Goal: Task Accomplishment & Management: Complete application form

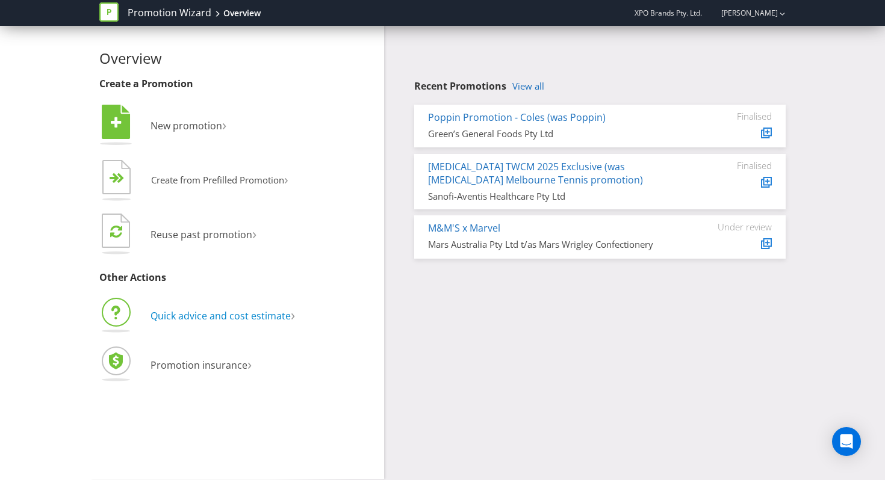
click at [181, 309] on span "Quick advice and cost estimate" at bounding box center [220, 315] width 140 height 13
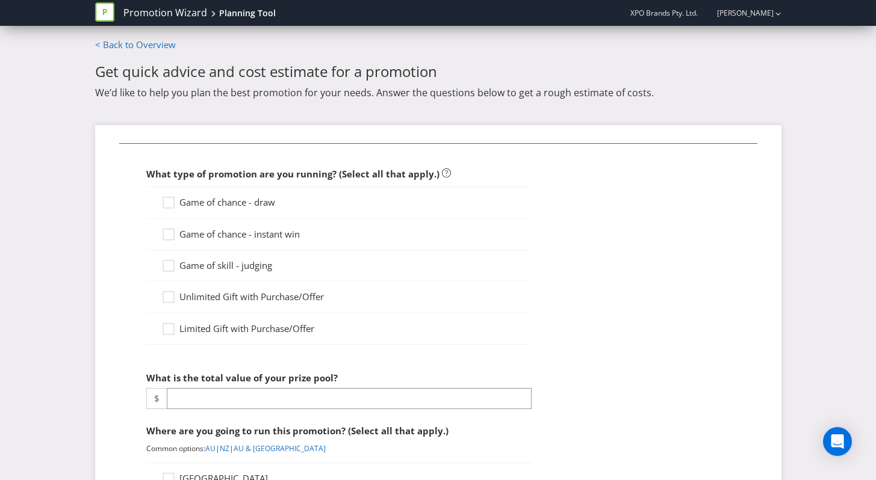
click at [215, 205] on span "Game of chance - draw" at bounding box center [227, 202] width 96 height 12
click at [0, 0] on input "Game of chance - draw" at bounding box center [0, 0] width 0 height 0
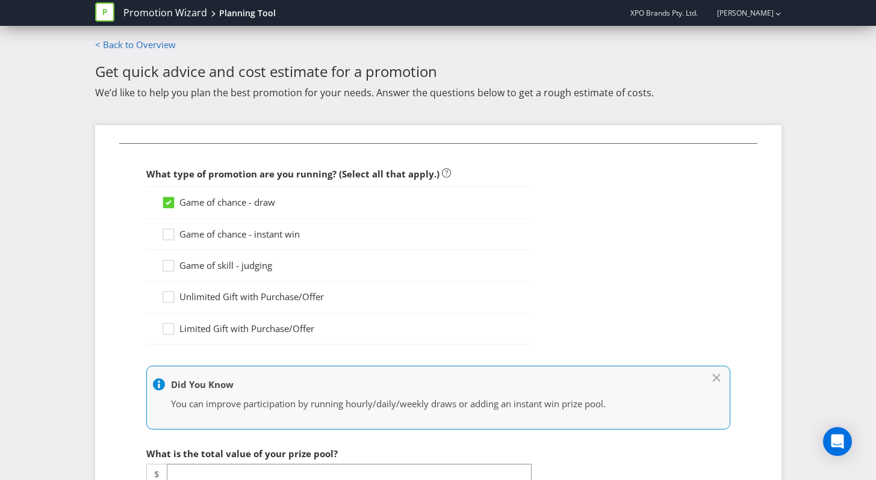
click at [199, 243] on div "Game of chance - instant win" at bounding box center [338, 234] width 385 height 31
click at [194, 237] on span "Game of chance - instant win" at bounding box center [239, 234] width 120 height 12
click at [0, 0] on input "Game of chance - instant win" at bounding box center [0, 0] width 0 height 0
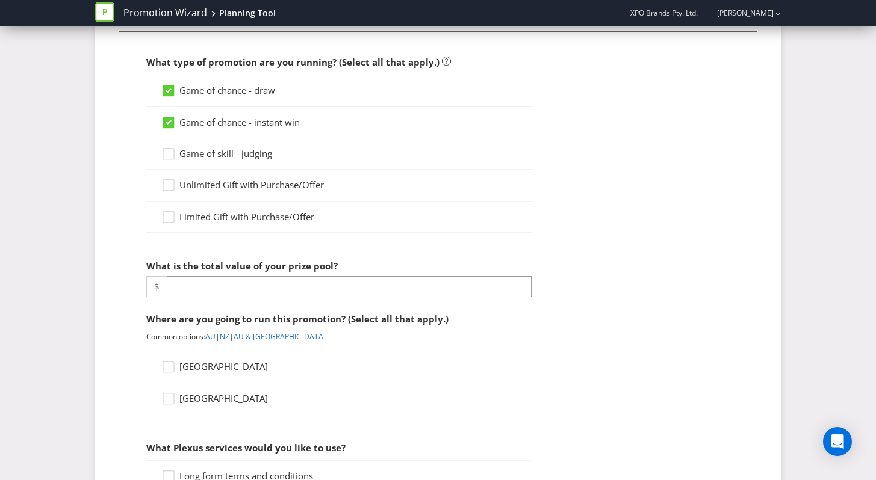
scroll to position [134, 0]
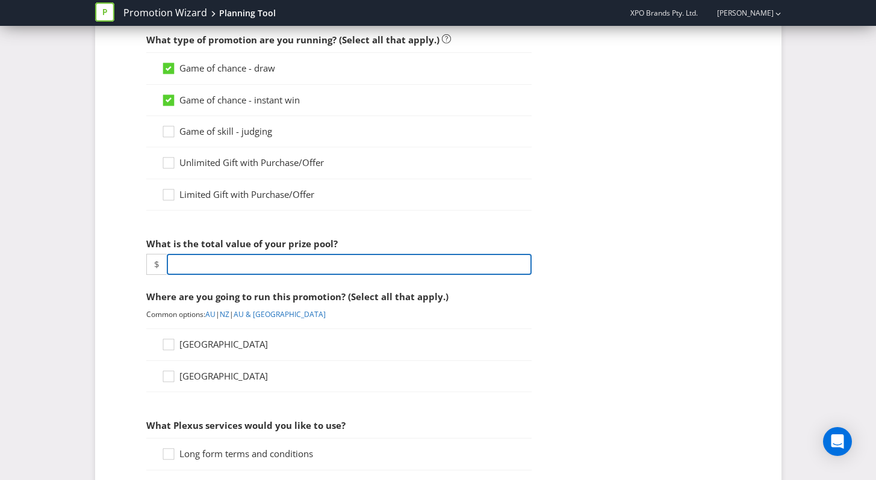
click at [203, 271] on input "number" at bounding box center [349, 264] width 365 height 21
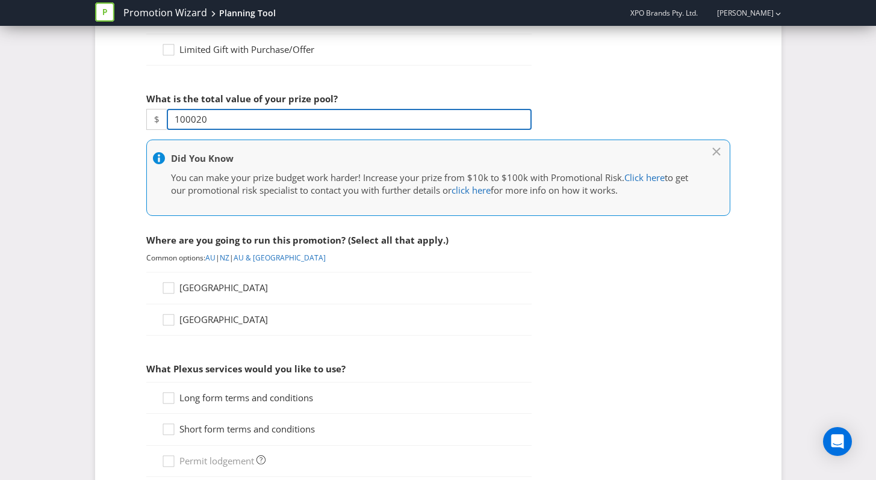
scroll to position [376, 0]
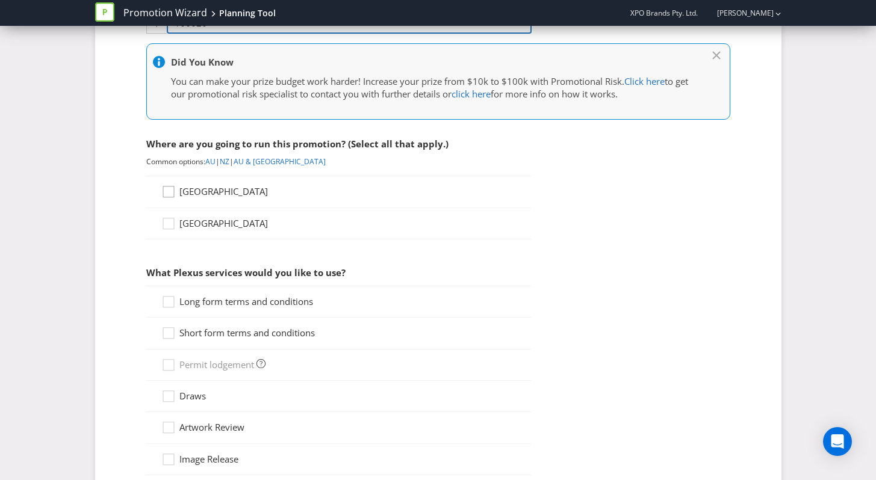
type input "100020"
click at [172, 187] on icon at bounding box center [168, 192] width 11 height 11
click at [0, 0] on input "[GEOGRAPHIC_DATA]" at bounding box center [0, 0] width 0 height 0
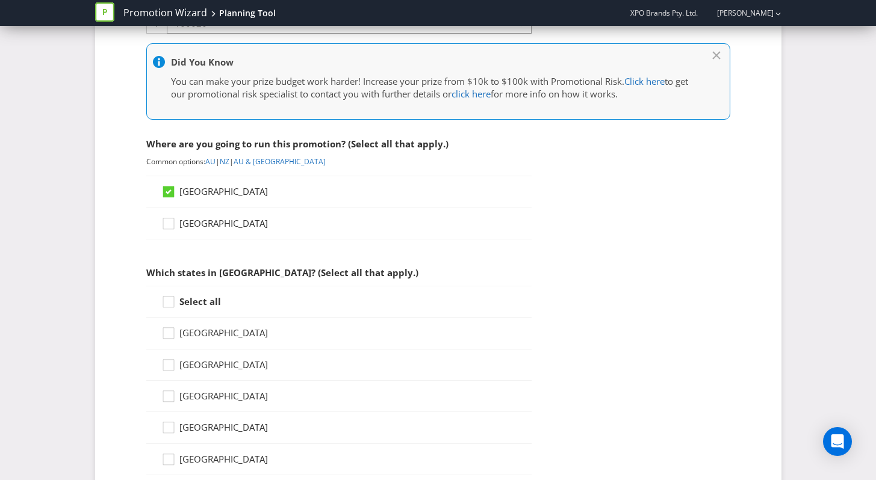
scroll to position [407, 0]
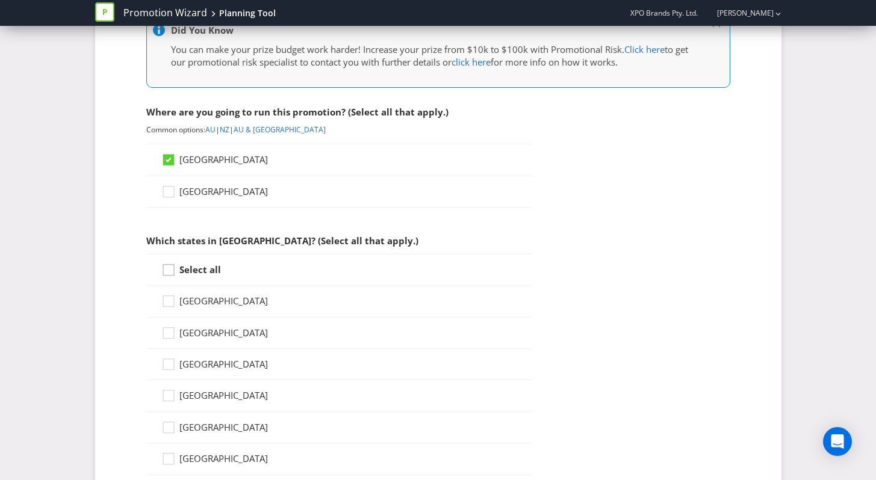
click at [164, 264] on icon at bounding box center [170, 273] width 18 height 18
click at [0, 0] on input "Select all" at bounding box center [0, 0] width 0 height 0
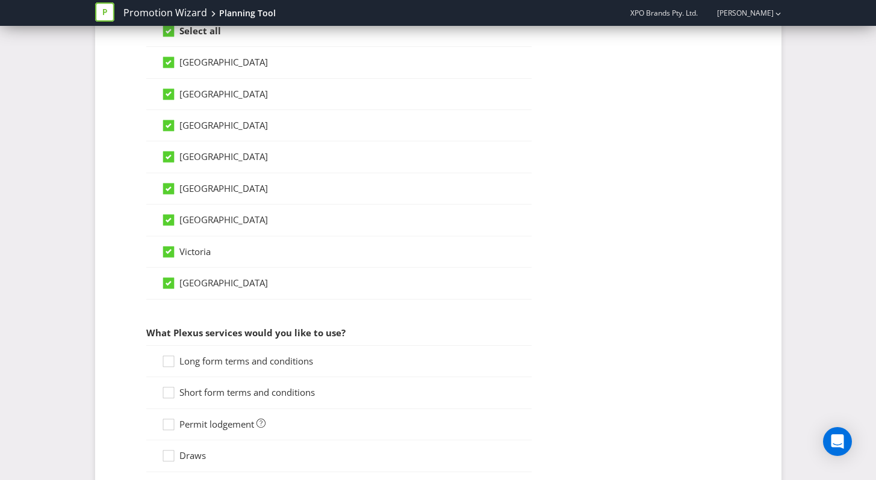
scroll to position [740, 0]
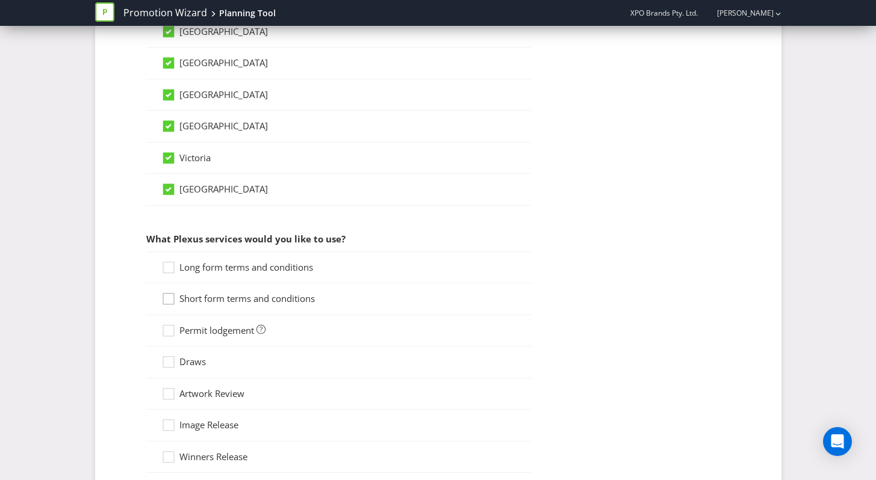
click at [166, 294] on div at bounding box center [169, 295] width 6 height 6
click at [0, 0] on input "Short form terms and conditions" at bounding box center [0, 0] width 0 height 0
click at [166, 266] on div at bounding box center [169, 264] width 6 height 6
click at [0, 0] on input "Long form terms and conditions" at bounding box center [0, 0] width 0 height 0
click at [168, 330] on icon at bounding box center [170, 333] width 18 height 18
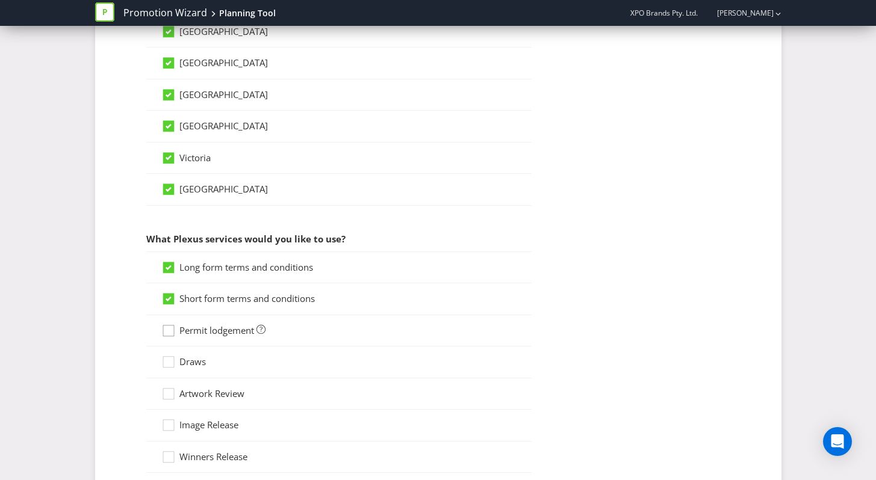
click at [0, 0] on input "Permit lodgement" at bounding box center [0, 0] width 0 height 0
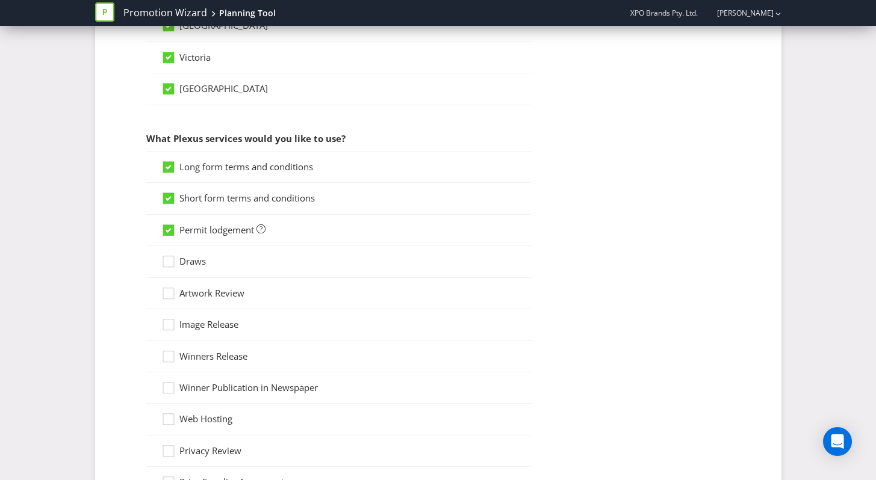
scroll to position [843, 0]
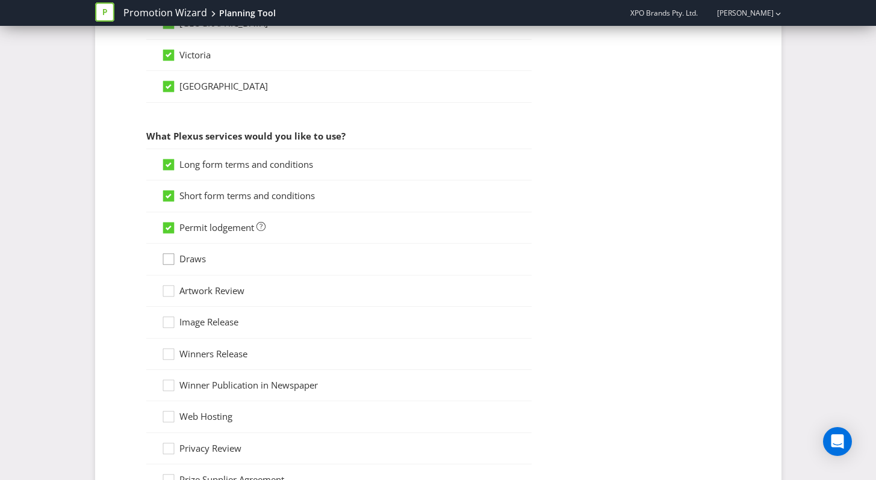
click at [170, 261] on icon at bounding box center [170, 262] width 18 height 18
click at [0, 0] on input "Draws" at bounding box center [0, 0] width 0 height 0
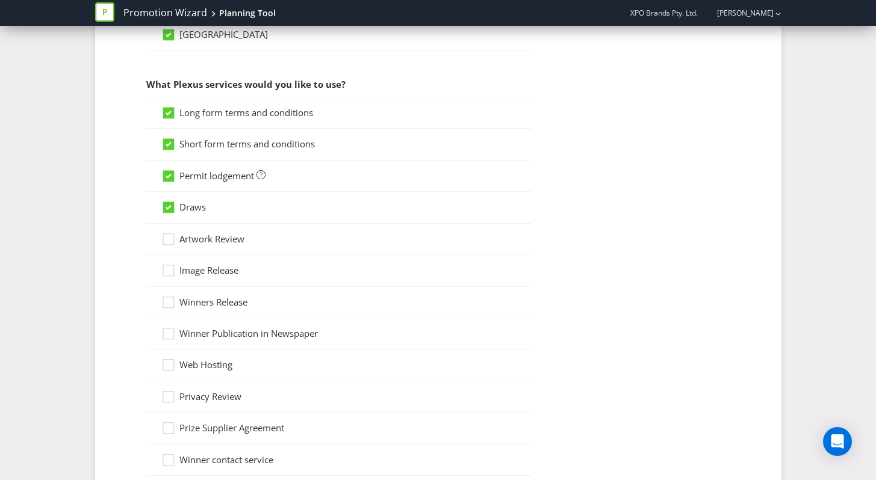
scroll to position [909, 0]
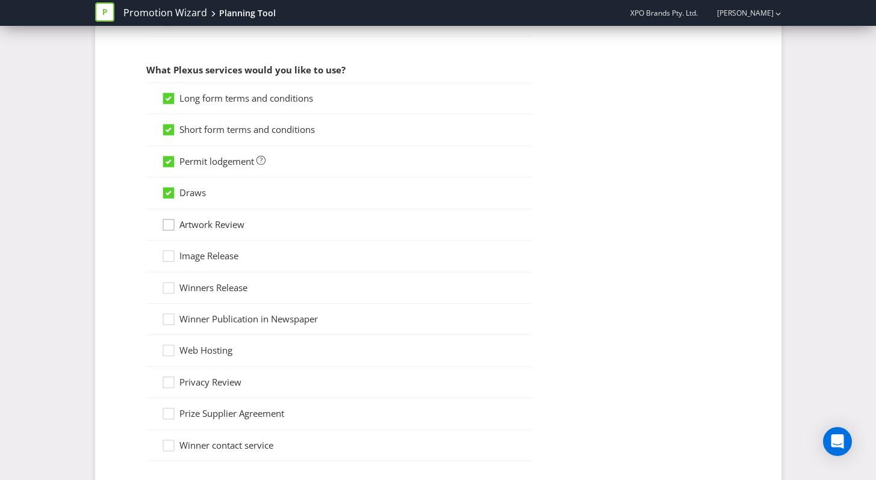
click at [169, 227] on icon at bounding box center [170, 227] width 18 height 18
click at [0, 0] on input "Artwork Review" at bounding box center [0, 0] width 0 height 0
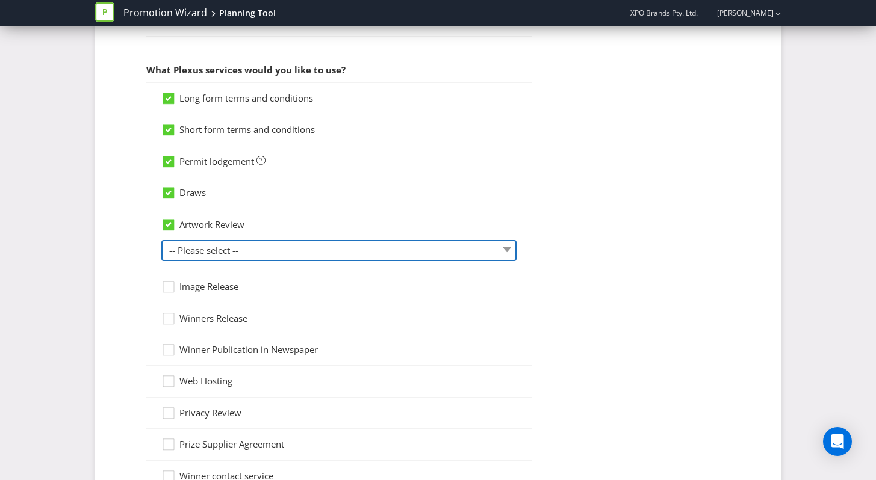
click at [176, 250] on select "-- Please select -- 1 piece 2-4 pieces (provided at same time) 5-7 pieces (prov…" at bounding box center [338, 250] width 355 height 21
select select "MARKETING_REVIEW_2"
click at [161, 240] on select "-- Please select -- 1 piece 2-4 pieces (provided at same time) 5-7 pieces (prov…" at bounding box center [338, 250] width 355 height 21
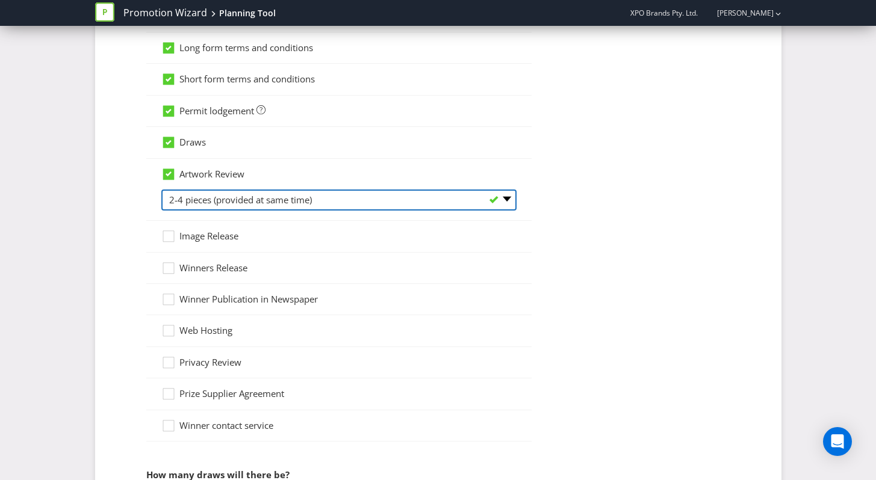
scroll to position [959, 0]
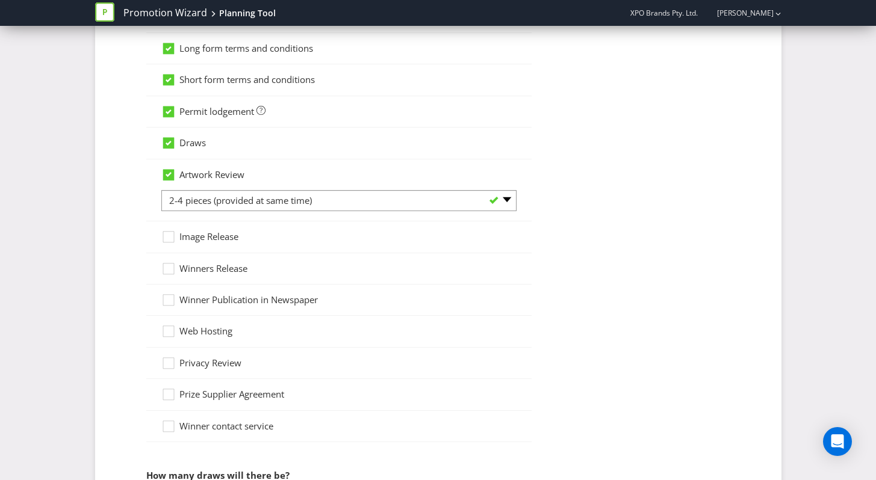
click at [223, 265] on span "Winners Release" at bounding box center [213, 268] width 68 height 12
click at [0, 0] on input "Winners Release" at bounding box center [0, 0] width 0 height 0
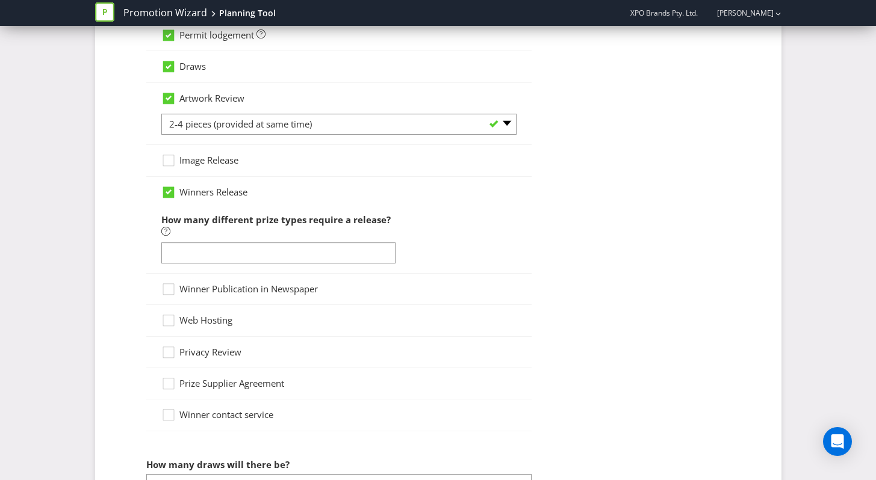
scroll to position [1061, 0]
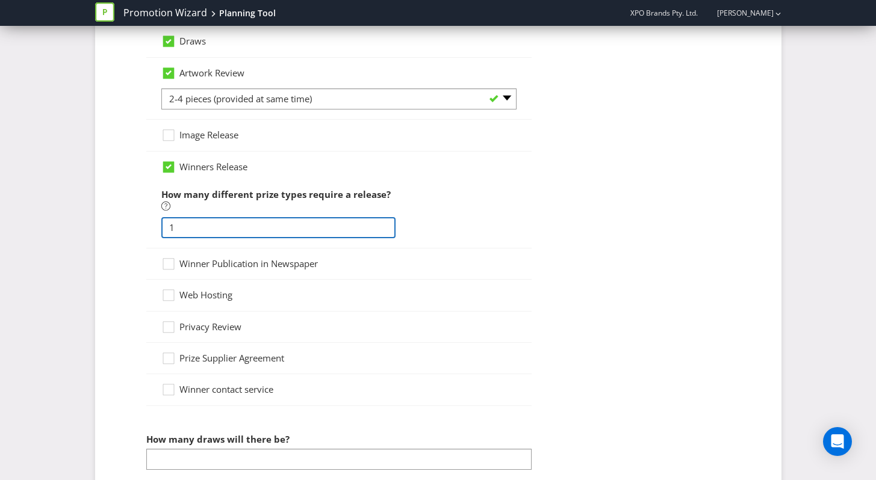
click at [253, 231] on input "1" at bounding box center [278, 227] width 235 height 21
type input "1"
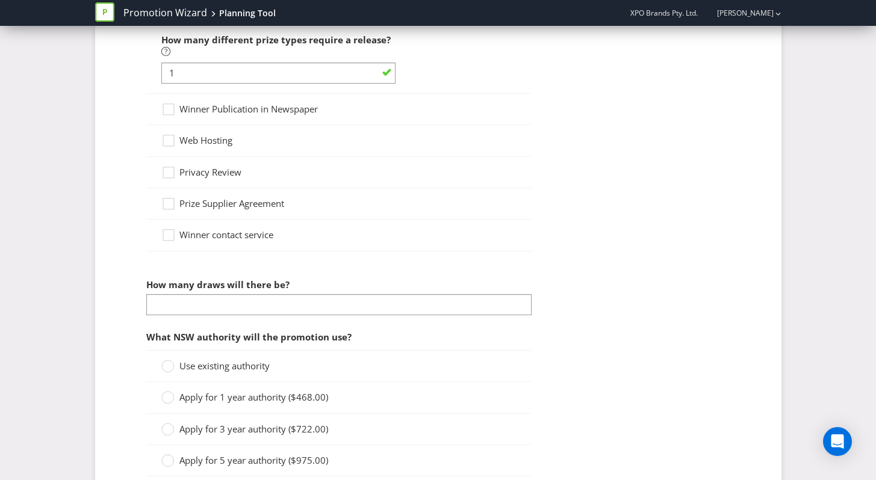
scroll to position [1287, 0]
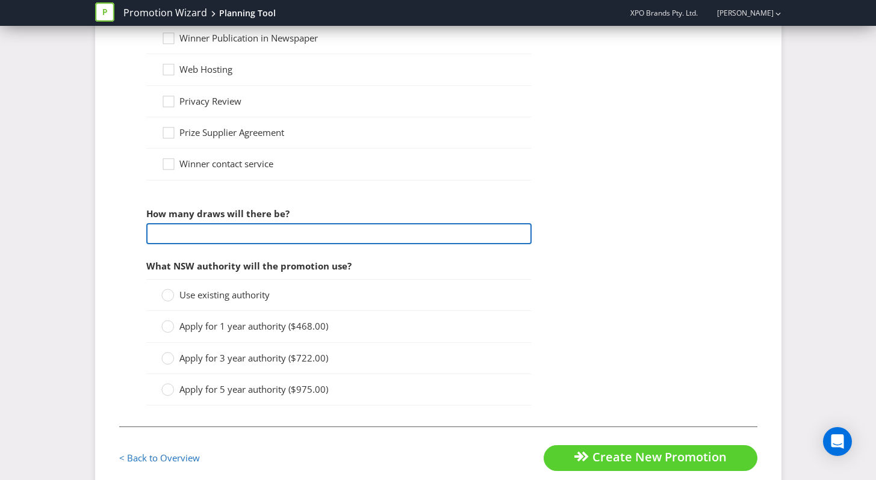
click at [246, 240] on input "number" at bounding box center [338, 233] width 385 height 21
type input "9"
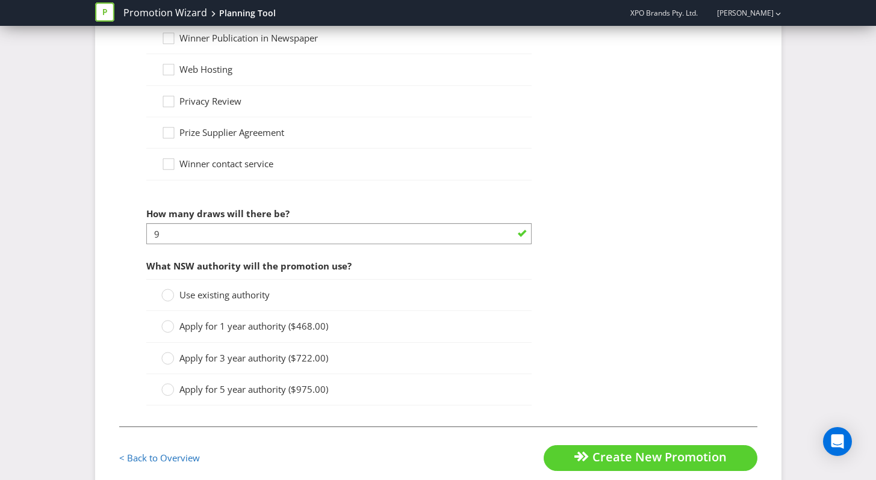
click at [238, 297] on span "Use existing authority" at bounding box center [224, 295] width 90 height 12
click at [0, 0] on input "Use existing authority" at bounding box center [0, 0] width 0 height 0
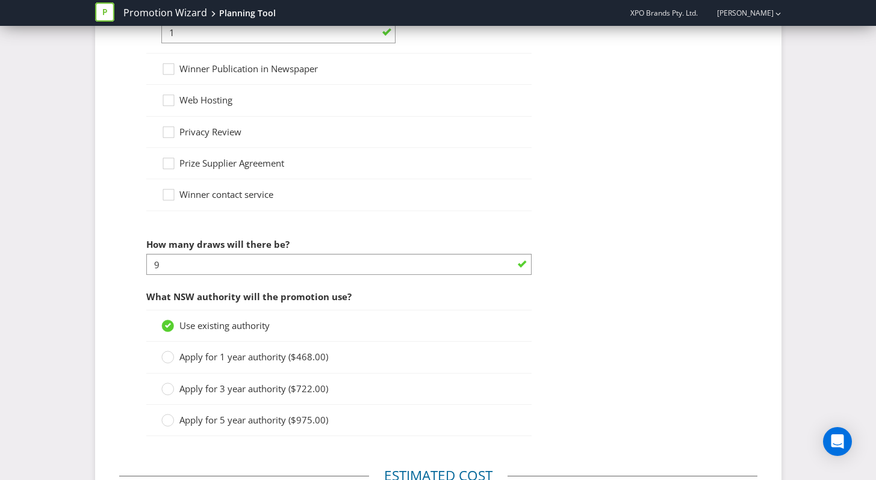
scroll to position [1247, 0]
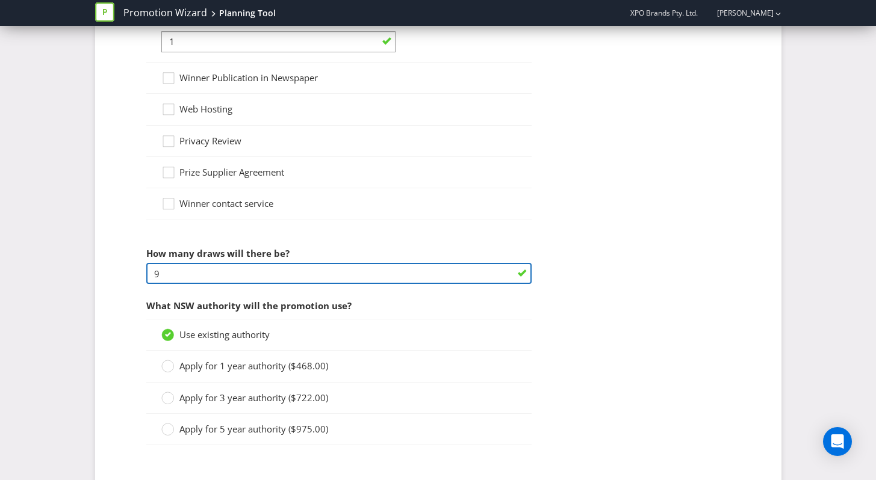
click at [259, 280] on input "9" at bounding box center [338, 273] width 385 height 21
type input "10"
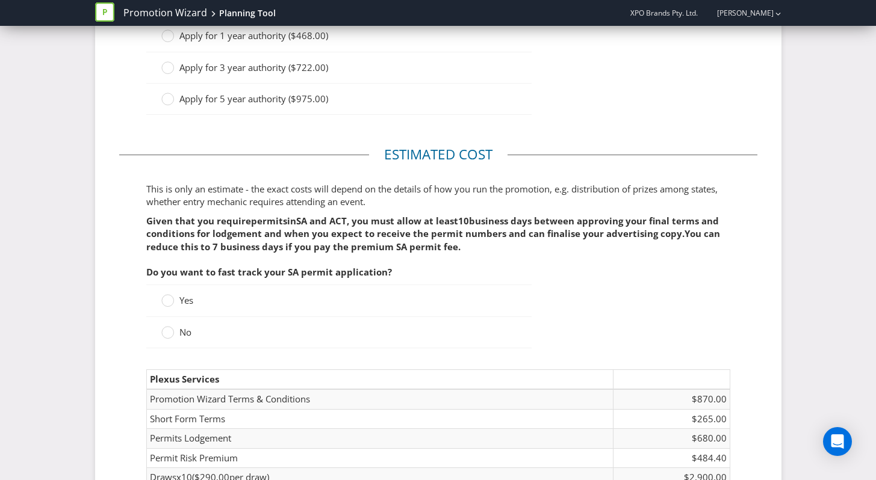
scroll to position [1582, 0]
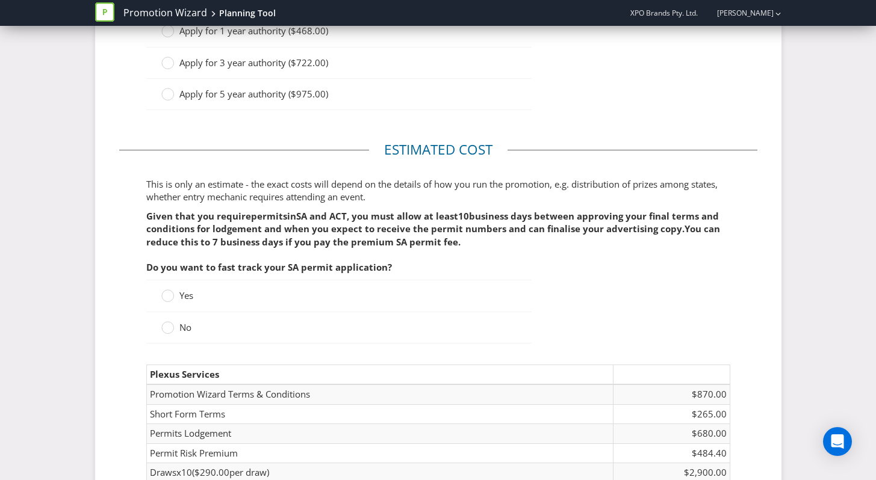
click at [174, 299] on label "Yes" at bounding box center [178, 295] width 34 height 13
click at [0, 0] on input "Yes" at bounding box center [0, 0] width 0 height 0
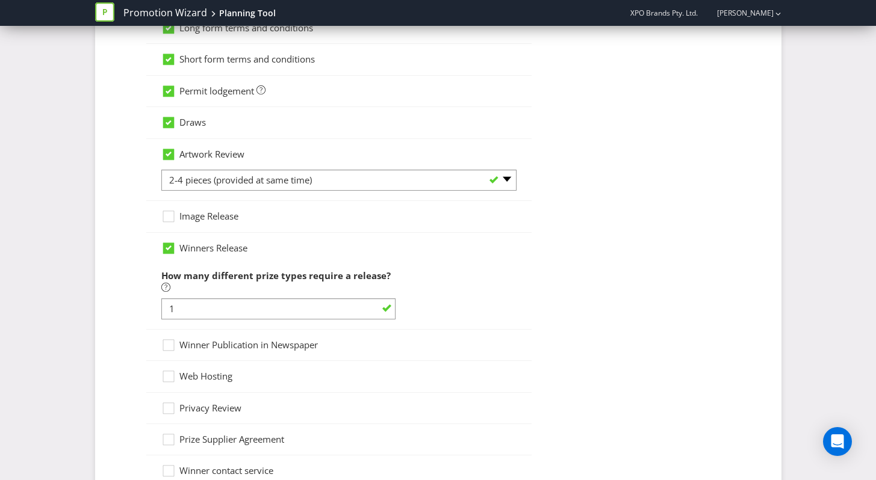
scroll to position [782, 0]
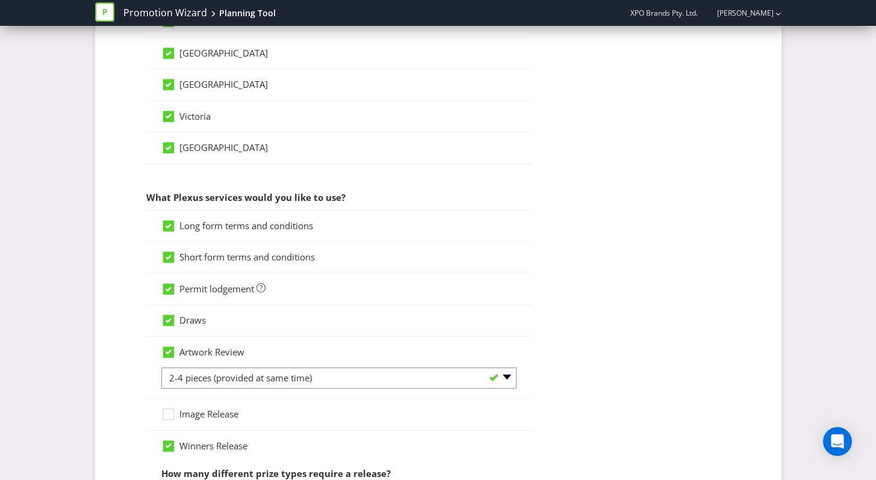
click at [157, 22] on div "Promotion Wizard Planning Tool" at bounding box center [190, 13] width 190 height 26
click at [175, 12] on link "Promotion Wizard" at bounding box center [165, 13] width 84 height 14
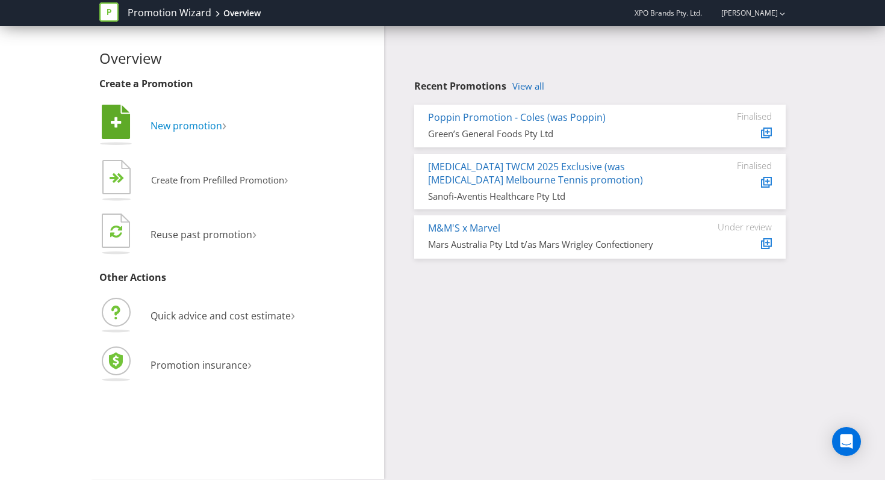
click at [203, 128] on span "New promotion" at bounding box center [186, 125] width 72 height 13
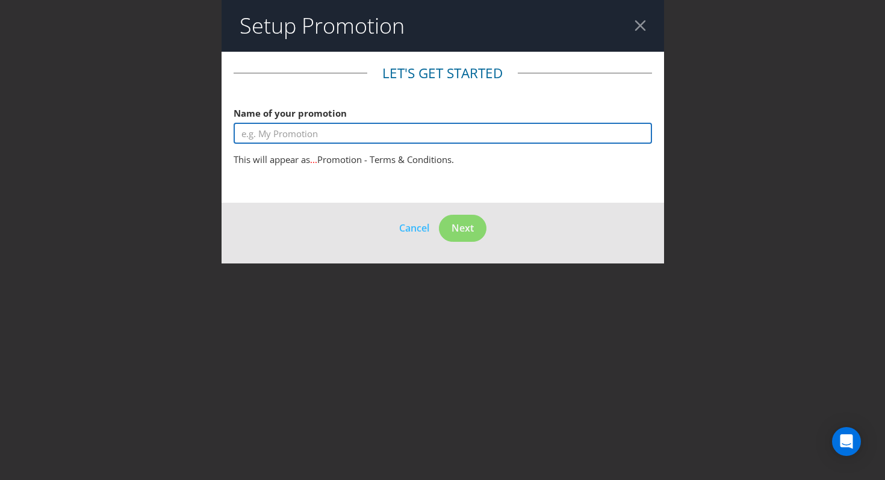
click at [312, 137] on input "text" at bounding box center [443, 133] width 418 height 21
type input "Cobs Live a Little Lighter"
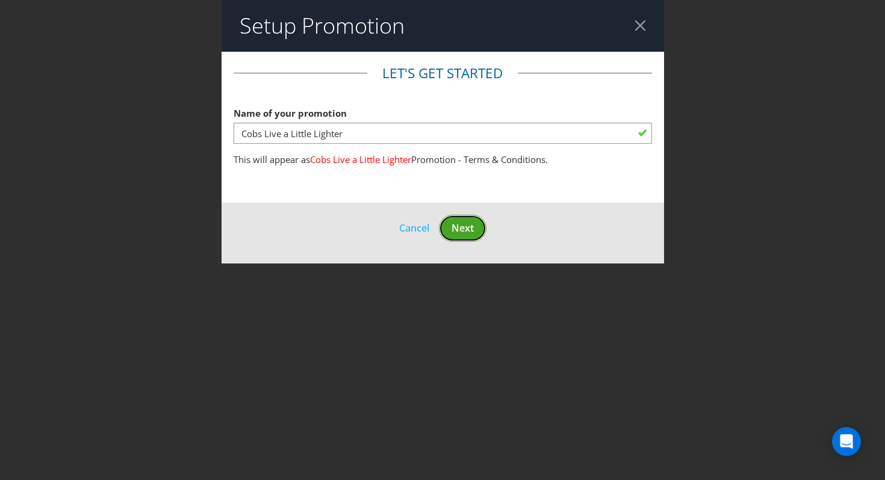
click at [465, 223] on span "Next" at bounding box center [462, 227] width 22 height 13
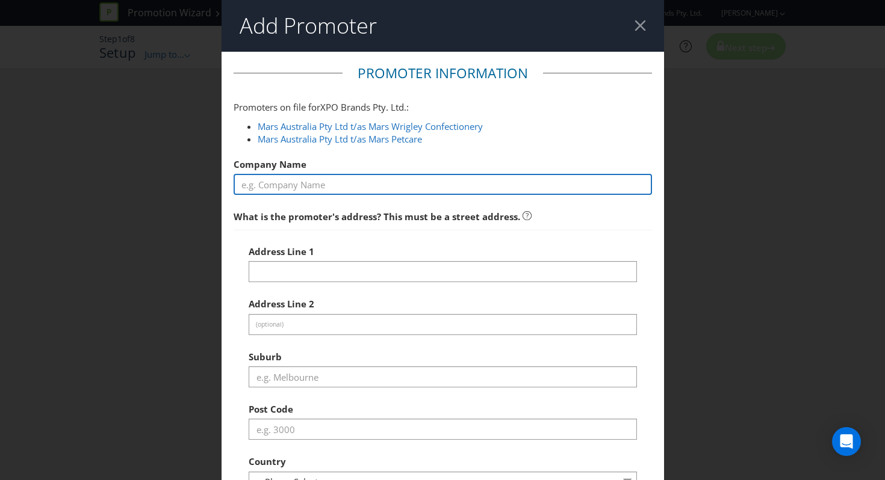
click at [380, 186] on input "text" at bounding box center [443, 184] width 418 height 21
type input "Burst Foods Pty Ltd (trading as Cobs Fine Foods)"
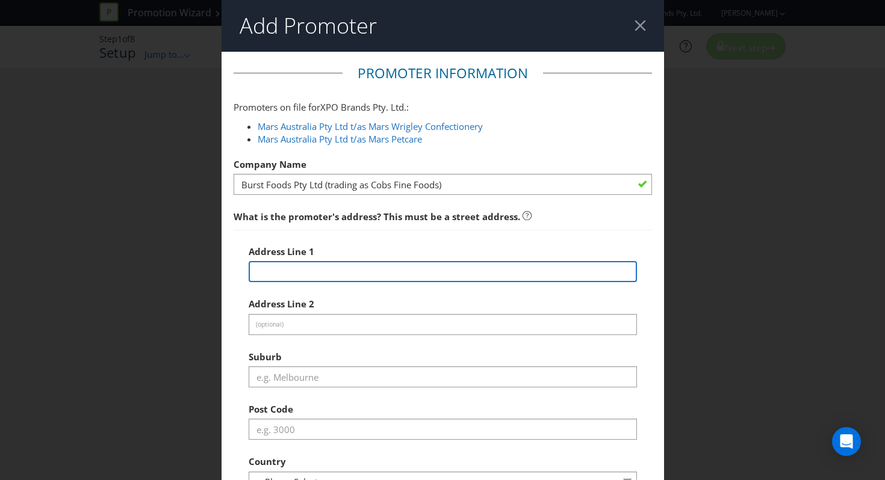
click at [361, 268] on input "text" at bounding box center [443, 271] width 388 height 21
paste input "[STREET_ADDRESS],"
click at [256, 274] on input "[STREET_ADDRESS][PERSON_NAME]" at bounding box center [443, 271] width 388 height 21
drag, startPoint x: 306, startPoint y: 269, endPoint x: 465, endPoint y: 268, distance: 159.5
click at [466, 268] on input "[STREET_ADDRESS]" at bounding box center [443, 271] width 388 height 21
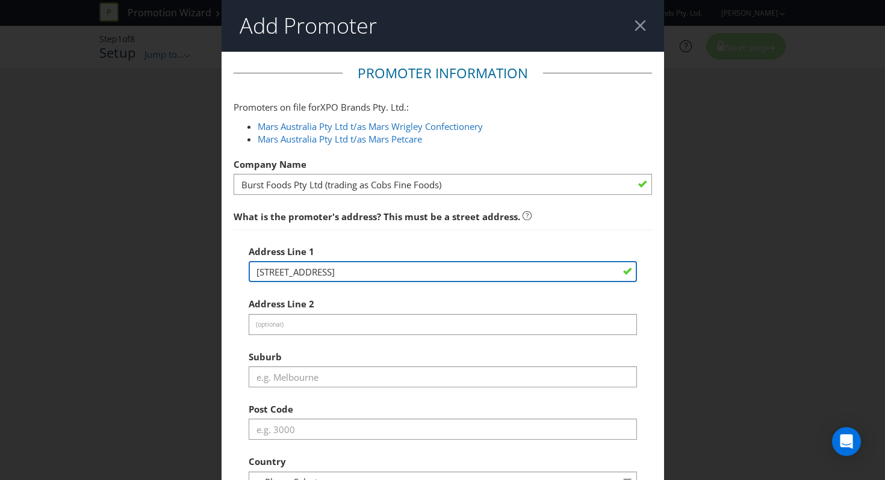
type input "[STREET_ADDRESS]"
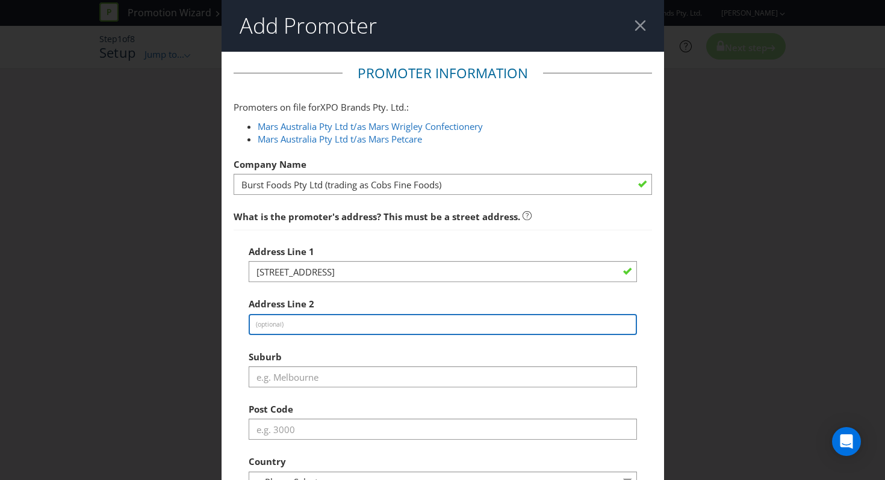
click at [312, 332] on input "text" at bounding box center [443, 324] width 388 height 21
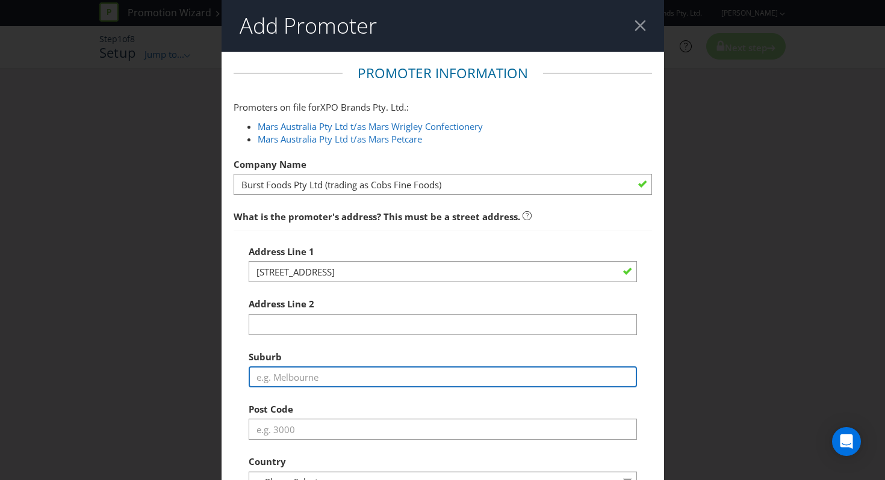
click at [264, 376] on input "text" at bounding box center [443, 377] width 388 height 21
paste input "Dandenong South"
type input "Dandenong South"
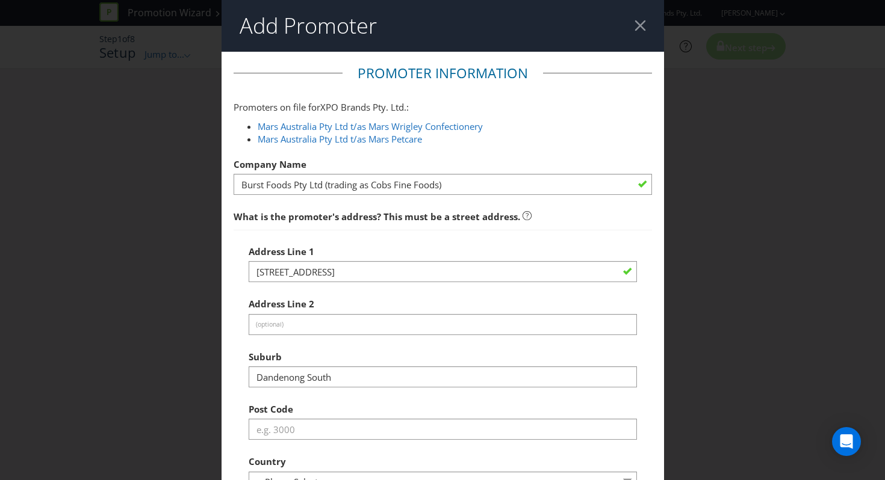
click at [347, 259] on div "Address Line [STREET_ADDRESS]" at bounding box center [443, 261] width 388 height 43
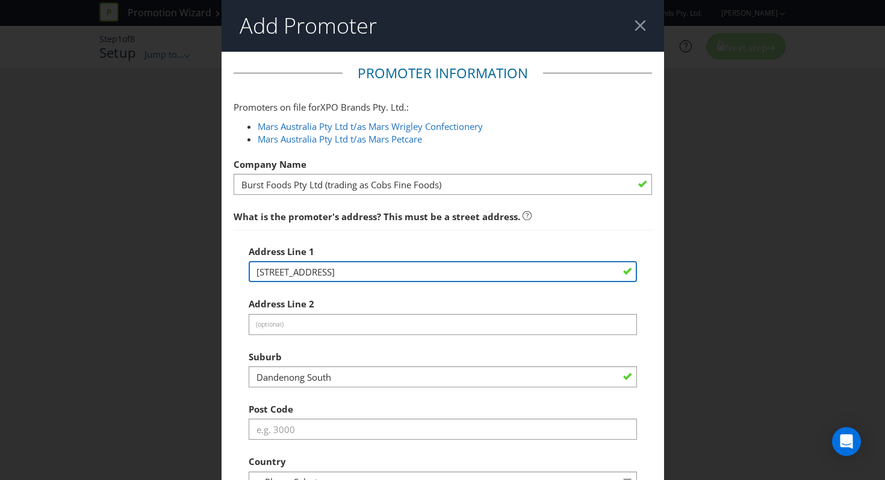
click at [344, 268] on input "[STREET_ADDRESS]" at bounding box center [443, 271] width 388 height 21
type input "50 Jayco Dr"
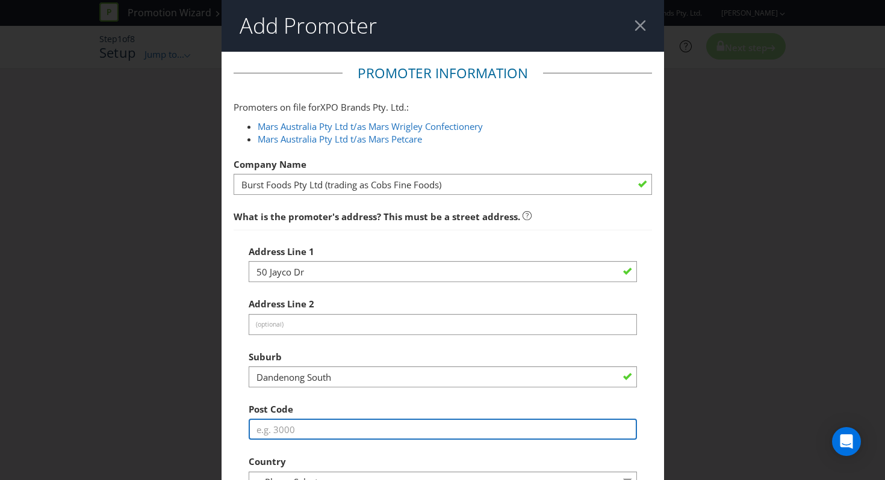
click at [356, 427] on input "text" at bounding box center [443, 429] width 388 height 21
type input "3175"
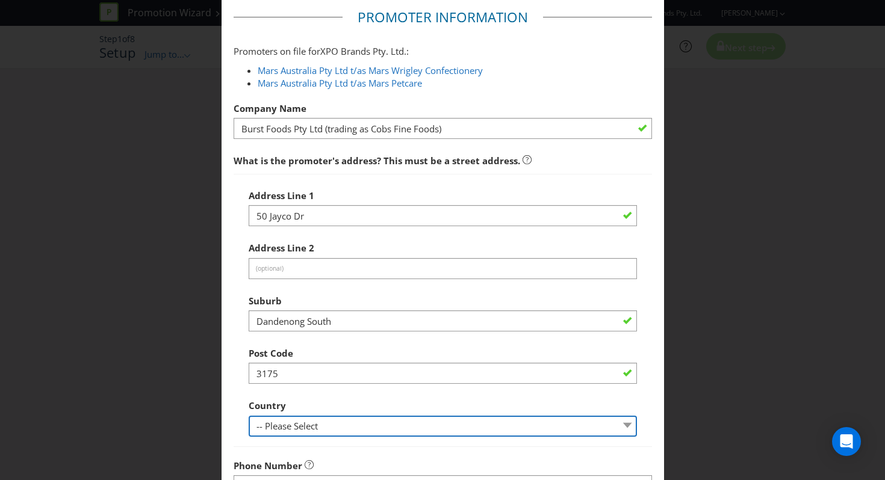
scroll to position [105, 0]
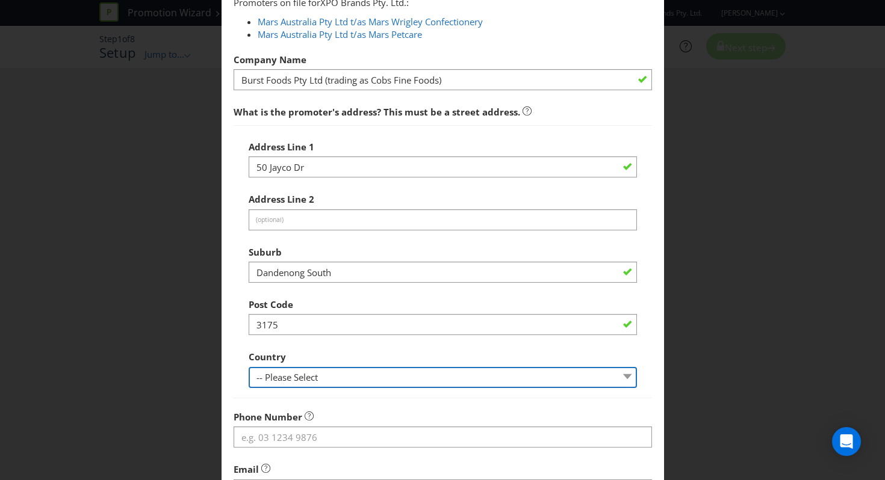
click at [359, 382] on select "-- Please Select [GEOGRAPHIC_DATA] [GEOGRAPHIC_DATA]" at bounding box center [443, 377] width 388 height 21
select select "AU"
click at [249, 367] on select "-- Please Select [GEOGRAPHIC_DATA] [GEOGRAPHIC_DATA]" at bounding box center [443, 377] width 388 height 21
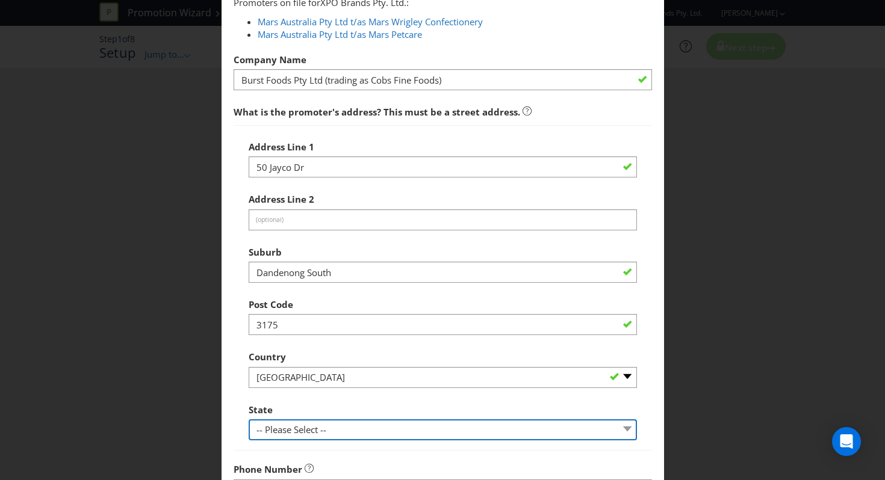
click at [280, 428] on select "-- Please Select -- [GEOGRAPHIC_DATA] [GEOGRAPHIC_DATA] [GEOGRAPHIC_DATA] [GEOG…" at bounding box center [443, 429] width 388 height 21
select select "VIC"
click at [249, 419] on select "-- Please Select -- [GEOGRAPHIC_DATA] [GEOGRAPHIC_DATA] [GEOGRAPHIC_DATA] [GEOG…" at bounding box center [443, 429] width 388 height 21
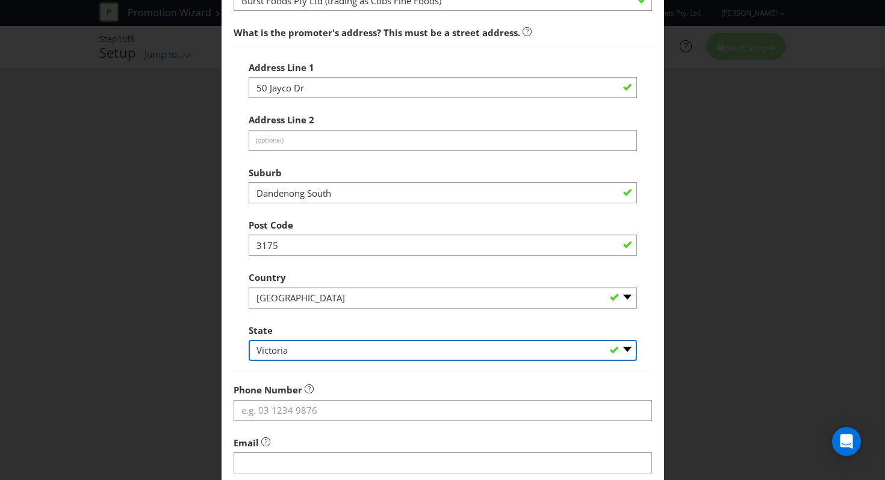
scroll to position [196, 0]
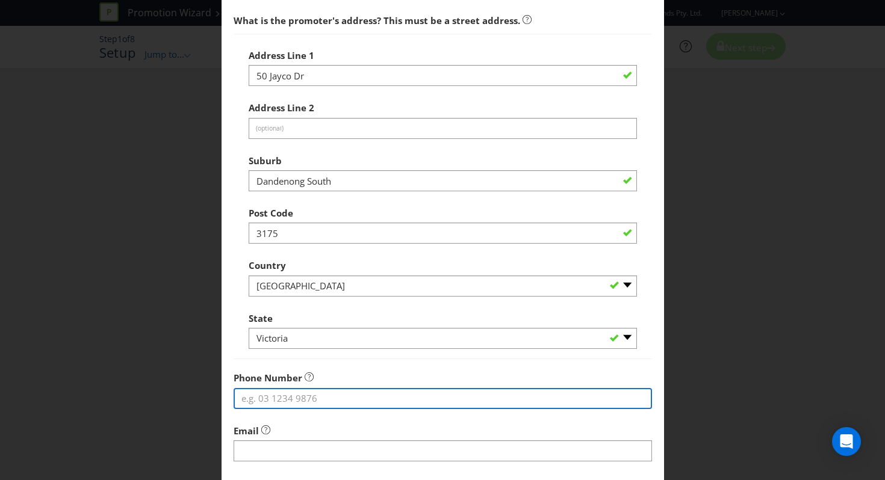
click at [296, 401] on input "tel" at bounding box center [443, 398] width 418 height 21
paste input "800 803 6"
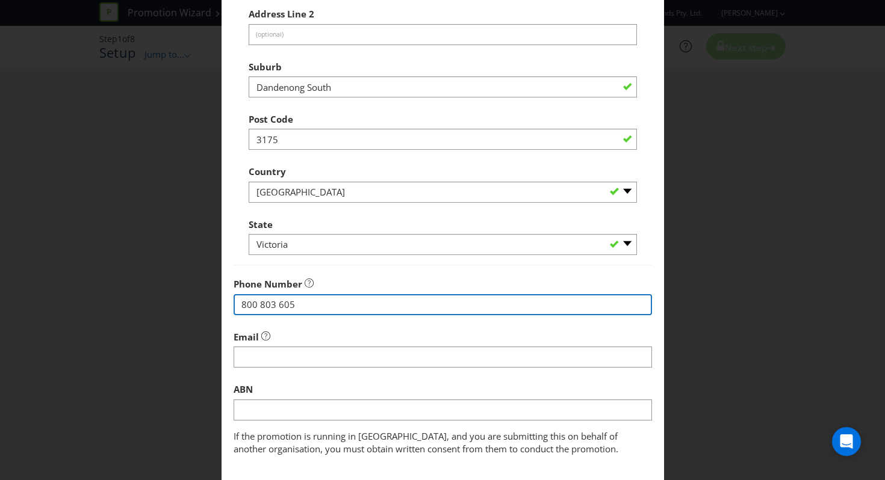
scroll to position [321, 0]
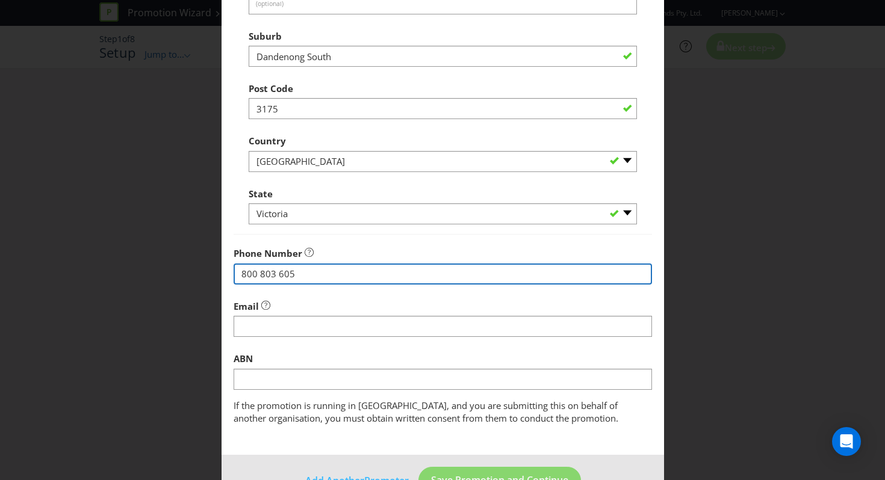
type input "800 803 605"
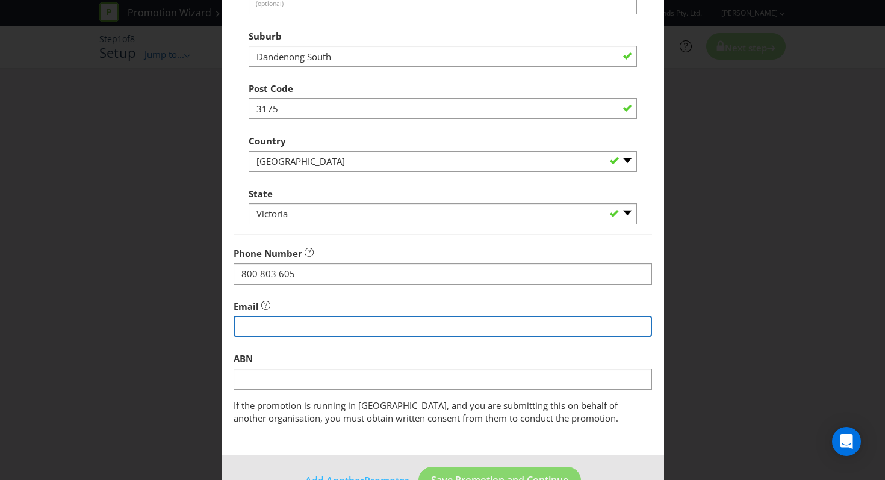
click at [329, 320] on input "string" at bounding box center [443, 326] width 418 height 21
type input "/"
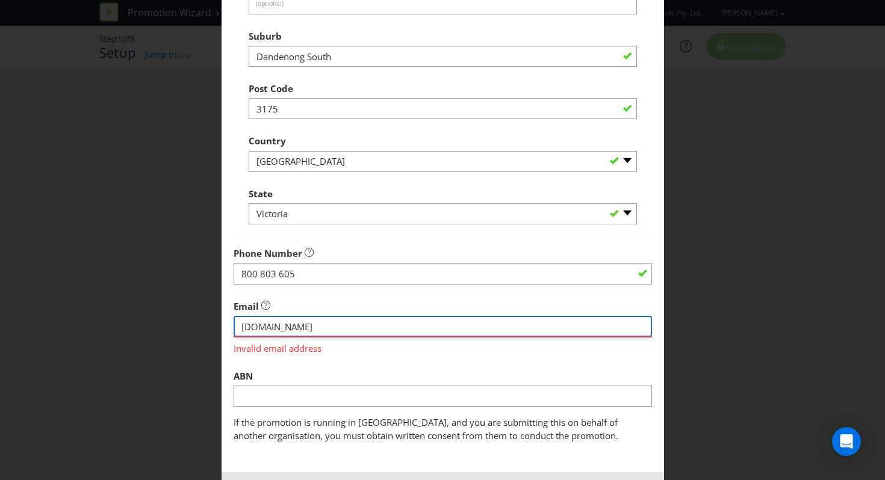
click at [325, 326] on input "string" at bounding box center [443, 326] width 418 height 21
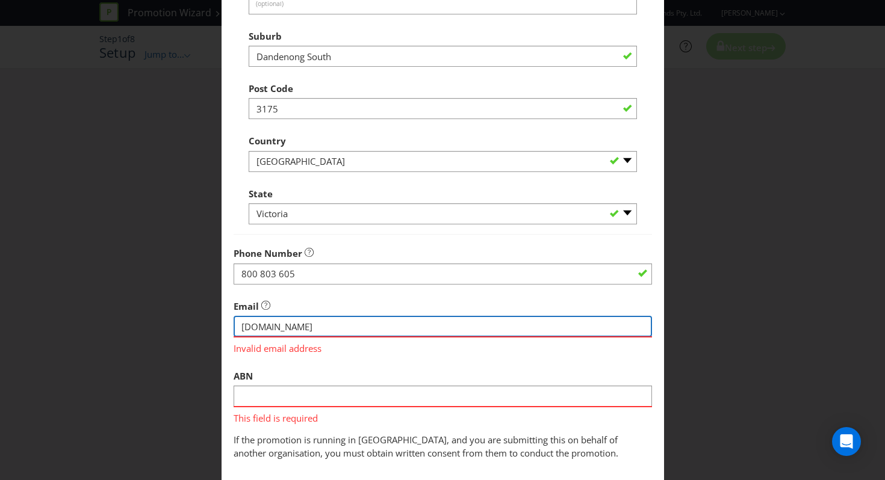
click at [244, 327] on input "string" at bounding box center [443, 326] width 418 height 21
click at [358, 335] on input "string" at bounding box center [443, 326] width 418 height 21
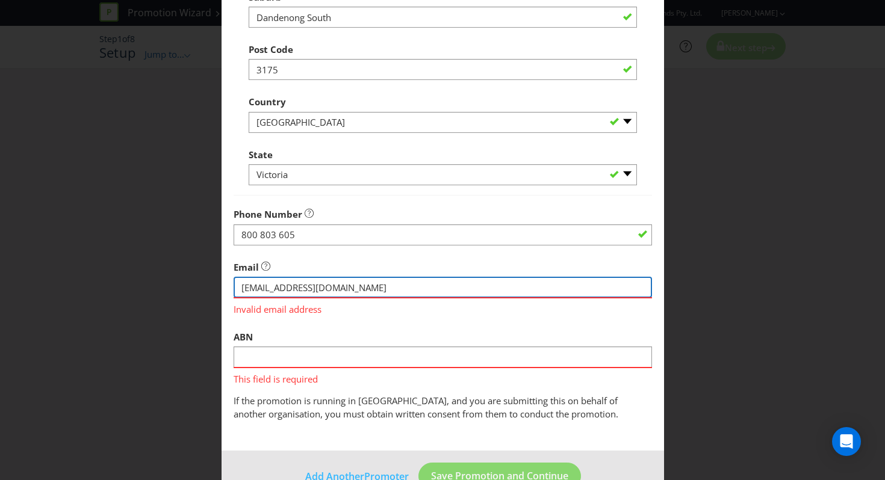
scroll to position [368, 0]
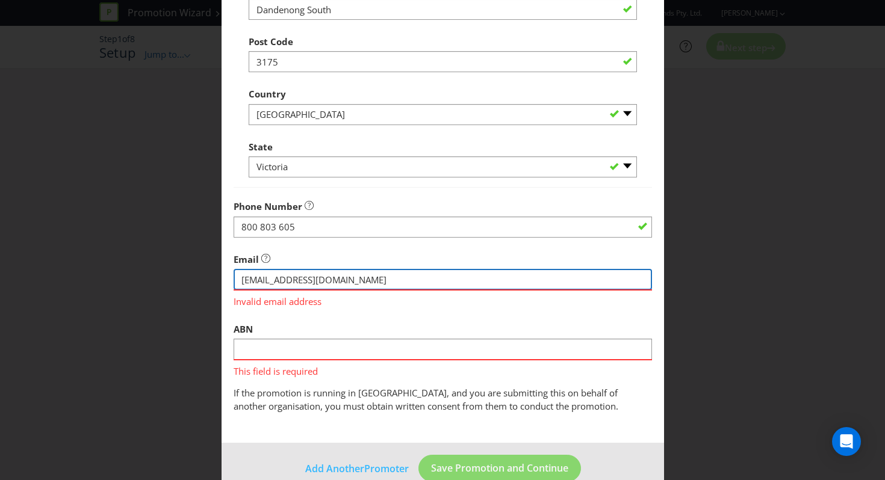
type input "[EMAIL_ADDRESS][DOMAIN_NAME]"
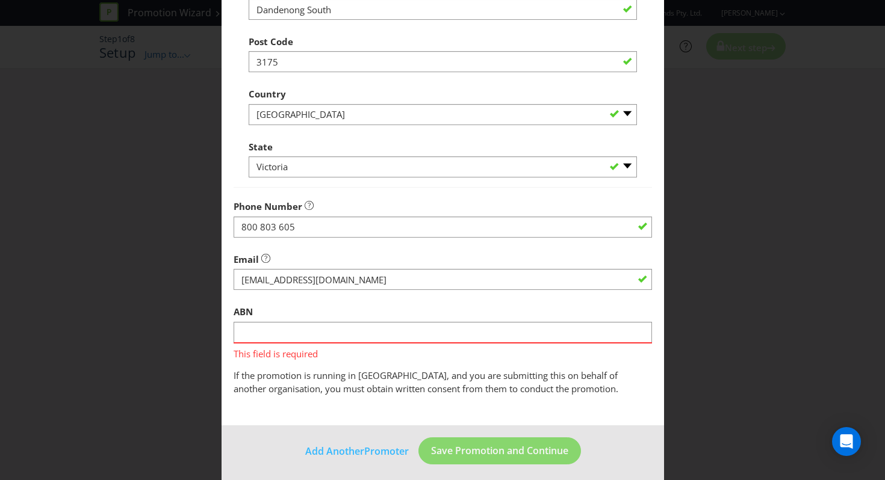
click at [374, 344] on span "This field is required" at bounding box center [443, 352] width 418 height 17
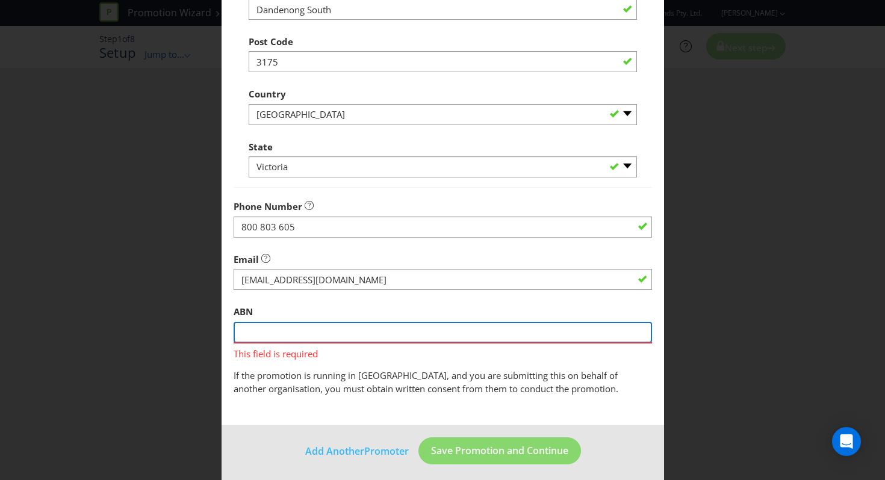
click at [383, 330] on input "text" at bounding box center [443, 332] width 418 height 21
paste input "7 619 846 114"
click at [244, 330] on input "7 619 846 114" at bounding box center [443, 332] width 418 height 21
click at [289, 333] on input "67 619 846 114" at bounding box center [443, 332] width 418 height 21
click at [268, 332] on input "67 619 846114" at bounding box center [443, 332] width 418 height 21
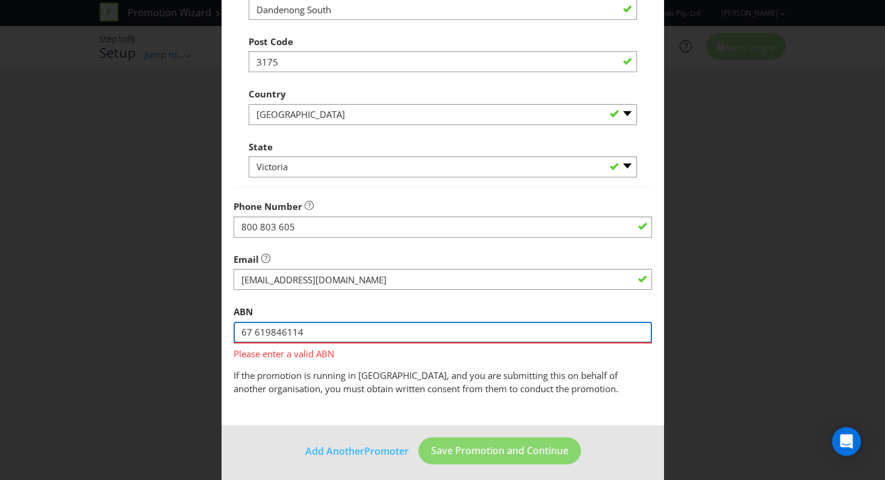
click at [252, 329] on input "67 619846114" at bounding box center [443, 332] width 418 height 21
type input "67619846114"
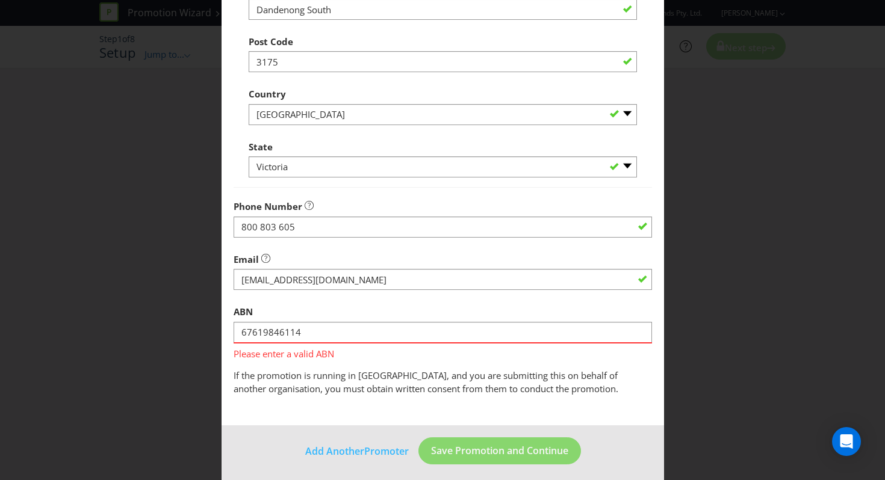
click at [589, 418] on main "Promoter Information Promoters on file for XPO Brands Pty. Ltd. : Mars Australi…" at bounding box center [442, 55] width 442 height 742
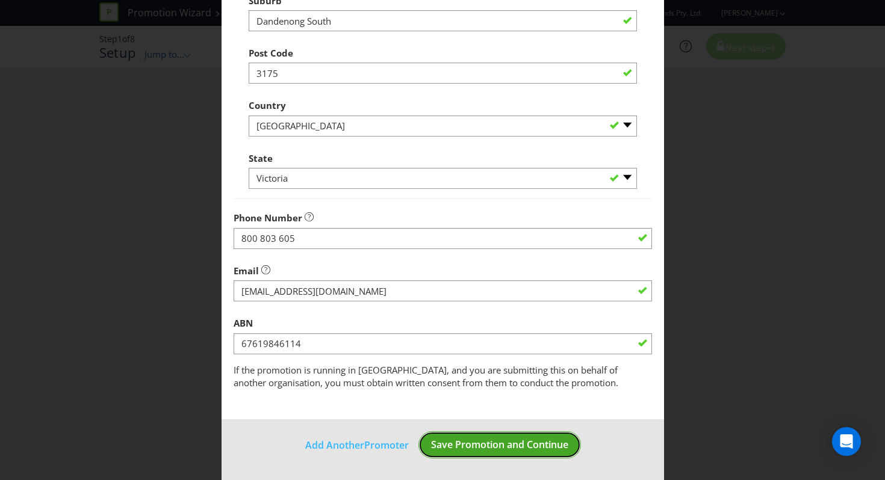
click at [559, 448] on span "Save Promotion and Continue" at bounding box center [499, 444] width 137 height 13
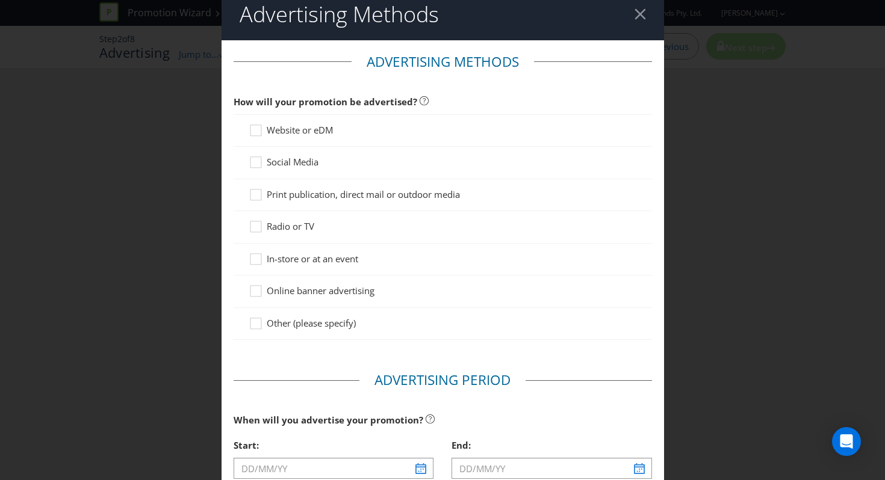
scroll to position [11, 0]
click at [267, 130] on span "Website or eDM" at bounding box center [300, 131] width 66 height 12
click at [0, 0] on input "Website or eDM" at bounding box center [0, 0] width 0 height 0
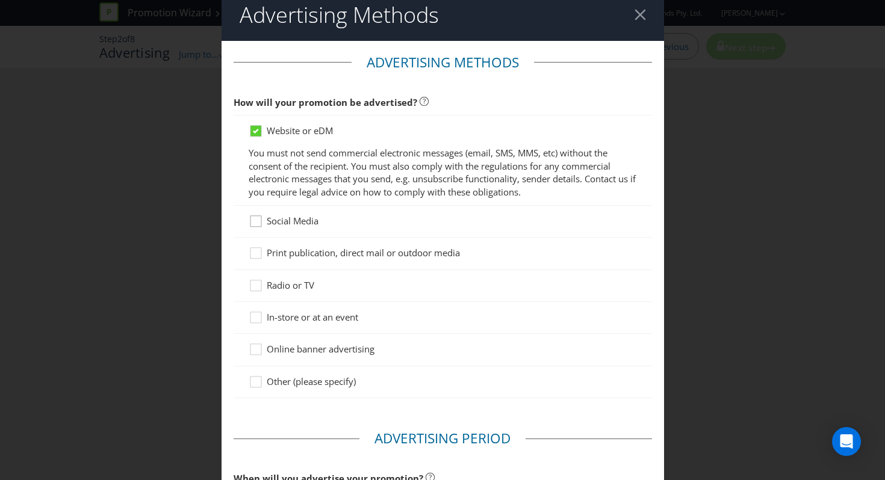
click at [252, 223] on icon at bounding box center [258, 224] width 18 height 18
click at [0, 0] on input "Social Media" at bounding box center [0, 0] width 0 height 0
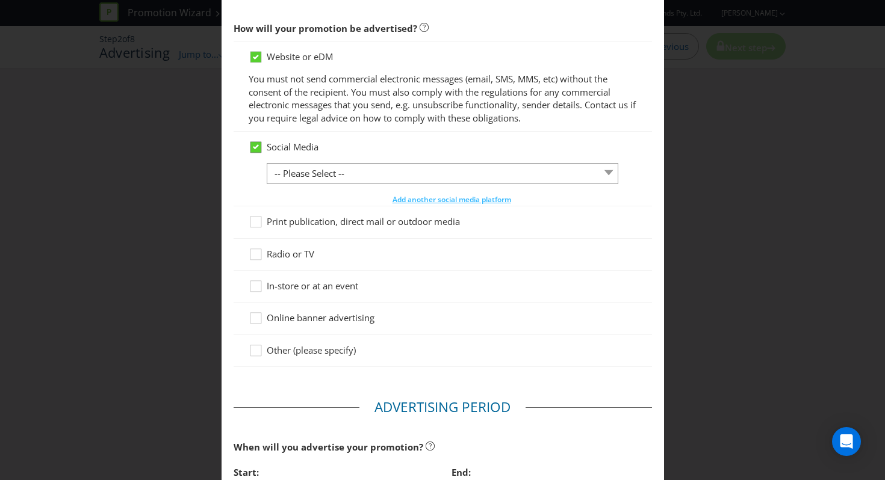
scroll to position [114, 0]
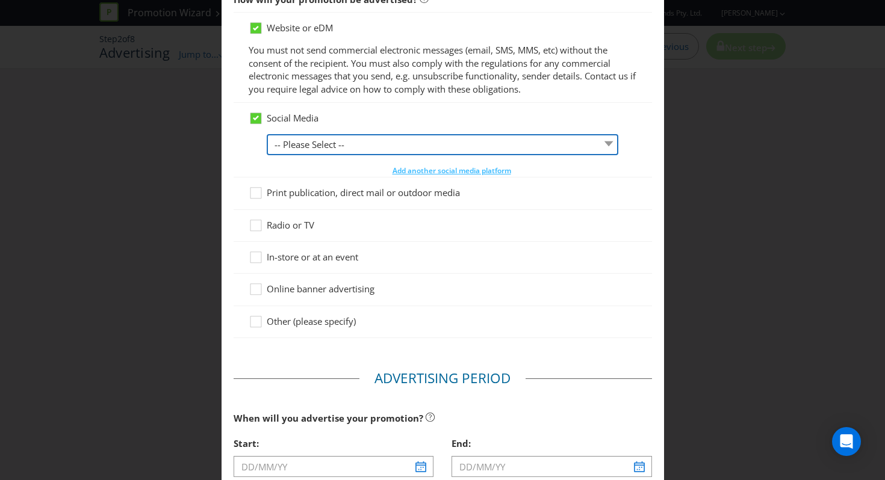
click at [308, 136] on select "-- Please Select -- Facebook X Instagram Snapchat LinkedIn Pinterest Tumblr You…" at bounding box center [442, 144] width 351 height 21
select select "INSTAGRAM"
click at [267, 134] on select "-- Please Select -- Facebook X Instagram Snapchat LinkedIn Pinterest Tumblr You…" at bounding box center [442, 144] width 351 height 21
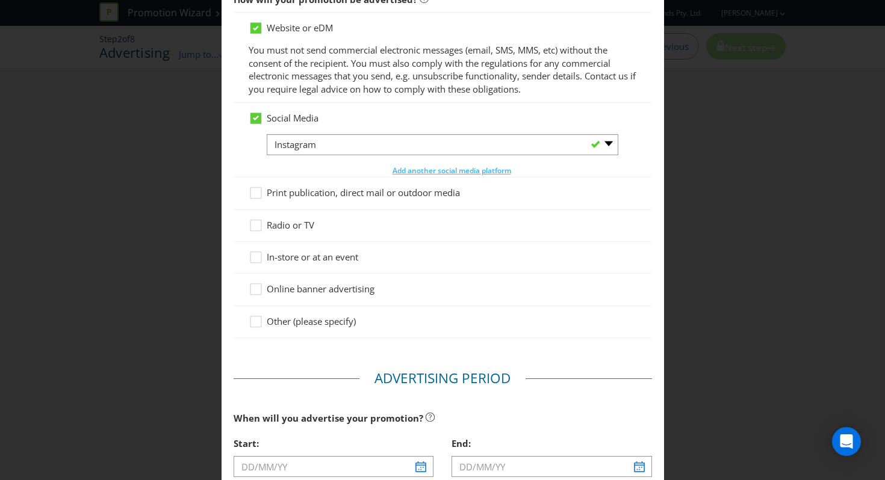
click at [273, 258] on span "In-store or at an event" at bounding box center [312, 257] width 91 height 12
click at [0, 0] on input "In-store or at an event" at bounding box center [0, 0] width 0 height 0
click at [268, 291] on span "Online banner advertising" at bounding box center [321, 289] width 108 height 12
click at [0, 0] on input "Online banner advertising" at bounding box center [0, 0] width 0 height 0
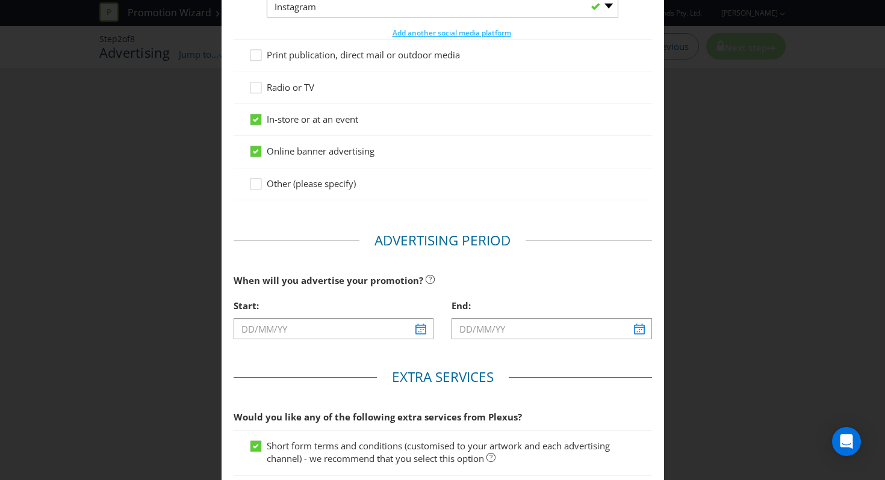
scroll to position [332, 0]
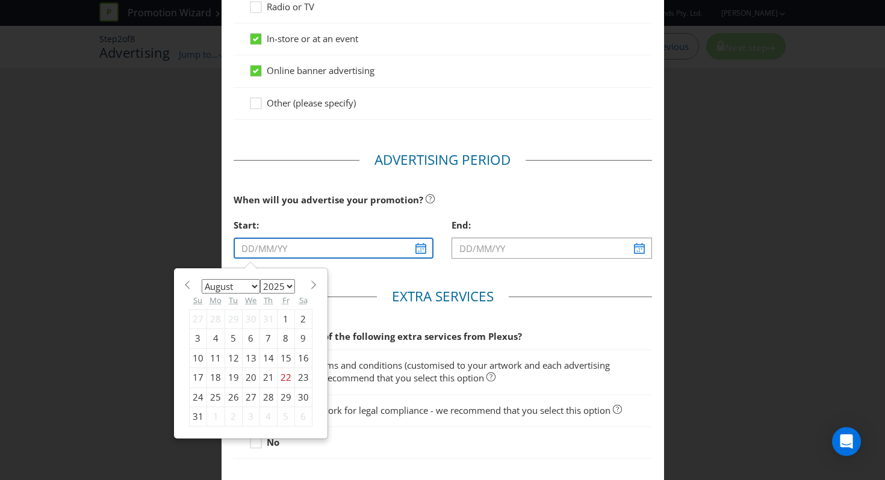
click at [415, 249] on input "text" at bounding box center [334, 248] width 200 height 21
click at [238, 283] on select "January February March April May June July August September October November De…" at bounding box center [231, 286] width 58 height 14
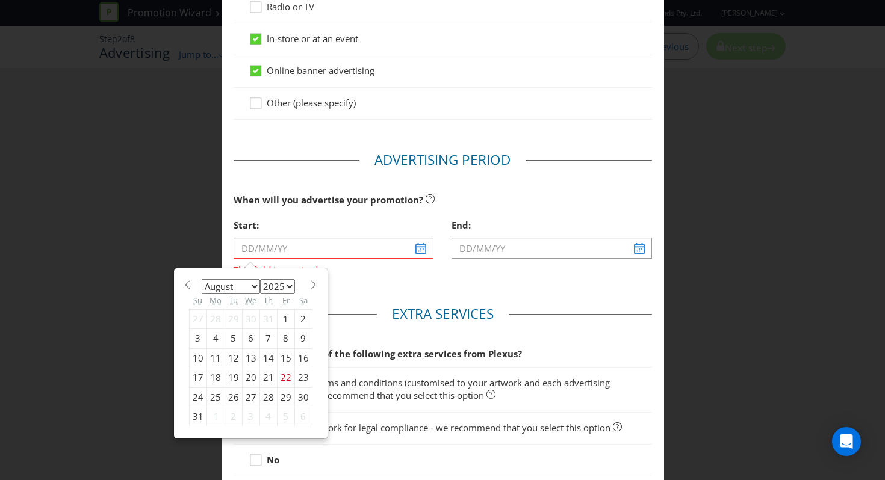
select select "11"
click at [202, 279] on select "January February March April May June July August September October November De…" at bounding box center [231, 286] width 58 height 14
click at [196, 342] on div "7" at bounding box center [197, 338] width 17 height 19
type input "[DATE]"
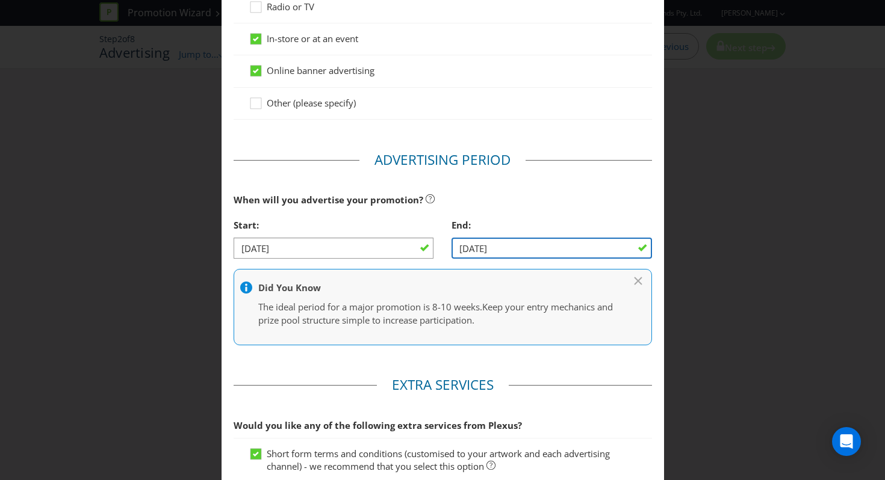
click at [573, 253] on input "[DATE]" at bounding box center [551, 248] width 200 height 21
drag, startPoint x: 506, startPoint y: 243, endPoint x: 356, endPoint y: 243, distance: 149.9
click at [356, 243] on div "Start: [DATE] End: [DATE]" at bounding box center [442, 240] width 436 height 55
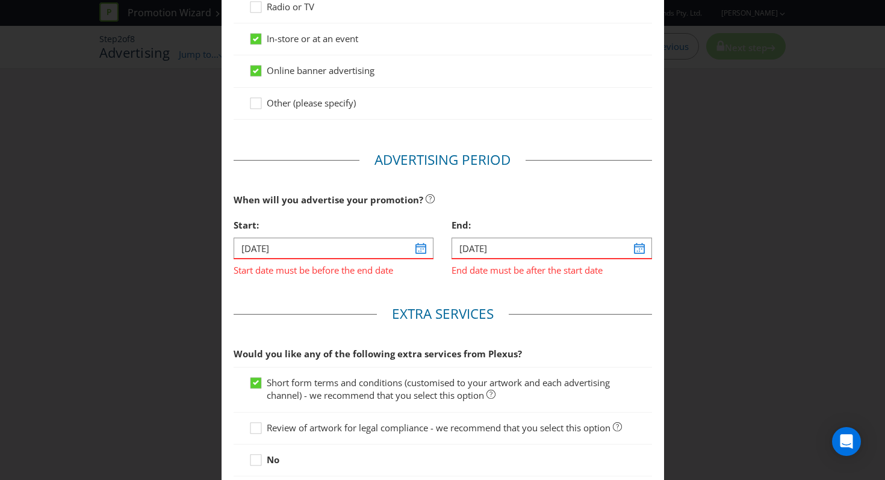
click at [562, 300] on main "Advertising Methods How will your promotion be advertised? Website or eDM You m…" at bounding box center [442, 117] width 442 height 794
click at [498, 249] on input "[DATE]" at bounding box center [551, 248] width 200 height 21
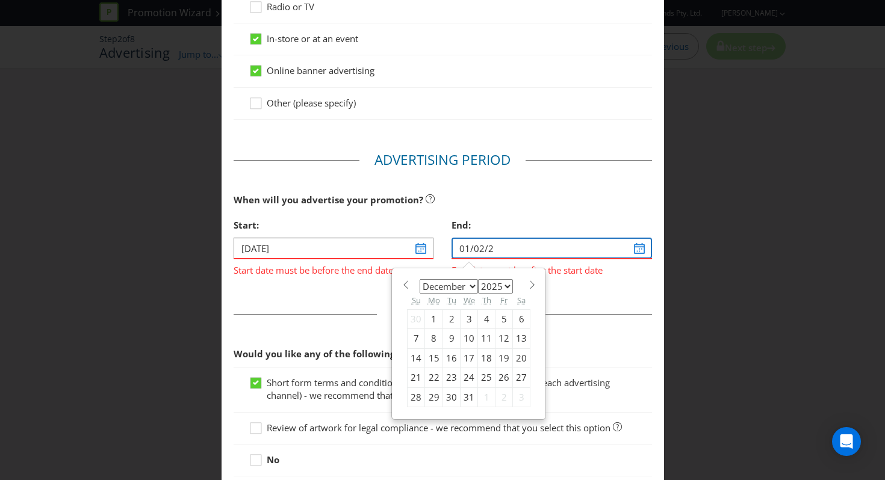
type input "[DATE]"
select select "1"
select select "2026"
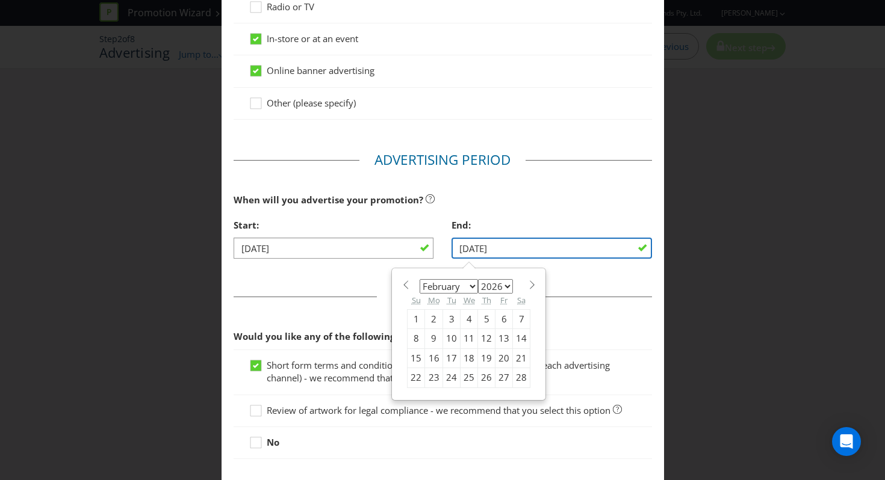
type input "[DATE]"
click at [564, 287] on fieldset "Extra Services Would you like any of the following extra services from Plexus? …" at bounding box center [443, 376] width 418 height 179
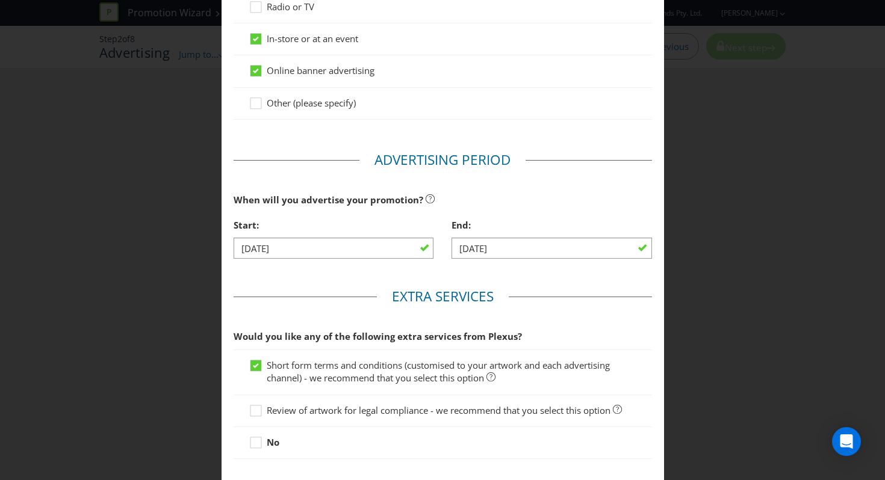
scroll to position [409, 0]
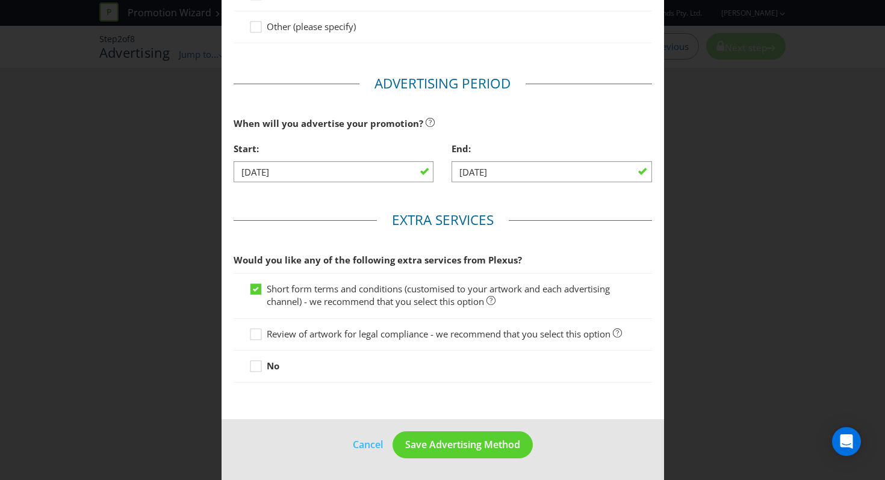
click at [367, 336] on span "Review of artwork for legal compliance - we recommend that you select this opti…" at bounding box center [439, 334] width 344 height 12
click at [0, 0] on input "Review of artwork for legal compliance - we recommend that you select this opti…" at bounding box center [0, 0] width 0 height 0
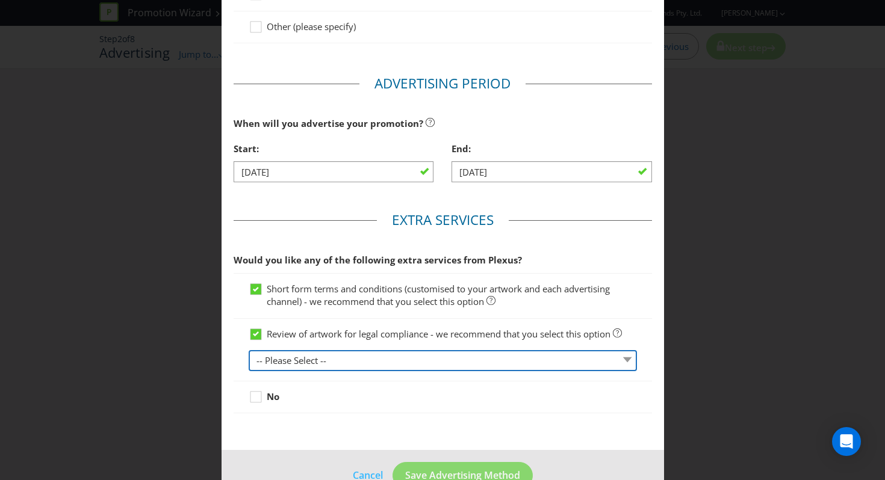
click at [342, 359] on select "-- Please Select -- 1 piece 2-4 pieces (provided at same time) 5-7 pieces (prov…" at bounding box center [443, 360] width 388 height 21
select select "MARKETING_REVIEW_2"
click at [249, 350] on select "-- Please Select -- 1 piece 2-4 pieces (provided at same time) 5-7 pieces (prov…" at bounding box center [443, 360] width 388 height 21
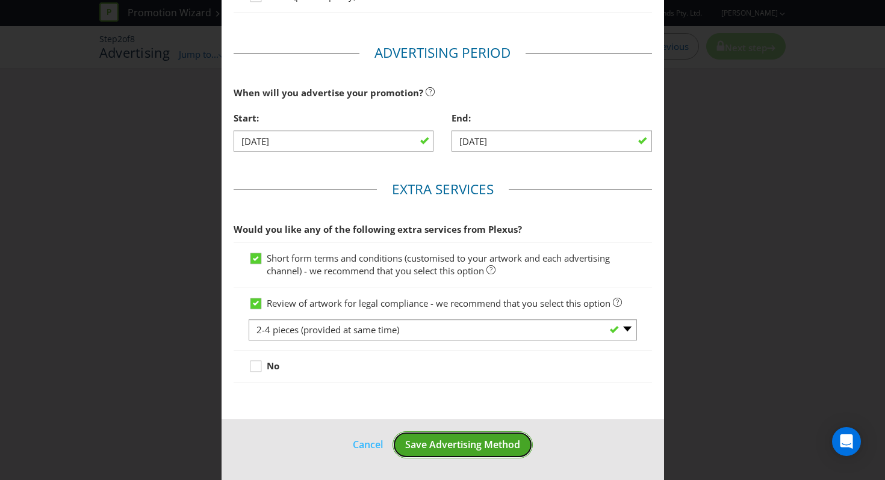
click at [423, 439] on span "Save Advertising Method" at bounding box center [462, 444] width 115 height 13
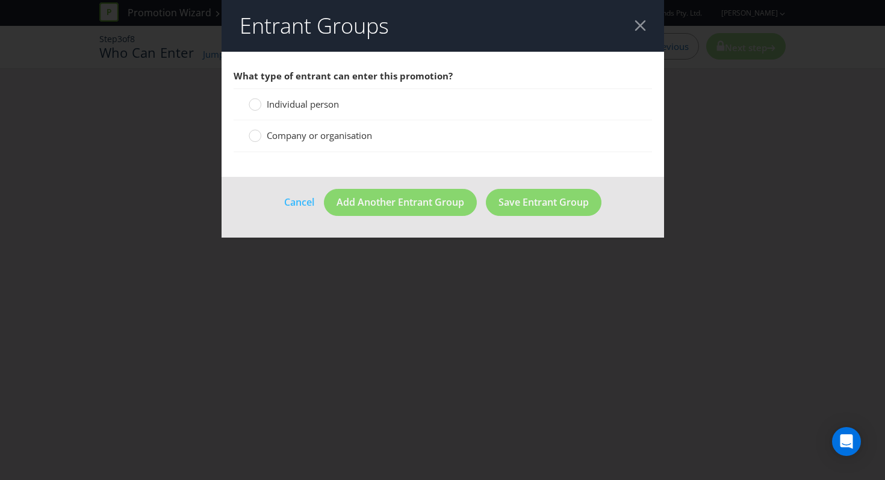
click at [291, 105] on span "Individual person" at bounding box center [303, 104] width 72 height 12
click at [0, 0] on input "Individual person" at bounding box center [0, 0] width 0 height 0
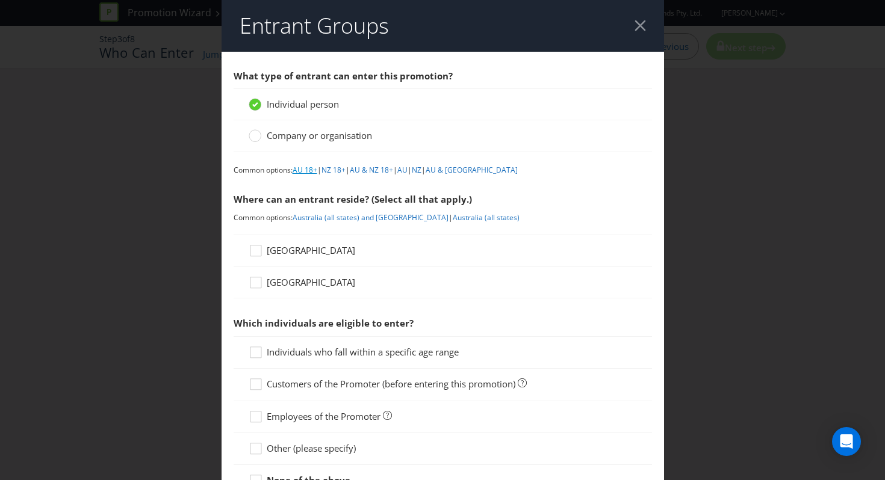
click at [309, 170] on link "AU 18+" at bounding box center [304, 170] width 25 height 10
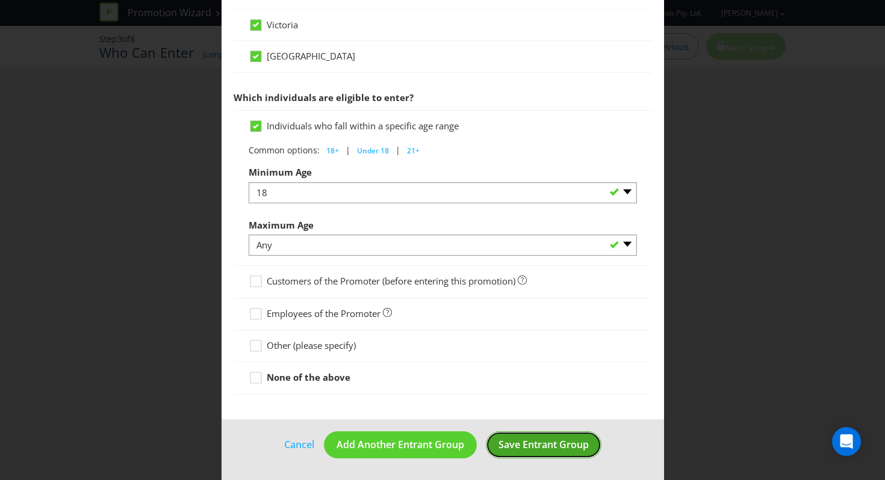
click at [516, 447] on span "Save Entrant Group" at bounding box center [543, 444] width 90 height 13
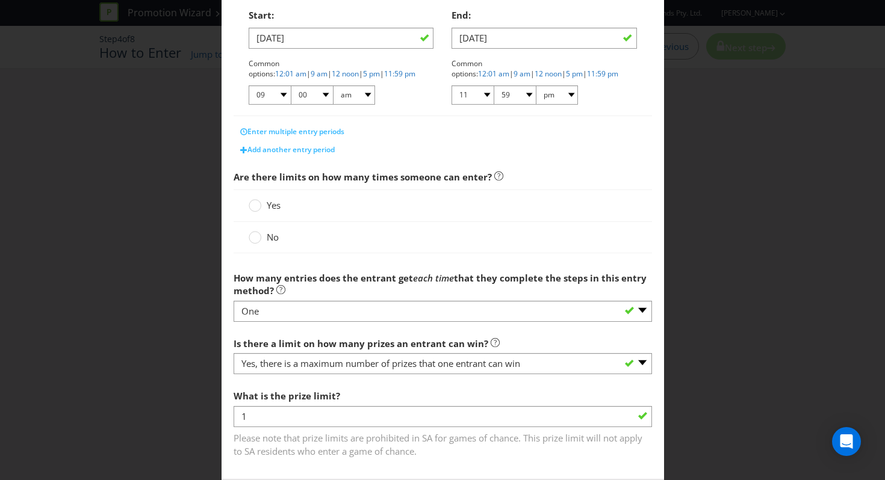
scroll to position [270, 0]
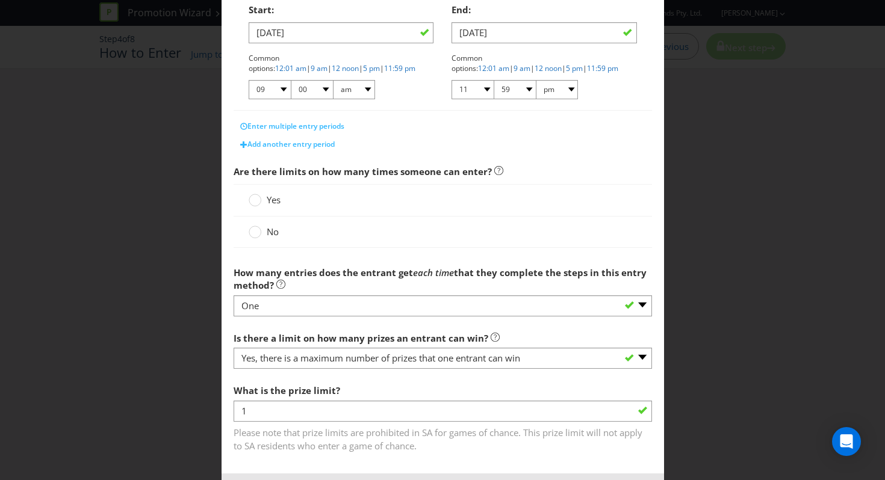
click at [267, 203] on span "Yes" at bounding box center [274, 200] width 14 height 12
click at [0, 0] on input "Yes" at bounding box center [0, 0] width 0 height 0
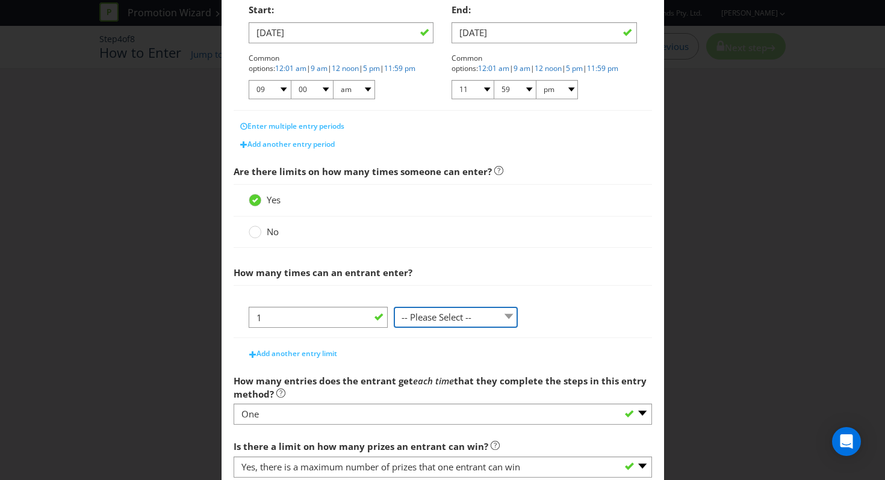
click at [406, 321] on select "-- Please Select -- per person per day per purchase per transaction Other (plea…" at bounding box center [456, 317] width 124 height 21
select select "PER_PERSON"
click at [394, 307] on select "-- Please Select -- per person per day per purchase per transaction Other (plea…" at bounding box center [456, 317] width 124 height 21
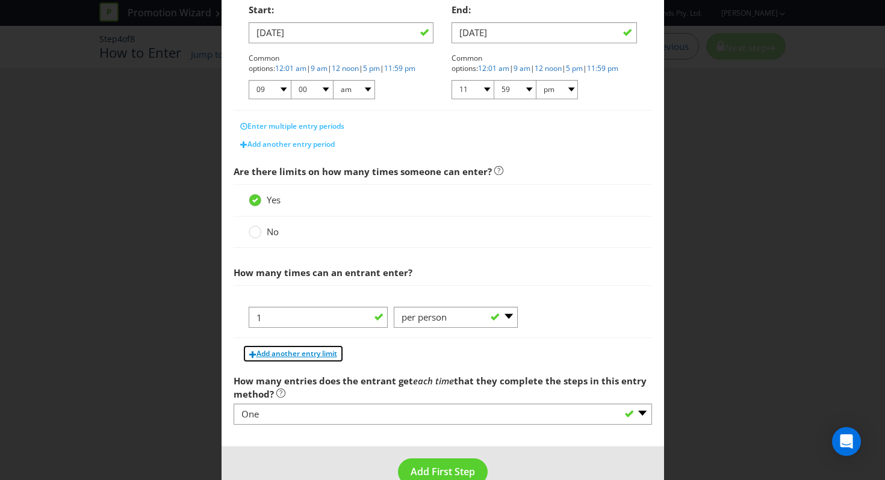
click at [289, 352] on span "Add another entry limit" at bounding box center [296, 353] width 81 height 10
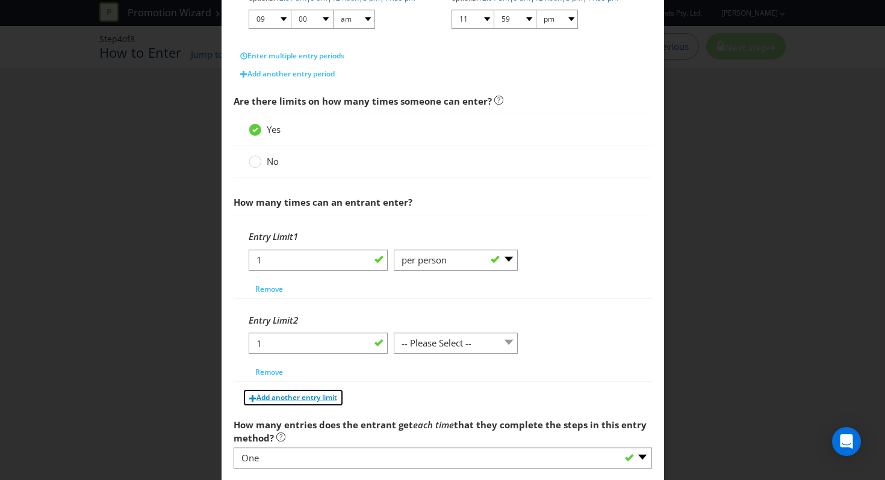
scroll to position [344, 0]
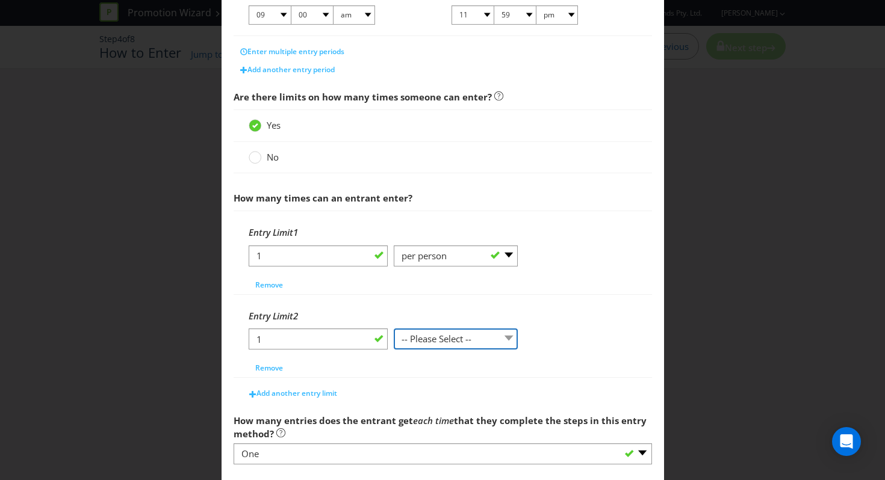
click at [435, 333] on select "-- Please Select -- per person per day per purchase per transaction Other (plea…" at bounding box center [456, 339] width 124 height 21
select select "PER_DAY"
click at [394, 329] on select "-- Please Select -- per person per day per purchase per transaction Other (plea…" at bounding box center [456, 339] width 124 height 21
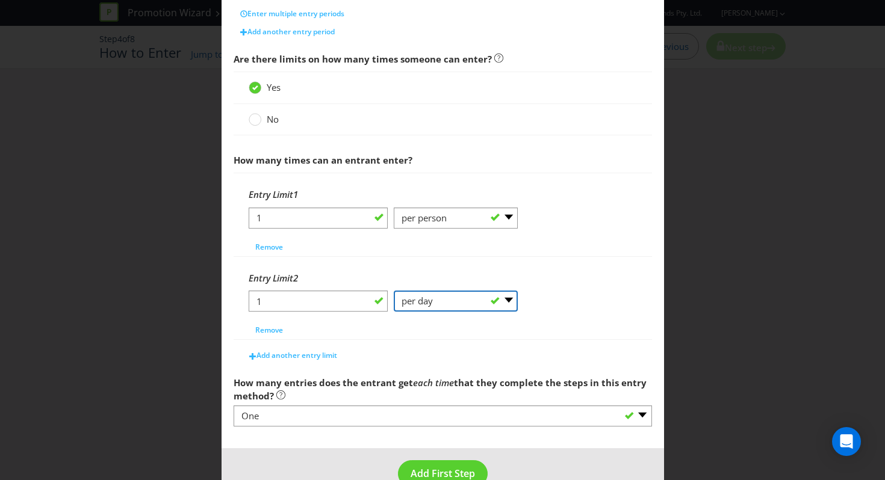
scroll to position [386, 0]
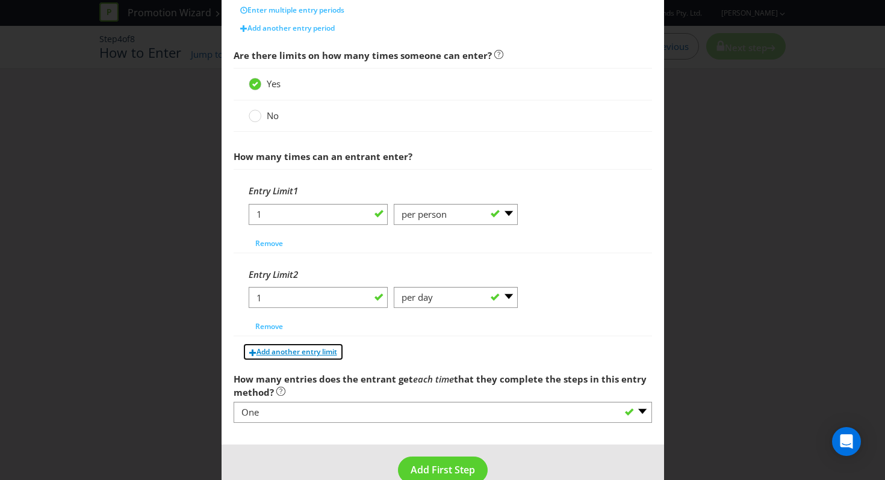
click at [305, 353] on span "Add another entry limit" at bounding box center [296, 352] width 81 height 10
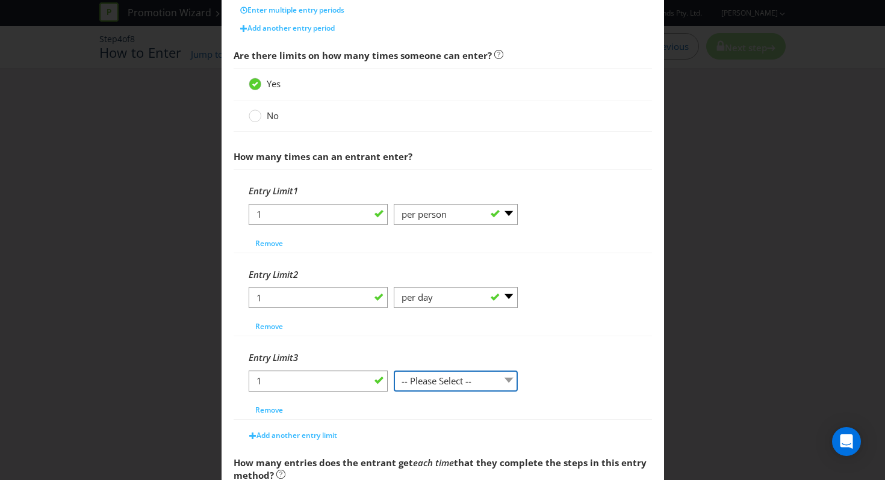
click at [437, 375] on select "-- Please Select -- per person per day per purchase per transaction Other (plea…" at bounding box center [456, 381] width 124 height 21
select select "PER_TRANSACTION"
click at [394, 371] on select "-- Please Select -- per person per day per purchase per transaction Other (plea…" at bounding box center [456, 381] width 124 height 21
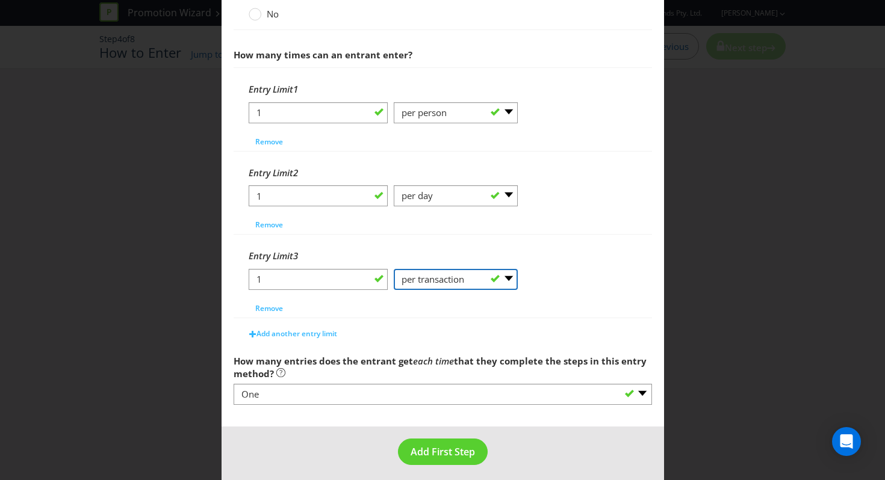
scroll to position [494, 0]
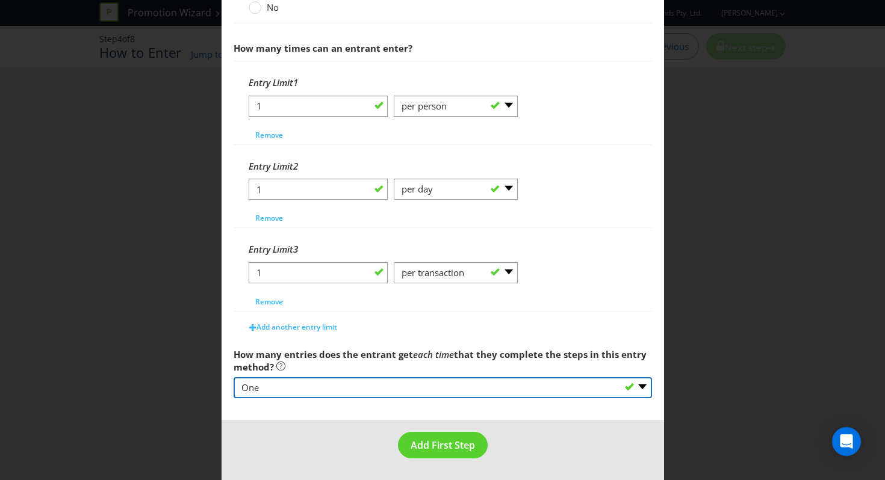
click at [428, 379] on select "-- Please select -- One More than one Other (please specify) Not applicable - g…" at bounding box center [443, 387] width 418 height 21
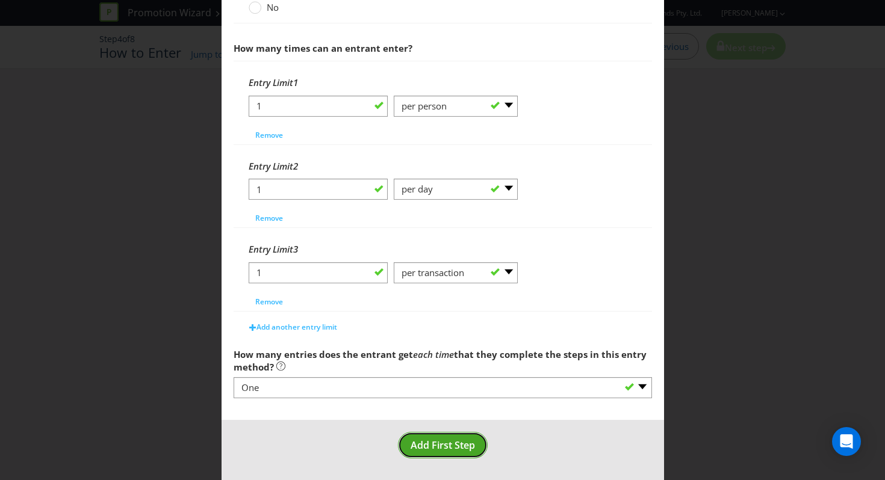
click at [455, 433] on button "Add First Step" at bounding box center [443, 445] width 90 height 27
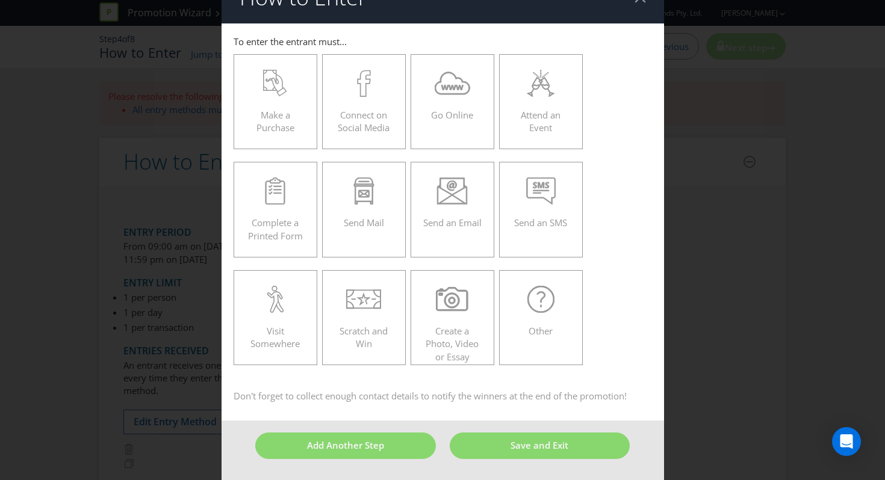
scroll to position [28, 0]
click at [294, 91] on div at bounding box center [275, 83] width 59 height 27
click at [0, 0] on input "Make a Purchase" at bounding box center [0, 0] width 0 height 0
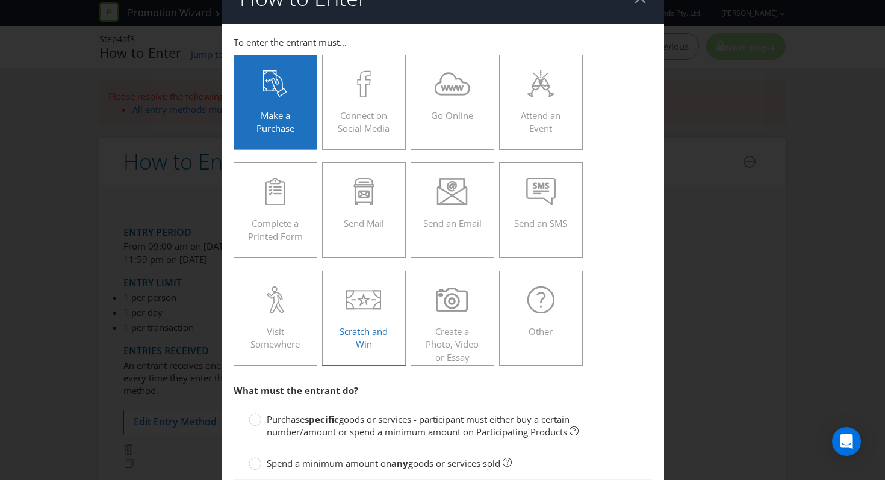
scroll to position [189, 0]
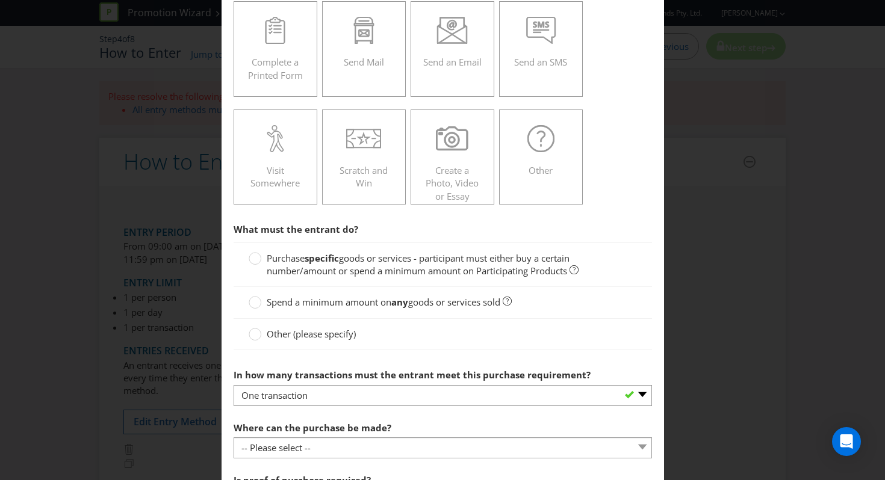
click at [370, 264] on span "goods or services - participant must either buy a certain number/amount or spen…" at bounding box center [418, 264] width 303 height 25
click at [0, 0] on input "Purchase specific goods or services - participant must either buy a certain num…" at bounding box center [0, 0] width 0 height 0
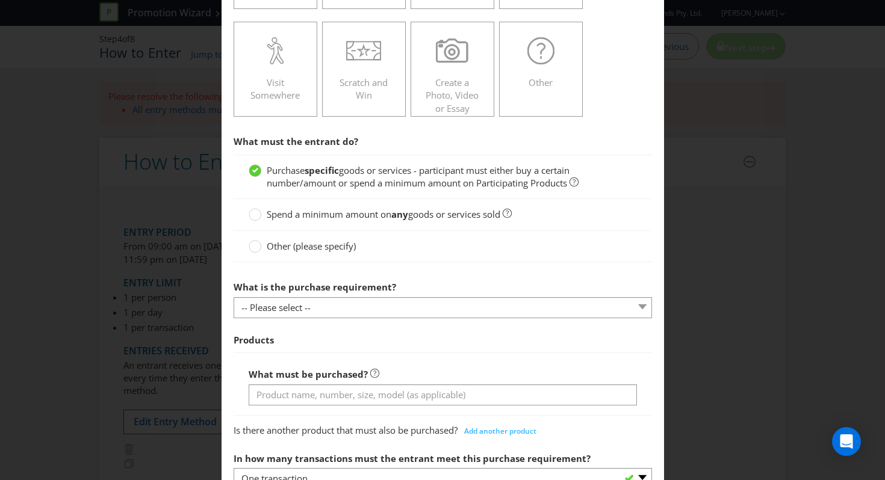
scroll to position [294, 0]
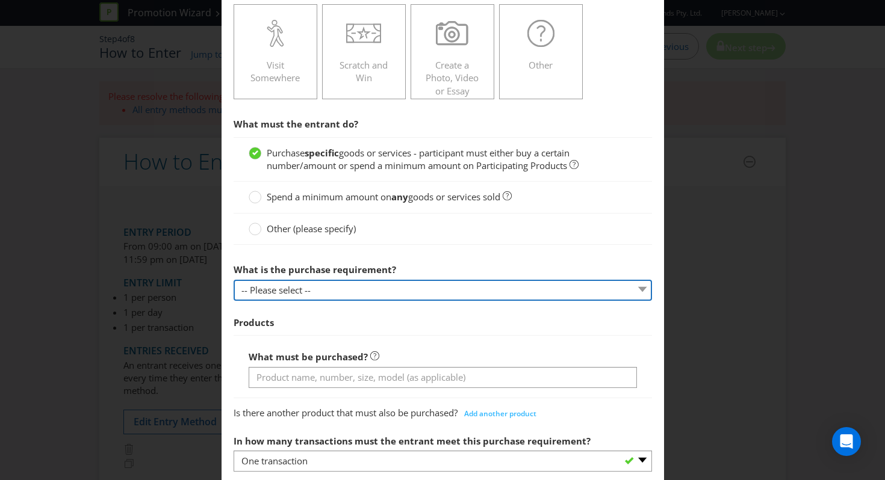
click at [351, 286] on select "-- Please select -- Buy a certain number of these products or services Spend a …" at bounding box center [443, 290] width 418 height 21
select select "MINIMUM_QUANTITY"
click at [234, 280] on select "-- Please select -- Buy a certain number of these products or services Spend a …" at bounding box center [443, 290] width 418 height 21
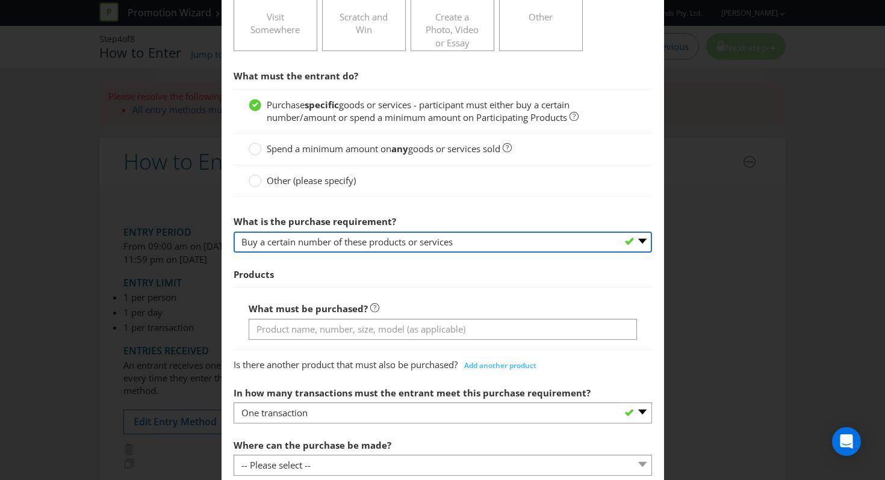
scroll to position [357, 0]
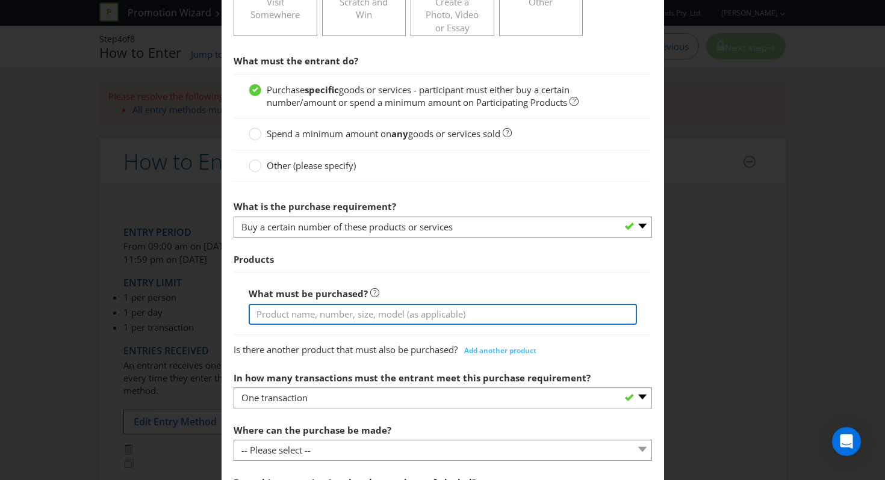
click at [352, 311] on input "text" at bounding box center [443, 314] width 388 height 21
paste input "Lightly Salted Slightly Sweet Popcorn 120g Cobs Sea Salt Popcorn 80g Cobs Chedd…"
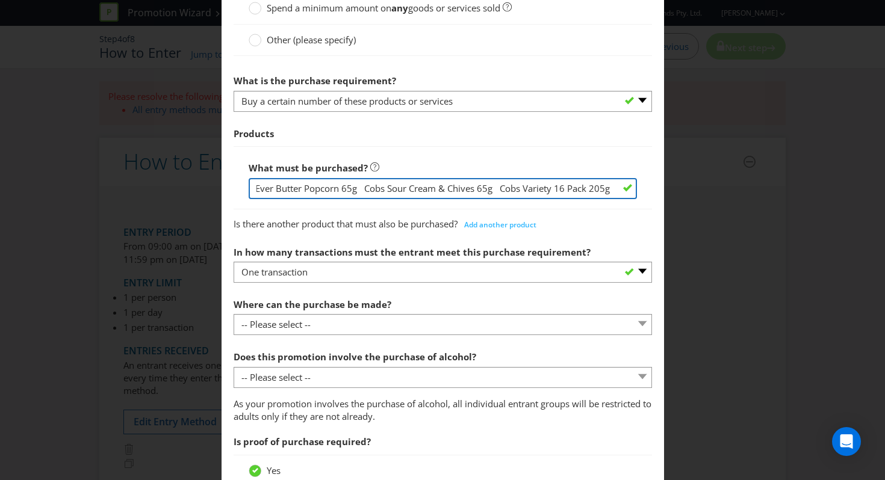
scroll to position [498, 0]
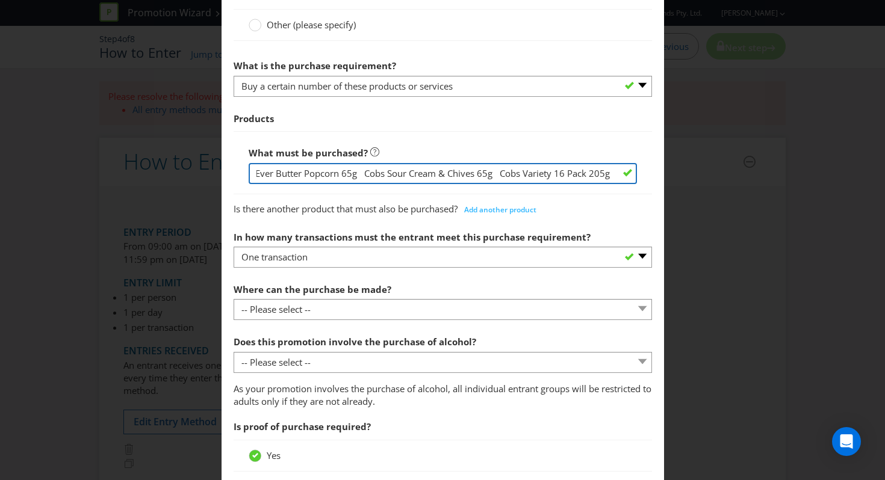
type input "Cobs Lightly Salted Slightly Sweet Popcorn 120g Cobs Sea Salt Popcorn 80g Cobs …"
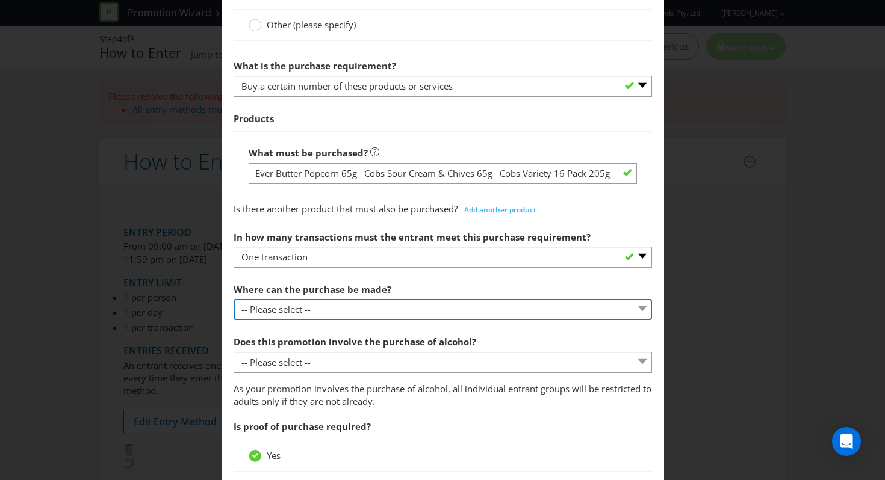
click at [349, 305] on select "-- Please select -- Any stores displaying promotional material (including onlin…" at bounding box center [443, 309] width 418 height 21
click at [234, 299] on select "-- Please select -- Any stores displaying promotional material (including onlin…" at bounding box center [443, 309] width 418 height 21
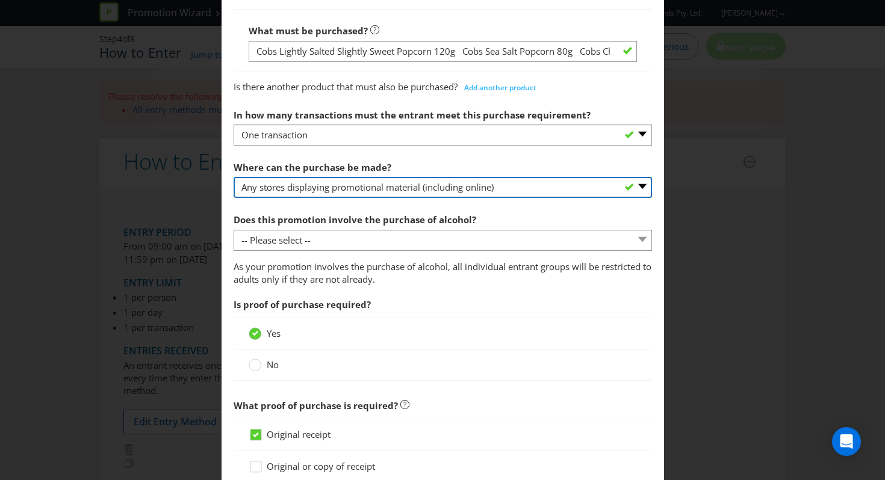
scroll to position [619, 0]
click at [405, 184] on select "-- Please select -- Any stores displaying promotional material (including onlin…" at bounding box center [443, 188] width 418 height 21
click at [234, 178] on select "-- Please select -- Any stores displaying promotional material (including onlin…" at bounding box center [443, 188] width 418 height 21
click at [400, 191] on select "-- Please select -- Any stores displaying promotional material (including onlin…" at bounding box center [443, 188] width 418 height 21
select select "ANY_DISPLAYING_PROMOTIONAL_MATERIAL"
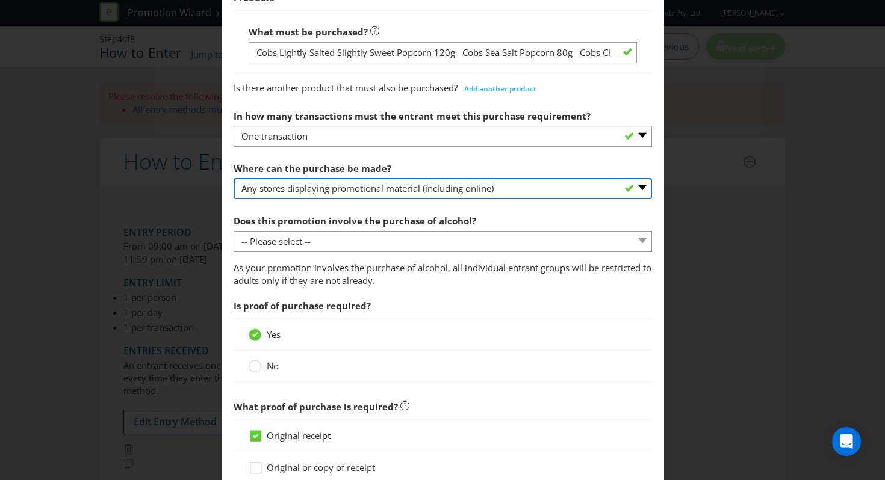
click at [234, 178] on select "-- Please select -- Any stores displaying promotional material (including onlin…" at bounding box center [443, 188] width 418 height 21
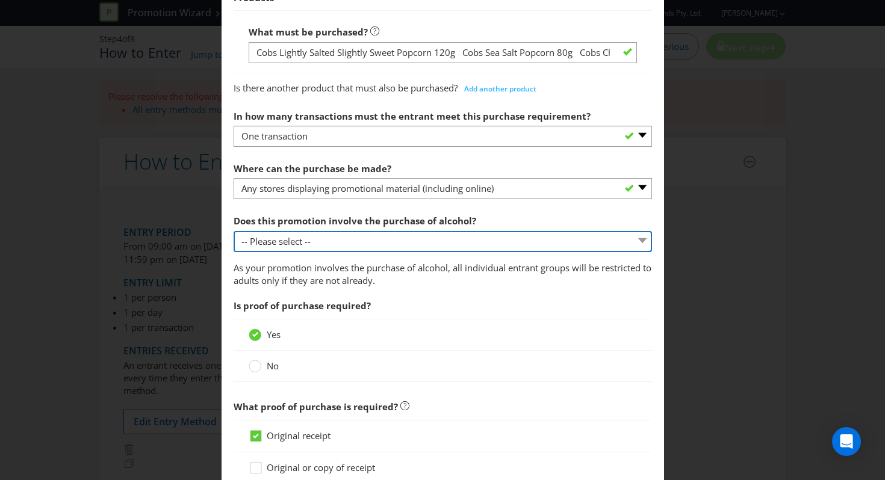
click at [339, 246] on select "-- Please select -- Yes, for on-premises consumption Yes, for off-premises cons…" at bounding box center [443, 241] width 418 height 21
select select "NO"
click at [234, 231] on select "-- Please select -- Yes, for on-premises consumption Yes, for off-premises cons…" at bounding box center [443, 241] width 418 height 21
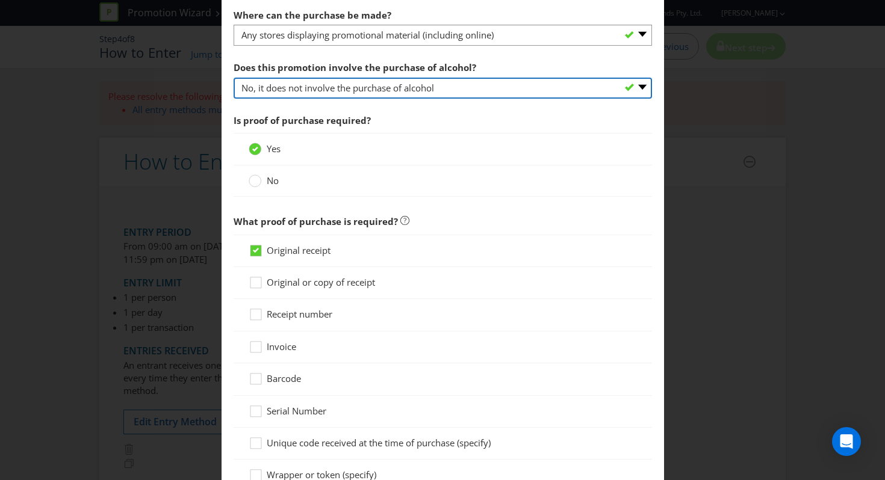
scroll to position [773, 0]
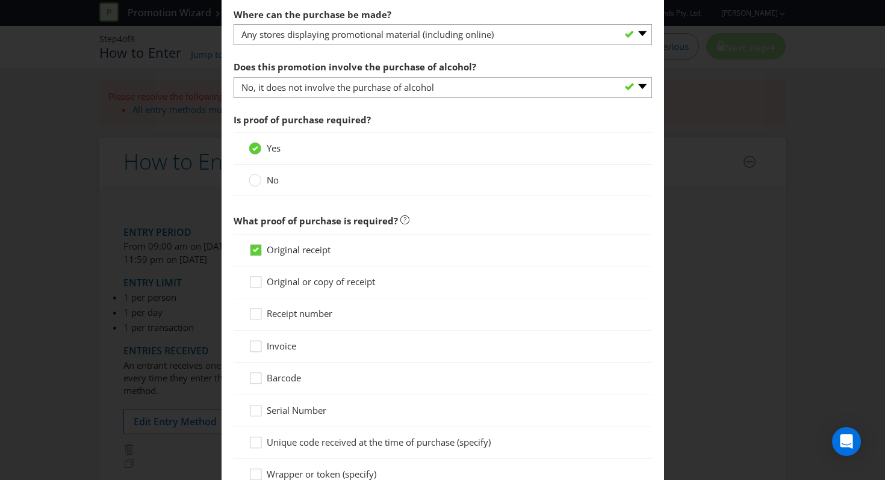
click at [267, 190] on div "No" at bounding box center [443, 180] width 418 height 31
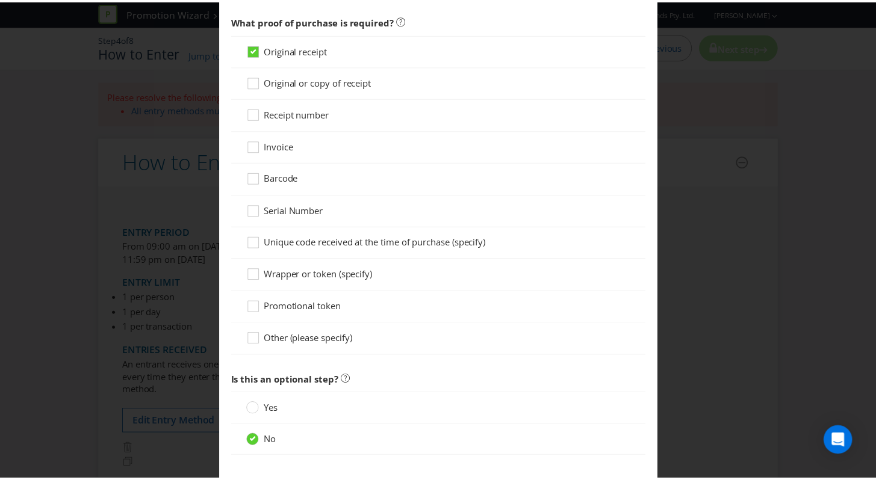
scroll to position [1034, 0]
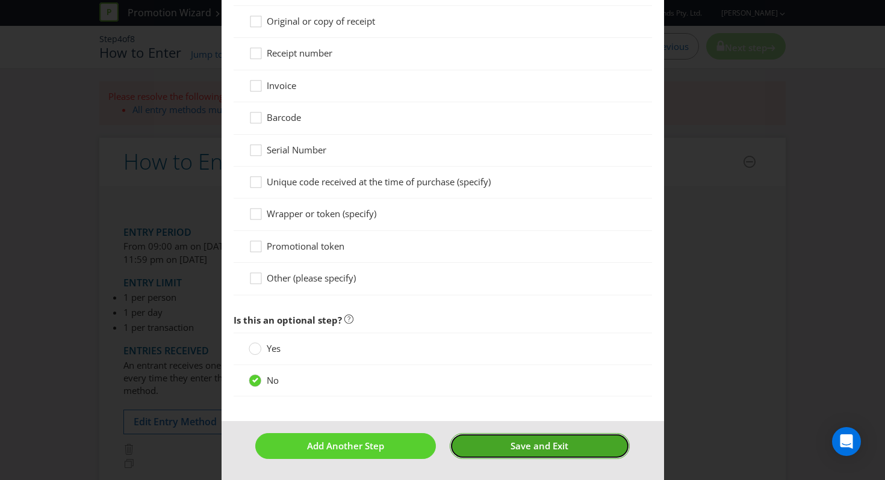
click at [462, 445] on button "Save and Exit" at bounding box center [540, 446] width 180 height 26
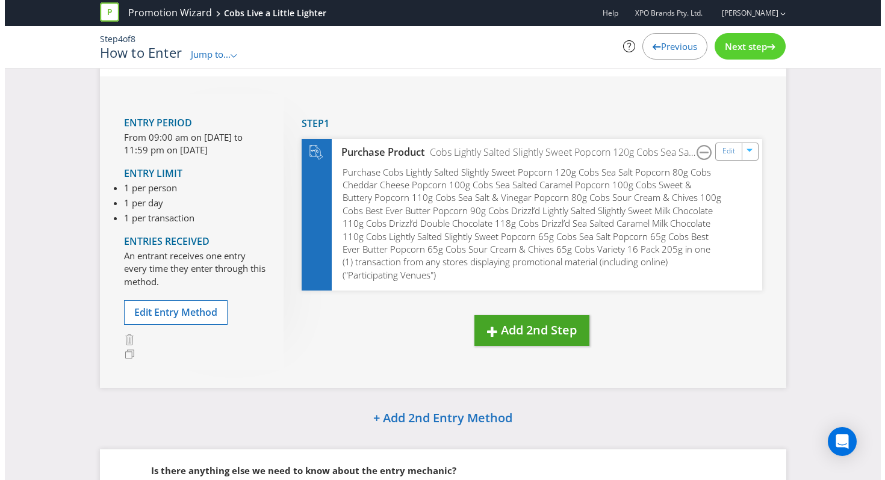
scroll to position [55, 0]
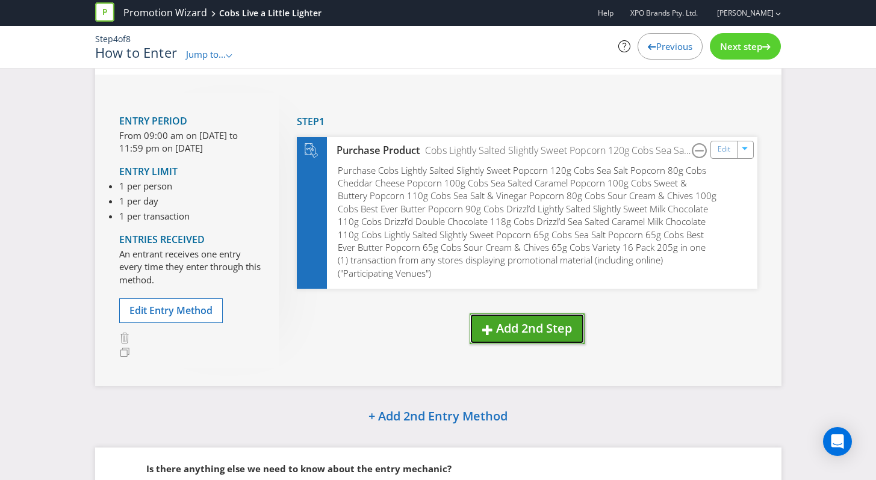
click at [530, 335] on span "Add 2nd Step" at bounding box center [534, 328] width 76 height 16
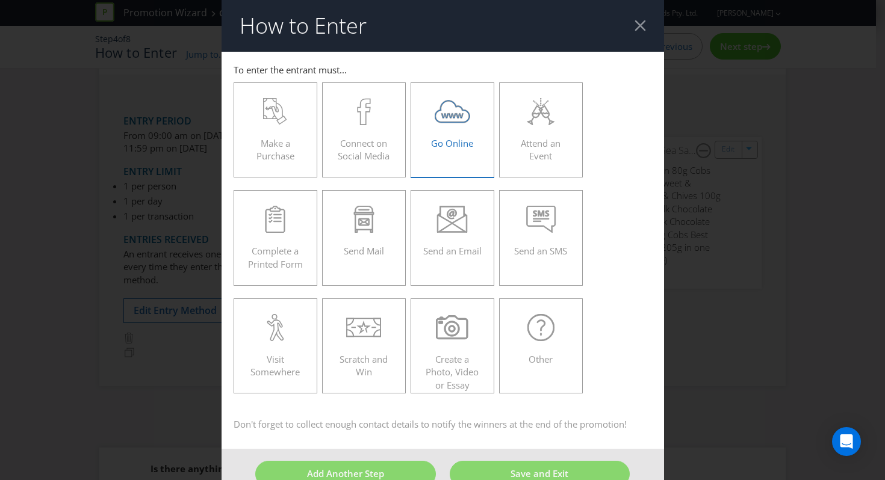
click at [457, 143] on span "Go Online" at bounding box center [452, 143] width 42 height 12
click at [0, 0] on input "Go Online" at bounding box center [0, 0] width 0 height 0
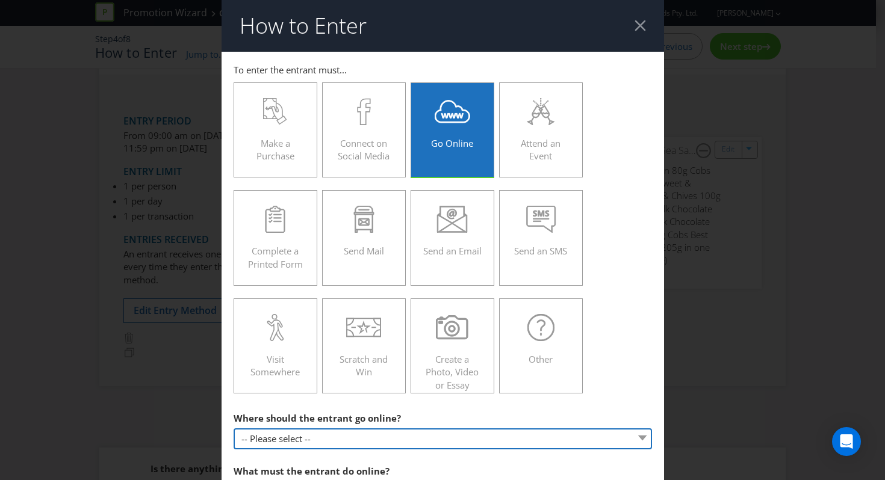
click at [405, 442] on select "-- Please select -- At a specific URL Using a direct link sent to the entrant b…" at bounding box center [443, 439] width 418 height 21
select select "SPECIFIC_URL"
click at [234, 429] on select "-- Please select -- At a specific URL Using a direct link sent to the entrant b…" at bounding box center [443, 439] width 418 height 21
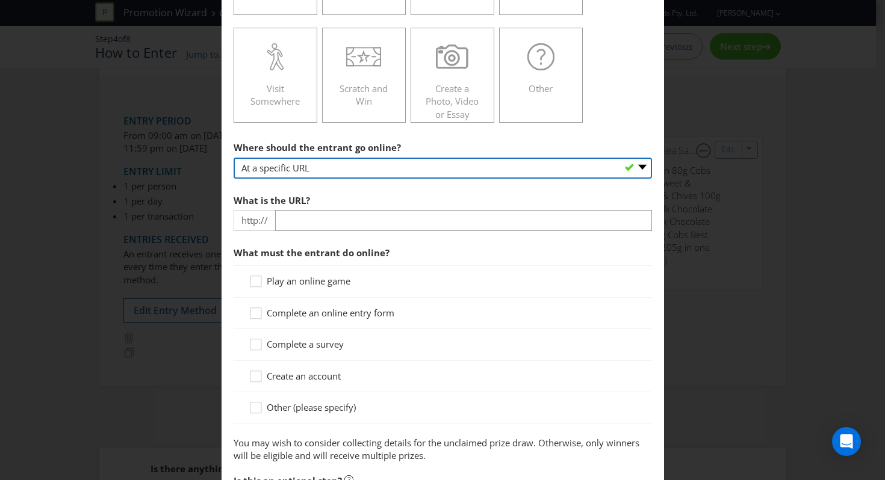
scroll to position [283, 0]
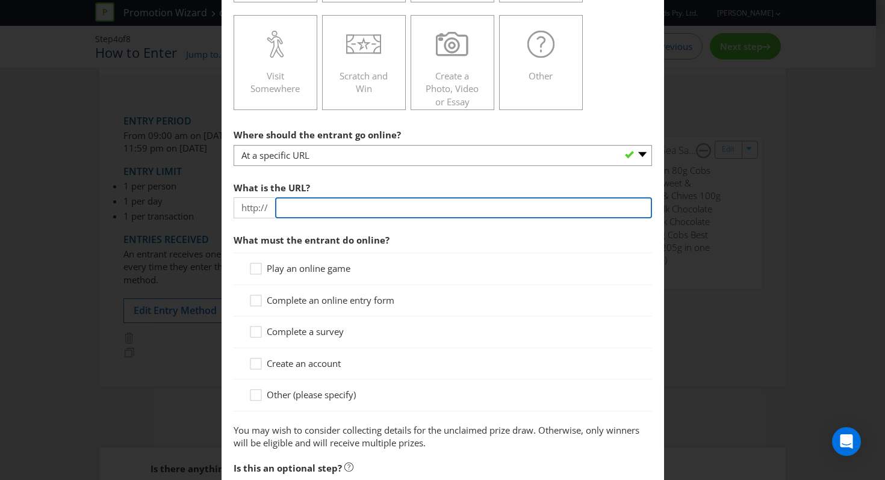
click at [373, 217] on input "text" at bounding box center [463, 207] width 377 height 21
type input "[DOMAIN_NAME]"
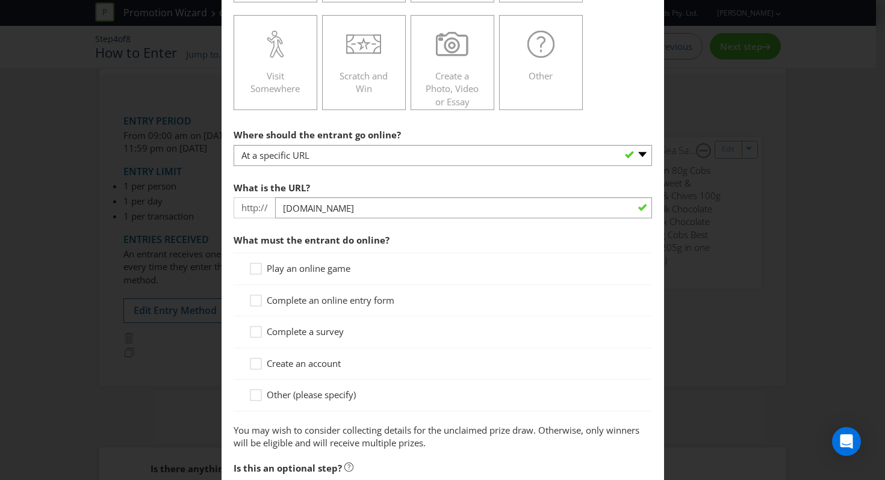
scroll to position [389, 0]
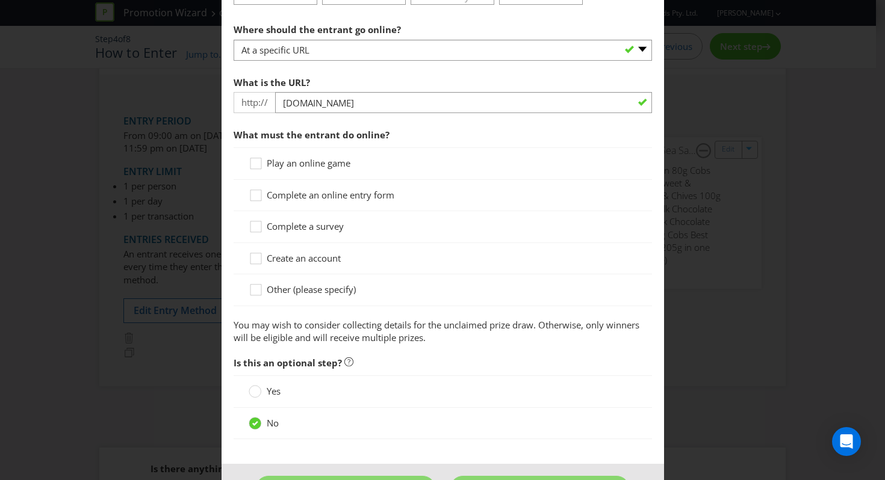
click at [348, 198] on span "Complete an online entry form" at bounding box center [331, 195] width 128 height 12
click at [0, 0] on input "Complete an online entry form" at bounding box center [0, 0] width 0 height 0
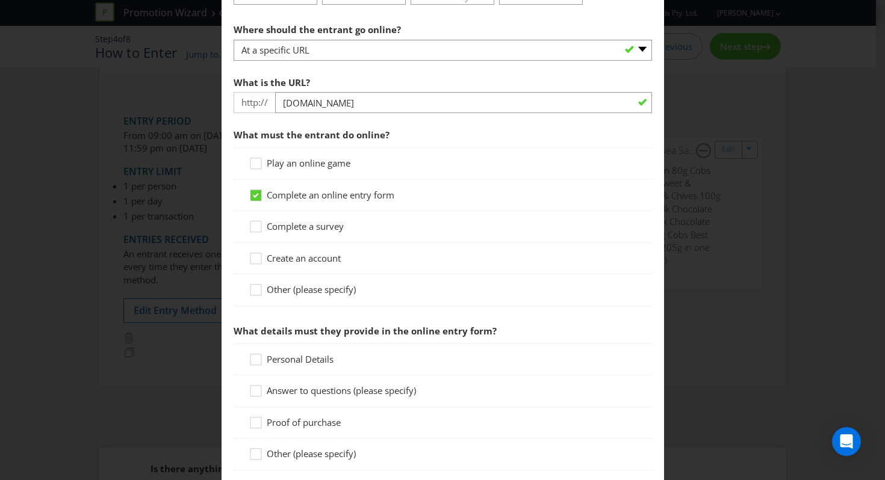
scroll to position [521, 0]
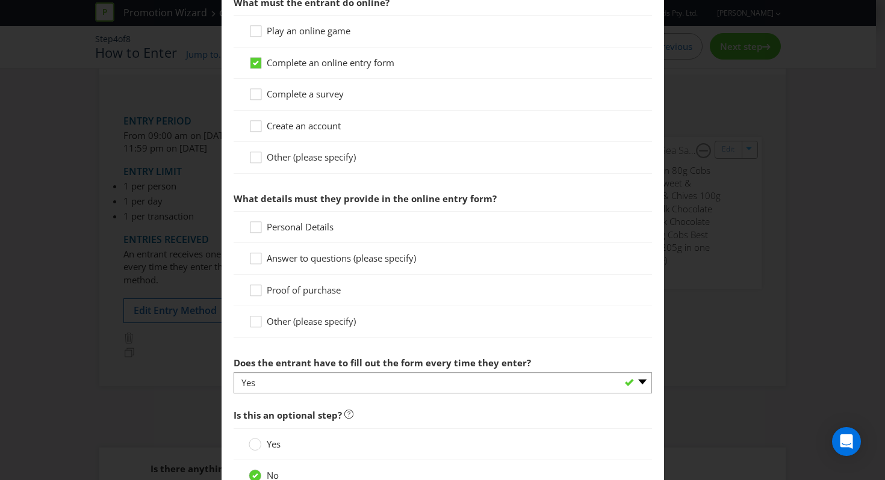
click at [324, 236] on div "Personal Details" at bounding box center [443, 227] width 418 height 32
click at [313, 232] on span "Personal Details" at bounding box center [300, 227] width 67 height 12
click at [0, 0] on input "Personal Details" at bounding box center [0, 0] width 0 height 0
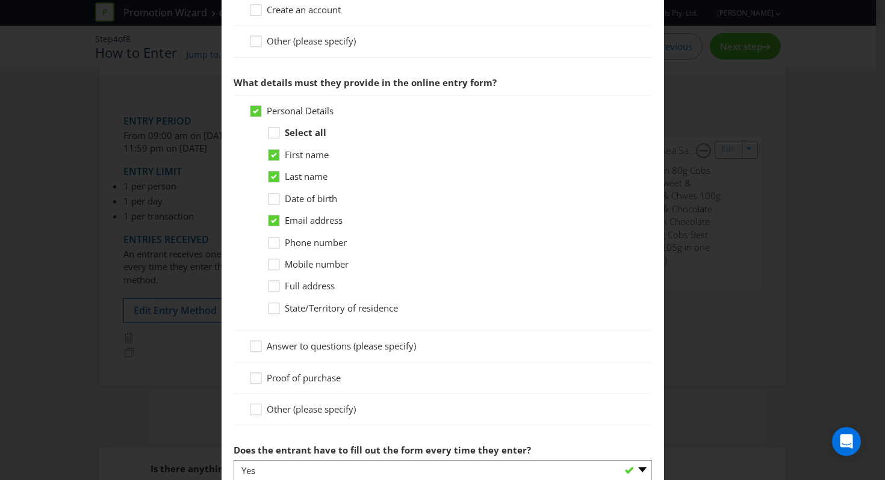
scroll to position [684, 0]
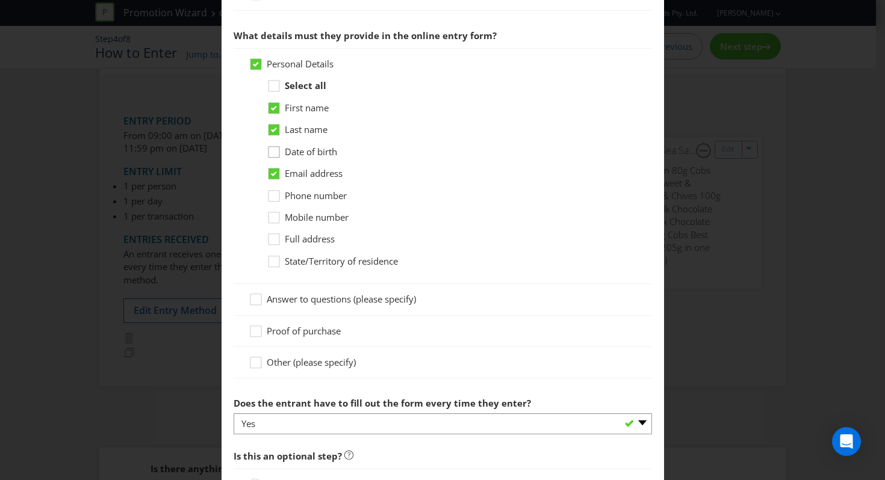
click at [273, 149] on div at bounding box center [274, 148] width 6 height 6
click at [0, 0] on input "Date of birth" at bounding box center [0, 0] width 0 height 0
click at [271, 215] on div at bounding box center [274, 214] width 6 height 6
click at [0, 0] on input "Mobile number" at bounding box center [0, 0] width 0 height 0
click at [271, 256] on div at bounding box center [274, 258] width 6 height 6
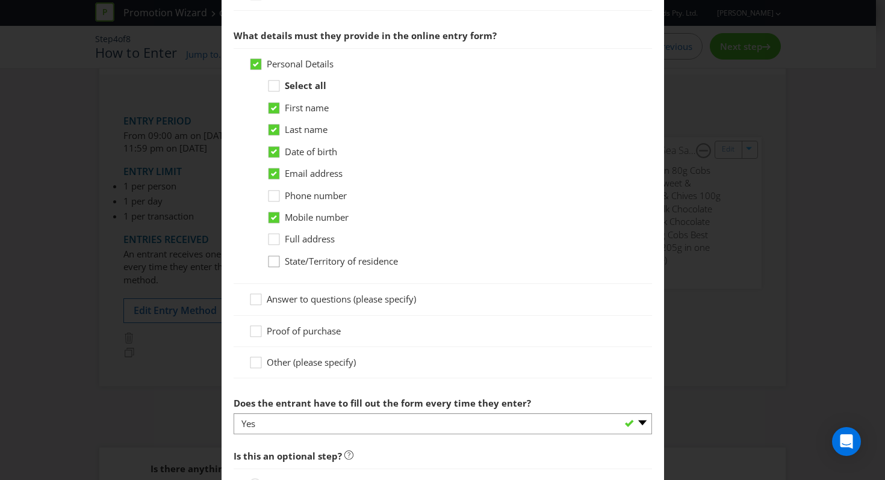
click at [0, 0] on input "State/Territory of residence" at bounding box center [0, 0] width 0 height 0
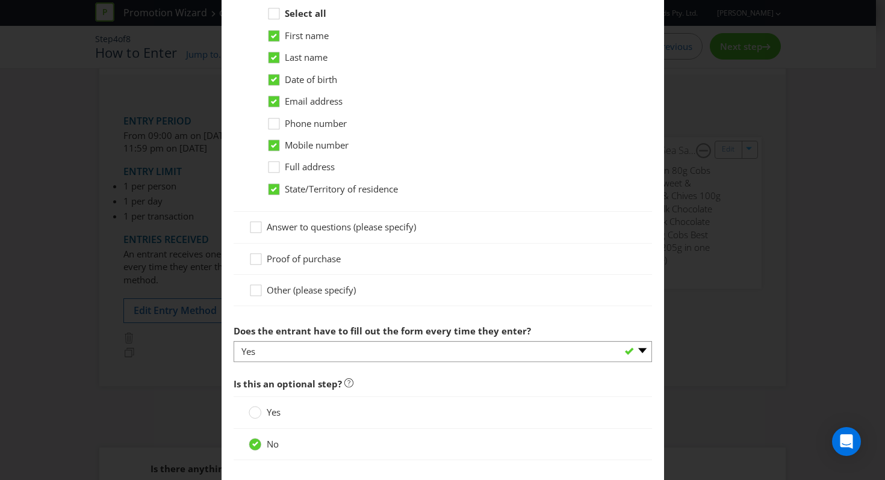
click at [318, 261] on span "Proof of purchase" at bounding box center [304, 259] width 74 height 12
click at [0, 0] on input "Proof of purchase" at bounding box center [0, 0] width 0 height 0
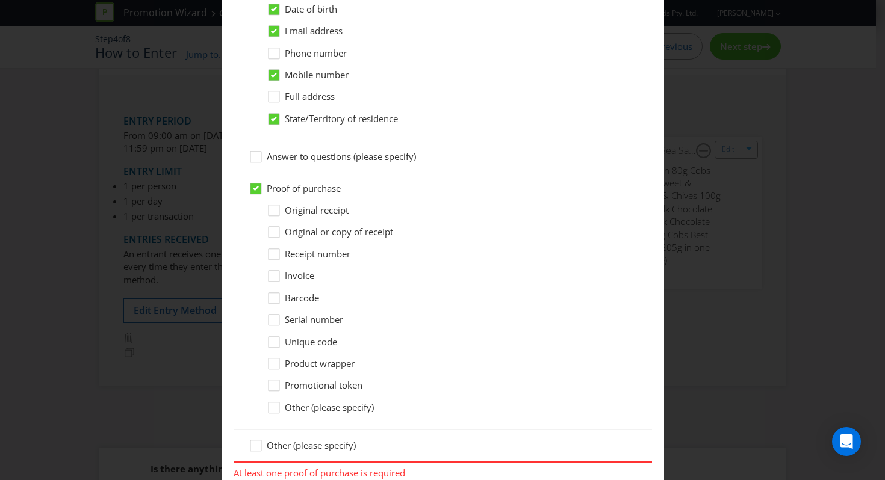
scroll to position [852, 0]
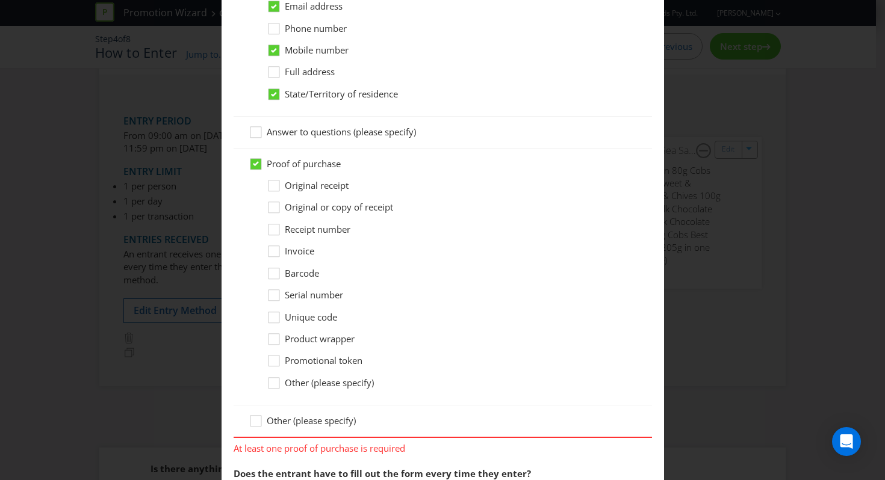
click at [327, 207] on span "Original or copy of receipt" at bounding box center [339, 207] width 108 height 12
click at [0, 0] on input "Original or copy of receipt" at bounding box center [0, 0] width 0 height 0
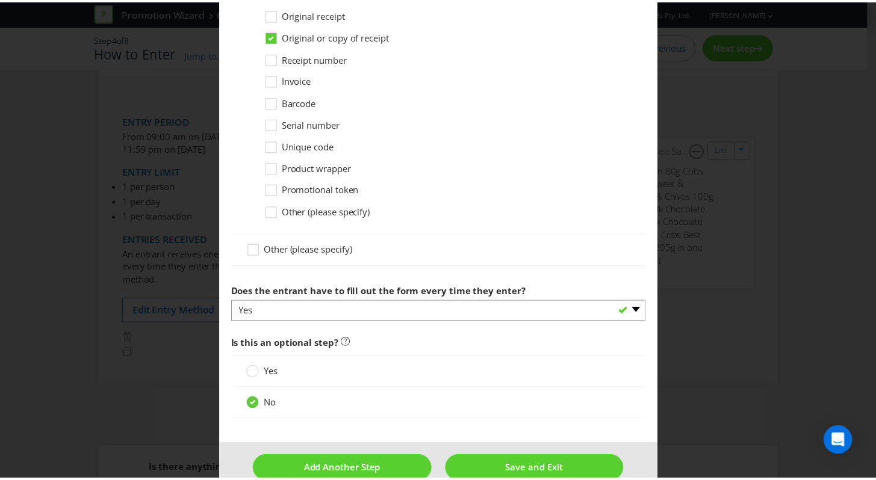
scroll to position [1047, 0]
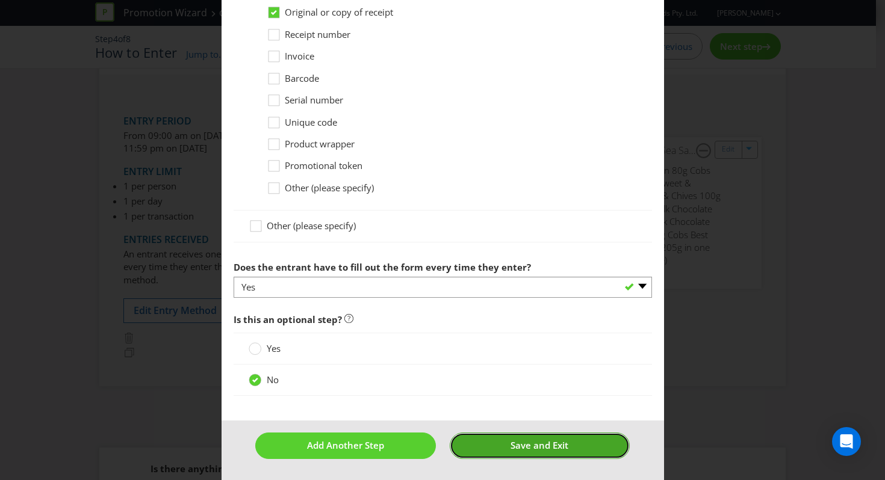
click at [482, 444] on button "Save and Exit" at bounding box center [540, 446] width 180 height 26
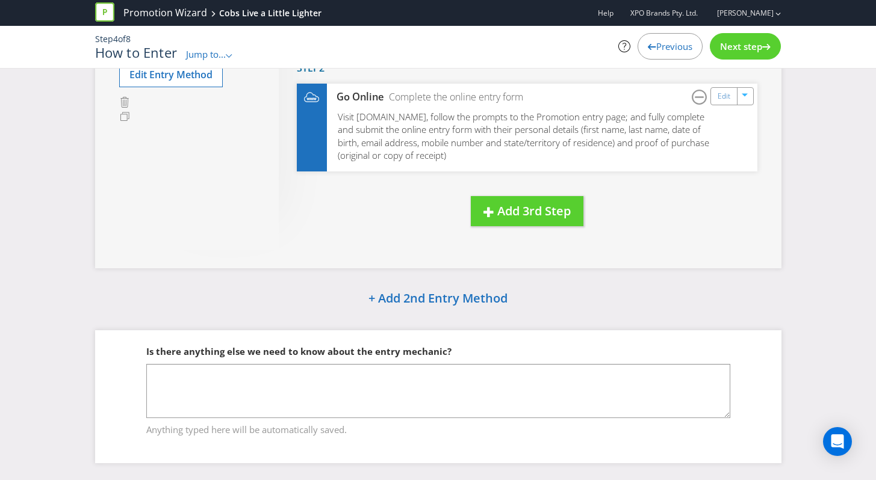
scroll to position [215, 0]
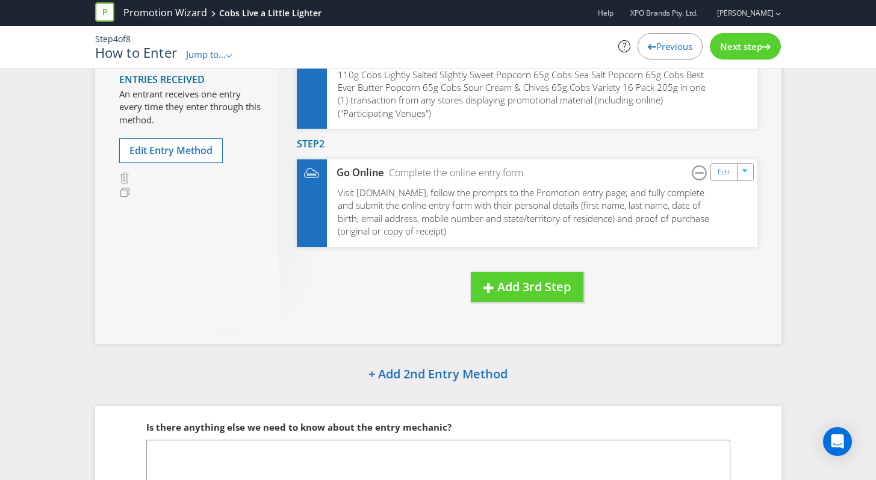
click at [756, 54] on div "Next step" at bounding box center [745, 46] width 71 height 26
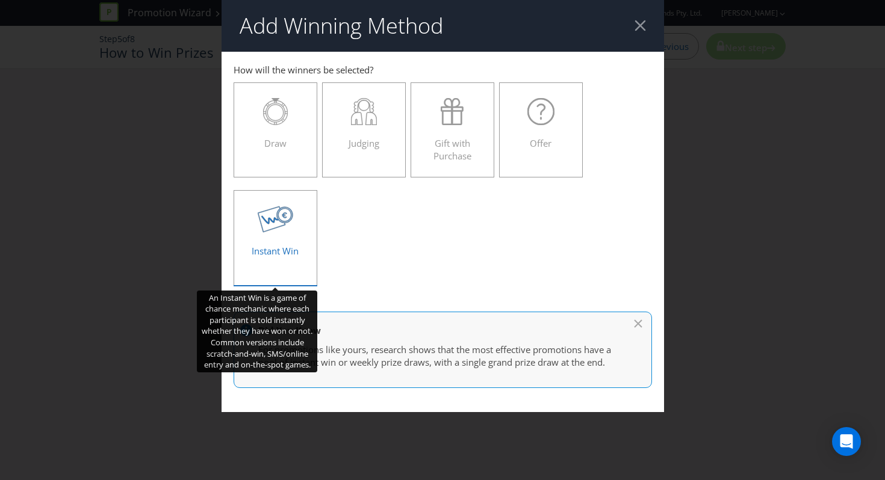
click at [298, 240] on div "Instant Win" at bounding box center [275, 233] width 59 height 54
click at [0, 0] on input "Instant Win" at bounding box center [0, 0] width 0 height 0
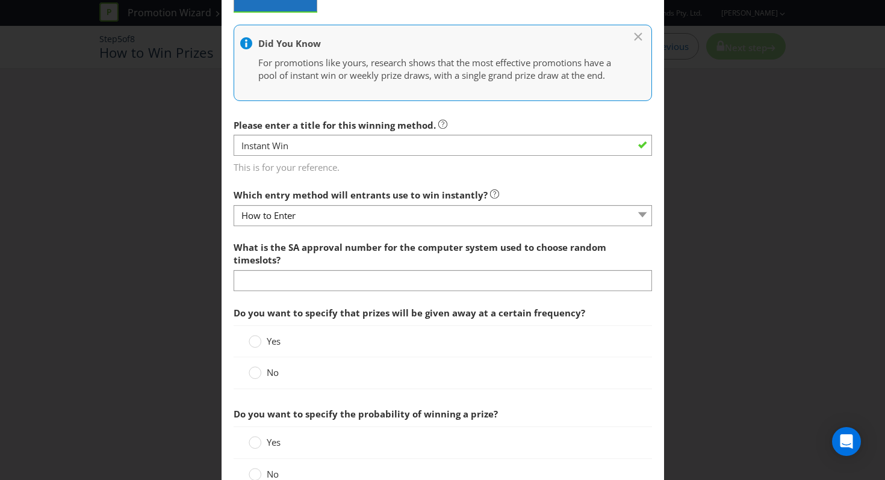
scroll to position [303, 0]
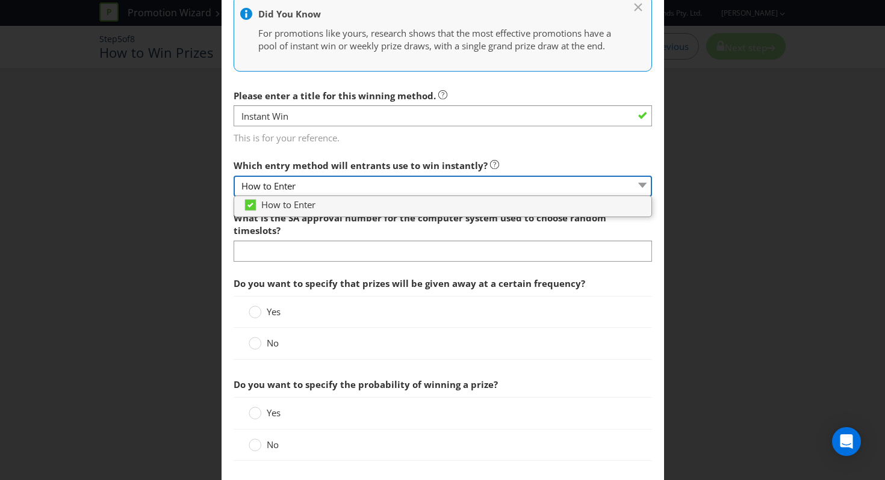
click at [324, 195] on select "How to Enter" at bounding box center [443, 186] width 418 height 21
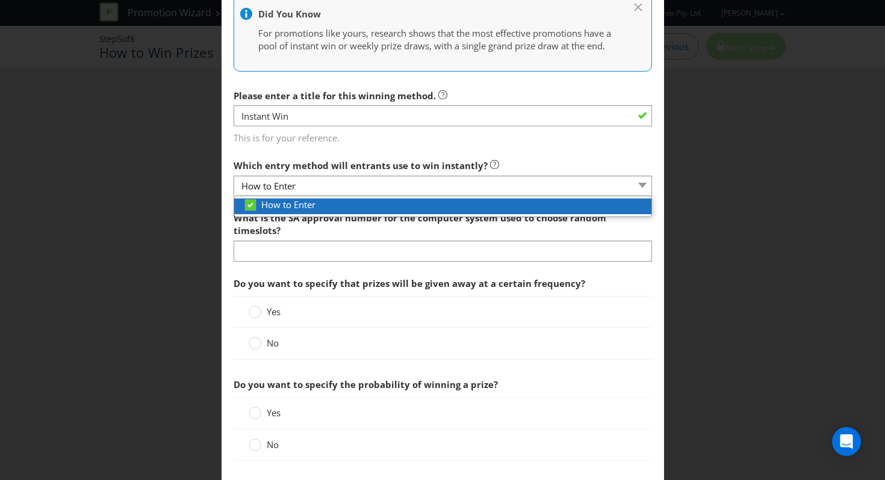
click at [318, 211] on div "How to Enter" at bounding box center [447, 205] width 408 height 13
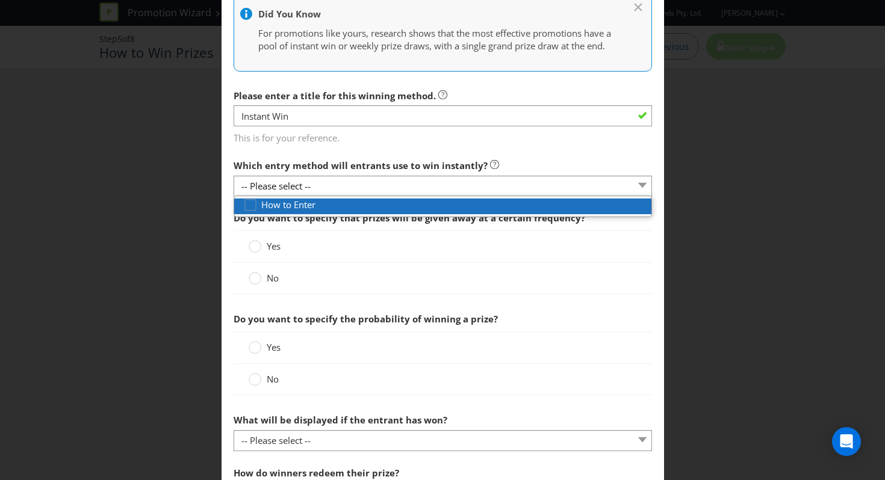
click at [318, 211] on div "How to Enter" at bounding box center [447, 205] width 408 height 13
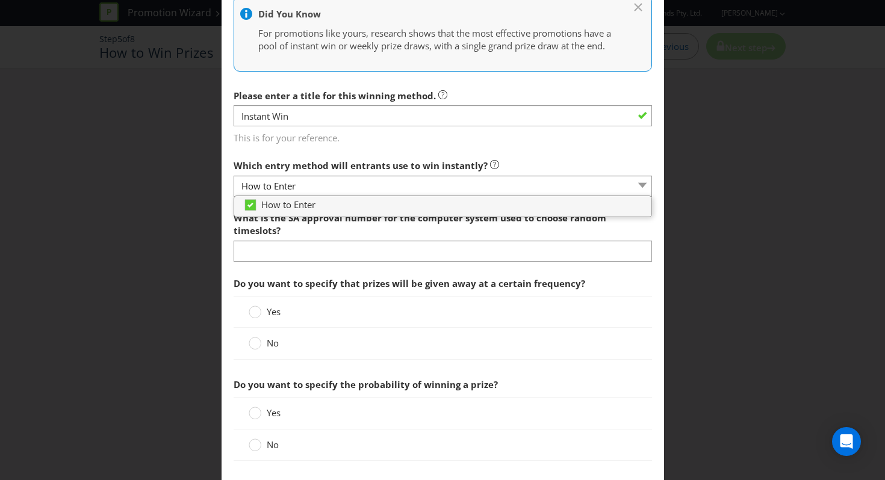
click at [229, 243] on main "How to Enter How will the winners be selected? Draw Judging Gift with Purchase …" at bounding box center [442, 298] width 442 height 1100
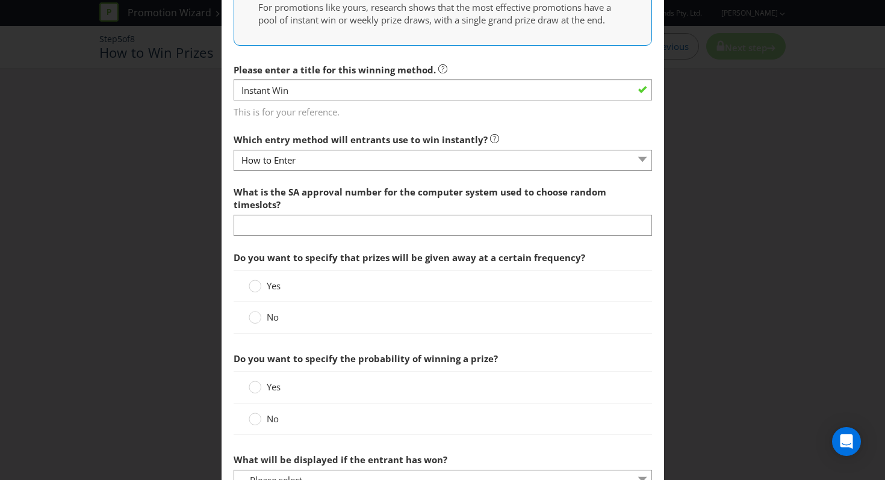
scroll to position [332, 0]
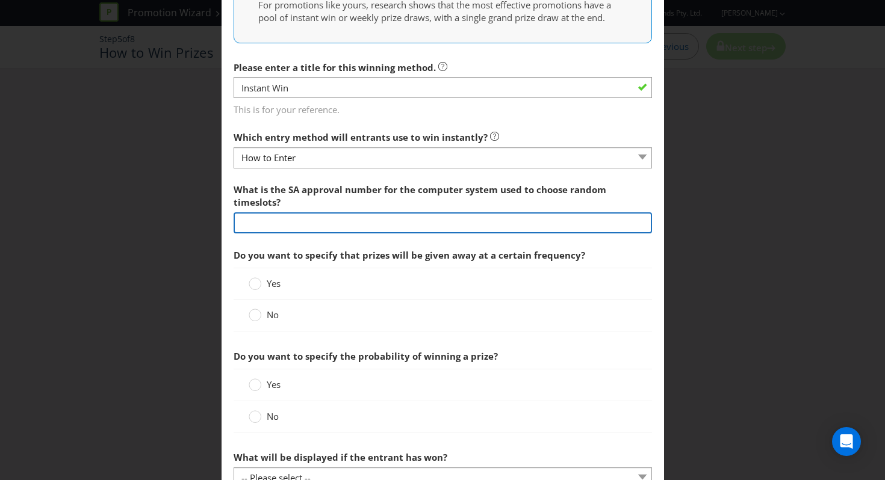
click at [277, 234] on input "text" at bounding box center [443, 222] width 418 height 21
type input "[MEDICAL_DATA]"
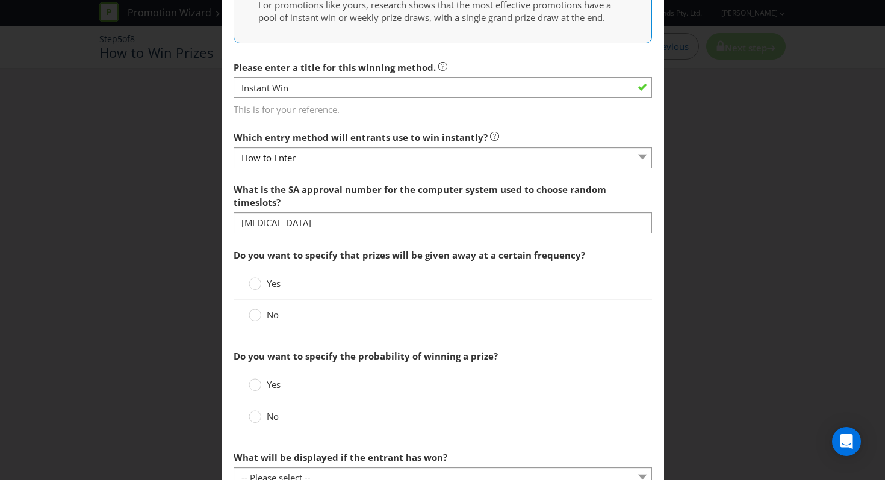
click at [216, 312] on div "Add Winning Method How to Enter How will the winners be selected? Draw Judging …" at bounding box center [442, 240] width 885 height 480
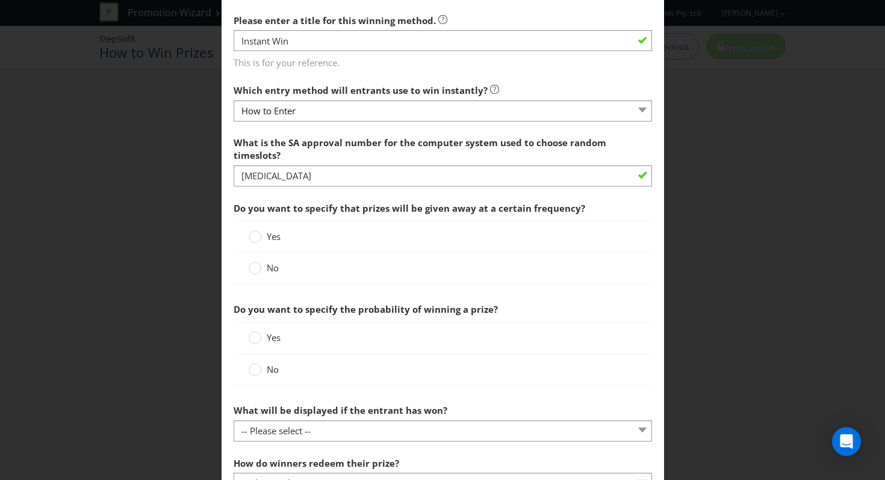
scroll to position [379, 0]
click at [256, 243] on circle at bounding box center [255, 237] width 12 height 12
click at [0, 0] on input "Yes" at bounding box center [0, 0] width 0 height 0
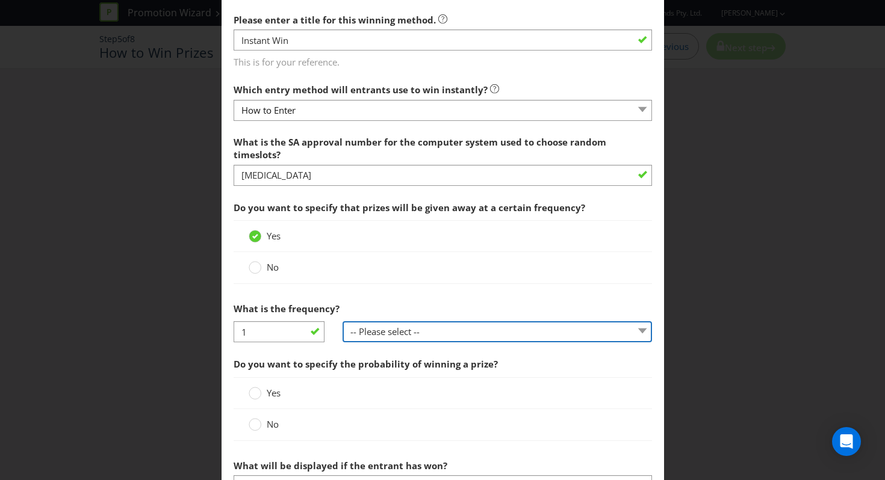
click at [347, 341] on select "-- Please select -- per hour per day per week per month other (please specify)" at bounding box center [496, 331] width 309 height 21
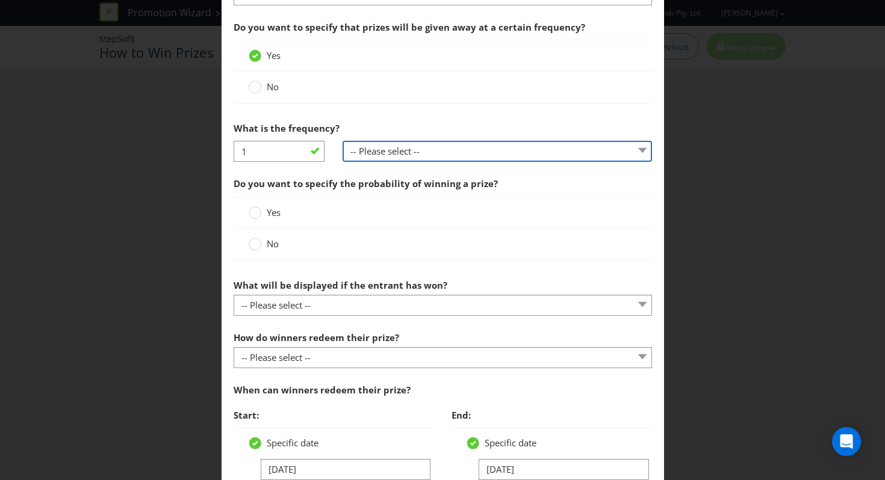
scroll to position [562, 0]
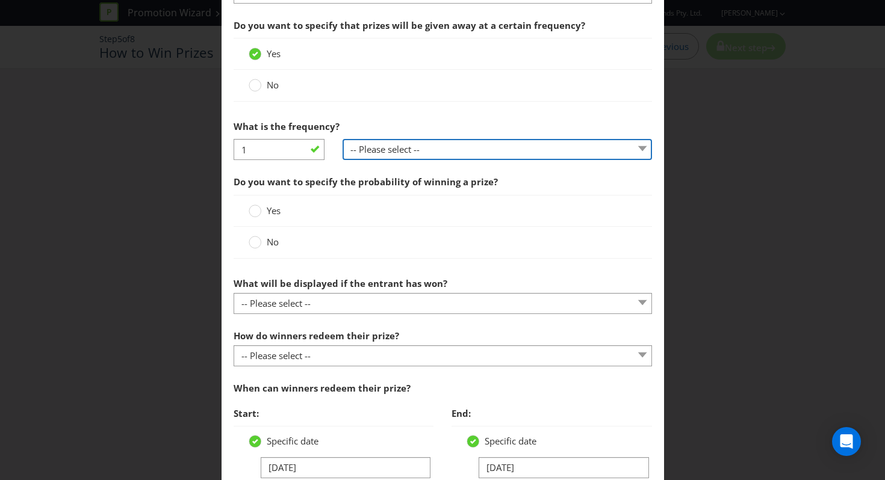
click at [407, 160] on select "-- Please select -- per hour per day per week per month other (please specify)" at bounding box center [496, 149] width 309 height 21
select select "PER_DAY"
click at [342, 152] on select "-- Please select -- per hour per day per week per month other (please specify)" at bounding box center [496, 149] width 309 height 21
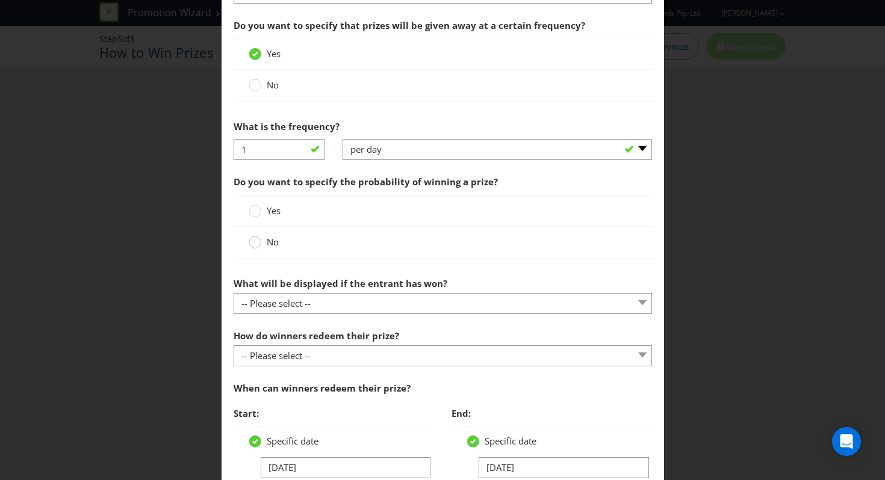
click at [252, 249] on circle at bounding box center [255, 243] width 12 height 12
click at [0, 0] on input "No" at bounding box center [0, 0] width 0 height 0
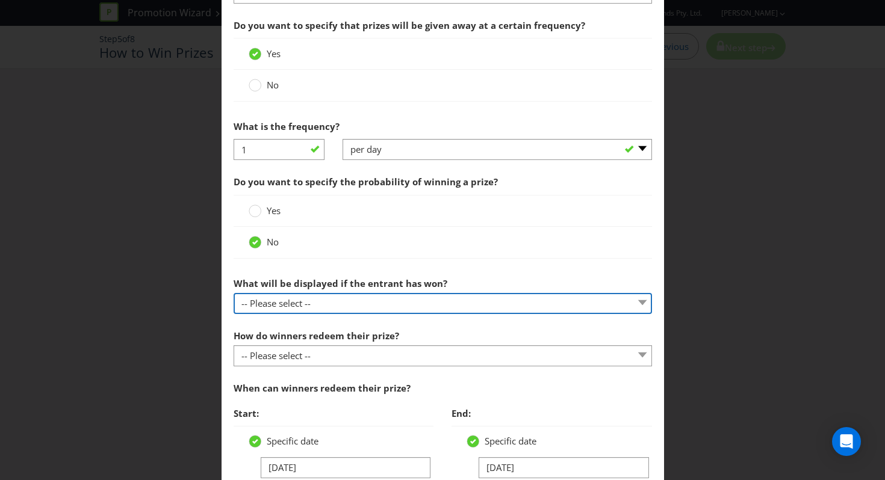
click at [270, 314] on select "-- Please select -- The winner will be notified as appropriate for the entry me…" at bounding box center [443, 303] width 418 height 21
select select "ENTRY_MECHANIC"
click at [234, 306] on select "-- Please select -- The winner will be notified as appropriate for the entry me…" at bounding box center [443, 303] width 418 height 21
click at [280, 314] on select "-- Please select -- The winner will be notified as appropriate for the entry me…" at bounding box center [443, 303] width 418 height 21
click at [234, 306] on select "-- Please select -- The winner will be notified as appropriate for the entry me…" at bounding box center [443, 303] width 418 height 21
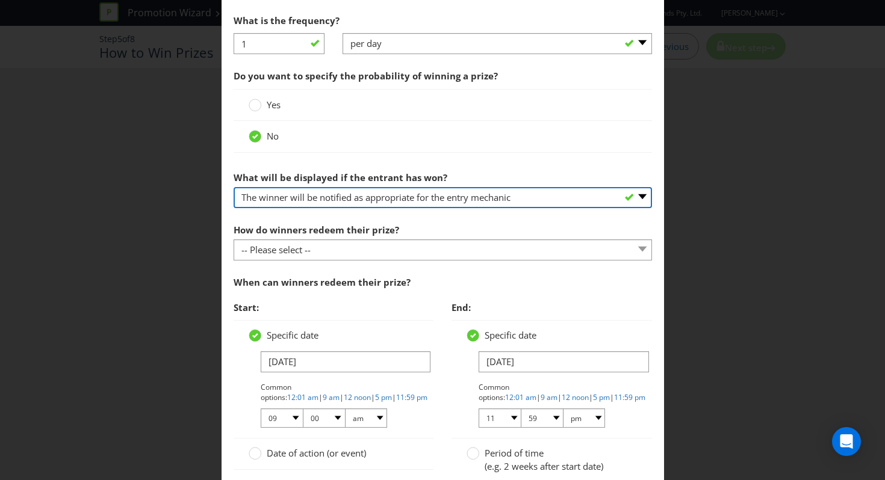
scroll to position [669, 0]
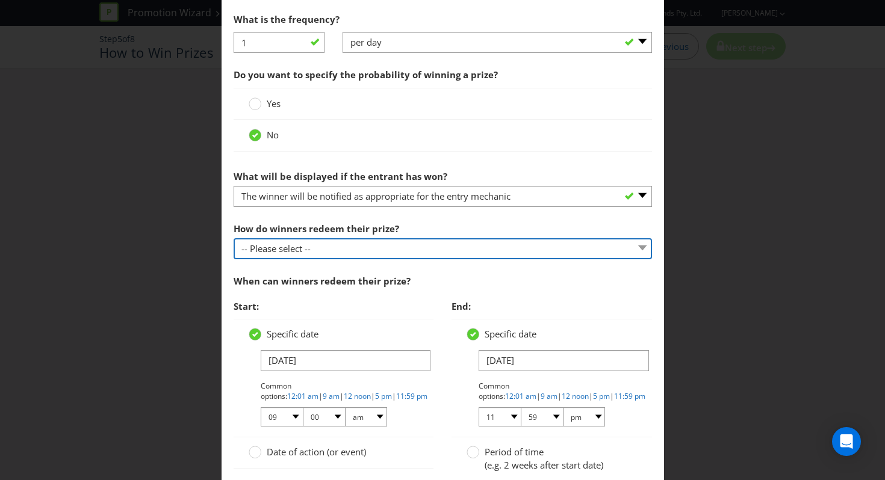
click at [311, 259] on select "-- Please select -- Present winning message to venue staff Follow instructions …" at bounding box center [443, 248] width 418 height 21
select select "PROMOTER_CONTACT_WINNER"
click at [234, 251] on select "-- Please select -- Present winning message to venue staff Follow instructions …" at bounding box center [443, 248] width 418 height 21
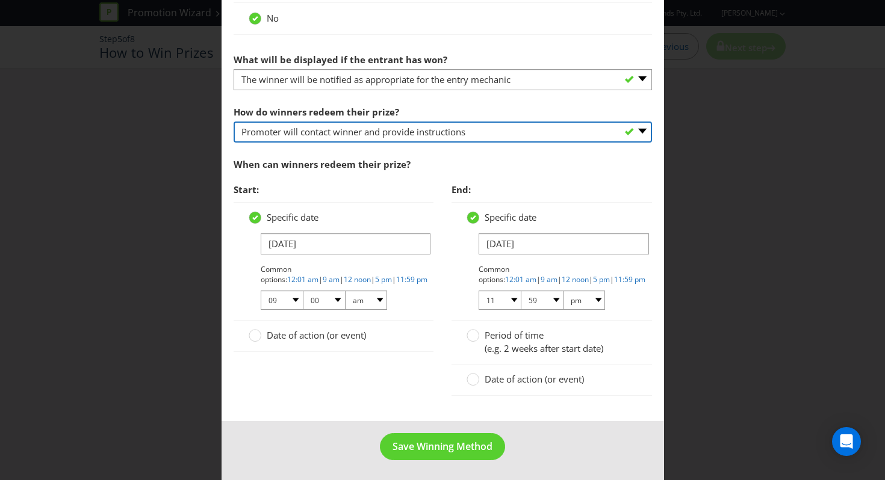
scroll to position [800, 0]
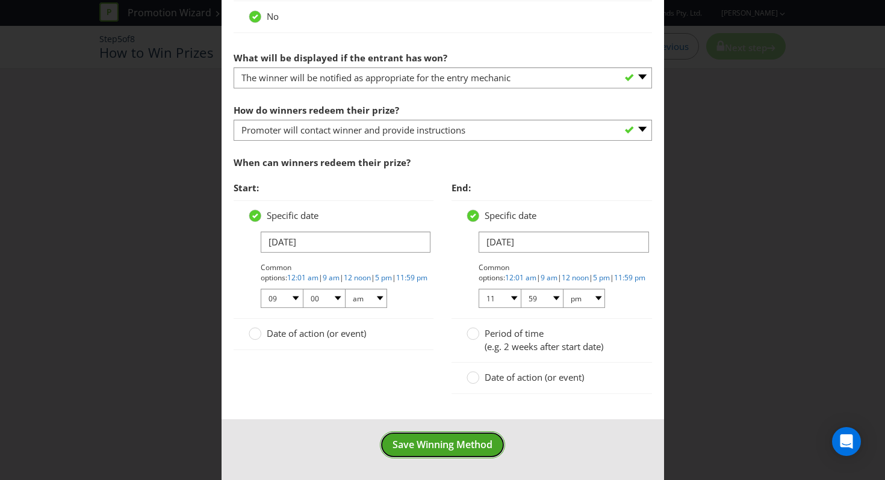
click at [388, 435] on button "Save Winning Method" at bounding box center [442, 445] width 125 height 27
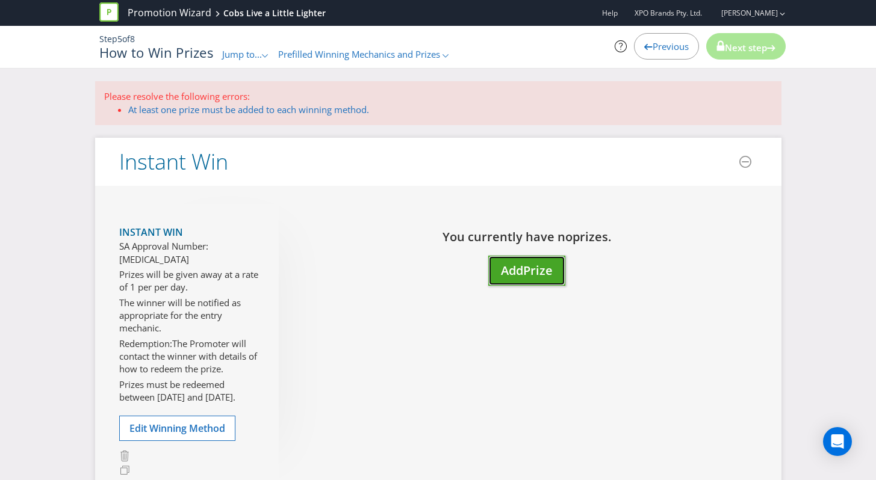
click at [497, 275] on button "Add Prize" at bounding box center [526, 271] width 77 height 31
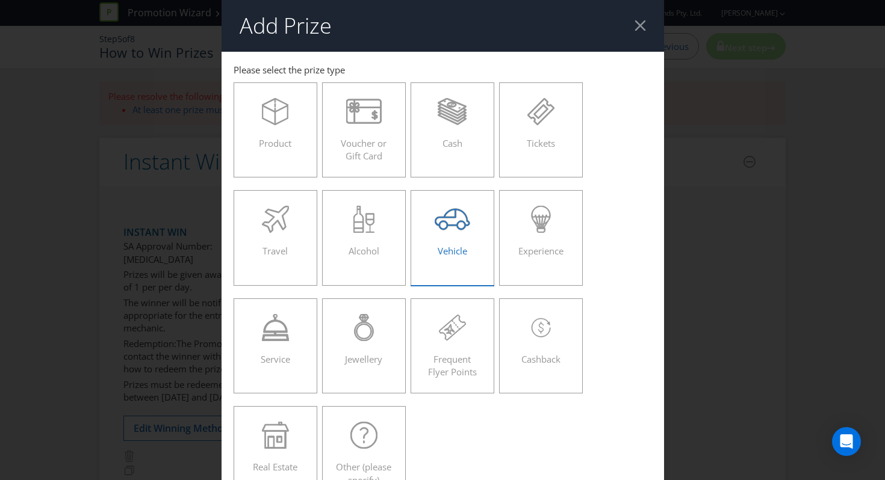
click at [444, 241] on div "Vehicle" at bounding box center [452, 233] width 59 height 54
click at [0, 0] on input "Vehicle" at bounding box center [0, 0] width 0 height 0
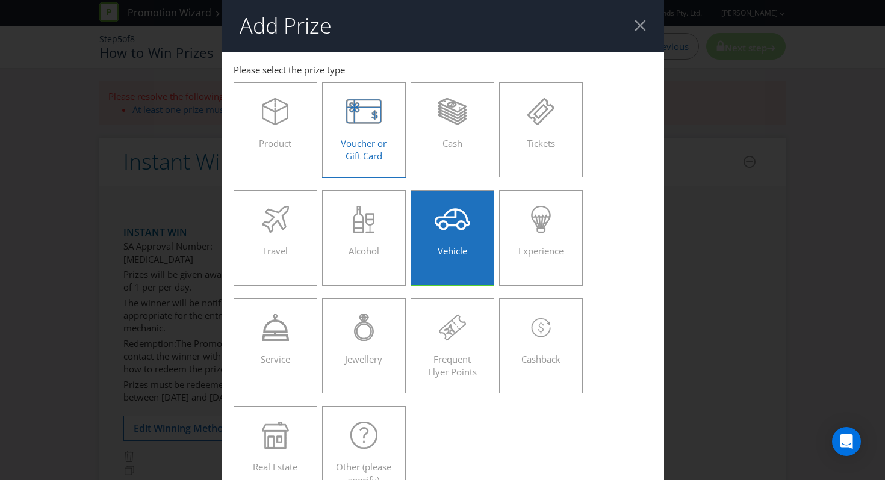
click at [333, 166] on label "Voucher or Gift Card" at bounding box center [364, 129] width 84 height 95
click at [0, 0] on input "Voucher or Gift Card" at bounding box center [0, 0] width 0 height 0
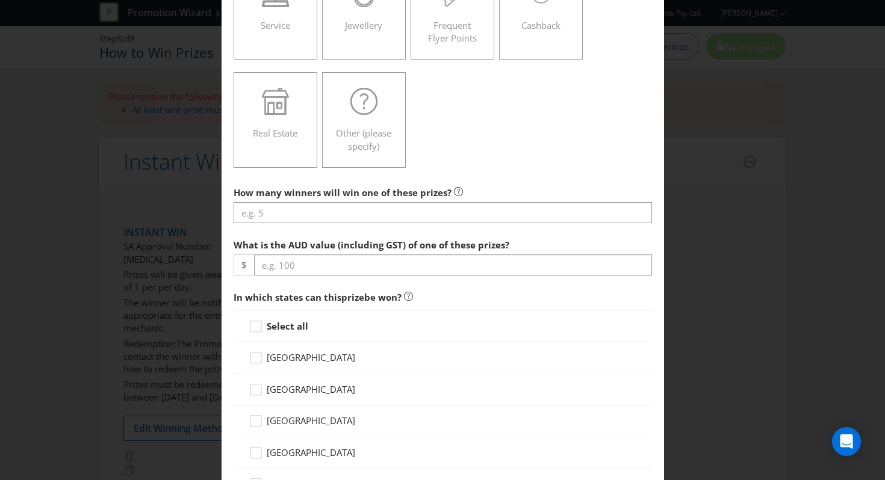
scroll to position [368, 0]
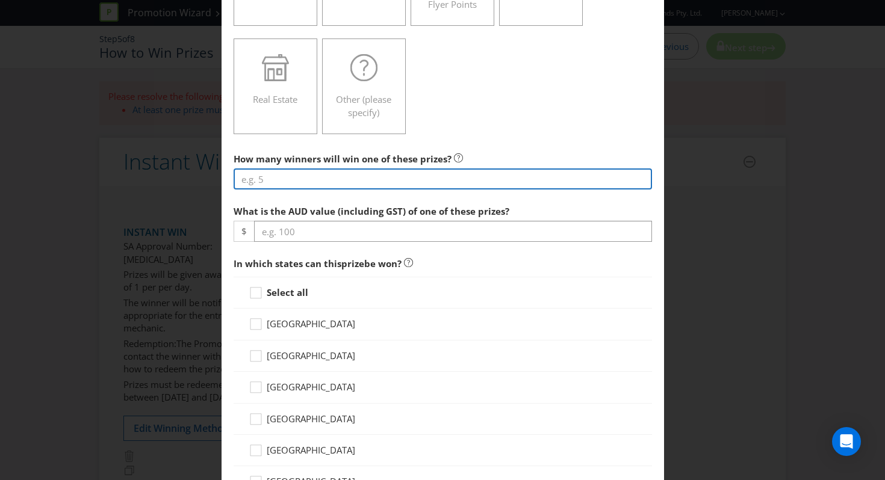
click at [419, 188] on input "number" at bounding box center [443, 179] width 418 height 21
type input "333"
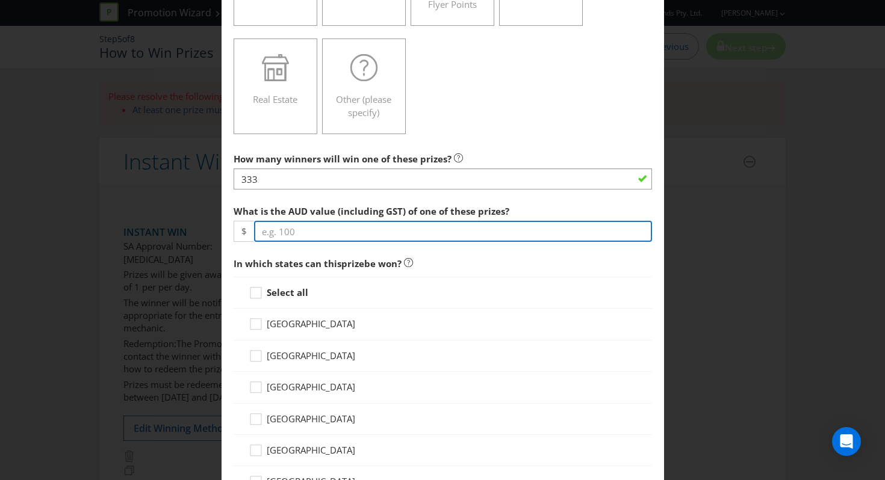
click at [367, 240] on input "number" at bounding box center [453, 231] width 398 height 21
type input "30"
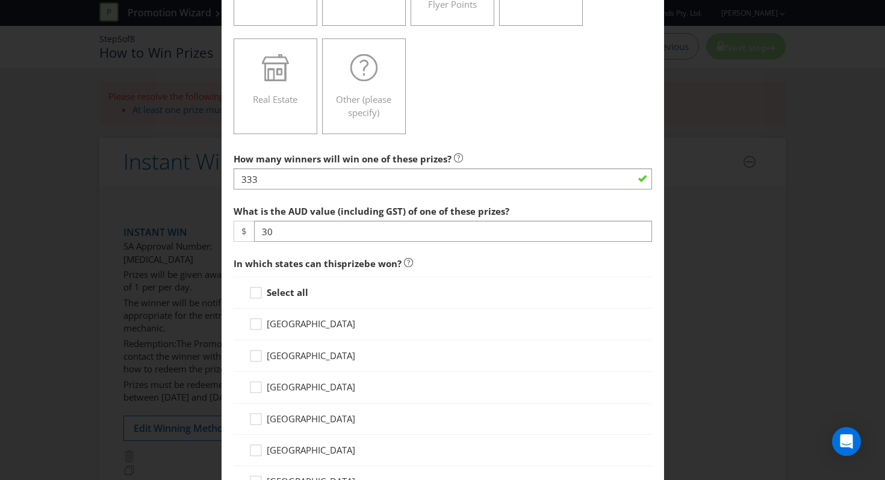
click at [280, 288] on strong "Select all" at bounding box center [288, 292] width 42 height 12
click at [0, 0] on input "Select all" at bounding box center [0, 0] width 0 height 0
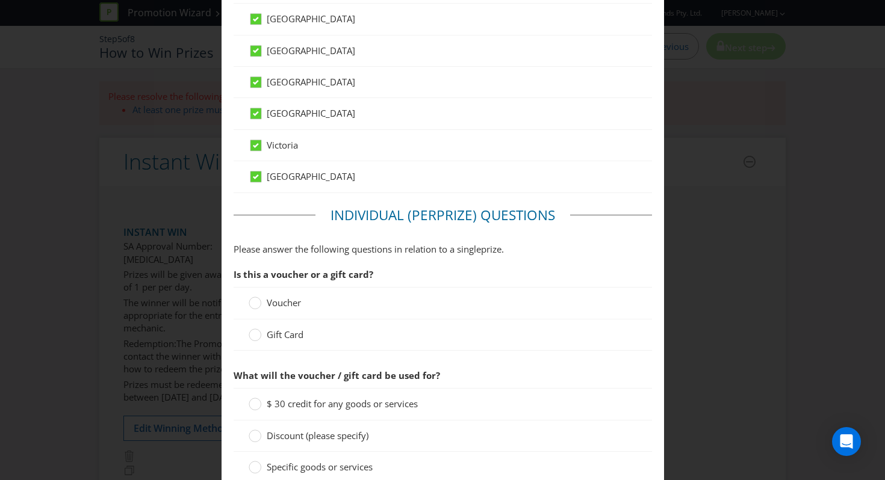
scroll to position [807, 0]
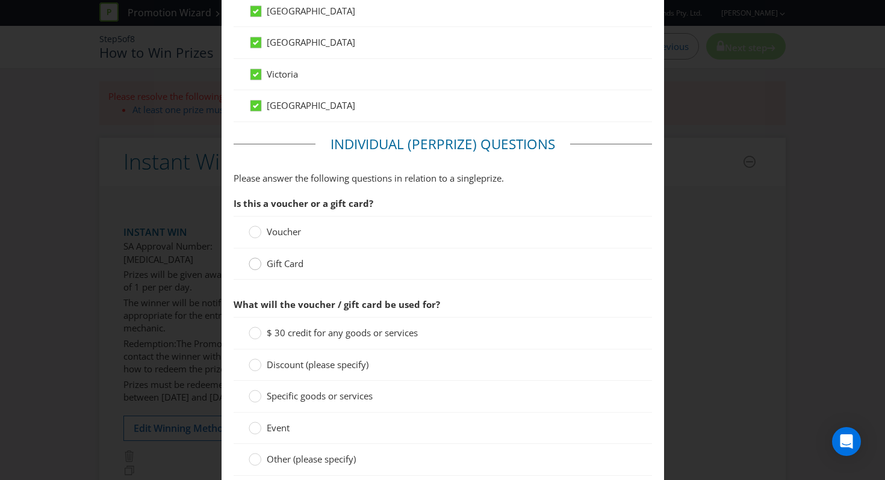
click at [255, 260] on div at bounding box center [255, 260] width 6 height 6
click at [0, 0] on input "Gift Card" at bounding box center [0, 0] width 0 height 0
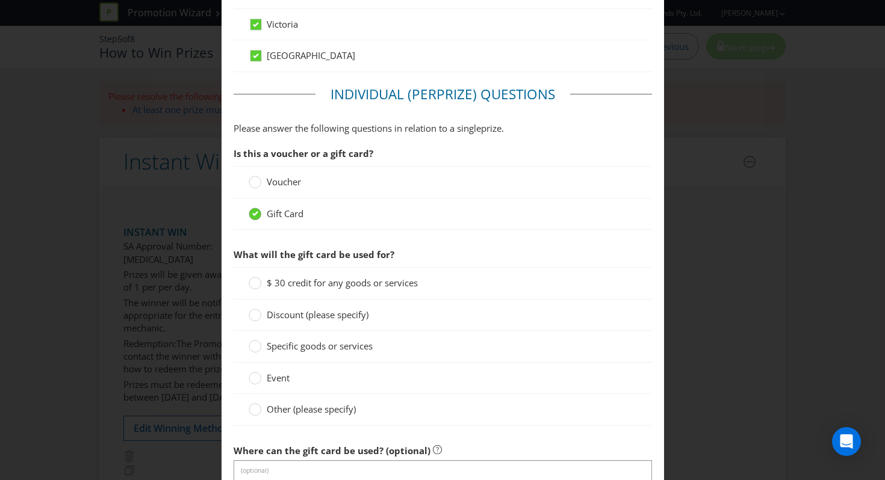
scroll to position [955, 0]
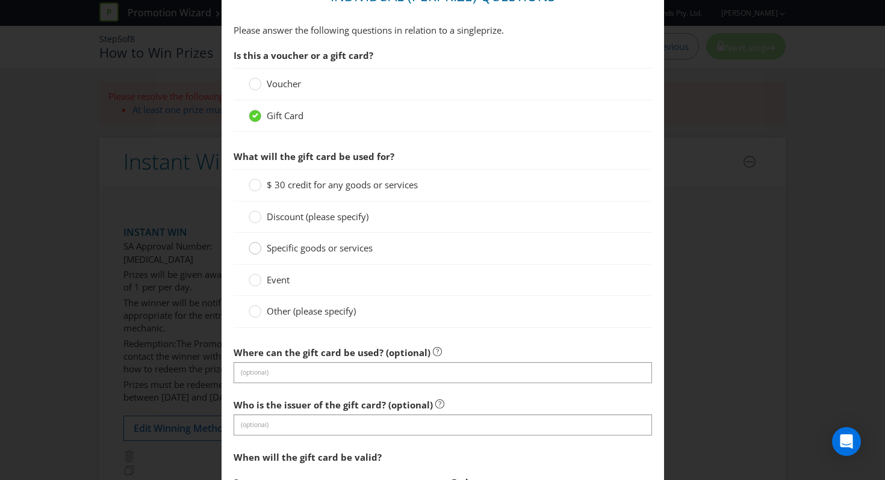
click at [255, 243] on div at bounding box center [255, 244] width 6 height 6
click at [0, 0] on input "Specific goods or services" at bounding box center [0, 0] width 0 height 0
click at [255, 246] on icon at bounding box center [255, 248] width 6 height 5
click at [0, 0] on input "Specific goods or services" at bounding box center [0, 0] width 0 height 0
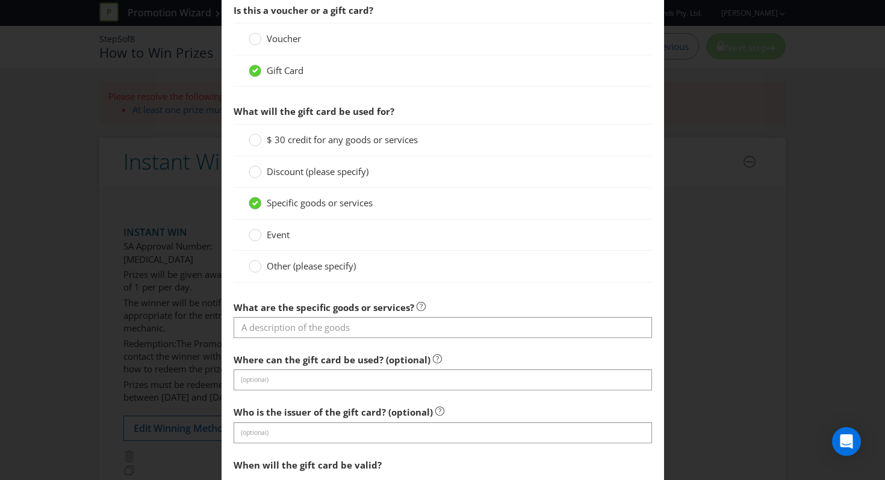
scroll to position [1026, 0]
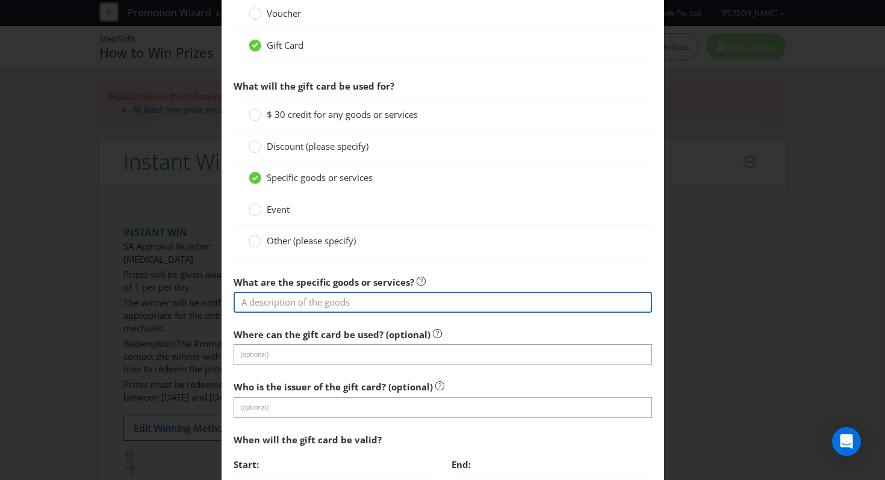
click at [261, 312] on input "text" at bounding box center [443, 302] width 418 height 21
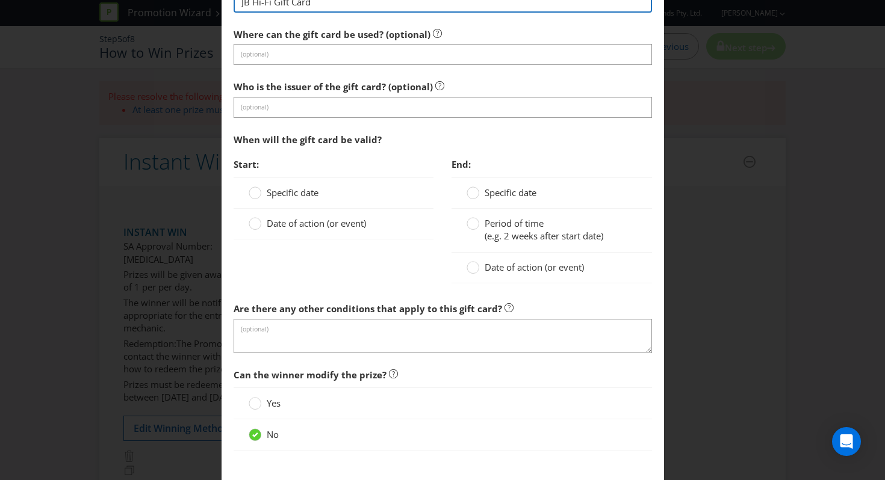
scroll to position [1355, 0]
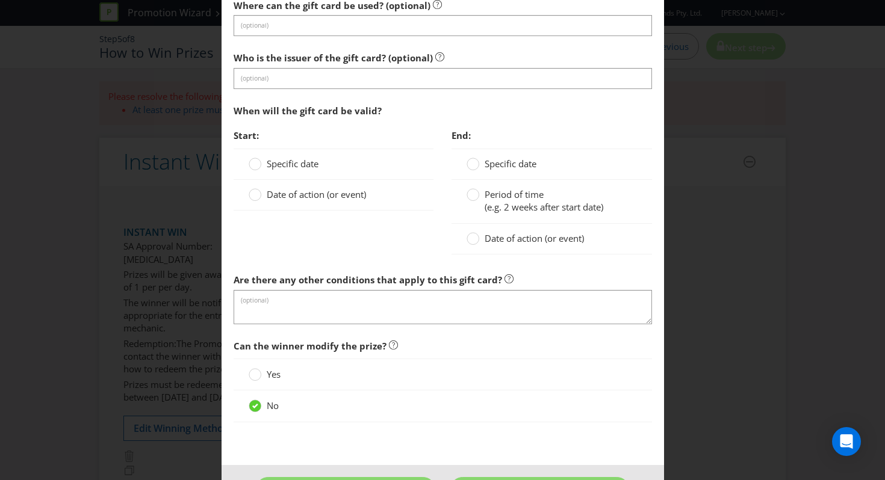
type input "JB Hi-Fi Gift Card"
click at [273, 158] on span "Specific date" at bounding box center [293, 164] width 52 height 12
click at [0, 0] on input "Specific date" at bounding box center [0, 0] width 0 height 0
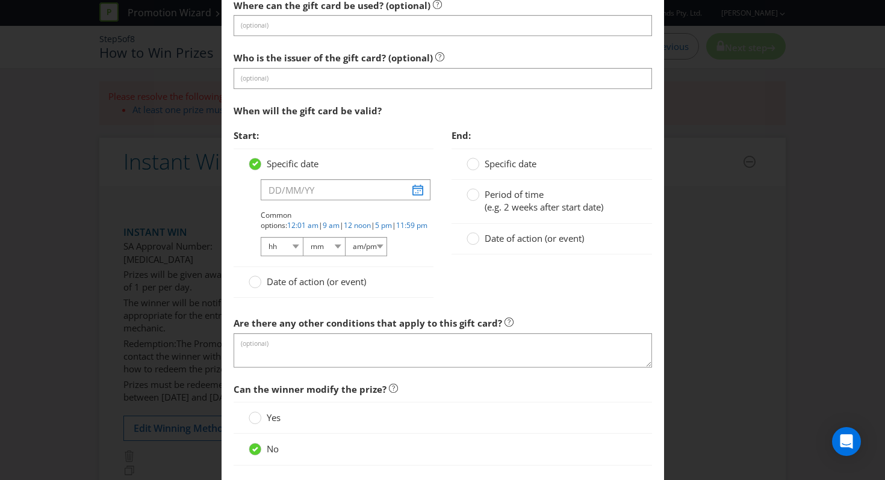
scroll to position [1347, 0]
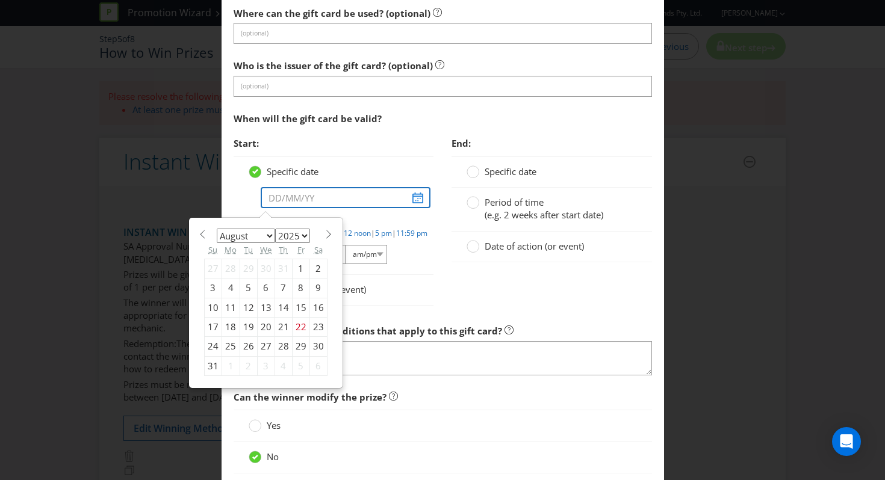
click at [416, 199] on input "text" at bounding box center [346, 197] width 170 height 21
click at [421, 278] on div "Date of action (or event)" at bounding box center [334, 290] width 200 height 31
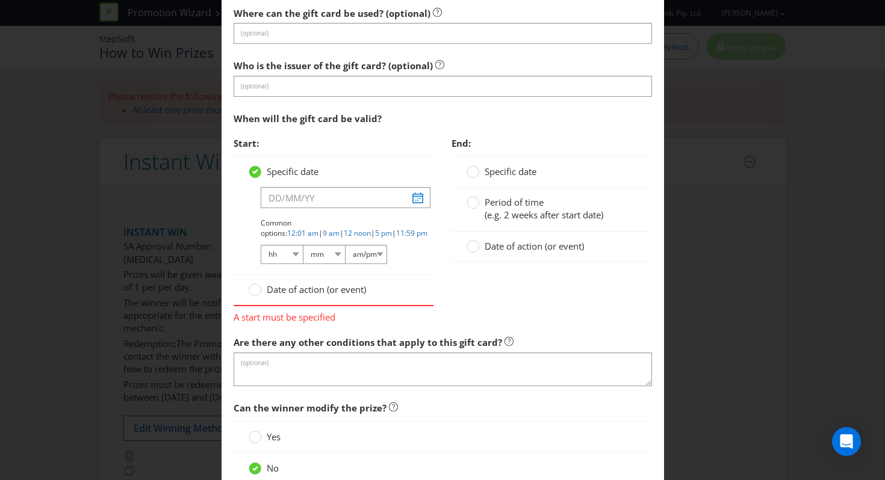
click at [321, 286] on span "Date of action (or event)" at bounding box center [316, 289] width 99 height 12
click at [0, 0] on input "Date of action (or event)" at bounding box center [0, 0] width 0 height 0
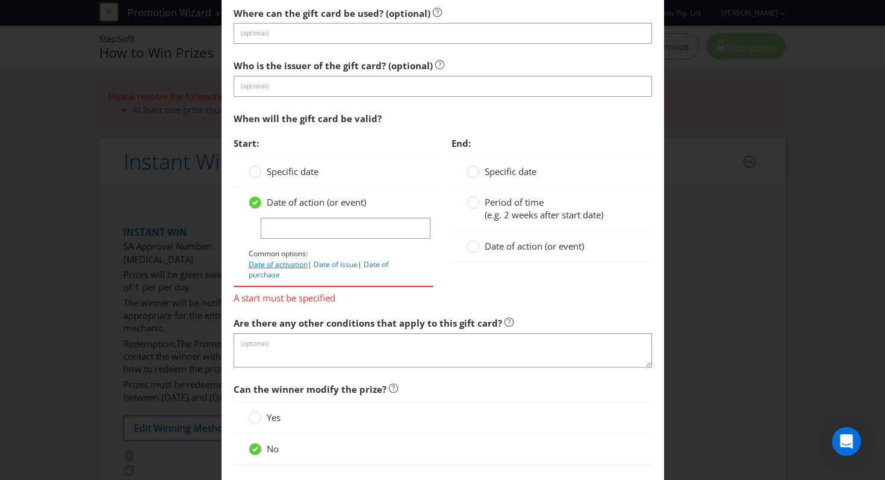
click at [291, 261] on link "Date of activation" at bounding box center [278, 264] width 59 height 10
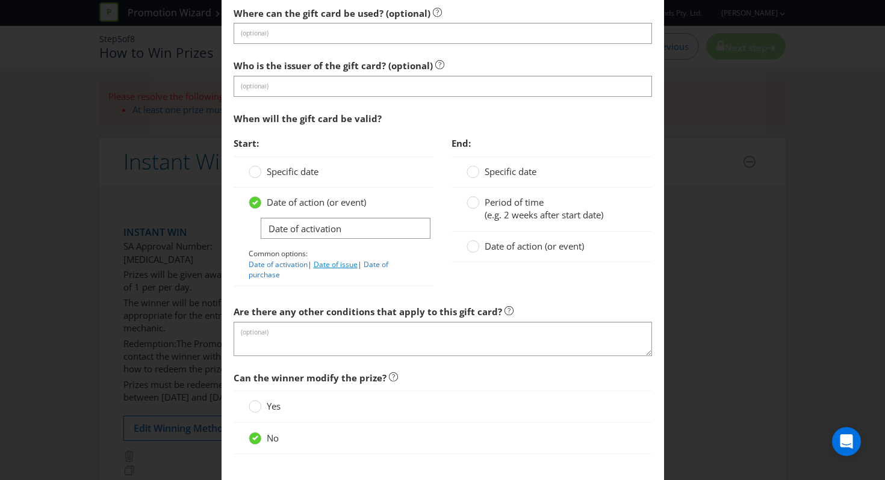
click at [332, 259] on link "Date of issue" at bounding box center [336, 264] width 44 height 10
click at [267, 268] on link "Date of activation" at bounding box center [278, 264] width 59 height 10
type input "Date of activation"
click at [469, 253] on div at bounding box center [472, 248] width 12 height 16
click at [0, 0] on input "Date of action (or event)" at bounding box center [0, 0] width 0 height 0
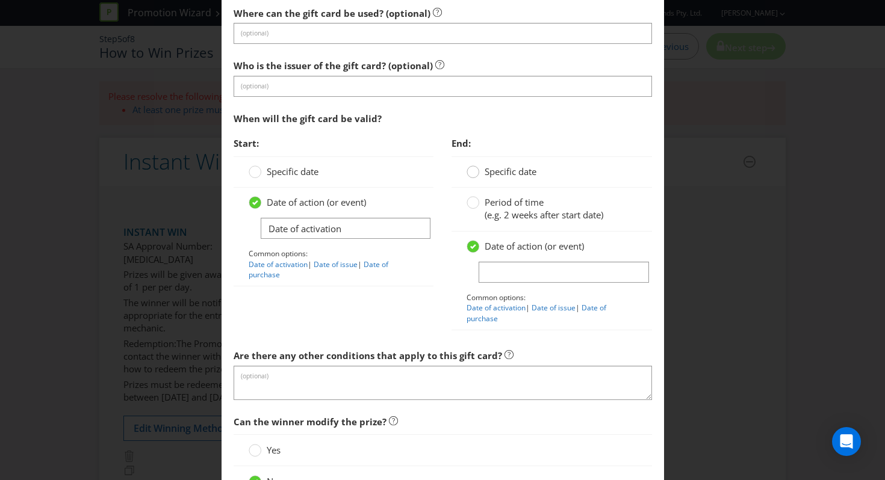
click at [472, 167] on icon at bounding box center [472, 172] width 13 height 13
click at [0, 0] on input "Specific date" at bounding box center [0, 0] width 0 height 0
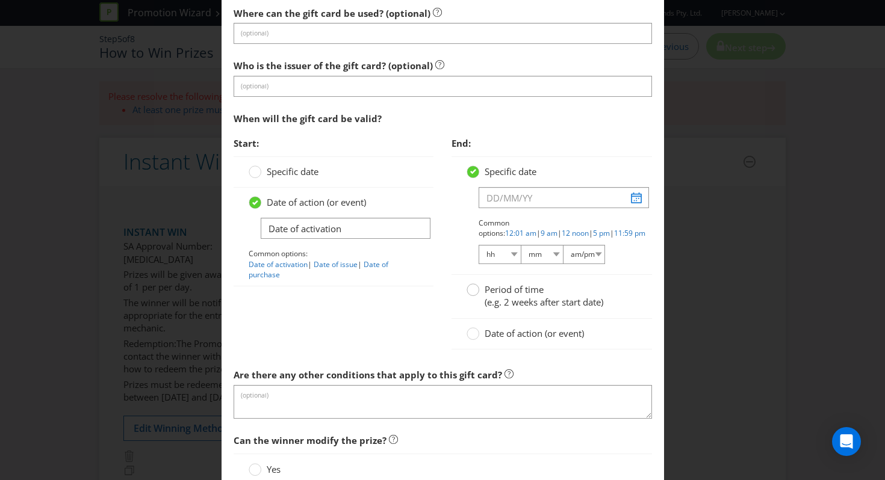
click at [466, 297] on div at bounding box center [472, 291] width 12 height 16
click at [0, 0] on input "Period of time (e.g. 2 weeks after start date)" at bounding box center [0, 0] width 0 height 0
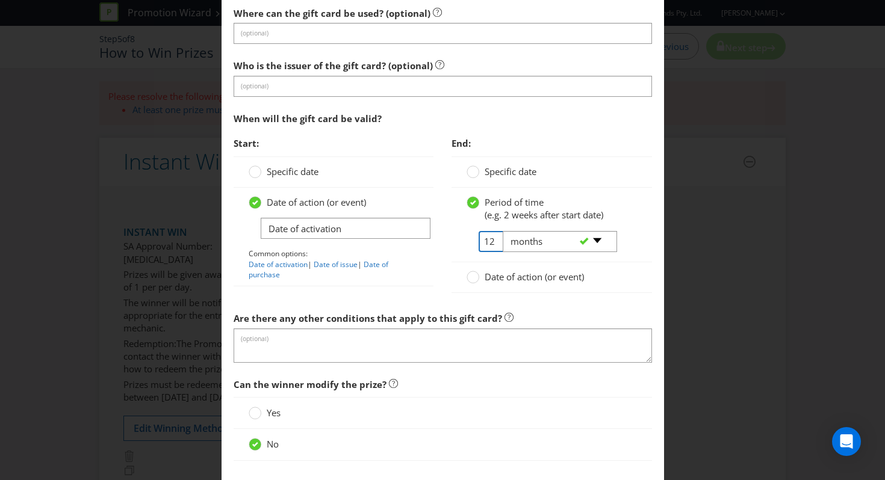
click at [483, 244] on input "12" at bounding box center [491, 241] width 27 height 21
click at [589, 244] on select "-- Please select -- days weeks months years" at bounding box center [560, 241] width 114 height 21
click at [503, 231] on select "-- Please select -- days weeks months years" at bounding box center [560, 241] width 114 height 21
click at [589, 244] on select "-- Please select -- days weeks months years" at bounding box center [560, 241] width 114 height 21
select select "YEARS"
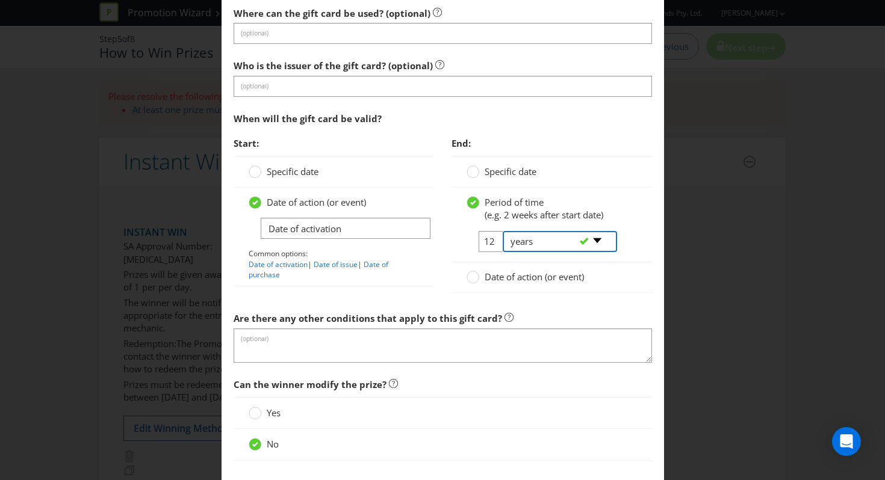
click at [503, 231] on select "-- Please select -- days weeks months years" at bounding box center [560, 241] width 114 height 21
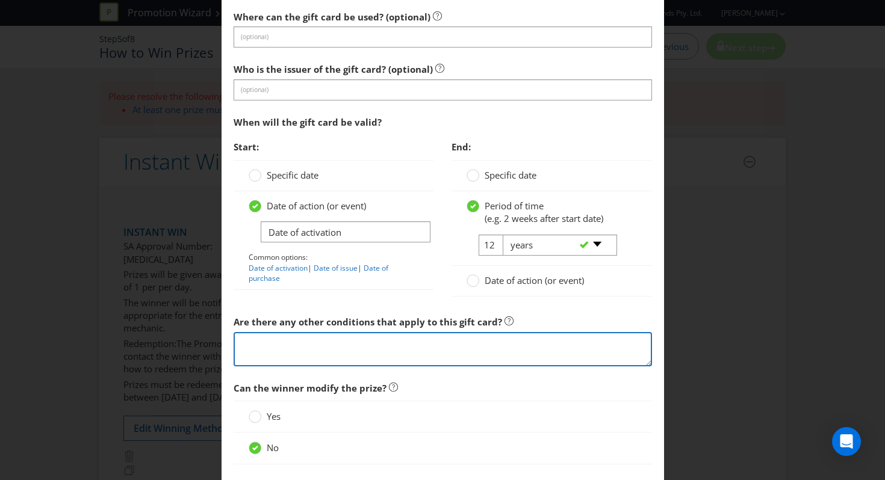
click at [407, 347] on textarea at bounding box center [443, 349] width 418 height 34
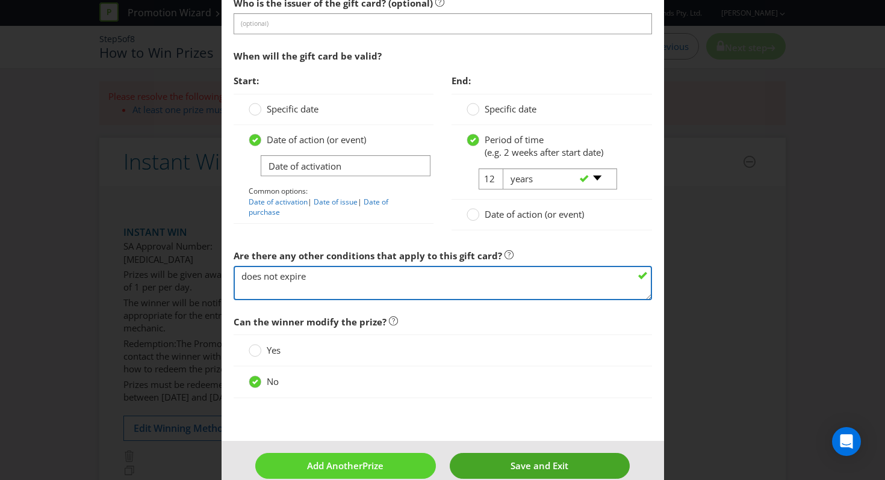
type textarea "does not expire"
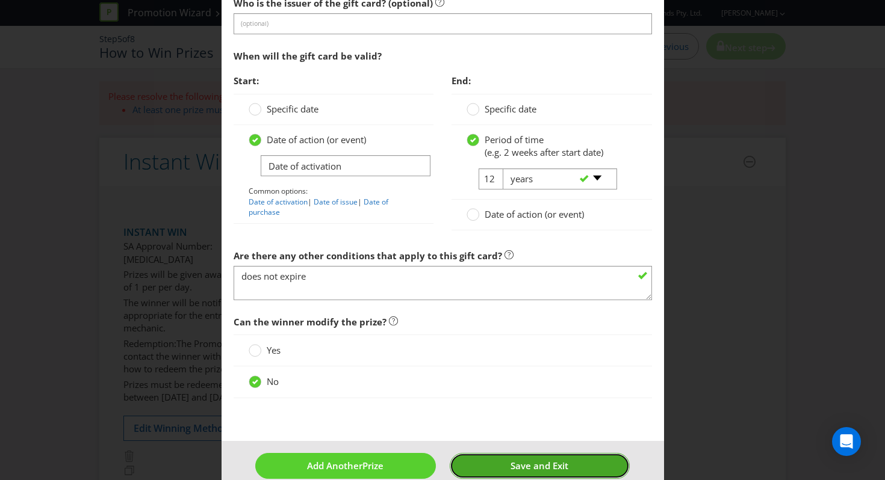
click at [486, 469] on button "Save and Exit" at bounding box center [540, 466] width 180 height 26
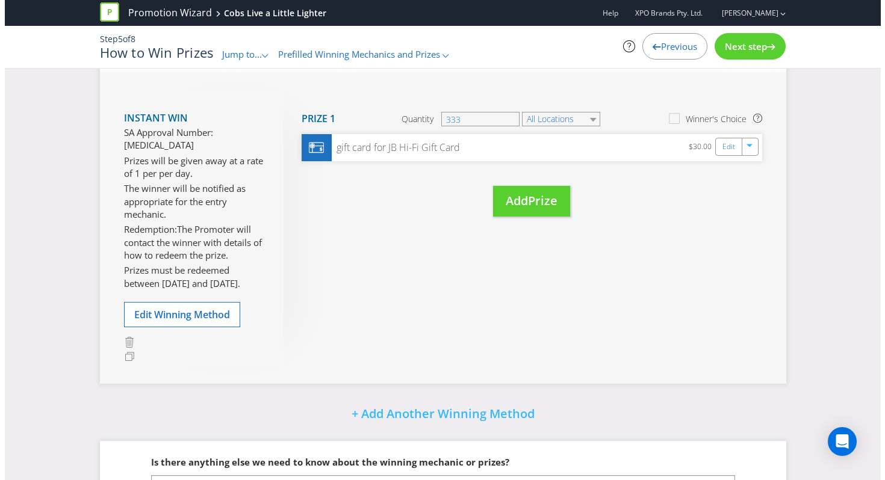
scroll to position [214, 0]
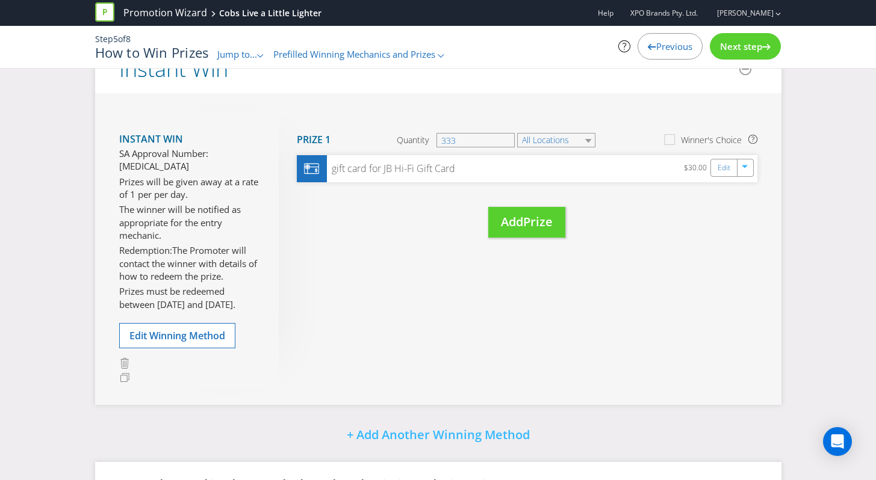
click at [397, 273] on div "Instant Win SA Approval Number: xxxxx Prizes will be given away at a rate of 1 …" at bounding box center [438, 249] width 686 height 312
click at [729, 166] on link "Edit" at bounding box center [724, 168] width 13 height 14
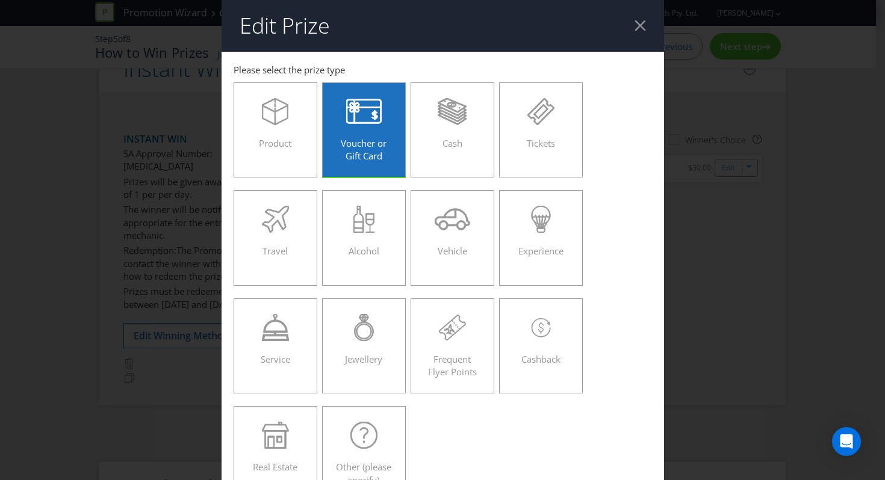
click at [716, 176] on div "Edit Prize [GEOGRAPHIC_DATA] [GEOGRAPHIC_DATA] [GEOGRAPHIC_DATA] [GEOGRAPHIC_DA…" at bounding box center [442, 240] width 885 height 480
click at [637, 17] on header "Edit Prize" at bounding box center [442, 26] width 442 height 52
click at [634, 29] on div at bounding box center [639, 25] width 11 height 11
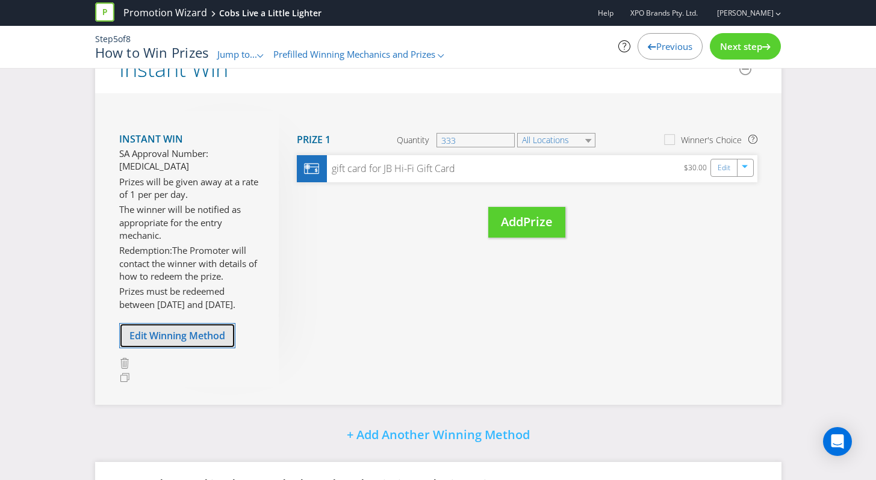
click at [199, 329] on span "Edit Winning Method" at bounding box center [177, 335] width 96 height 13
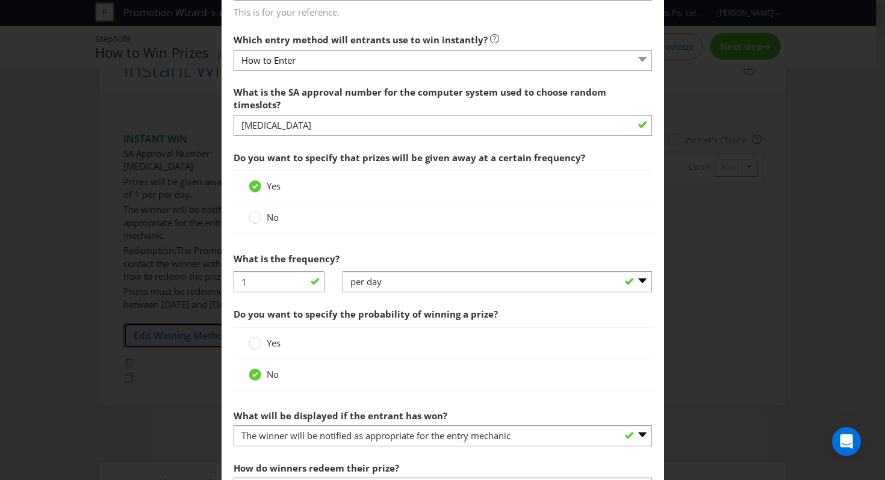
scroll to position [435, 0]
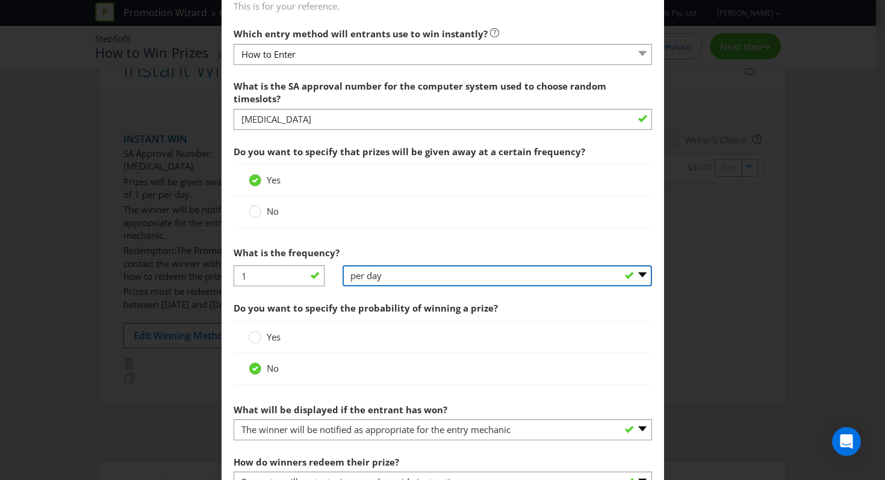
click at [377, 286] on select "-- Please select -- per hour per day per week per month other (please specify)" at bounding box center [496, 275] width 309 height 21
select select "OTHER"
click at [342, 278] on select "-- Please select -- per hour per day per week per month other (please specify)" at bounding box center [496, 275] width 309 height 21
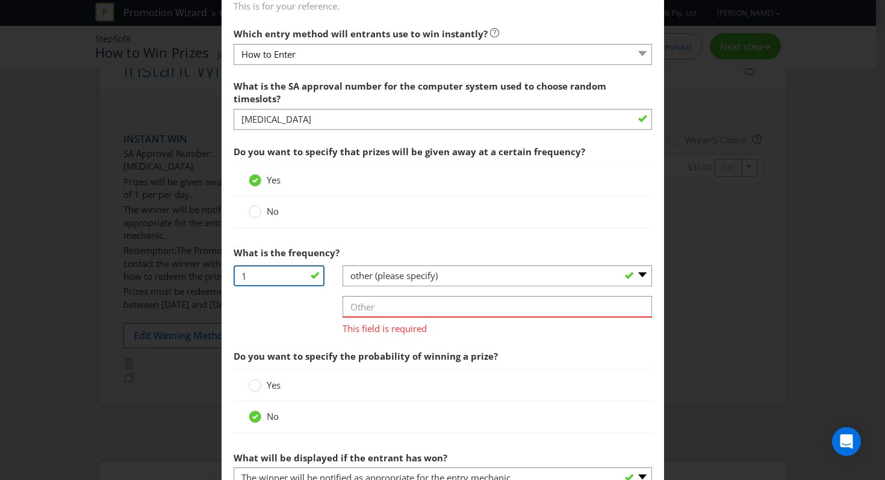
click at [294, 283] on input "1" at bounding box center [279, 275] width 91 height 21
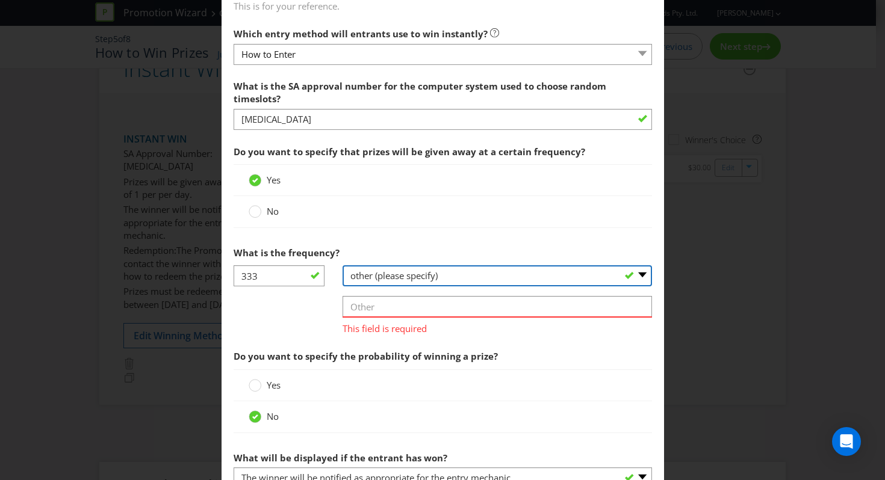
click at [444, 286] on select "-- Please select -- per hour per day per week per month other (please specify)" at bounding box center [496, 275] width 309 height 21
click at [342, 278] on select "-- Please select -- per hour per day per week per month other (please specify)" at bounding box center [496, 275] width 309 height 21
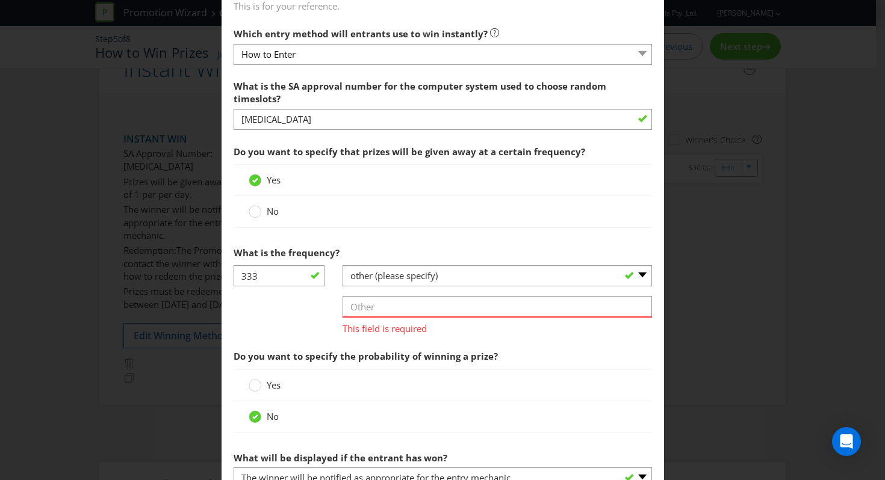
click at [252, 330] on div "333 -- Please select -- per hour per day per week per month other (please speci…" at bounding box center [442, 304] width 436 height 79
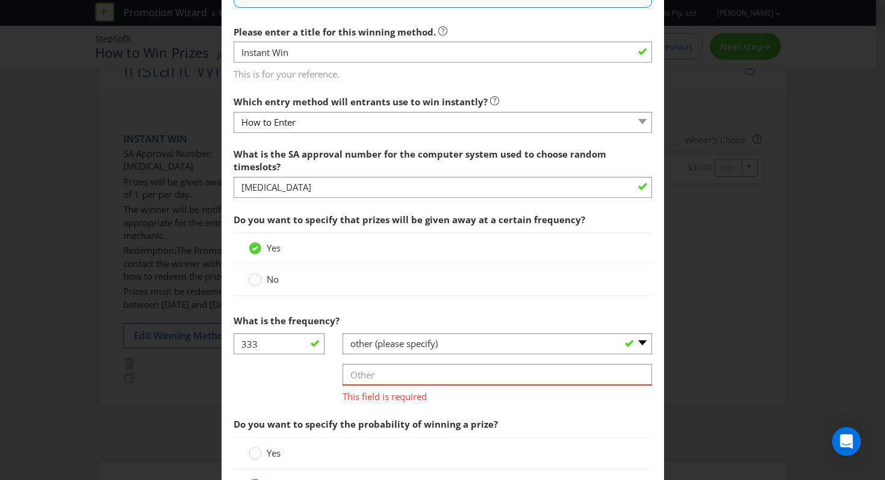
scroll to position [320, 0]
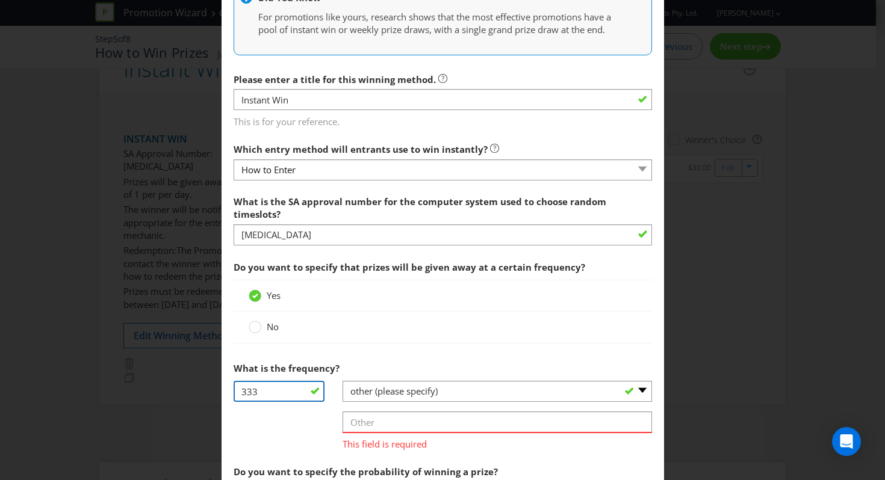
drag, startPoint x: 262, startPoint y: 401, endPoint x: 174, endPoint y: 401, distance: 88.5
click at [174, 401] on div "Edit Winning Method How to Enter How will the winners be selected? Draw Judging…" at bounding box center [442, 240] width 885 height 480
click at [402, 421] on div "-- Please select -- per hour per day per week per month other (please specify) …" at bounding box center [496, 416] width 309 height 70
click at [285, 402] on input "1" at bounding box center [279, 391] width 91 height 21
type input "1"
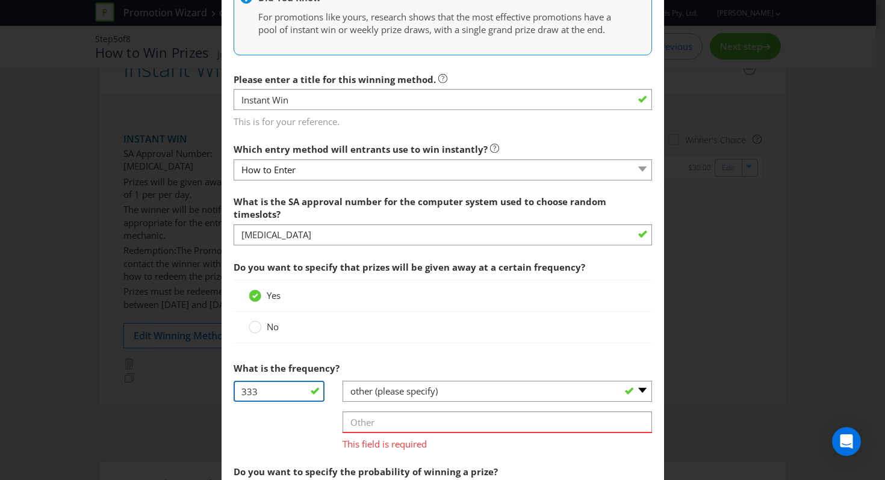
type input "333"
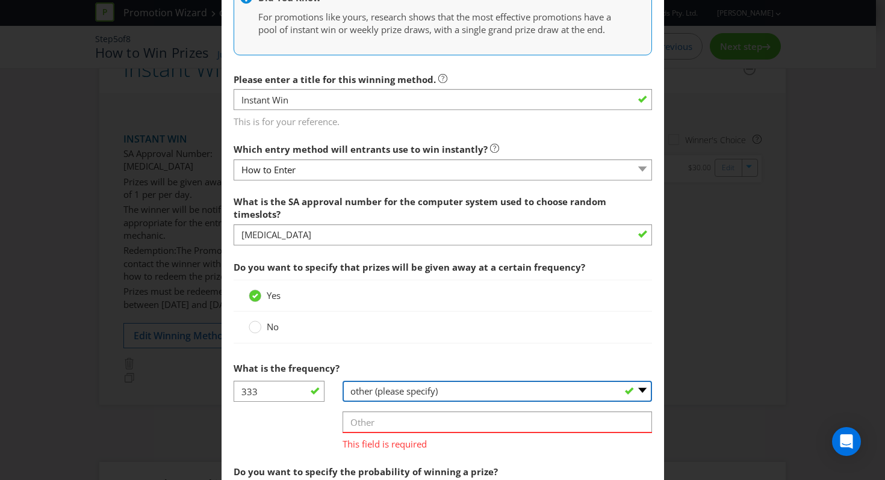
click at [387, 398] on select "-- Please select -- per hour per day per week per month other (please specify)" at bounding box center [496, 391] width 309 height 21
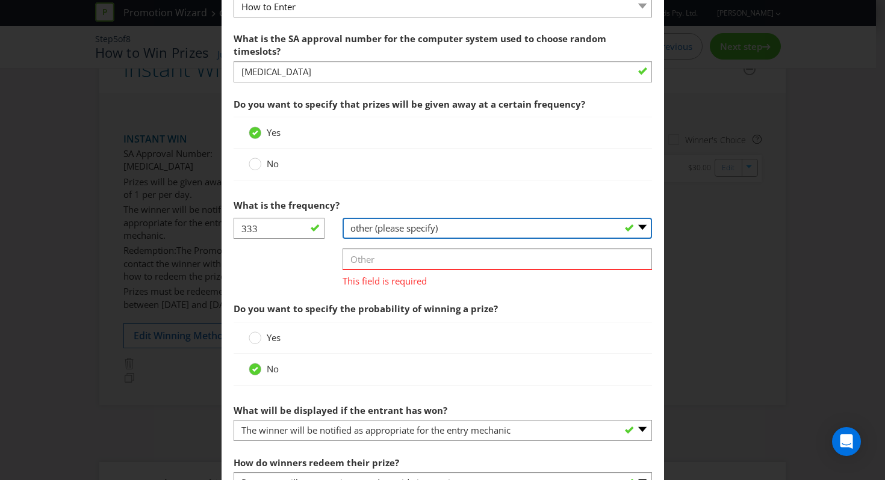
scroll to position [510, 0]
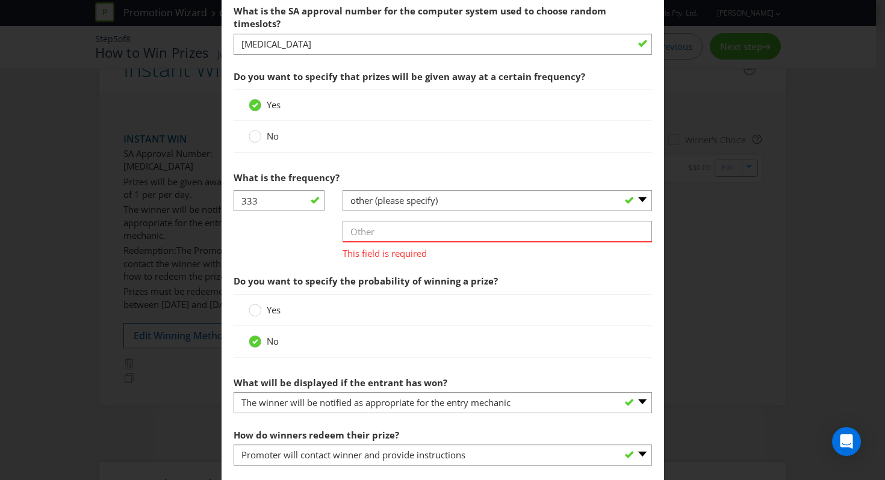
click at [419, 229] on div "-- Please select -- per hour per day per week per month other (please specify) …" at bounding box center [496, 225] width 309 height 70
click at [419, 211] on select "-- Please select -- per hour per day per week per month other (please specify)" at bounding box center [496, 200] width 309 height 21
click at [342, 203] on select "-- Please select -- per hour per day per week per month other (please specify)" at bounding box center [496, 200] width 309 height 21
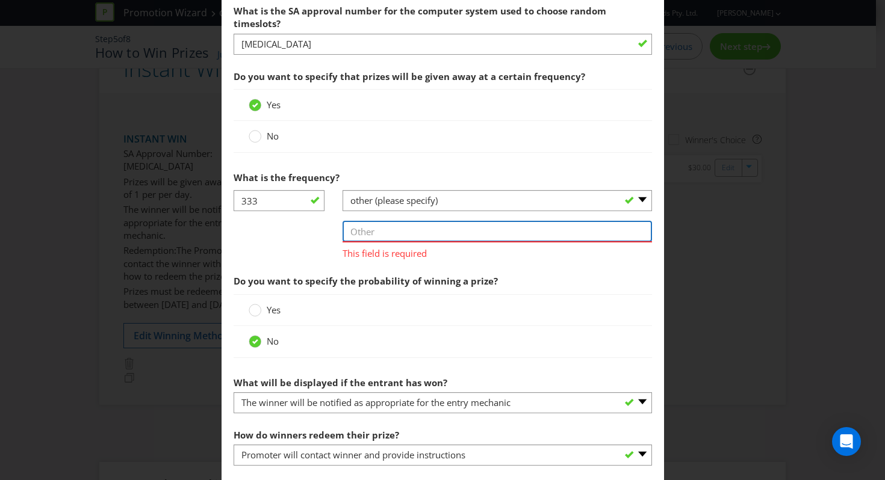
click at [404, 236] on input "text" at bounding box center [496, 231] width 309 height 21
type input "across the promotional period"
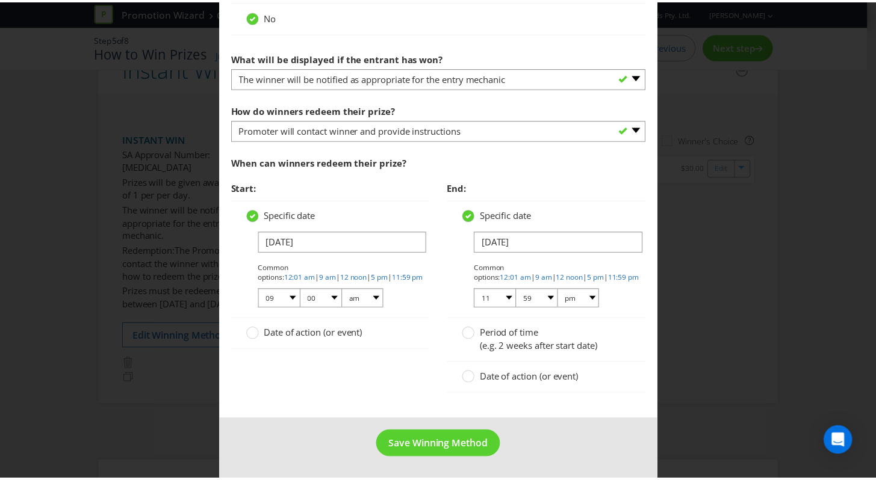
scroll to position [831, 0]
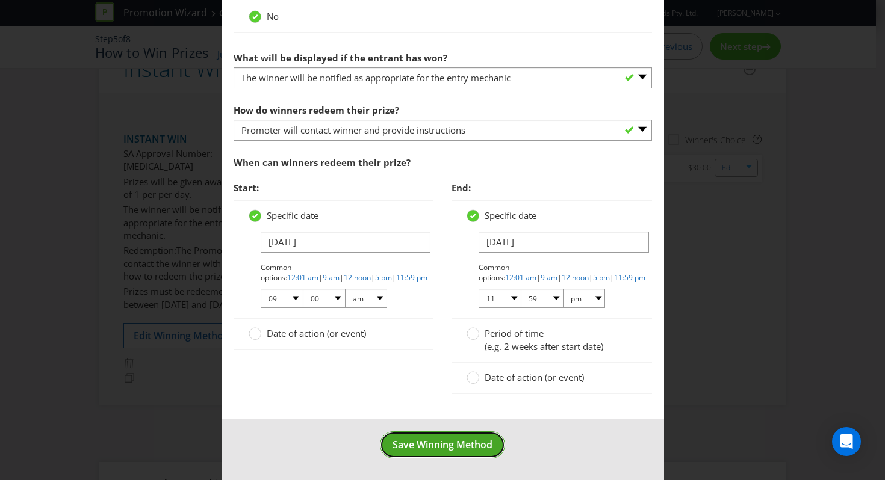
click at [410, 436] on button "Save Winning Method" at bounding box center [442, 445] width 125 height 27
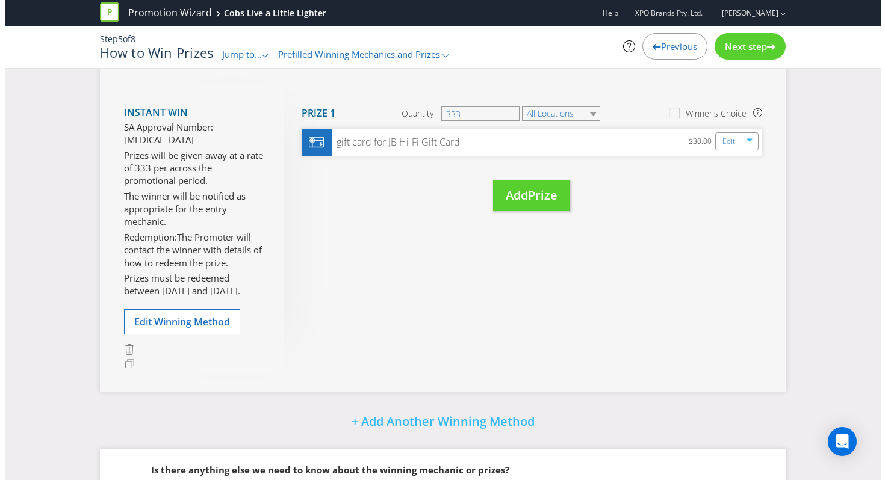
scroll to position [247, 0]
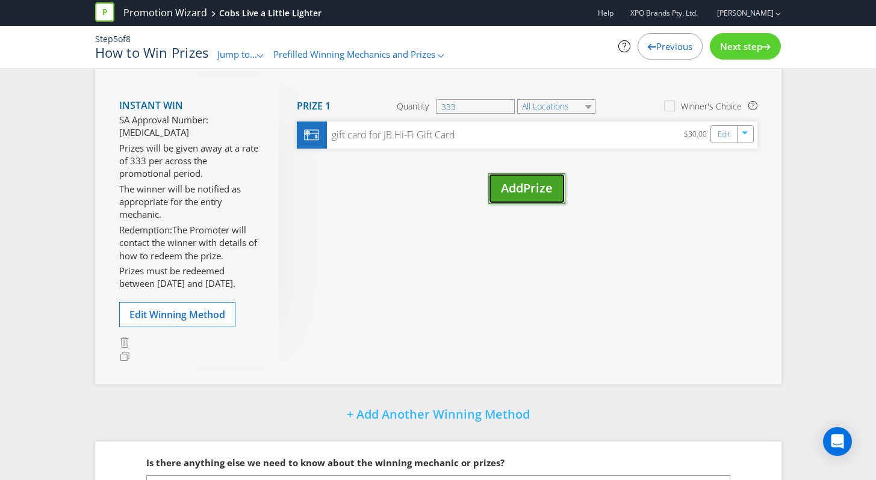
click at [537, 190] on span "Prize" at bounding box center [537, 188] width 29 height 16
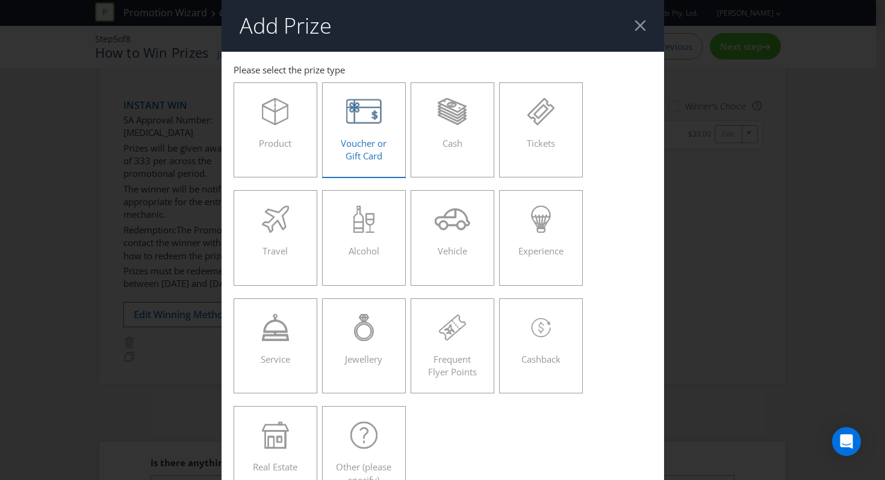
click at [394, 162] on label "Voucher or Gift Card" at bounding box center [364, 129] width 84 height 95
click at [0, 0] on input "Voucher or Gift Card" at bounding box center [0, 0] width 0 height 0
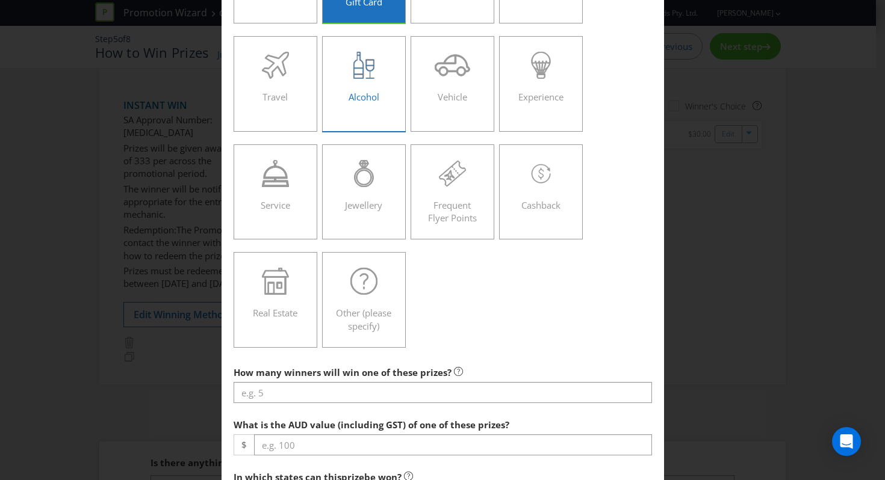
scroll to position [210, 0]
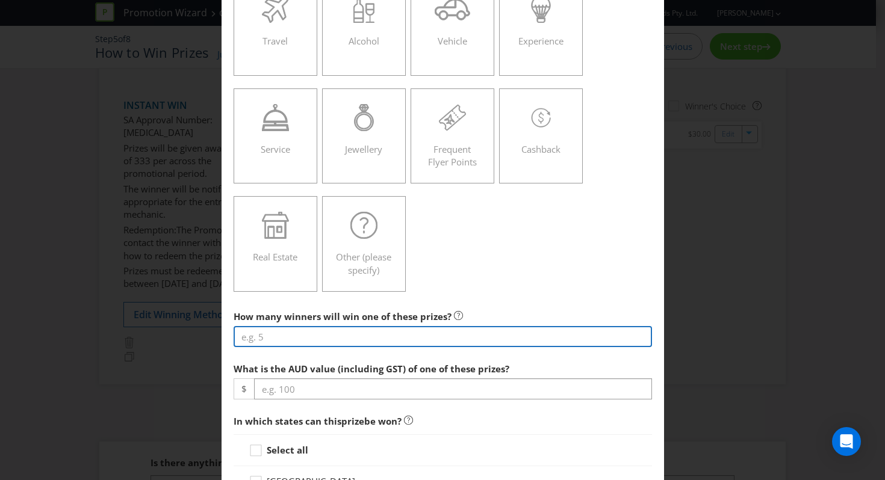
click at [362, 331] on input "number" at bounding box center [443, 336] width 418 height 21
type input "333"
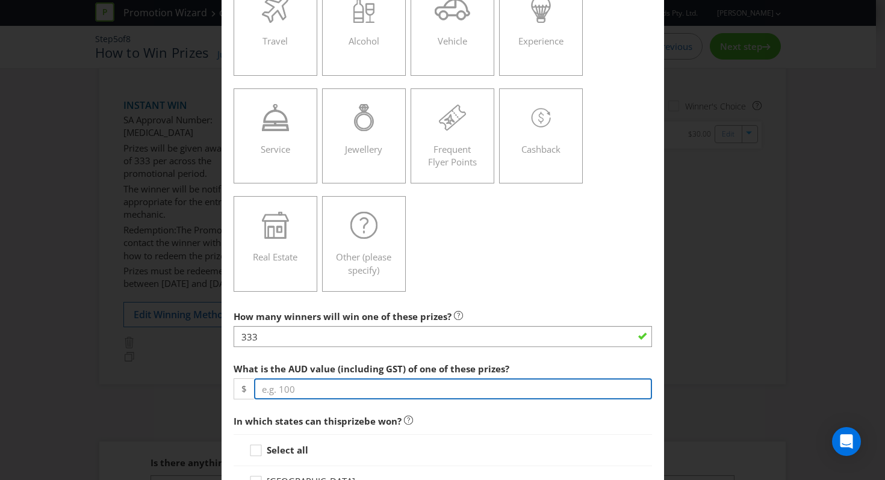
click at [352, 393] on input "number" at bounding box center [453, 389] width 398 height 21
type input "30"
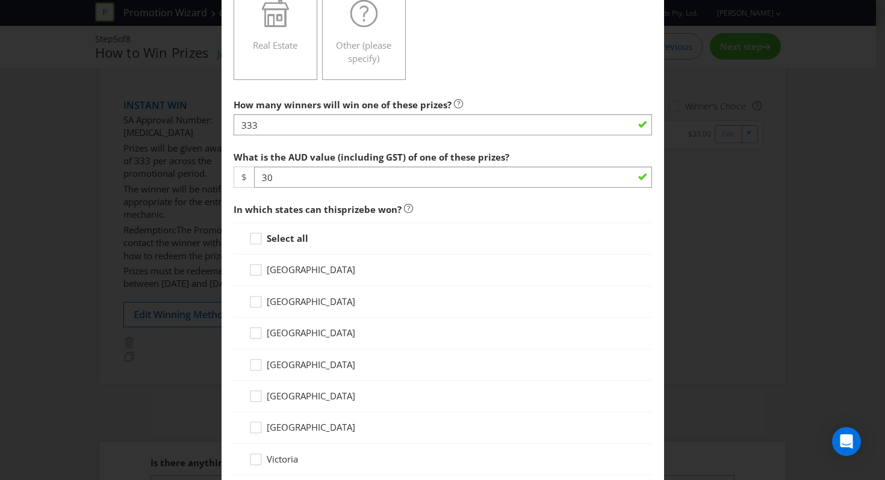
scroll to position [436, 0]
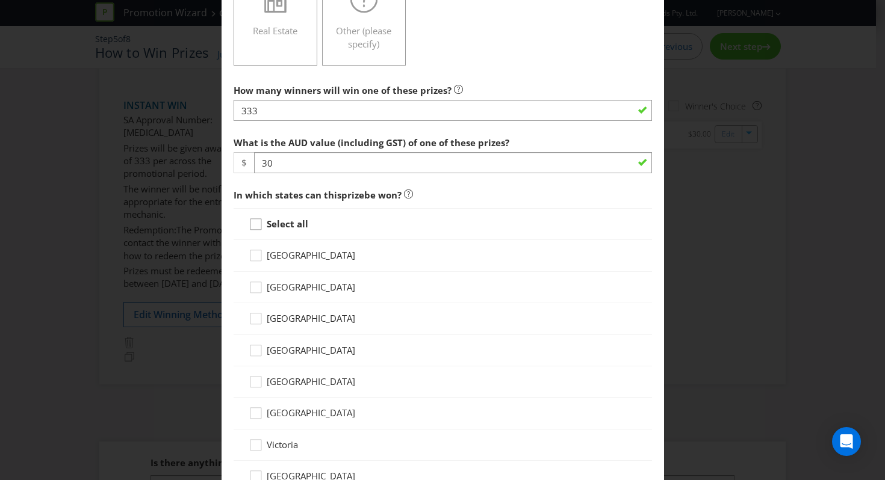
click at [250, 227] on icon at bounding box center [255, 224] width 11 height 11
click at [0, 0] on input "Select all" at bounding box center [0, 0] width 0 height 0
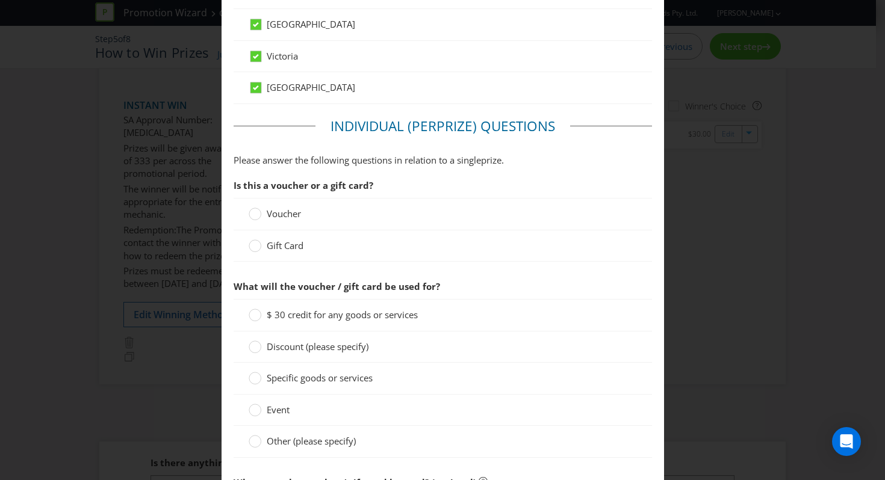
scroll to position [890, 0]
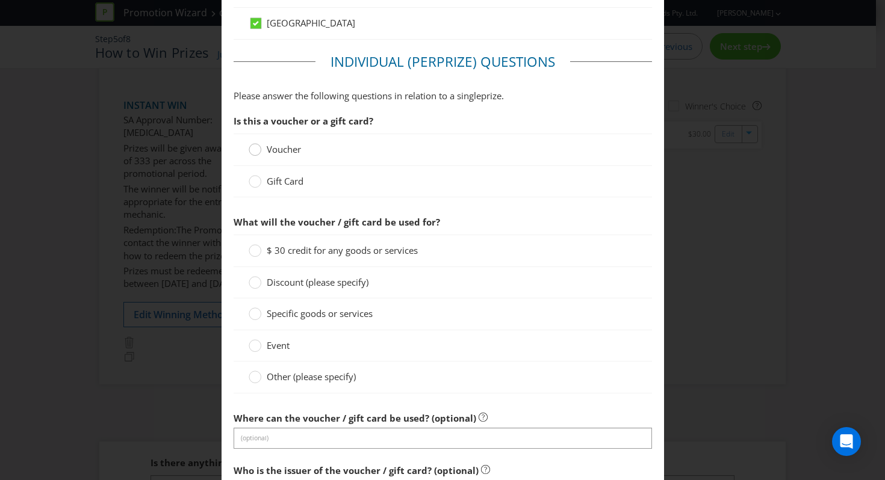
click at [251, 149] on circle at bounding box center [255, 150] width 12 height 12
click at [0, 0] on input "Voucher" at bounding box center [0, 0] width 0 height 0
click at [252, 245] on div at bounding box center [255, 247] width 6 height 6
click at [0, 0] on input "$ 30 credit for any goods or services" at bounding box center [0, 0] width 0 height 0
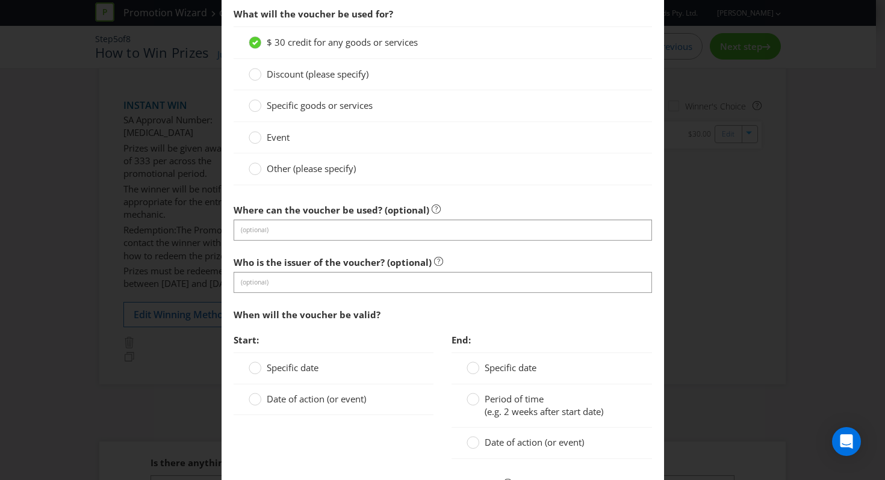
scroll to position [1098, 0]
click at [303, 104] on span "Specific goods or services" at bounding box center [320, 105] width 106 height 12
click at [0, 0] on input "Specific goods or services" at bounding box center [0, 0] width 0 height 0
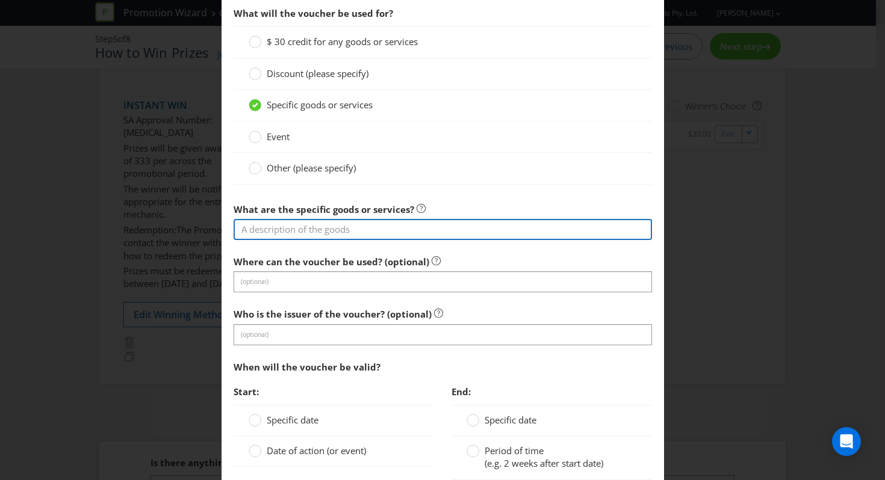
click at [289, 226] on input "text" at bounding box center [443, 229] width 418 height 21
drag, startPoint x: 371, startPoint y: 233, endPoint x: 125, endPoint y: 233, distance: 246.8
click at [125, 233] on div "Add Prize [GEOGRAPHIC_DATA] [GEOGRAPHIC_DATA] [GEOGRAPHIC_DATA] [GEOGRAPHIC_DAT…" at bounding box center [442, 240] width 885 height 480
paste input "OYTS eGift Card"
type input "HOYTS eGift Card (via Prezze)"
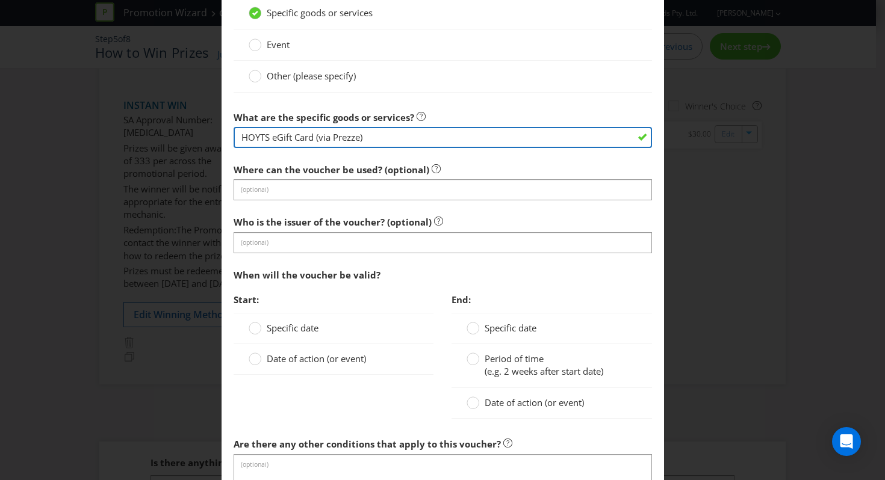
scroll to position [1193, 0]
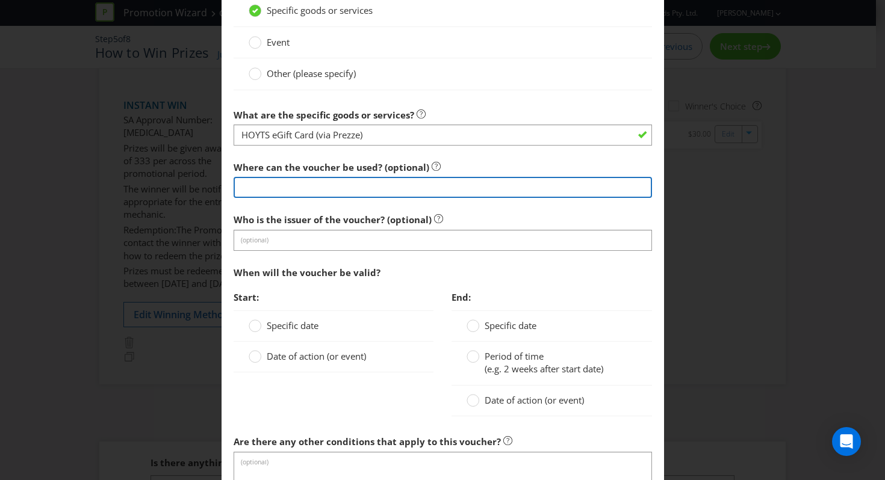
click at [471, 188] on input "text" at bounding box center [443, 187] width 418 height 21
paste input "[URL][DOMAIN_NAME]"
type input "[URL][DOMAIN_NAME]"
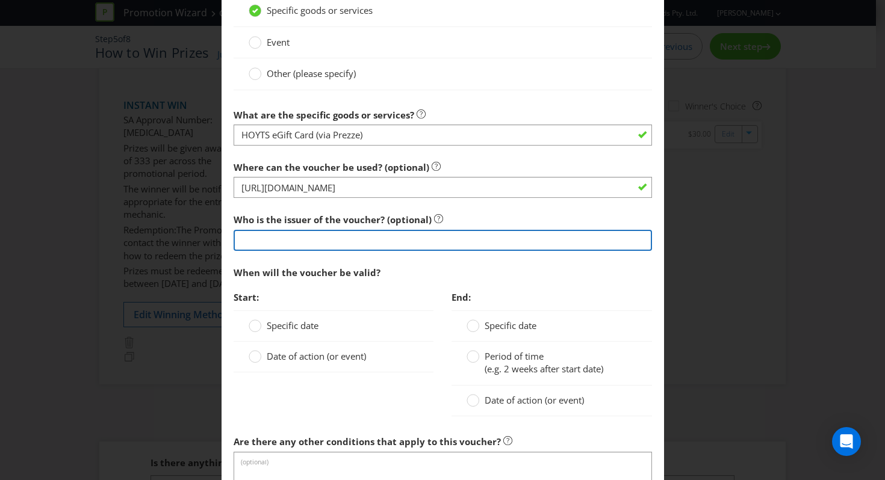
click at [468, 239] on input "text" at bounding box center [443, 240] width 418 height 21
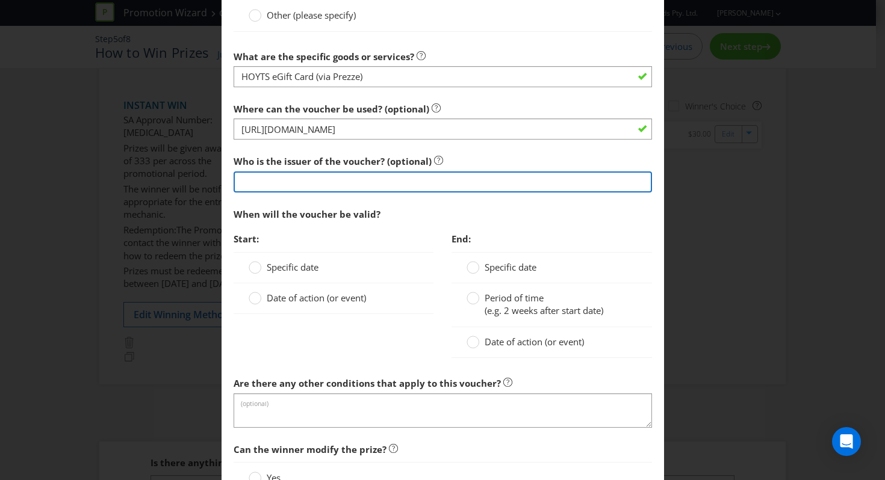
scroll to position [1252, 0]
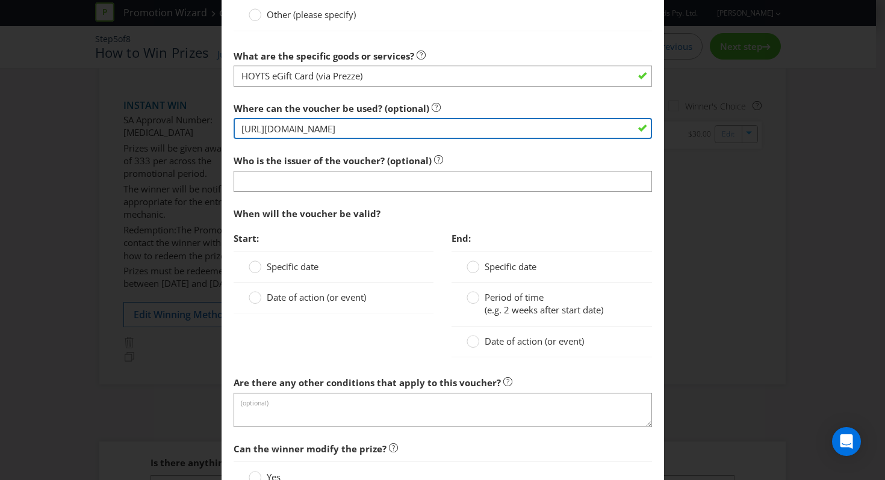
click at [521, 135] on input "[URL][DOMAIN_NAME]" at bounding box center [443, 128] width 418 height 21
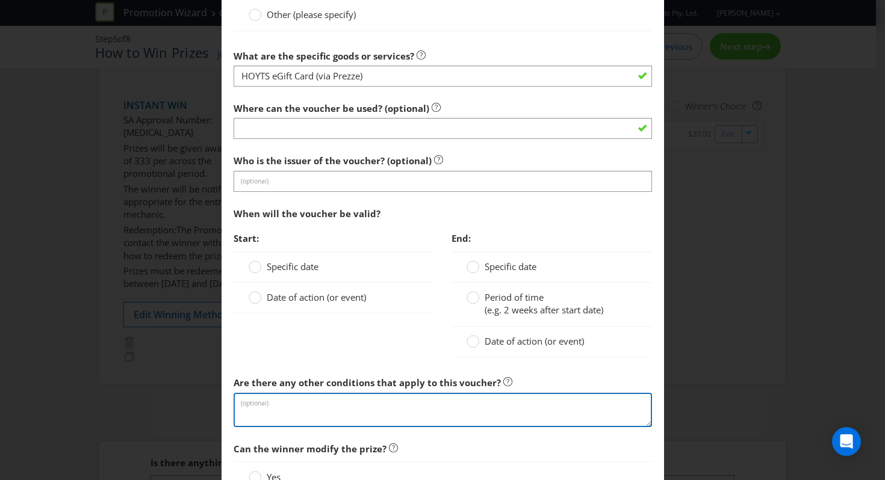
click at [386, 401] on textarea at bounding box center [443, 410] width 418 height 34
paste textarea "[URL][DOMAIN_NAME]"
type textarea "[URL][DOMAIN_NAME]"
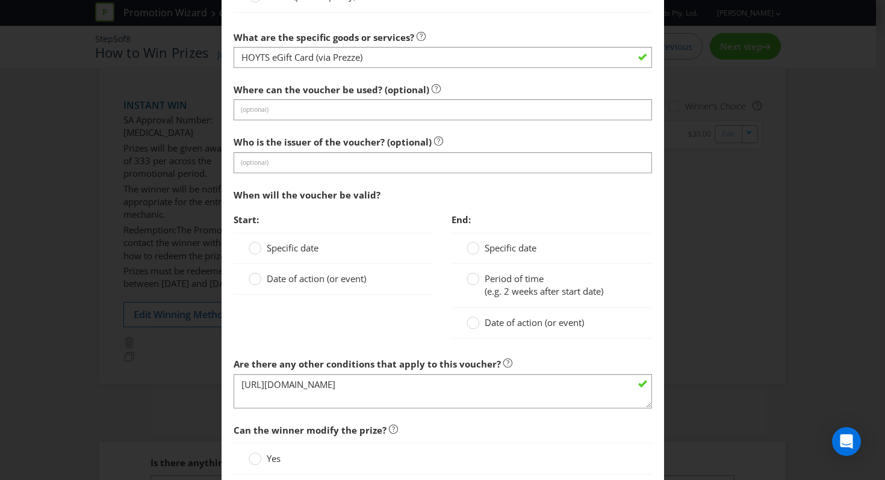
click at [294, 271] on div "Date of action (or event)" at bounding box center [334, 279] width 200 height 31
click at [293, 277] on span "Date of action (or event)" at bounding box center [316, 279] width 99 height 12
click at [0, 0] on input "Date of action (or event)" at bounding box center [0, 0] width 0 height 0
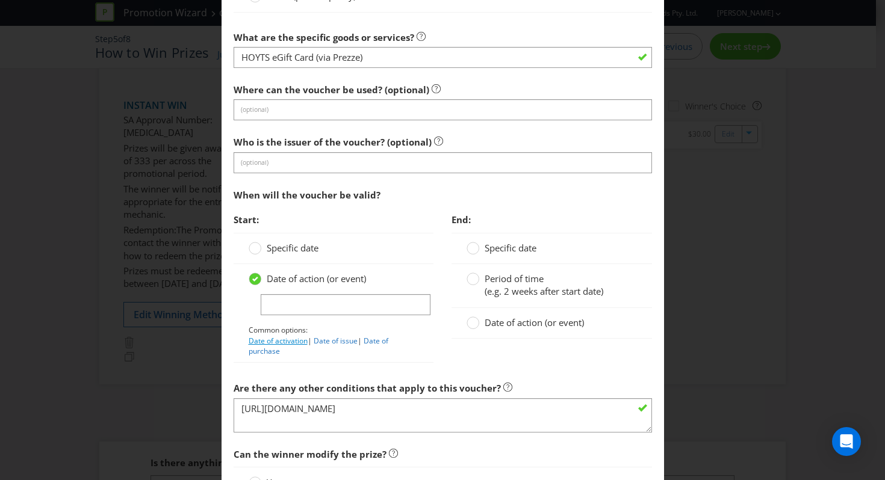
click at [277, 342] on link "Date of activation" at bounding box center [278, 341] width 59 height 10
type input "Date of activation"
click at [474, 283] on label "Period of time (e.g. 2 weeks after start date)" at bounding box center [535, 286] width 139 height 26
click at [0, 0] on input "Period of time (e.g. 2 weeks after start date)" at bounding box center [0, 0] width 0 height 0
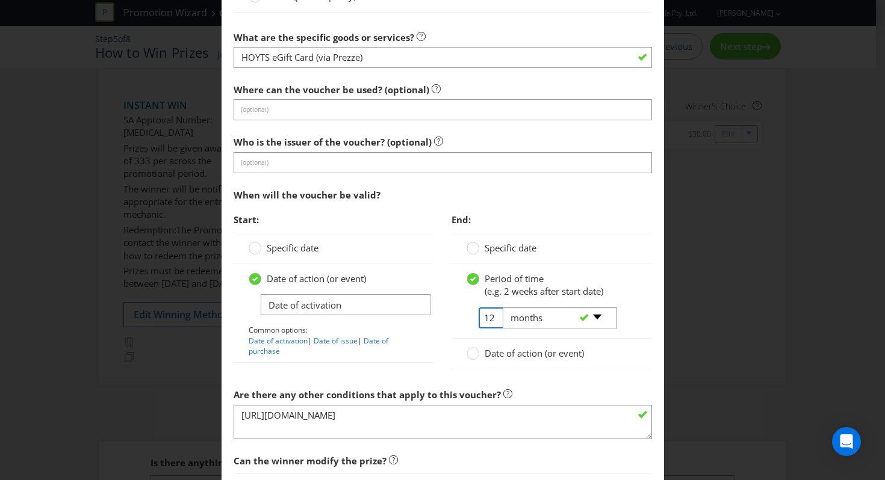
click at [492, 320] on tr "12 -- Please select -- days weeks months years" at bounding box center [540, 323] width 149 height 31
type input "1"
type input "3"
click at [593, 316] on select "-- Please select -- days weeks months years" at bounding box center [560, 318] width 114 height 21
select select "YEARS"
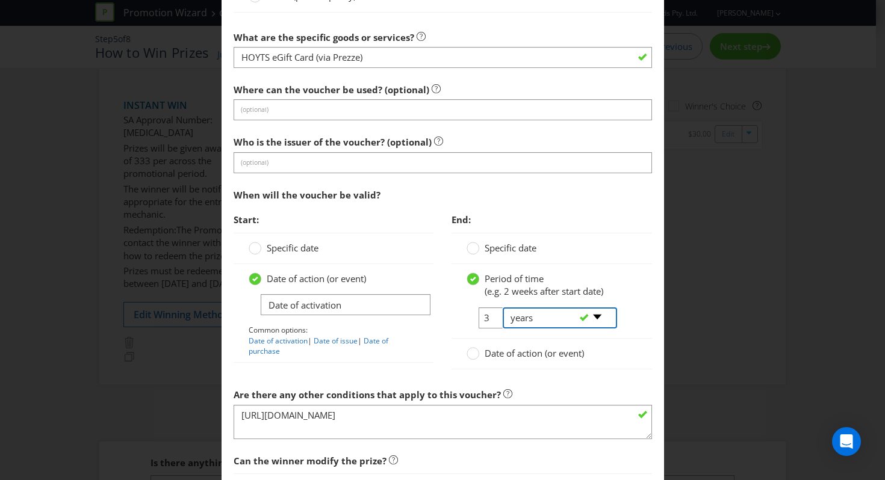
click at [503, 308] on select "-- Please select -- days weeks months years" at bounding box center [560, 318] width 114 height 21
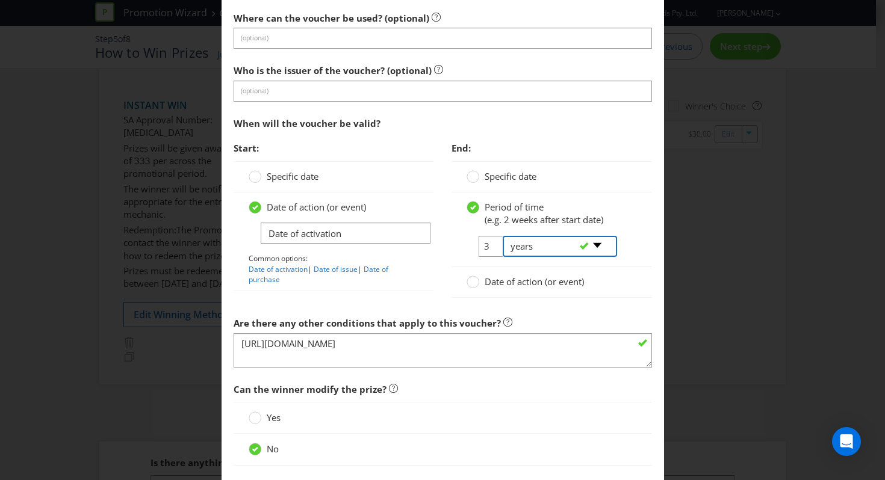
scroll to position [1429, 0]
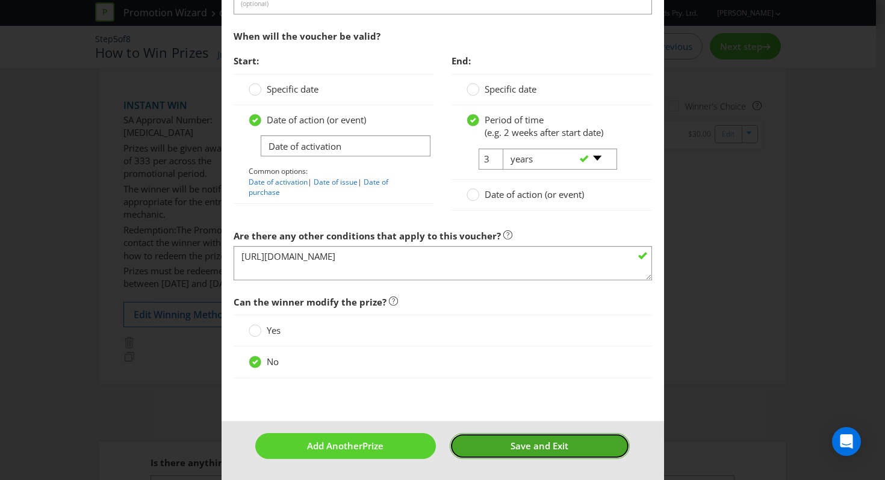
click at [481, 448] on button "Save and Exit" at bounding box center [540, 446] width 180 height 26
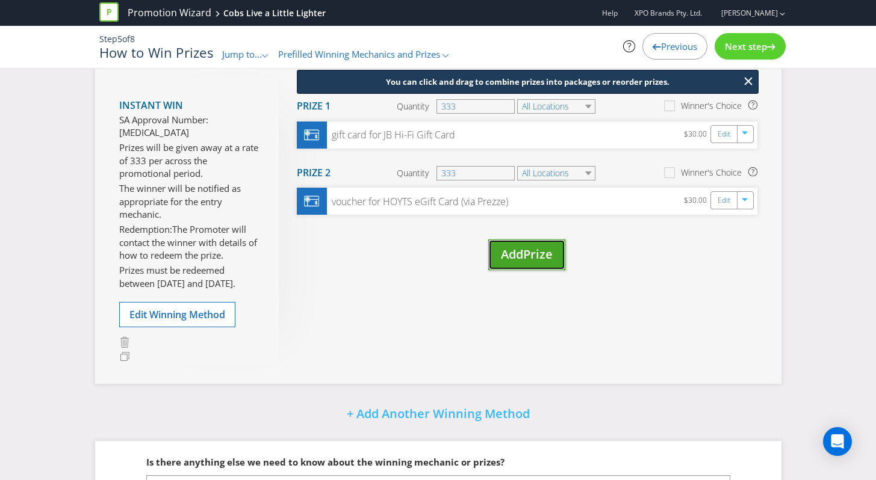
click at [516, 250] on span "Add" at bounding box center [512, 254] width 22 height 16
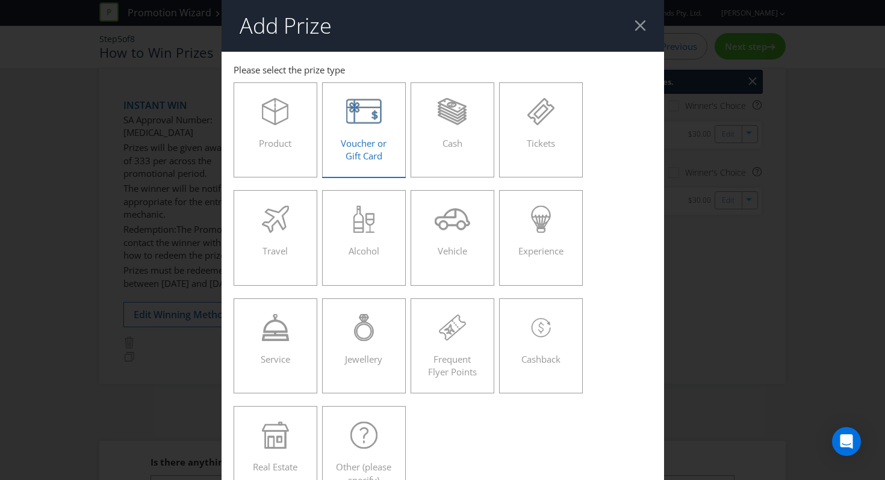
click at [354, 122] on icon at bounding box center [364, 111] width 36 height 27
click at [0, 0] on input "Voucher or Gift Card" at bounding box center [0, 0] width 0 height 0
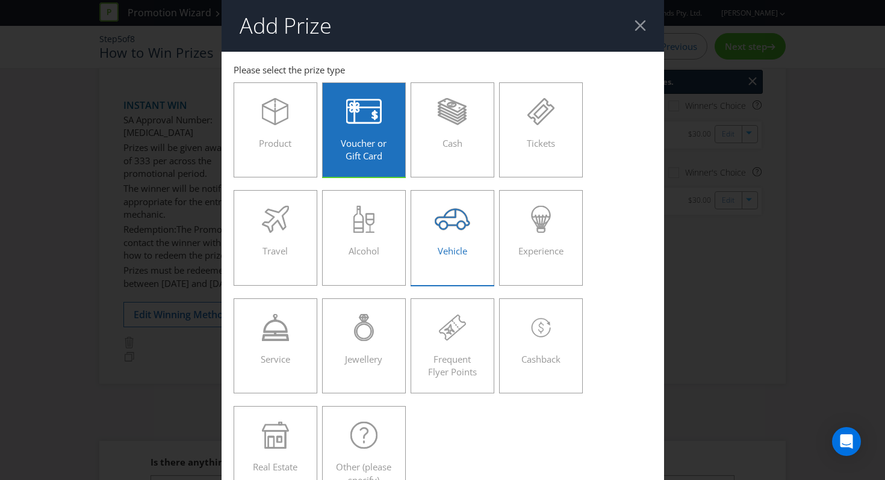
scroll to position [447, 0]
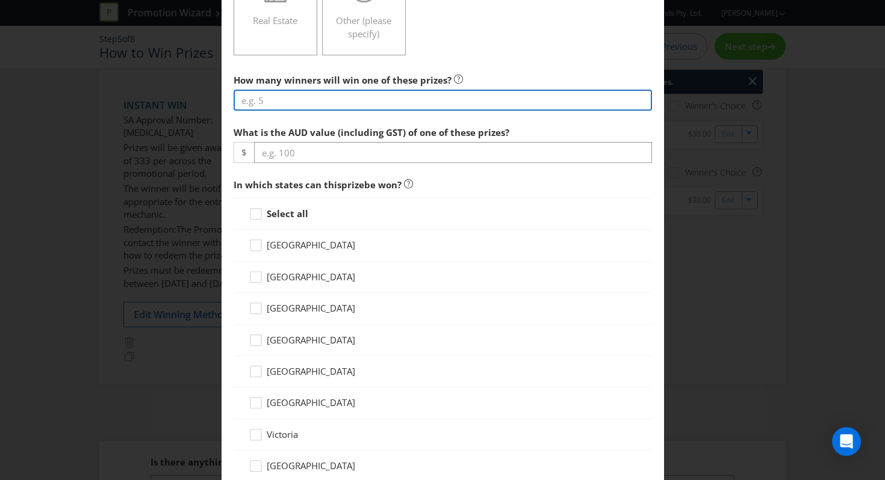
click at [394, 98] on input "number" at bounding box center [443, 100] width 418 height 21
type input "333"
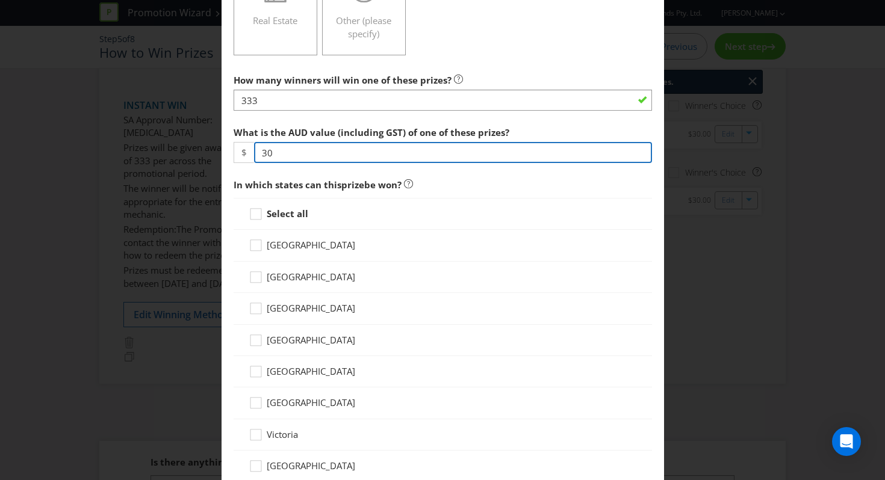
type input "30"
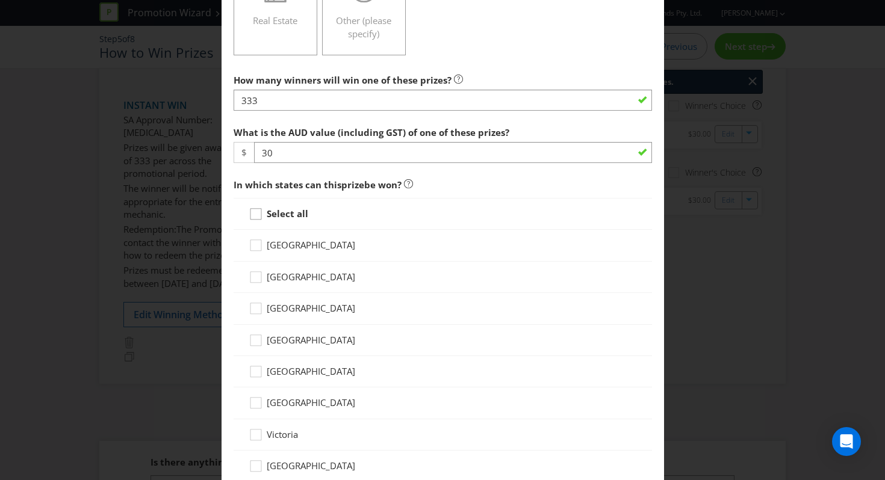
click at [249, 217] on icon at bounding box center [258, 217] width 18 height 18
click at [0, 0] on input "Select all" at bounding box center [0, 0] width 0 height 0
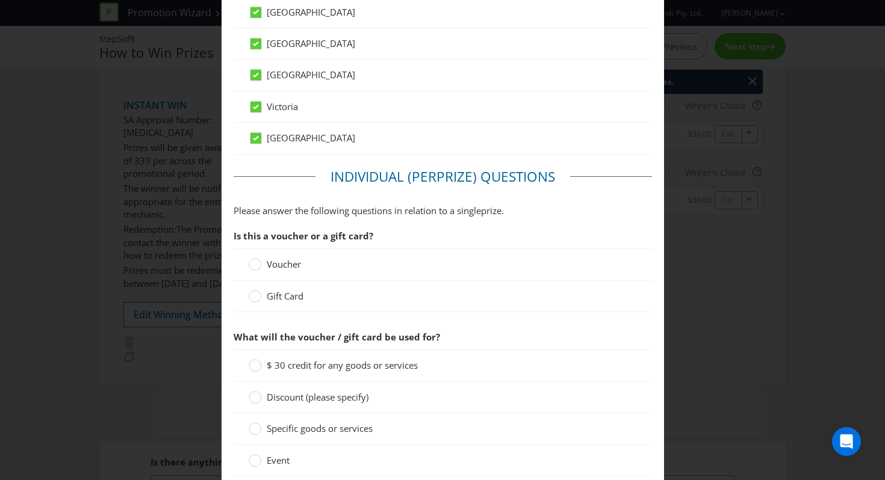
scroll to position [784, 0]
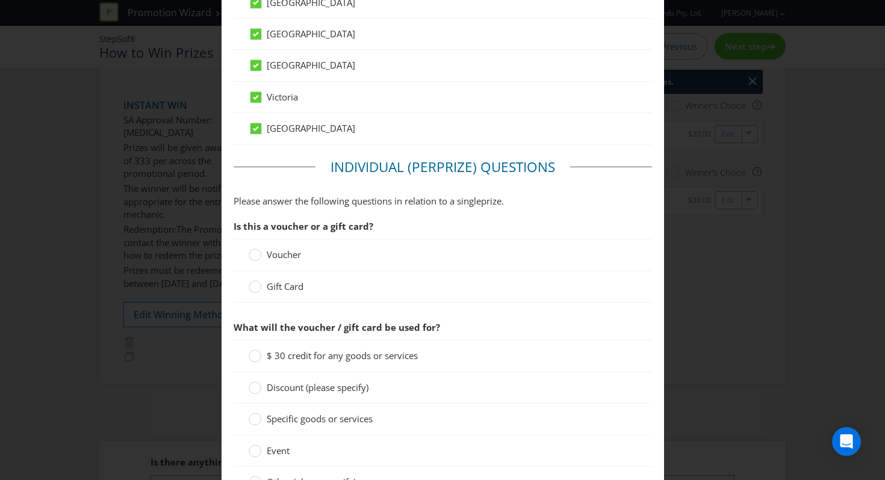
click at [255, 277] on div "Gift Card" at bounding box center [443, 286] width 418 height 31
click at [253, 287] on circle at bounding box center [255, 287] width 12 height 12
click at [0, 0] on input "Gift Card" at bounding box center [0, 0] width 0 height 0
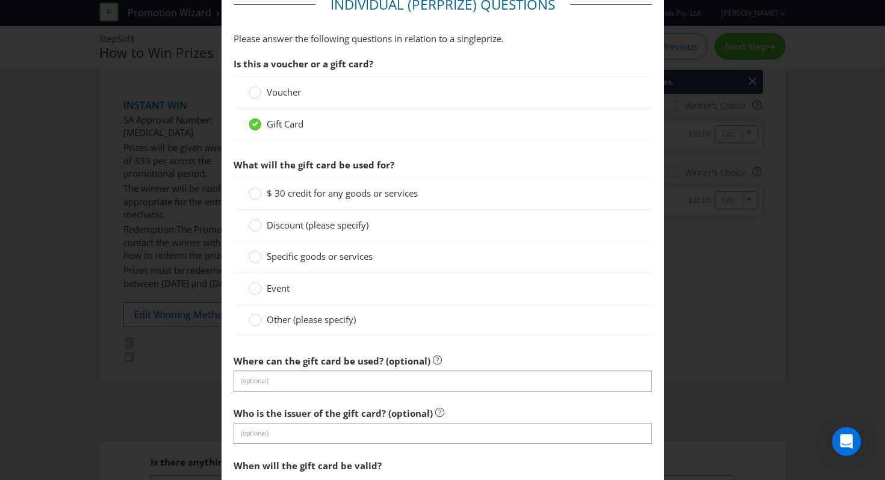
scroll to position [986, 0]
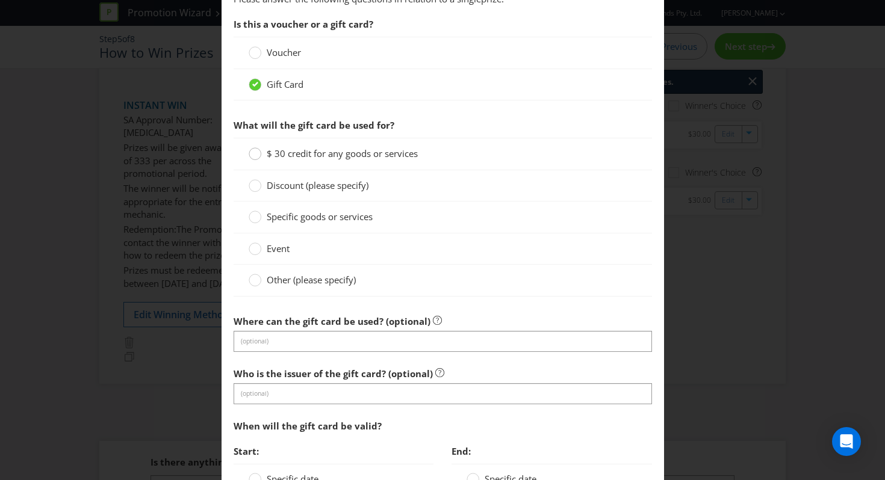
click at [251, 155] on circle at bounding box center [255, 154] width 12 height 12
click at [0, 0] on input "$ 30 credit for any goods or services" at bounding box center [0, 0] width 0 height 0
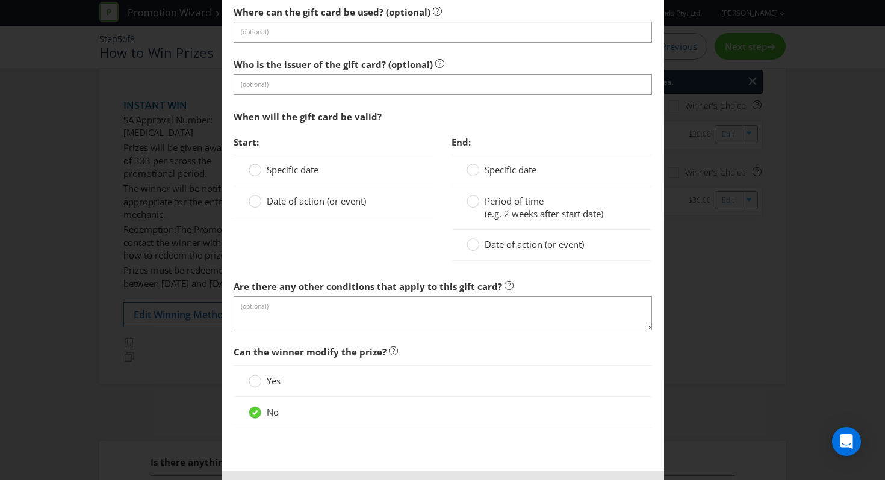
scroll to position [1320, 0]
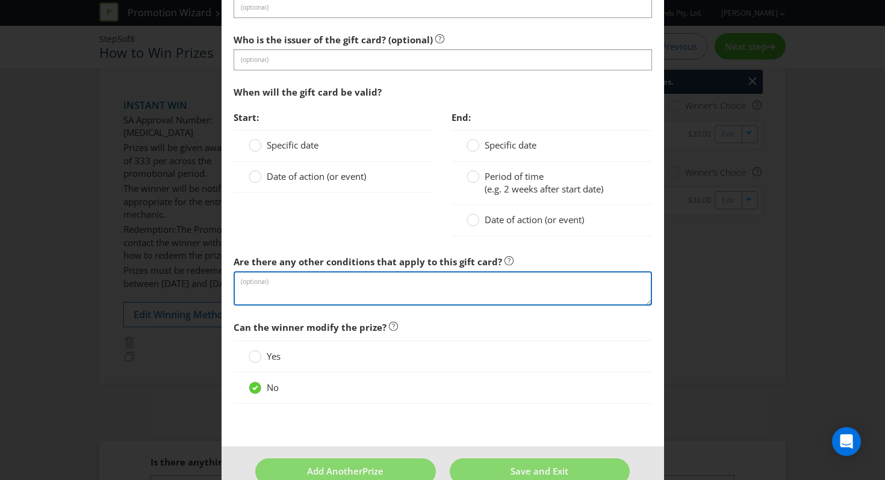
click at [321, 283] on textarea at bounding box center [443, 288] width 418 height 34
paste textarea "The LocalCard Digital Visa Debit Card is issued by Airwallex Pty Ltd (ABN 37 60…"
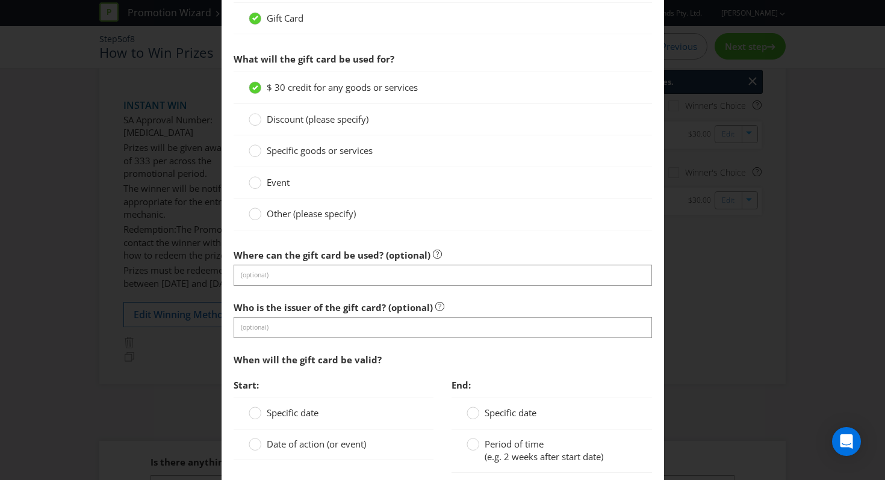
scroll to position [1065, 0]
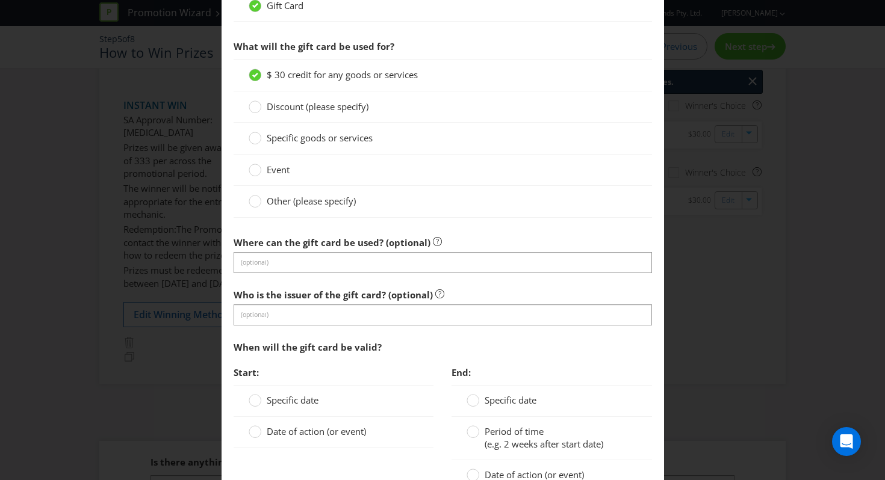
type textarea "The LocalCard Digital Visa Debit Card is issued by Airwallex Pty Ltd (ABN 37 60…"
click at [306, 138] on span "Specific goods or services" at bounding box center [320, 138] width 106 height 12
click at [0, 0] on input "Specific goods or services" at bounding box center [0, 0] width 0 height 0
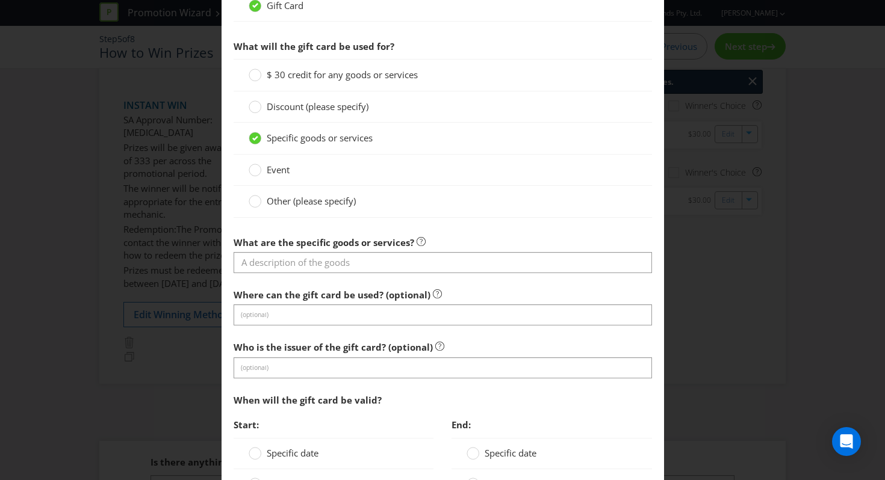
click at [345, 70] on span "$ 30 credit for any goods or services" at bounding box center [342, 75] width 151 height 12
click at [0, 0] on input "$ 30 credit for any goods or services" at bounding box center [0, 0] width 0 height 0
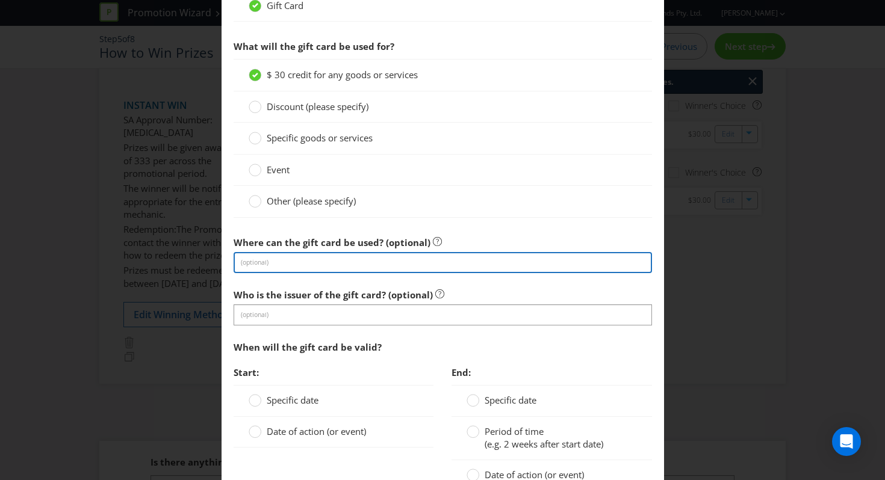
click at [309, 267] on input "text" at bounding box center [443, 262] width 418 height 21
paste input "LocalCard Digital Visa Debit Card"
type input "LocalCard Digital Visa Debit Card"
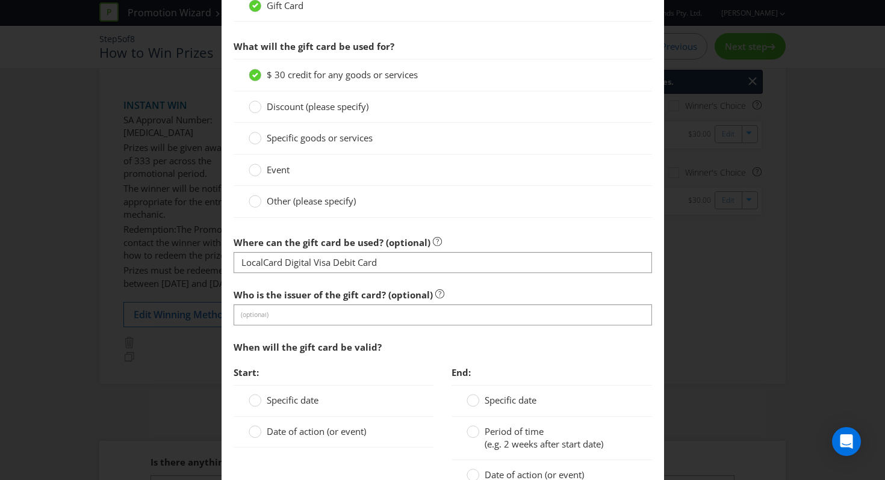
click at [324, 346] on span "When will the gift card be valid?" at bounding box center [308, 347] width 148 height 12
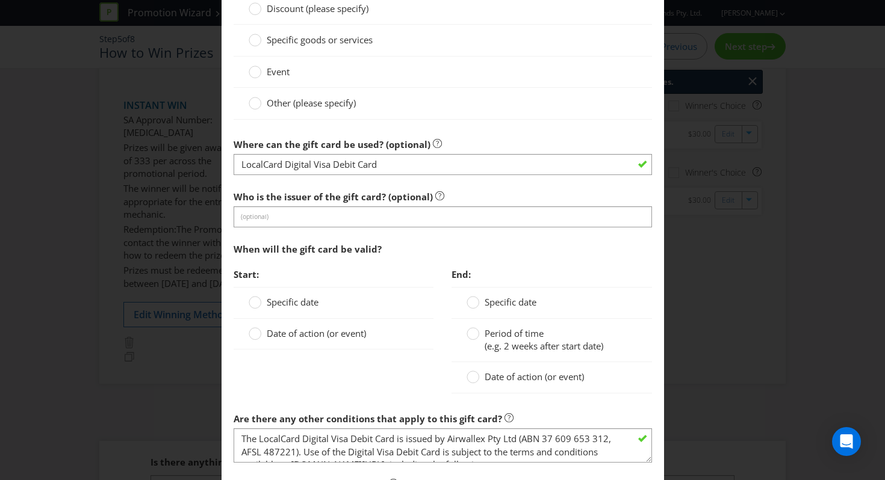
scroll to position [1166, 0]
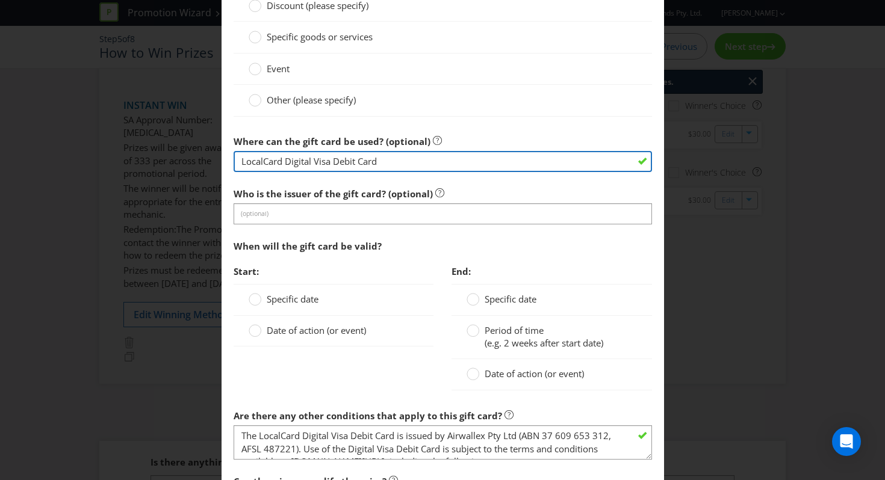
drag, startPoint x: 413, startPoint y: 167, endPoint x: 209, endPoint y: 144, distance: 205.3
click at [209, 144] on div "Add Prize [GEOGRAPHIC_DATA] [GEOGRAPHIC_DATA] [GEOGRAPHIC_DATA] [GEOGRAPHIC_DAT…" at bounding box center [442, 240] width 885 height 480
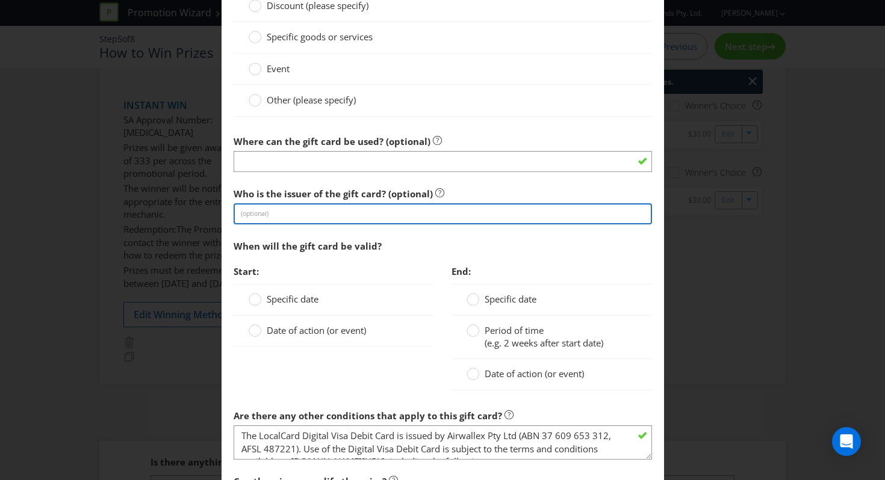
click at [254, 223] on input "text" at bounding box center [443, 213] width 418 height 21
paste input "LocalCard Digital Visa Debit Card"
type input "LocalCard Digital Visa Debit Card"
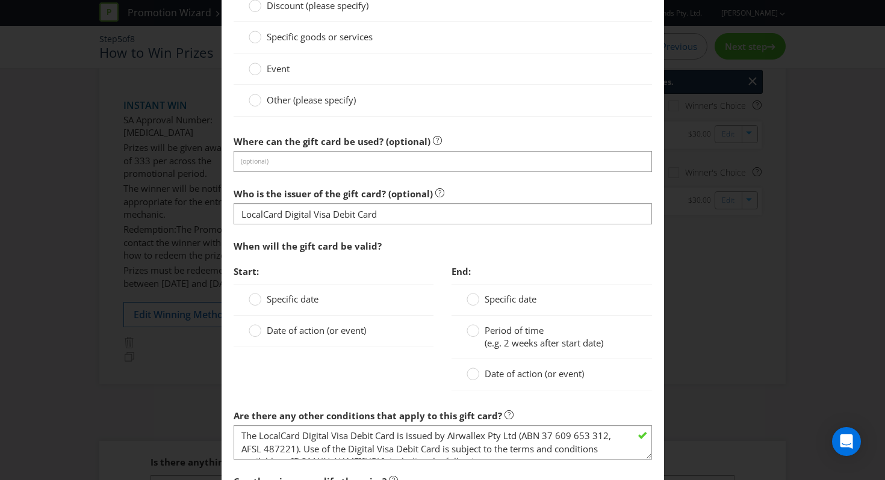
click at [268, 179] on section "Is this a voucher or a gift card? Voucher Gift Card What will the gift card be …" at bounding box center [443, 146] width 418 height 628
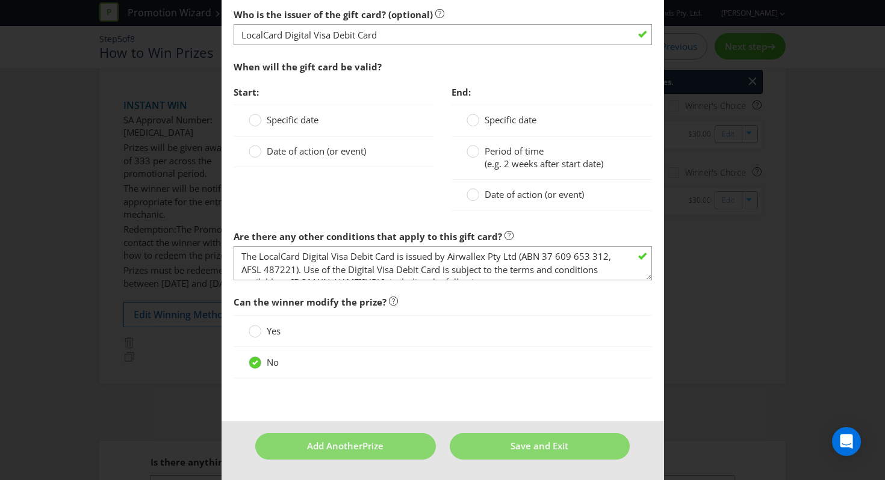
scroll to position [1346, 0]
click at [508, 435] on button "Save and Exit" at bounding box center [540, 446] width 180 height 26
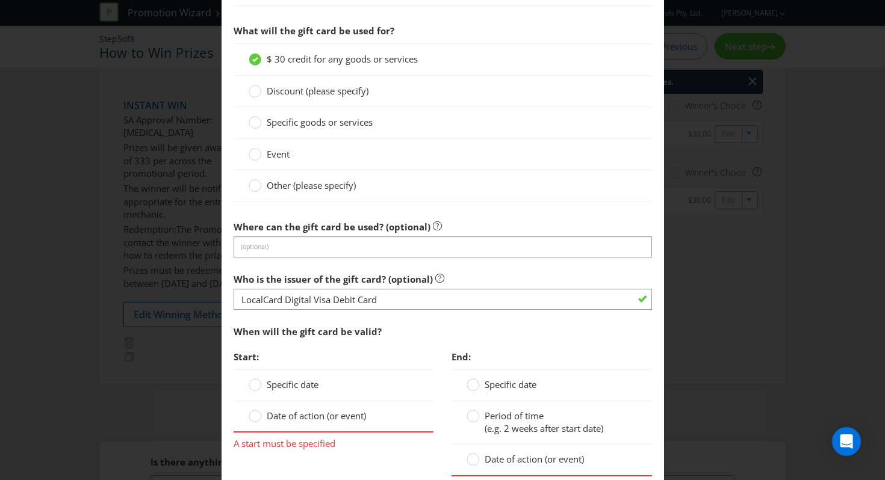
scroll to position [1177, 0]
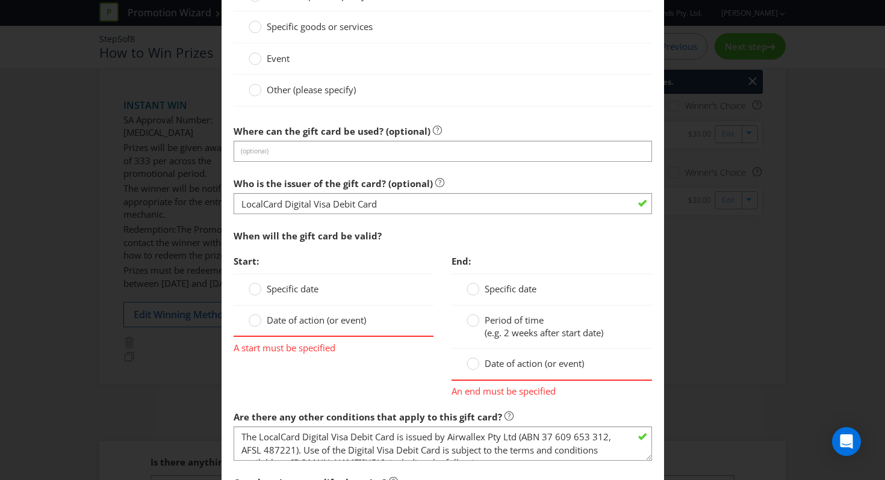
click at [342, 323] on span "Date of action (or event)" at bounding box center [316, 320] width 99 height 12
click at [0, 0] on input "Date of action (or event)" at bounding box center [0, 0] width 0 height 0
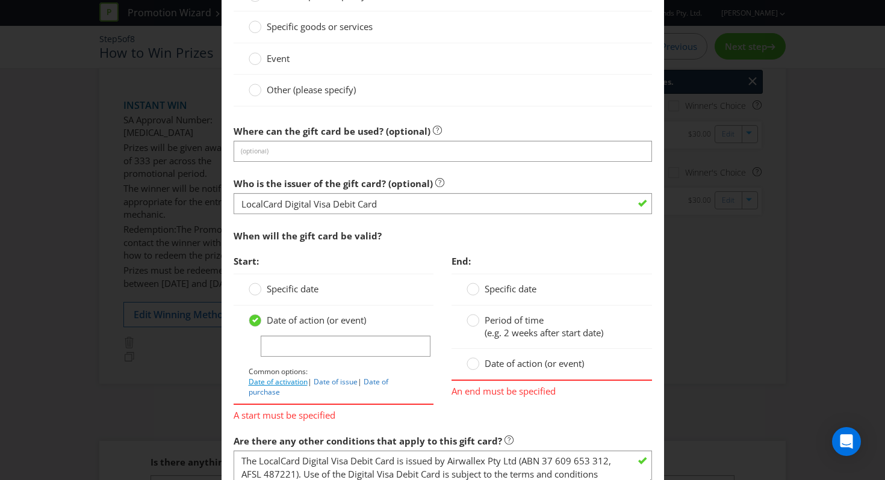
click at [283, 383] on link "Date of activation" at bounding box center [278, 382] width 59 height 10
type input "Date of activation"
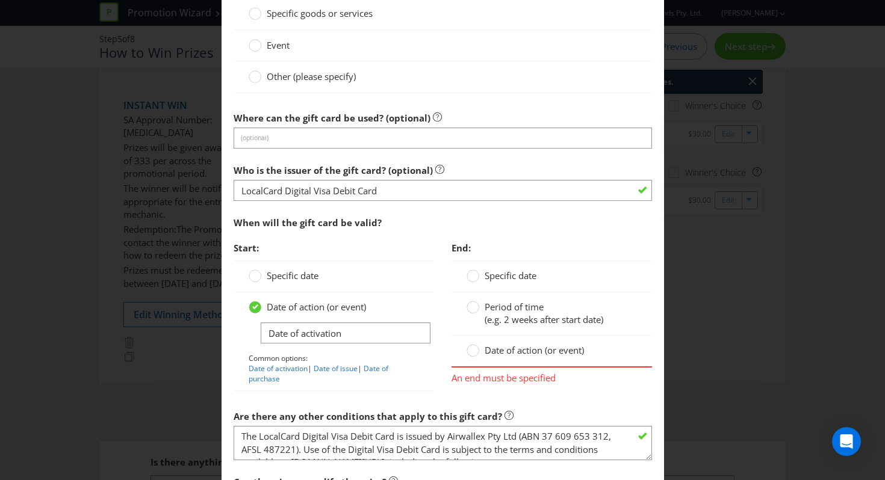
scroll to position [1190, 0]
click at [468, 310] on circle at bounding box center [473, 307] width 12 height 12
click at [0, 0] on input "Period of time (e.g. 2 weeks after start date)" at bounding box center [0, 0] width 0 height 0
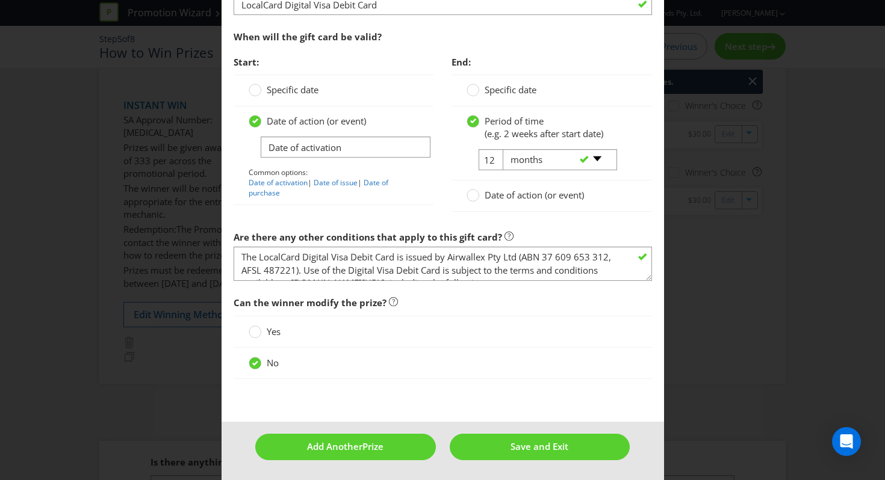
scroll to position [1377, 0]
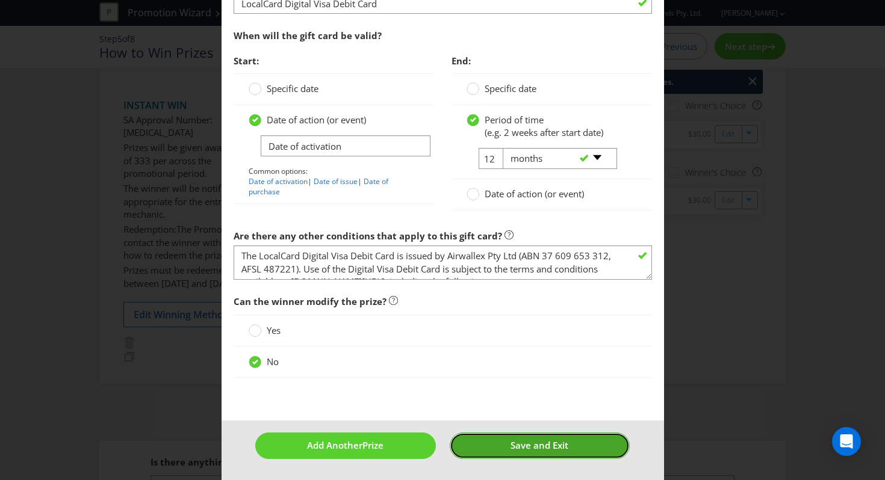
click at [522, 445] on span "Save and Exit" at bounding box center [539, 445] width 58 height 12
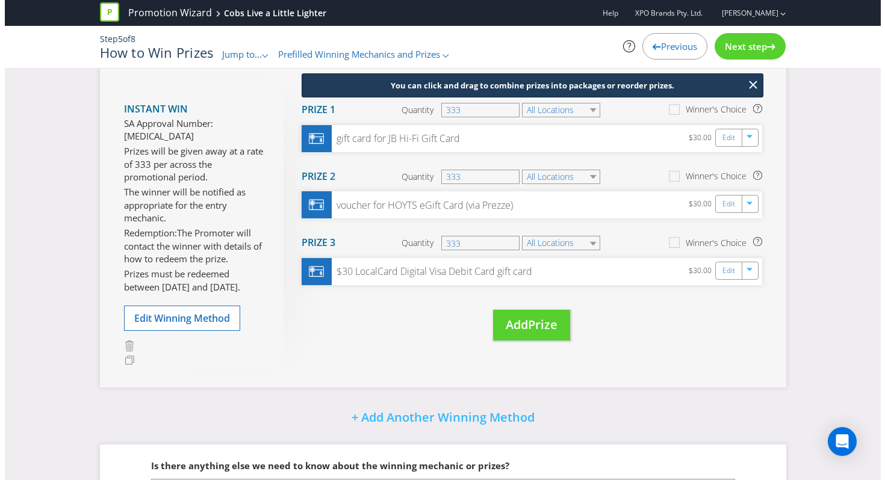
scroll to position [156, 0]
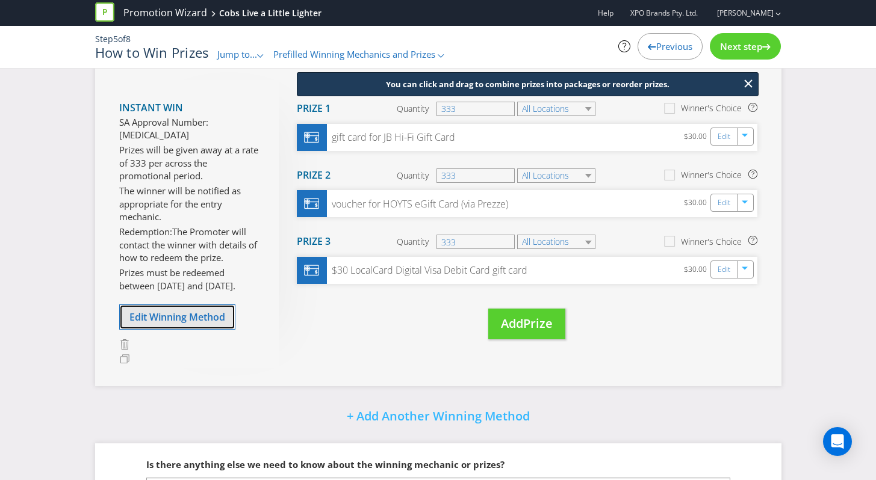
click at [170, 311] on span "Edit Winning Method" at bounding box center [177, 317] width 96 height 13
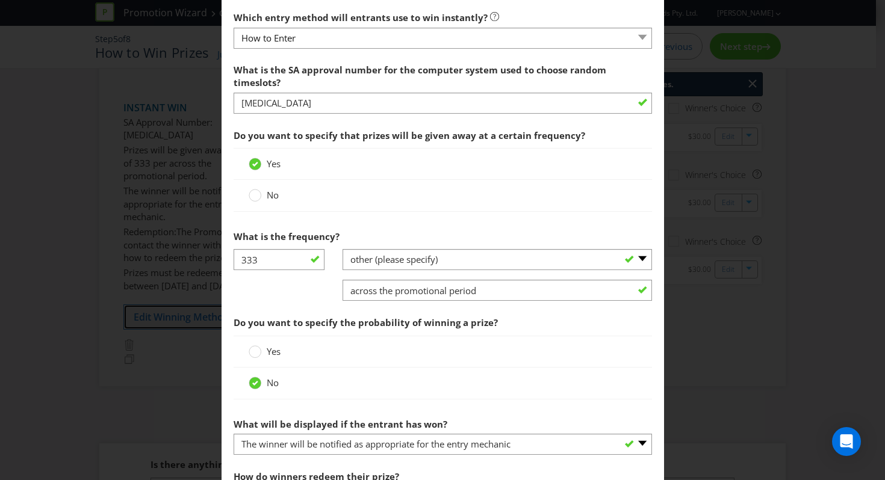
scroll to position [454, 0]
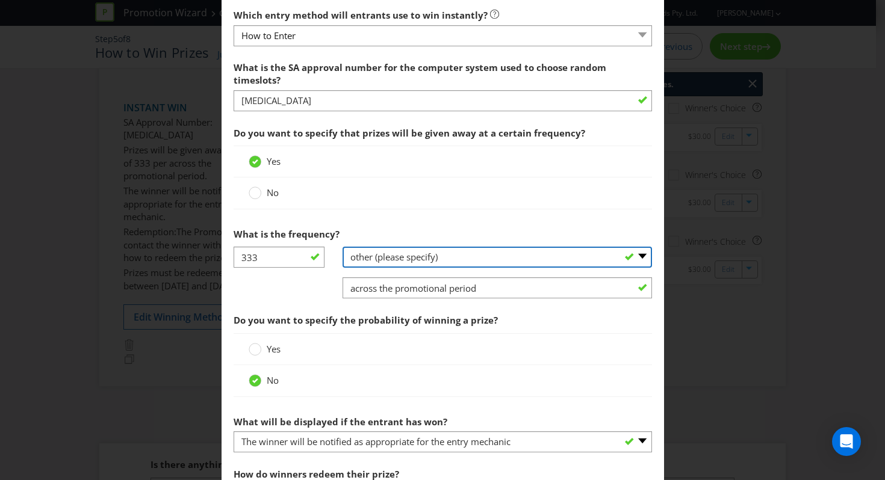
click at [406, 268] on select "-- Please select -- per hour per day per week per month other (please specify)" at bounding box center [496, 257] width 309 height 21
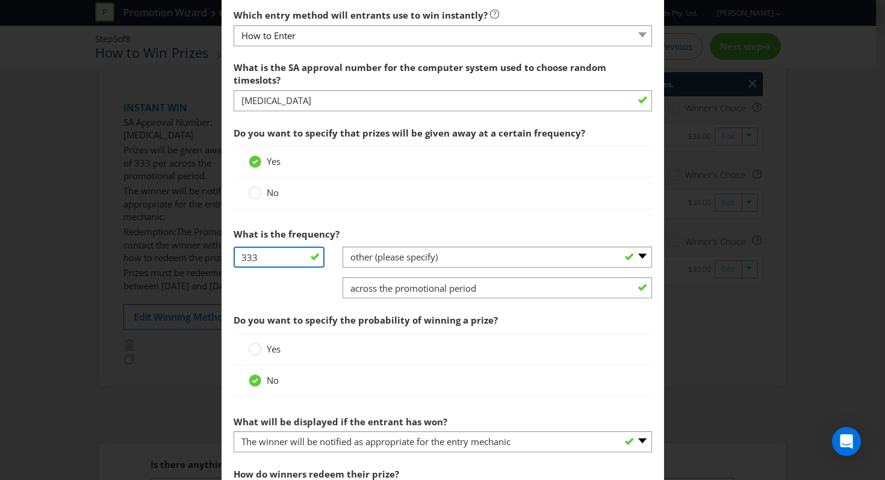
drag, startPoint x: 280, startPoint y: 270, endPoint x: 202, endPoint y: 270, distance: 78.2
click at [202, 270] on div "Edit Winning Method How to Enter How will the winners be selected? Draw Judging…" at bounding box center [442, 240] width 885 height 480
type input "1"
click at [280, 295] on div "1 -- Please select -- per hour per day per week per month other (please specify…" at bounding box center [442, 277] width 436 height 61
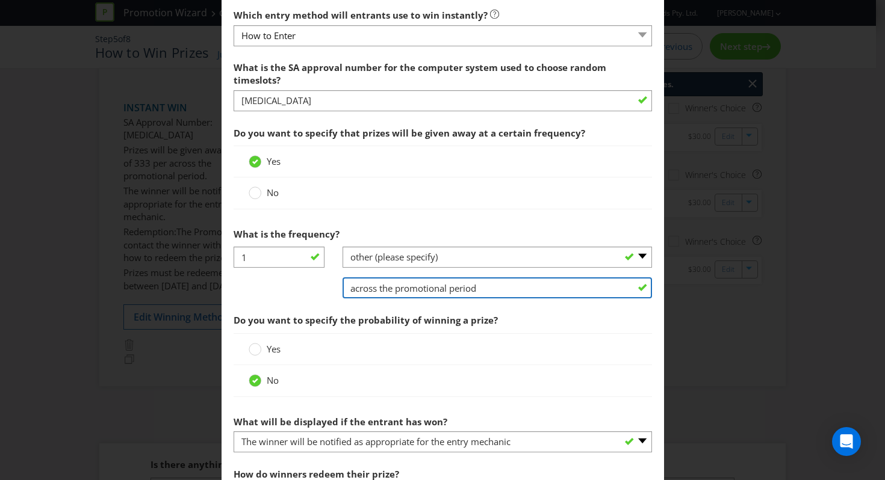
click at [374, 299] on input "across the promotional period" at bounding box center [496, 287] width 309 height 21
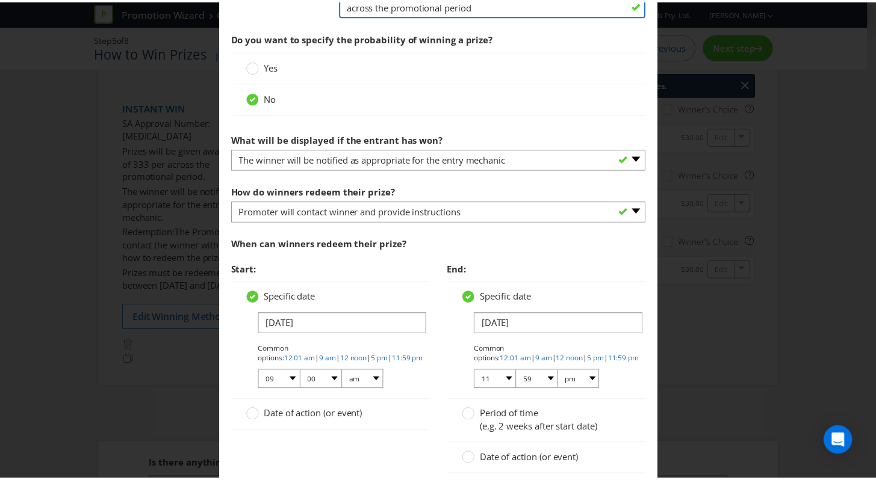
scroll to position [831, 0]
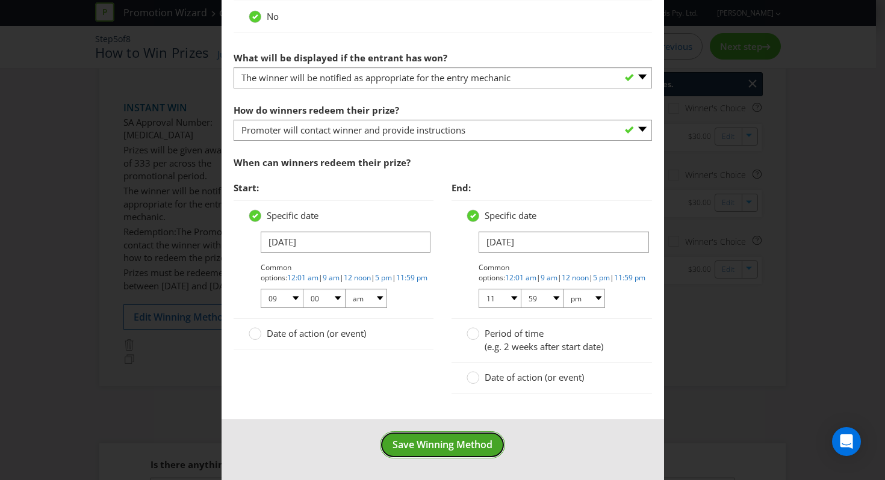
click at [453, 442] on span "Save Winning Method" at bounding box center [442, 444] width 100 height 13
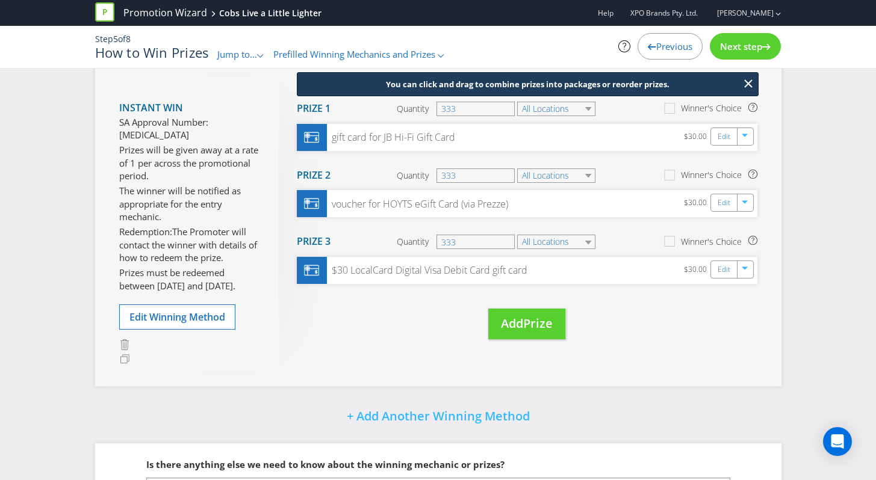
click at [275, 354] on div "Instant Win SA Approval Number: [MEDICAL_DATA] Prizes will be given away at a r…" at bounding box center [198, 224] width 159 height 289
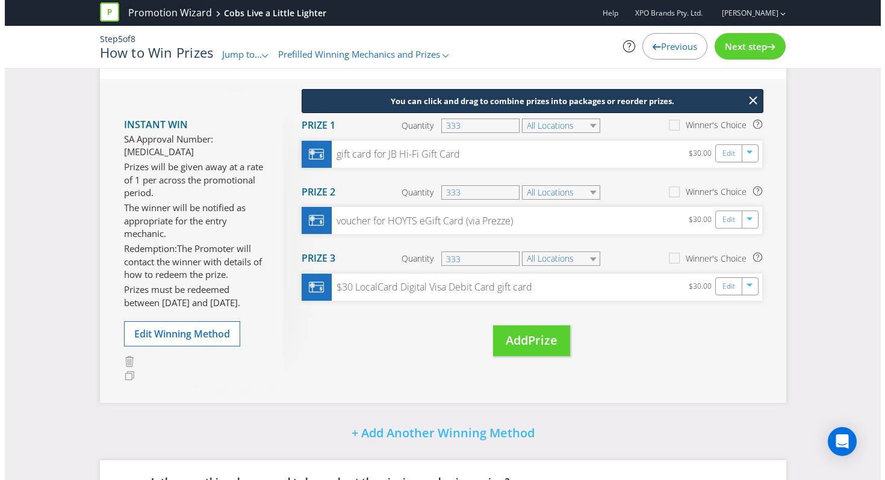
scroll to position [138, 0]
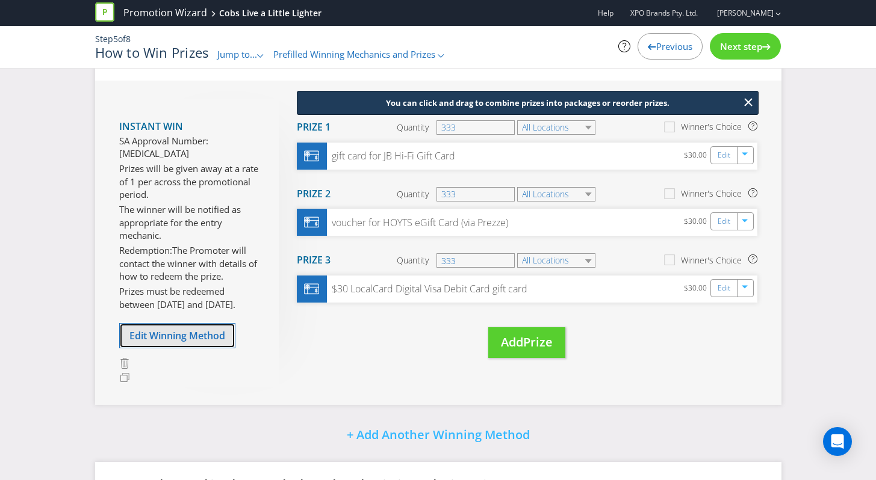
click at [208, 329] on span "Edit Winning Method" at bounding box center [177, 335] width 96 height 13
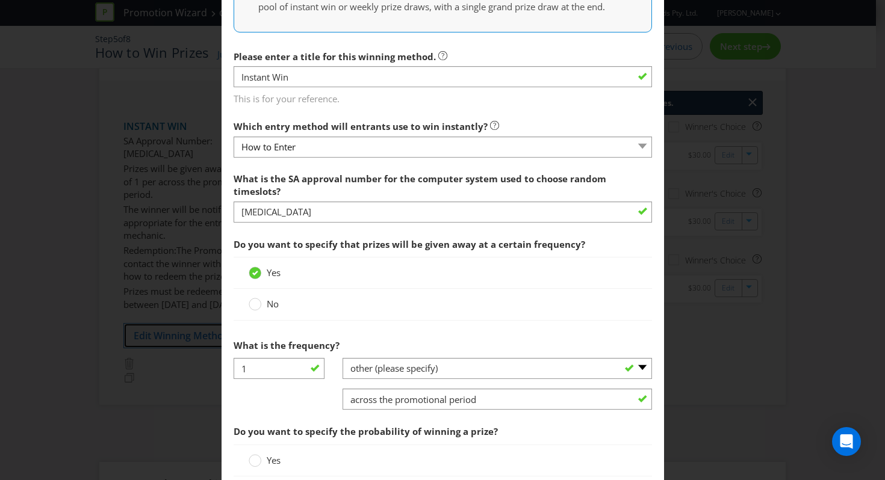
scroll to position [451, 0]
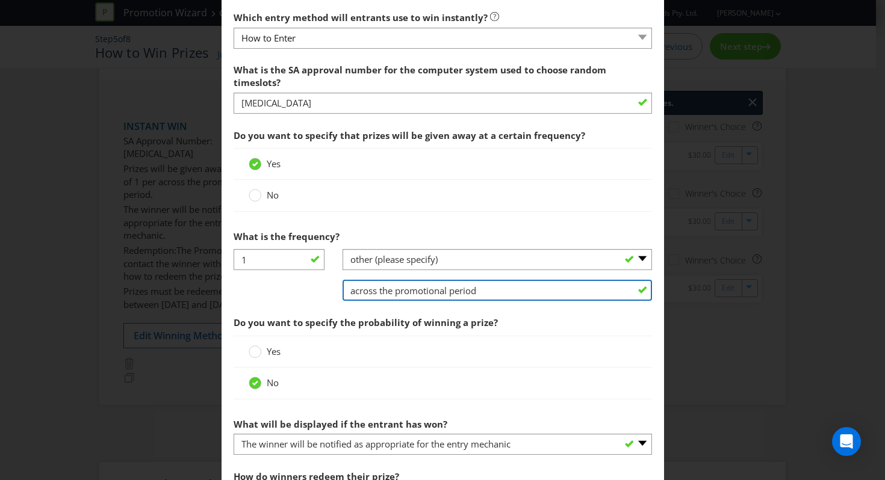
drag, startPoint x: 501, startPoint y: 303, endPoint x: 238, endPoint y: 299, distance: 262.4
click at [238, 299] on div "1 -- Please select -- per hour per day per week per month other (please specify…" at bounding box center [442, 279] width 436 height 61
type input "there will be 999 prizes to be won across the promotional period. Not a winning…"
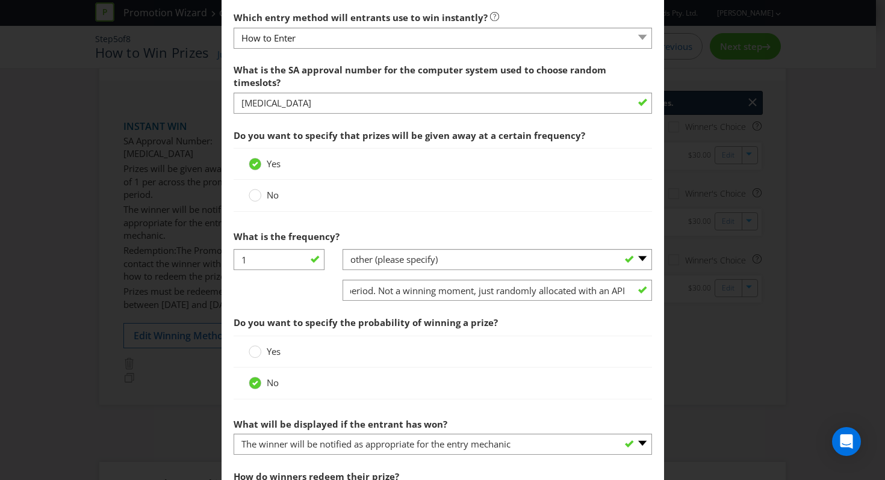
click at [379, 399] on div "No" at bounding box center [443, 383] width 418 height 31
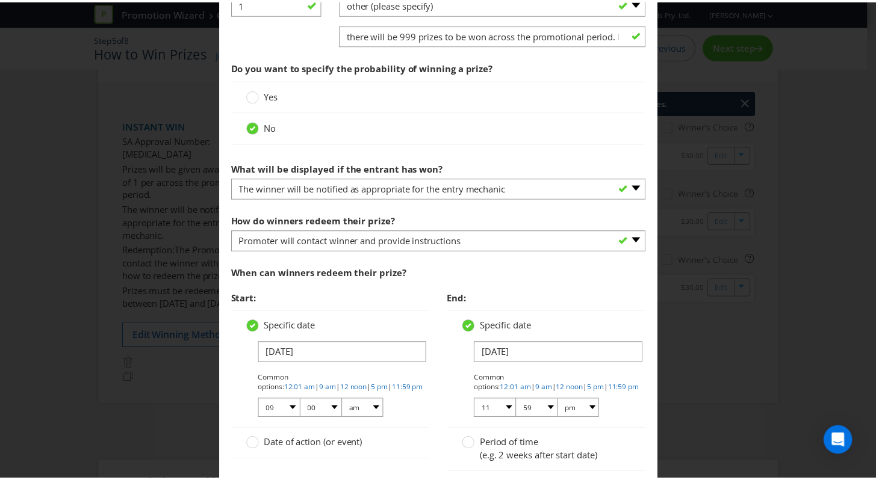
scroll to position [817, 0]
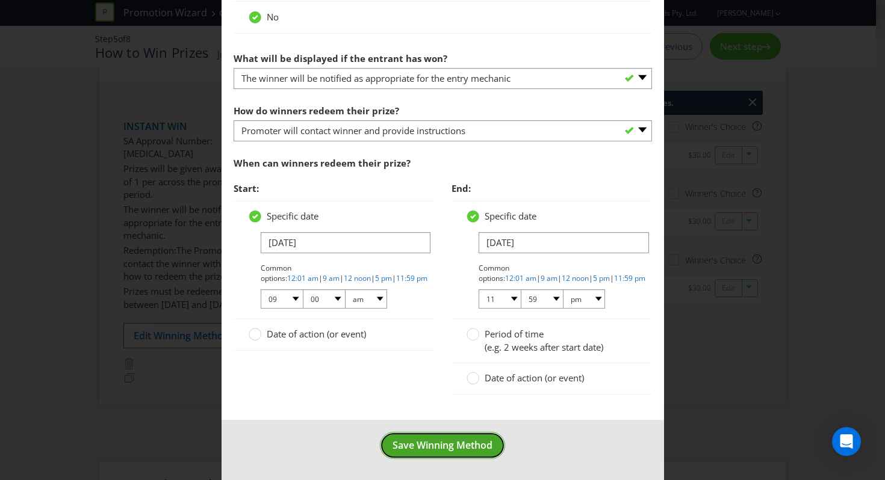
click at [397, 452] on span "Save Winning Method" at bounding box center [442, 445] width 100 height 13
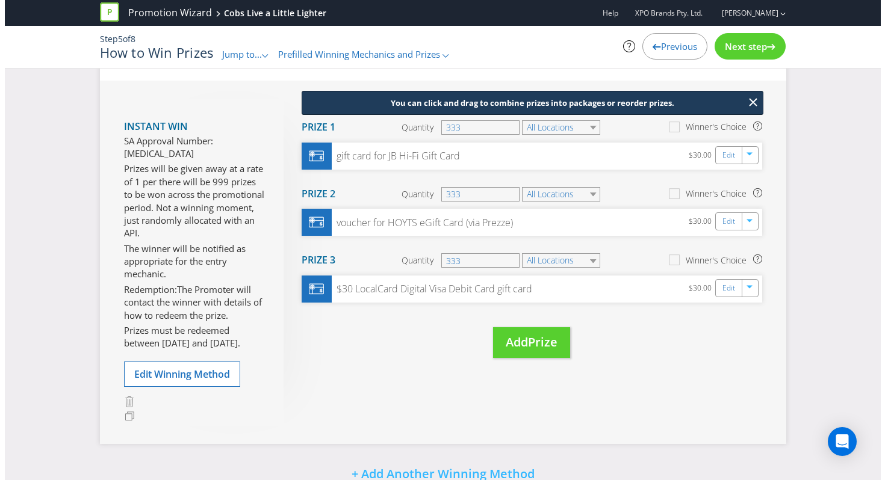
scroll to position [297, 0]
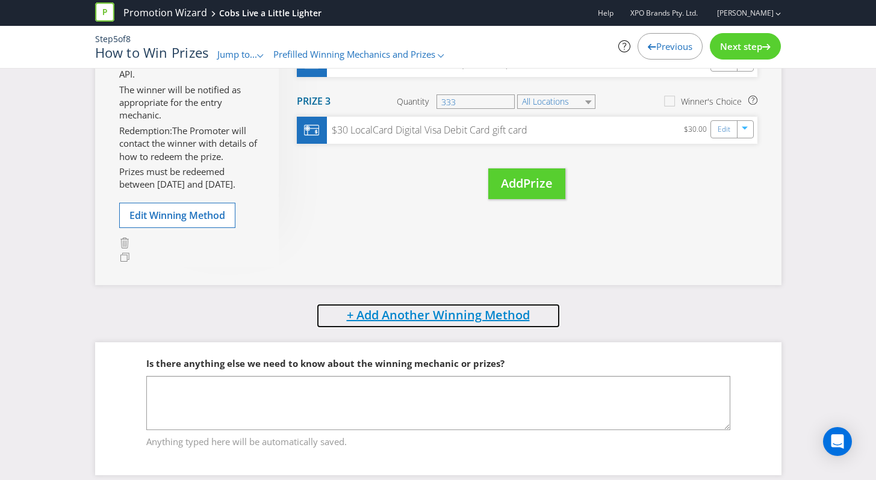
click at [369, 307] on span "+ Add Another Winning Method" at bounding box center [438, 315] width 183 height 16
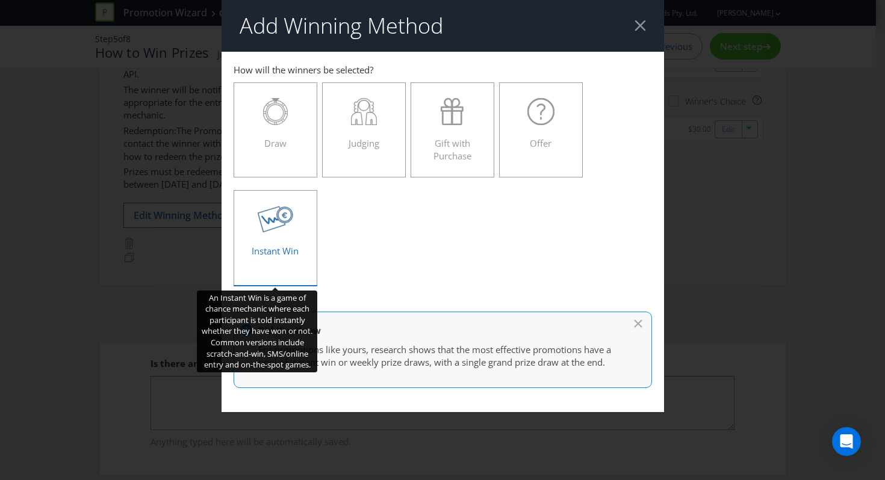
click at [289, 215] on icon at bounding box center [276, 219] width 36 height 27
click at [0, 0] on input "Instant Win" at bounding box center [0, 0] width 0 height 0
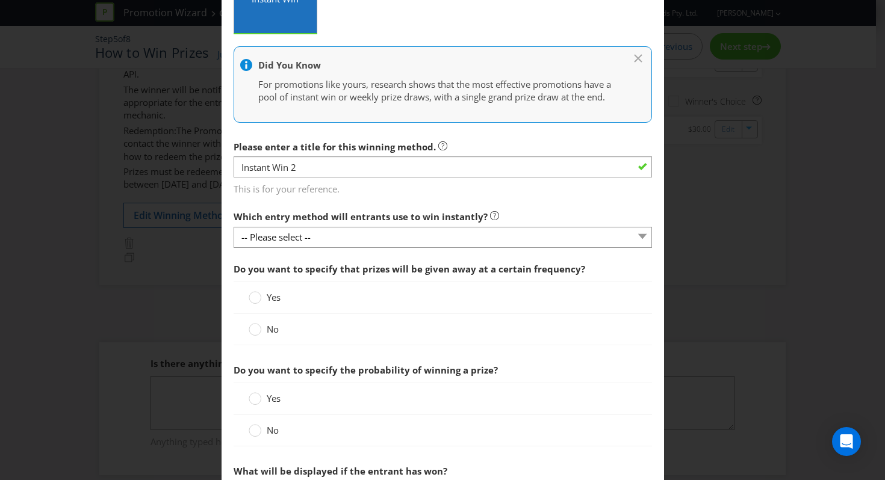
scroll to position [270, 0]
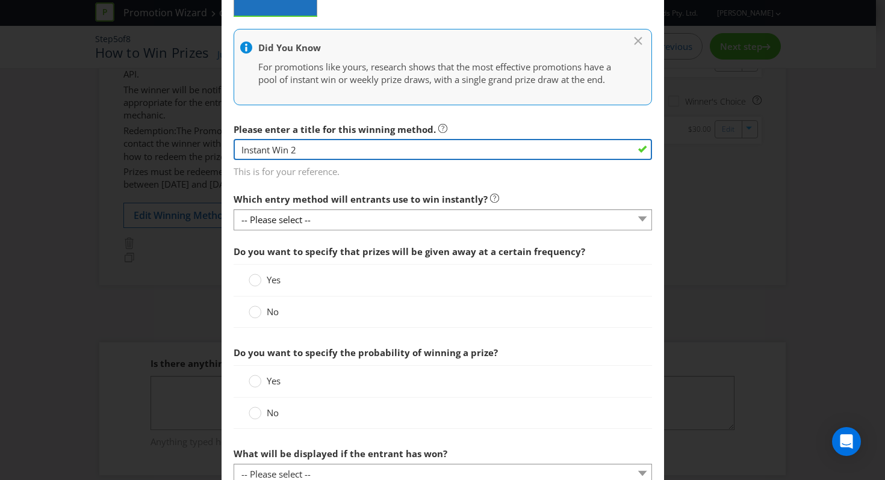
click at [294, 158] on input "Instant Win 2" at bounding box center [443, 149] width 418 height 21
drag, startPoint x: 320, startPoint y: 159, endPoint x: 105, endPoint y: 159, distance: 214.3
click at [105, 159] on div "Add Winning Method How to Enter Win Instant Win to enter How will the winners b…" at bounding box center [442, 240] width 885 height 480
type input "Daily Retailer Gift Cards"
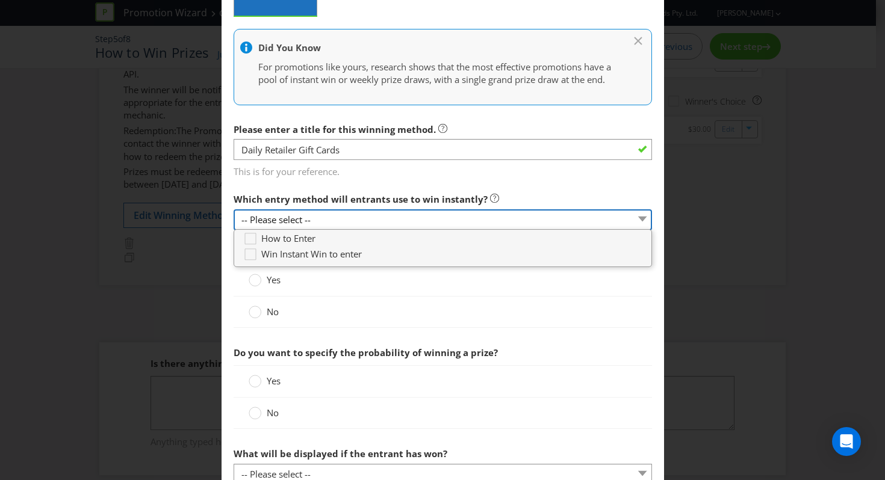
click at [328, 225] on select "-- Please select --" at bounding box center [443, 219] width 418 height 21
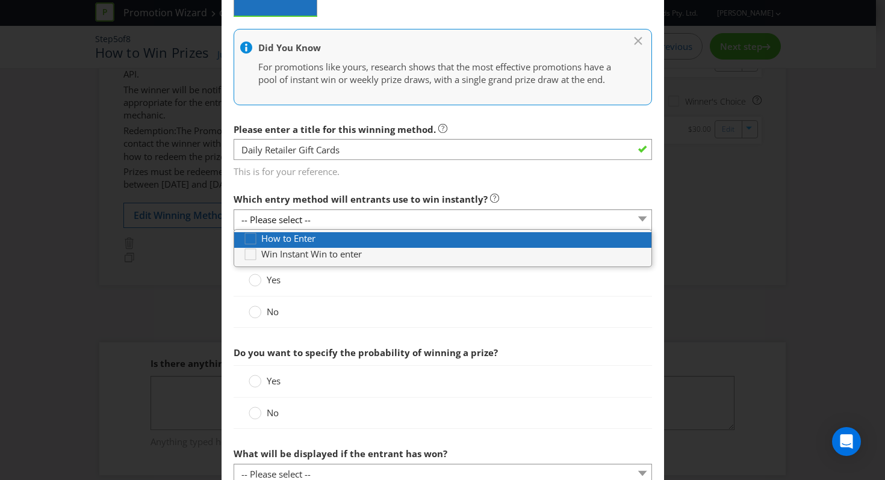
click at [315, 244] on span at bounding box center [316, 238] width 2 height 12
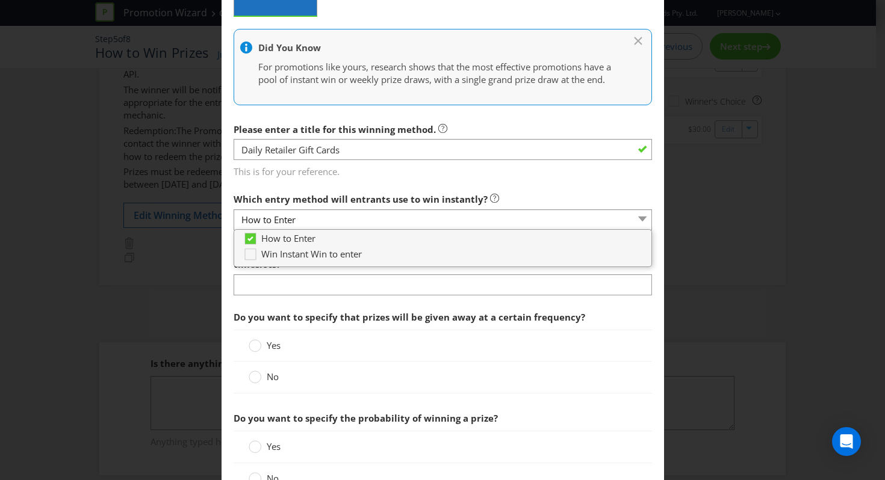
click at [614, 352] on div "Yes" at bounding box center [443, 345] width 388 height 13
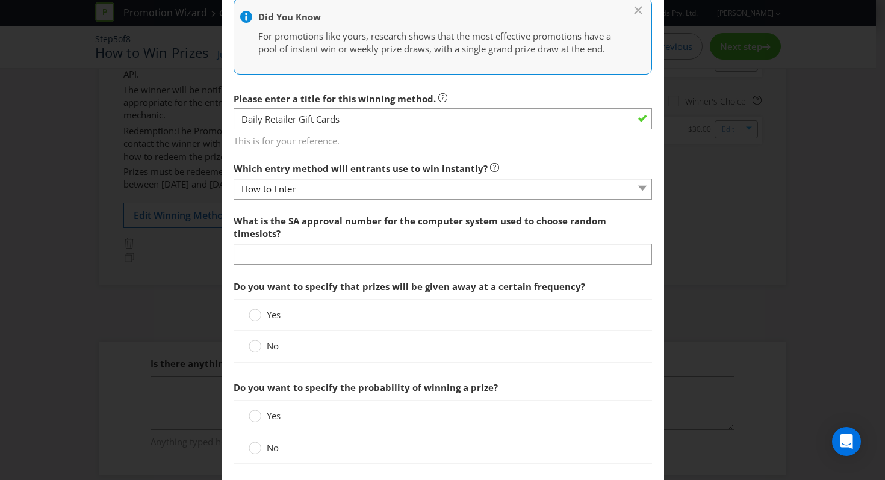
scroll to position [311, 0]
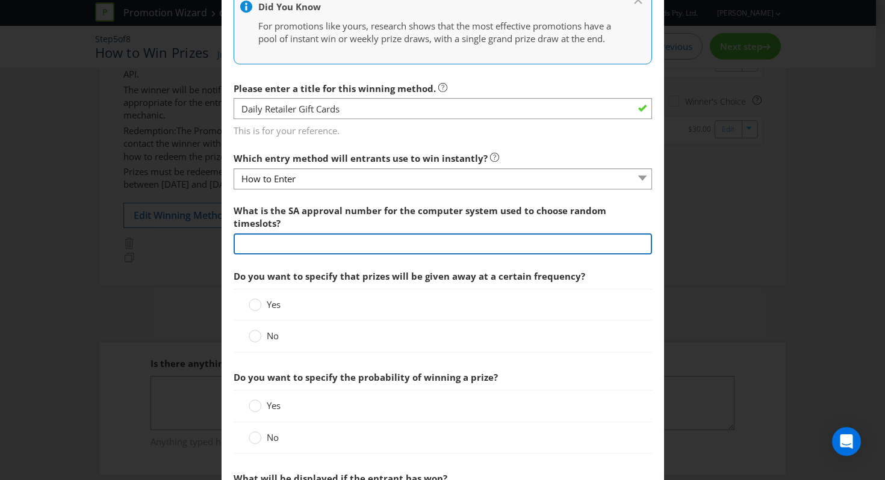
click at [519, 255] on input "text" at bounding box center [443, 244] width 418 height 21
type input "xxxx"
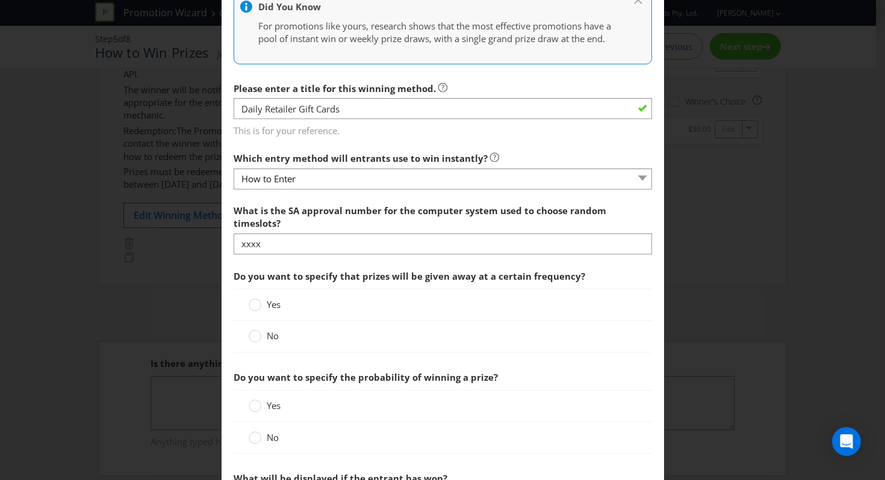
click at [560, 311] on div "Yes" at bounding box center [443, 305] width 388 height 13
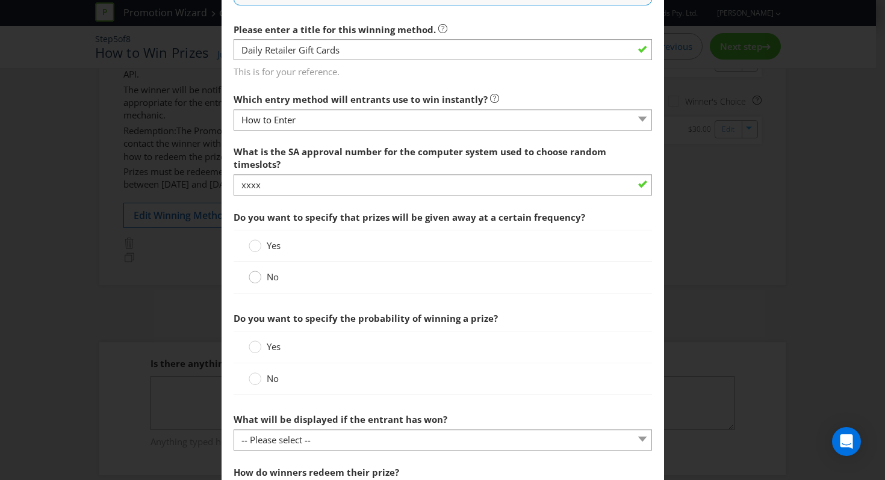
click at [255, 276] on div at bounding box center [255, 273] width 6 height 6
click at [0, 0] on input "No" at bounding box center [0, 0] width 0 height 0
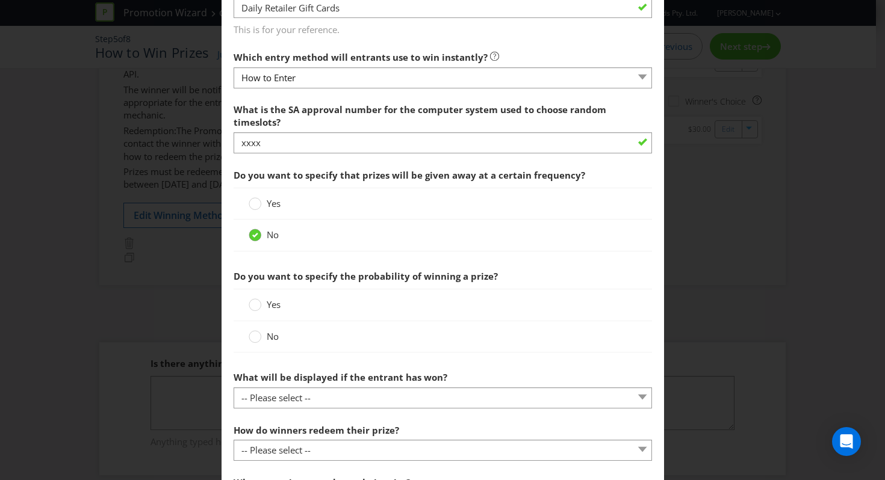
scroll to position [578, 0]
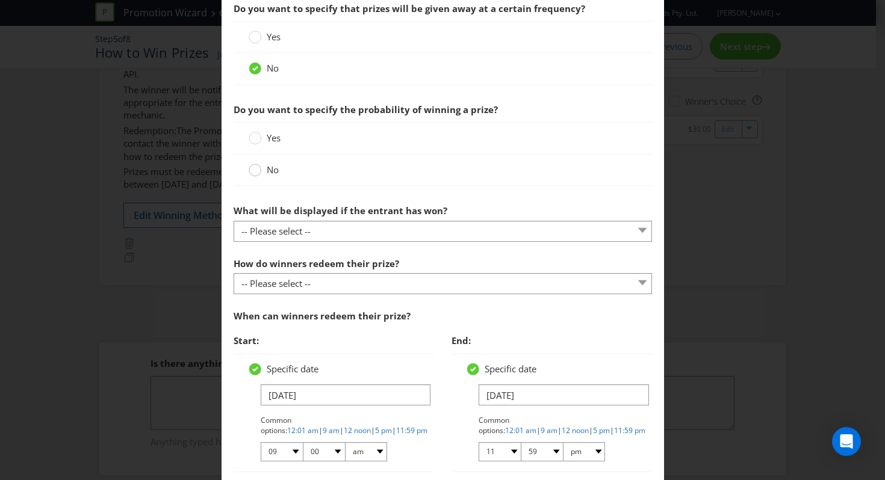
click at [258, 176] on icon at bounding box center [255, 170] width 13 height 13
click at [0, 0] on input "No" at bounding box center [0, 0] width 0 height 0
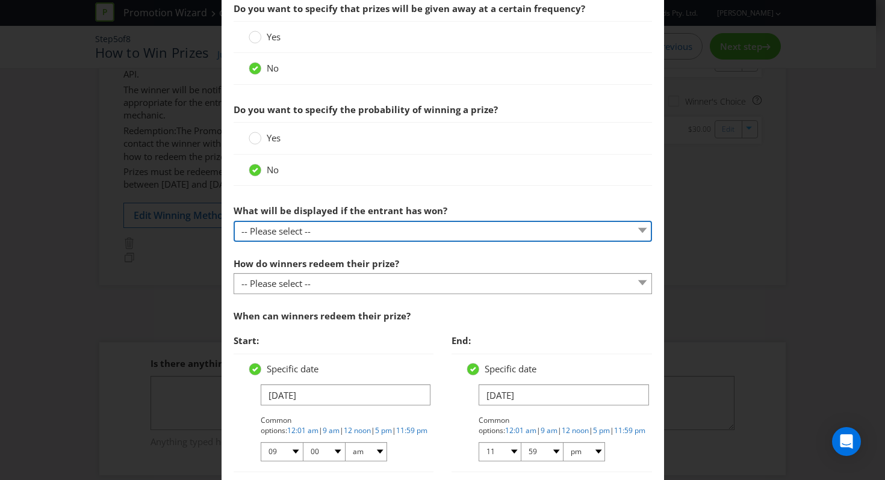
click at [278, 242] on select "-- Please select -- The winner will be notified as appropriate for the entry me…" at bounding box center [443, 231] width 418 height 21
select select "ENTRY_MECHANIC"
click at [234, 234] on select "-- Please select -- The winner will be notified as appropriate for the entry me…" at bounding box center [443, 231] width 418 height 21
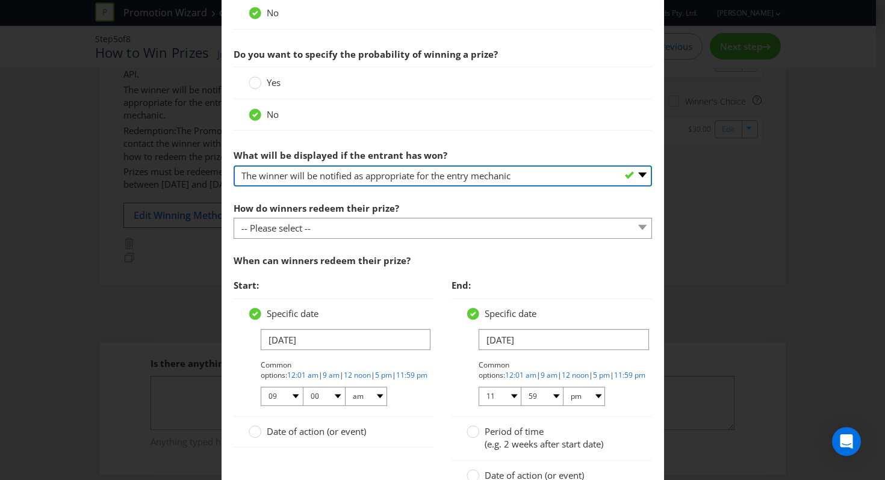
scroll to position [643, 0]
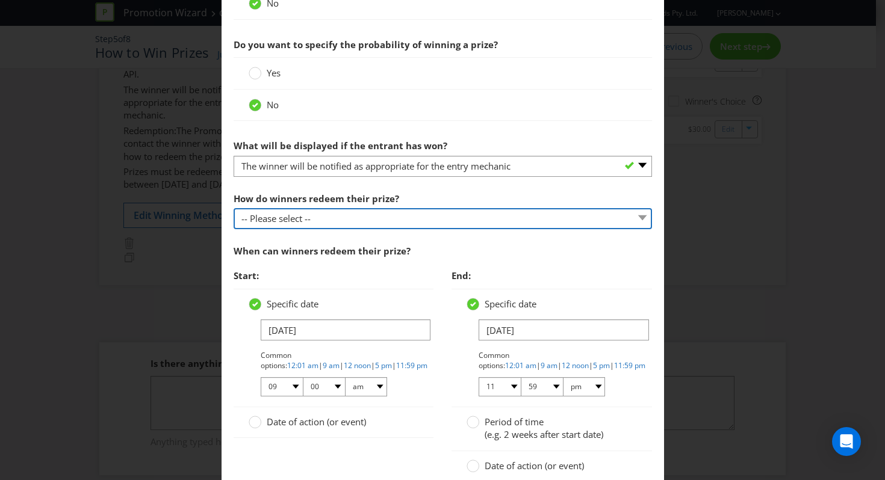
click at [323, 229] on select "-- Please select -- Present winning message to venue staff Follow instructions …" at bounding box center [443, 218] width 418 height 21
select select "PROMOTER_CONTACT_WINNER"
click at [234, 221] on select "-- Please select -- Present winning message to venue staff Follow instructions …" at bounding box center [443, 218] width 418 height 21
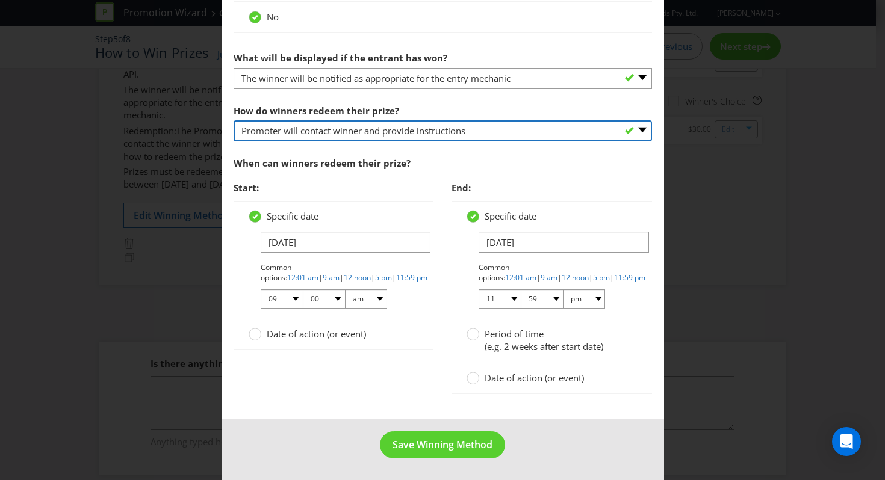
scroll to position [744, 0]
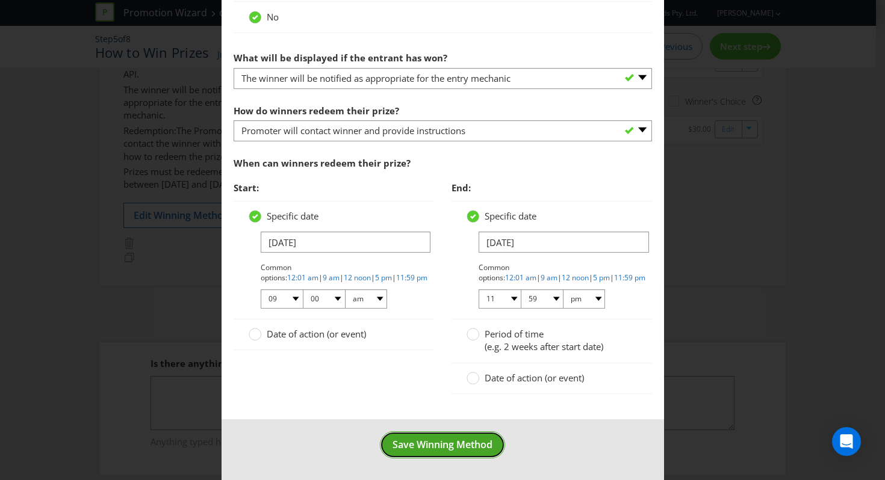
click at [421, 451] on span "Save Winning Method" at bounding box center [442, 444] width 100 height 13
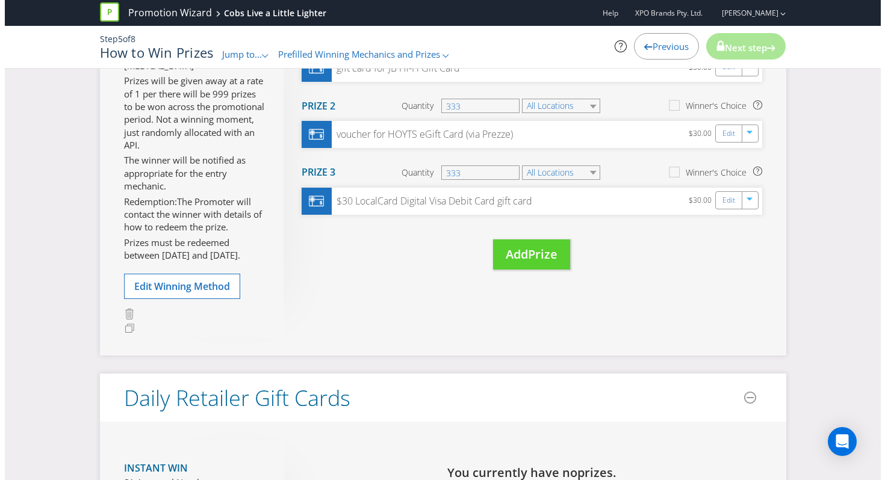
scroll to position [226, 0]
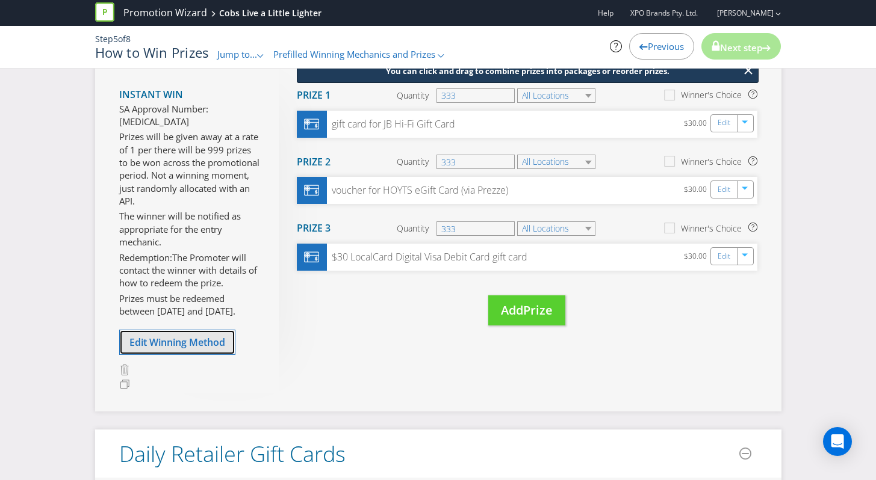
click at [159, 336] on span "Edit Winning Method" at bounding box center [177, 342] width 96 height 13
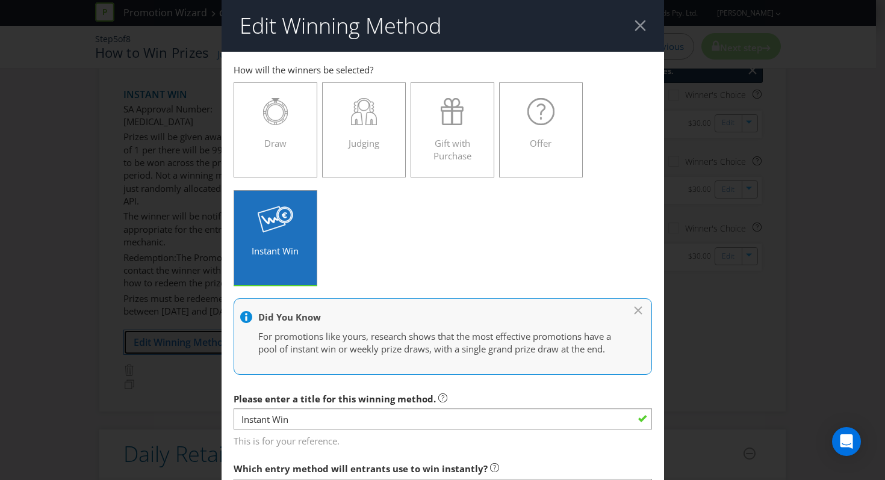
scroll to position [310, 0]
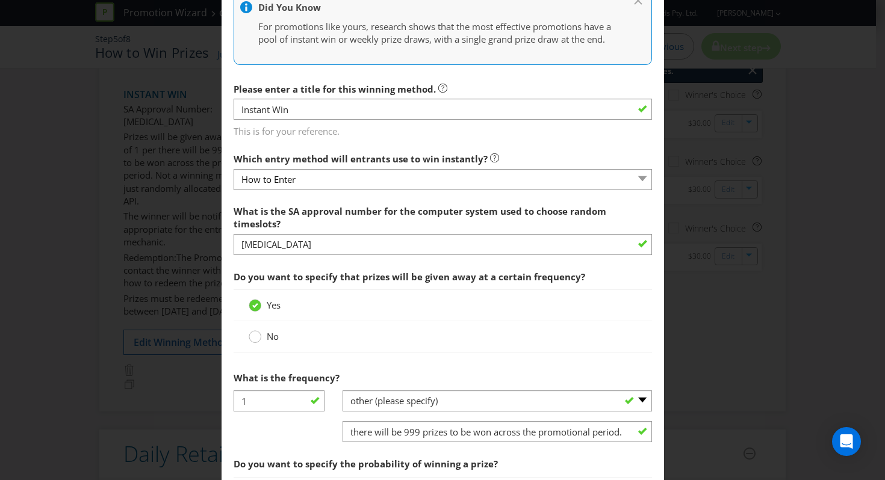
click at [258, 343] on icon at bounding box center [255, 336] width 13 height 13
click at [0, 0] on input "No" at bounding box center [0, 0] width 0 height 0
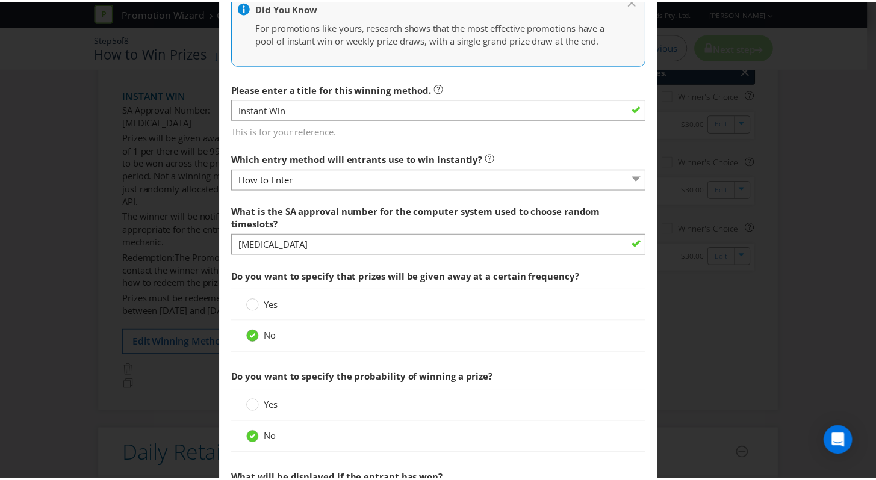
scroll to position [744, 0]
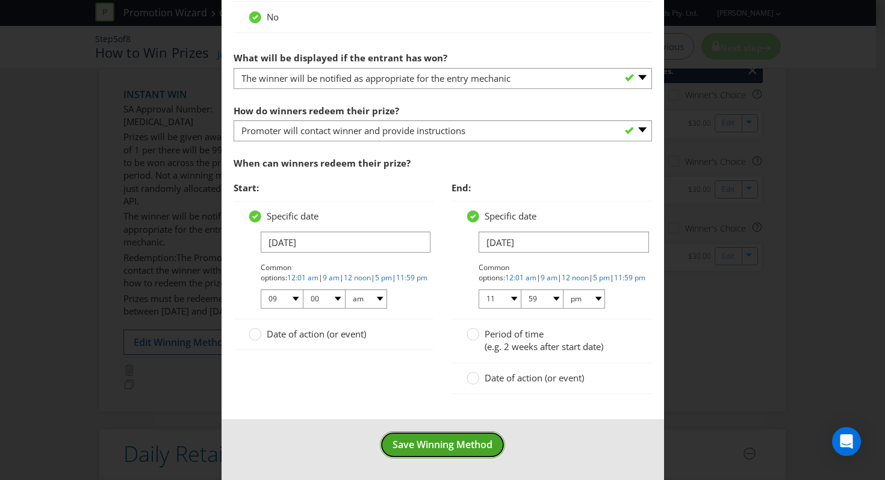
click at [398, 445] on span "Save Winning Method" at bounding box center [442, 444] width 100 height 13
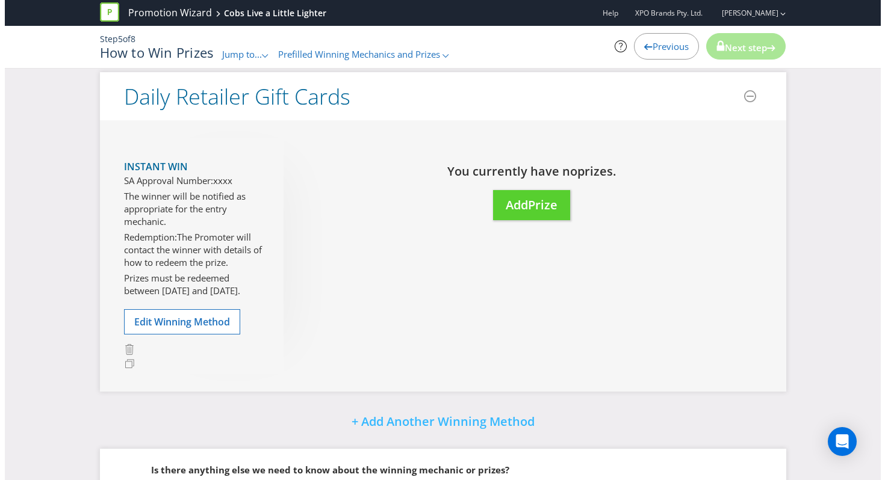
scroll to position [557, 0]
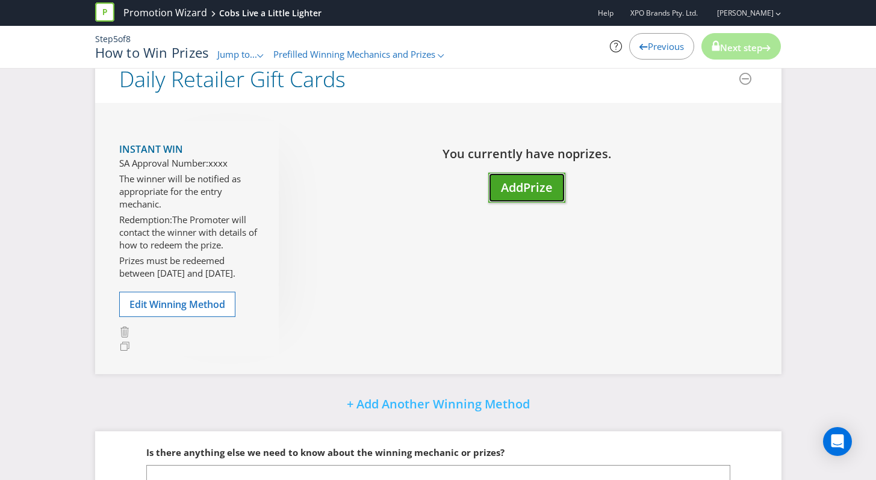
click at [528, 178] on button "Add Prize" at bounding box center [526, 188] width 77 height 31
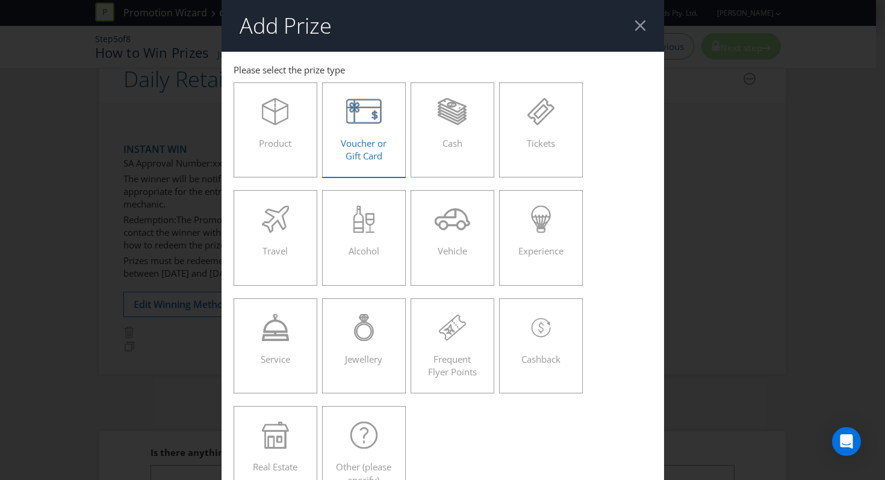
click at [353, 149] on div "Voucher or Gift Card" at bounding box center [364, 125] width 59 height 54
click at [0, 0] on input "Voucher or Gift Card" at bounding box center [0, 0] width 0 height 0
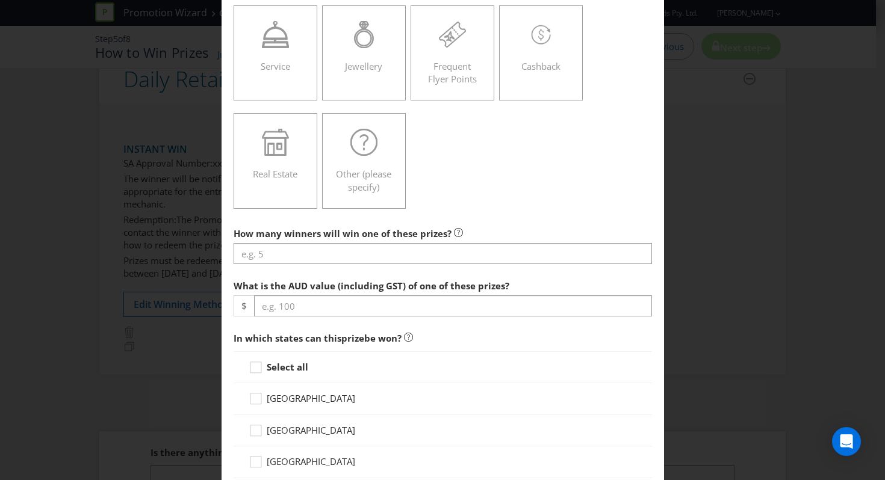
scroll to position [320, 0]
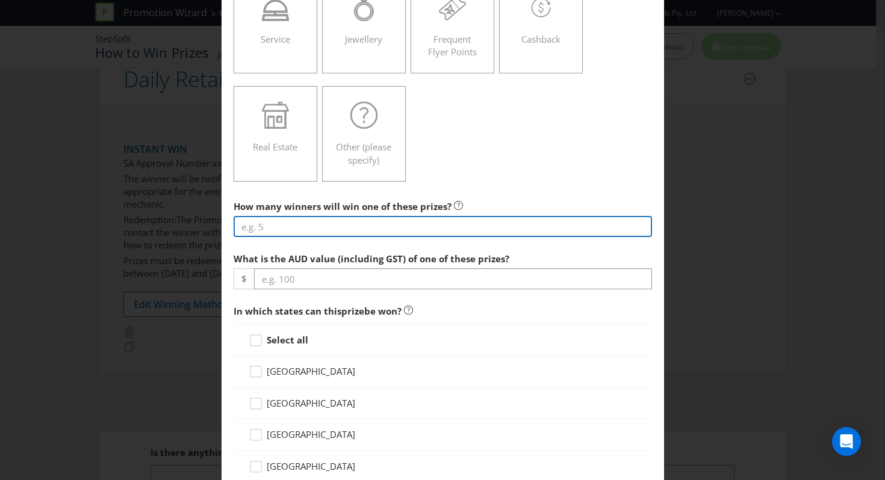
click at [346, 231] on input "number" at bounding box center [443, 226] width 418 height 21
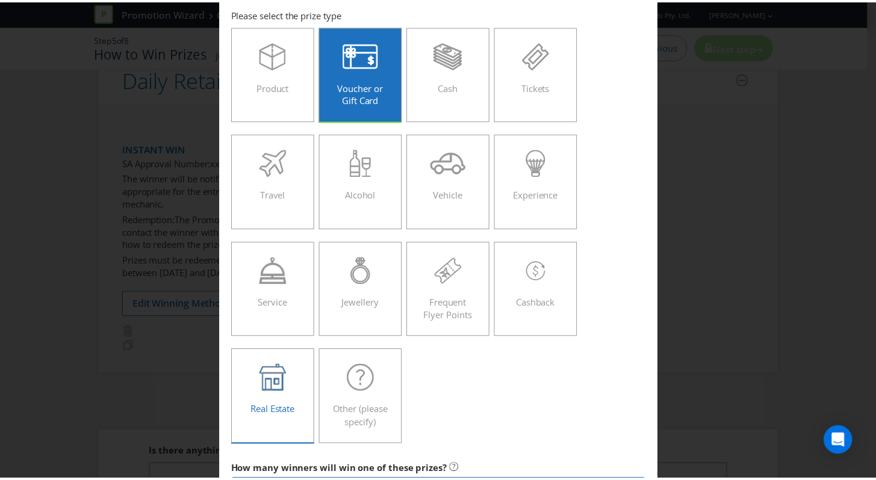
scroll to position [0, 0]
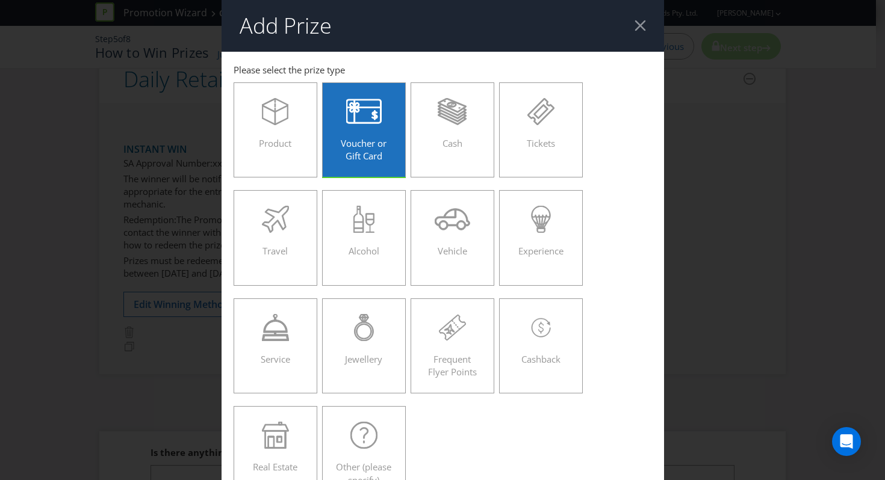
click at [634, 26] on div at bounding box center [639, 25] width 11 height 11
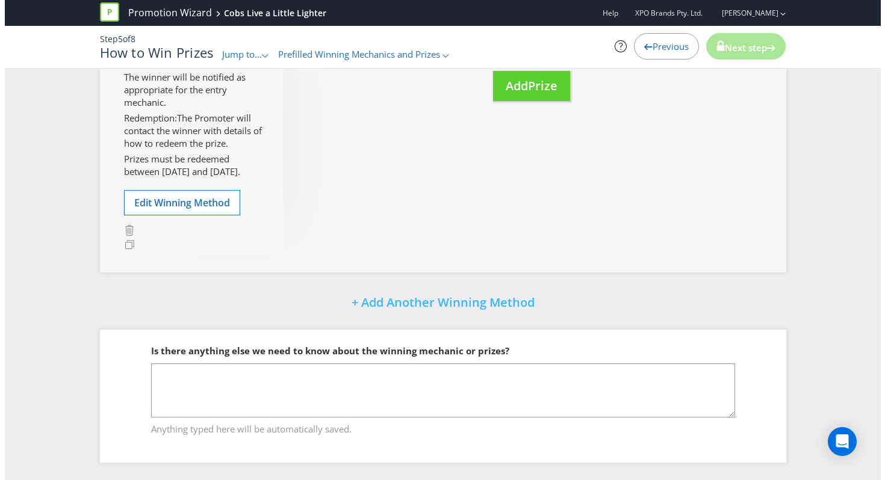
scroll to position [652, 0]
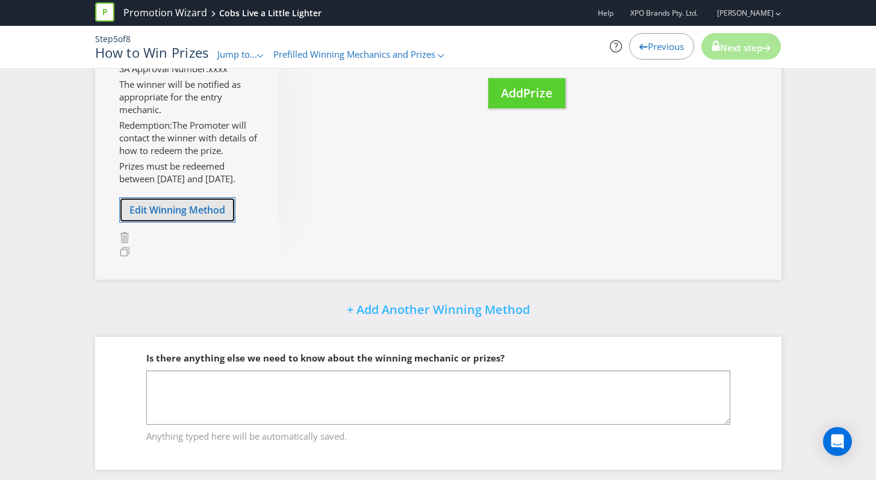
click at [199, 217] on button "Edit Winning Method" at bounding box center [177, 209] width 116 height 25
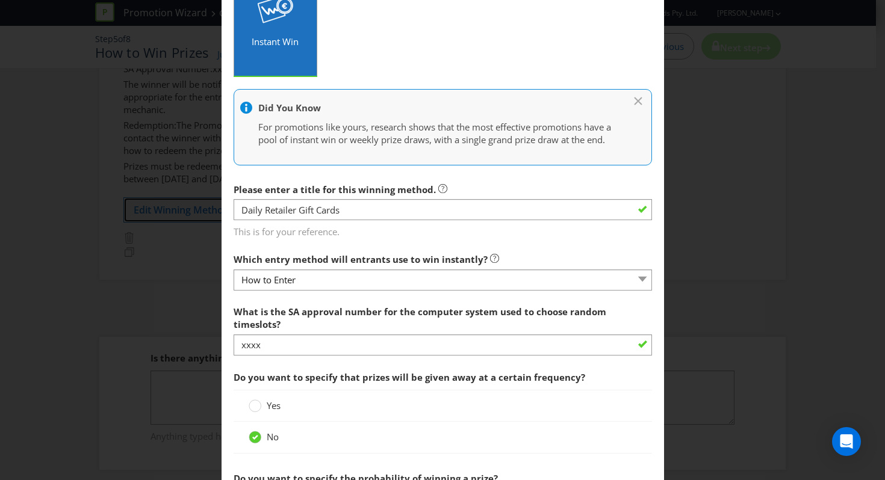
scroll to position [313, 0]
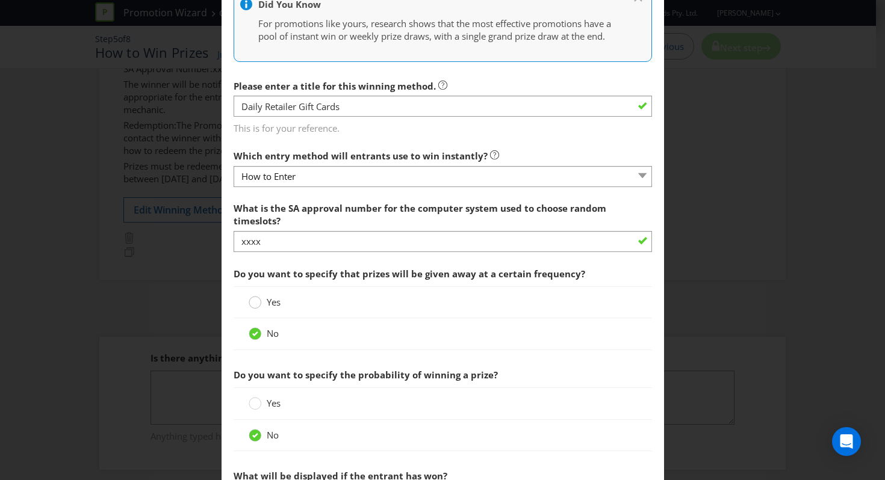
click at [250, 309] on circle at bounding box center [255, 303] width 12 height 12
click at [0, 0] on input "Yes" at bounding box center [0, 0] width 0 height 0
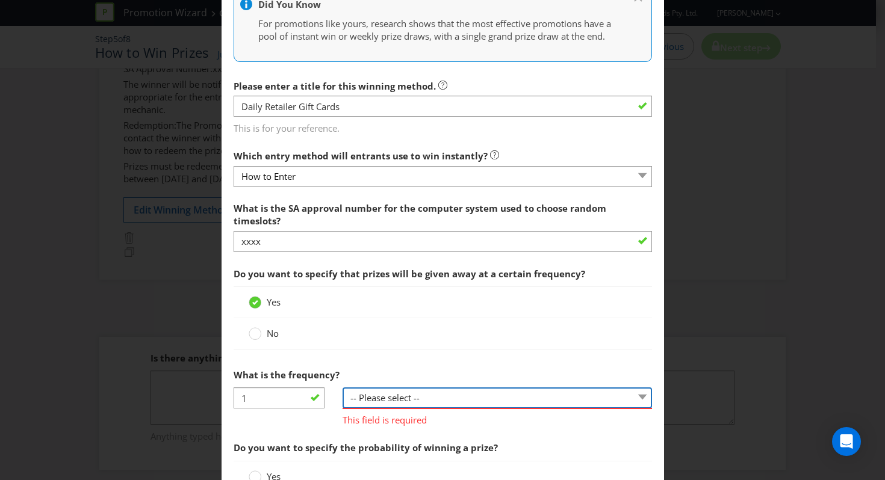
click at [368, 409] on select "-- Please select -- per hour per day per week per month other (please specify)" at bounding box center [496, 398] width 309 height 21
select select "PER_DAY"
click at [342, 400] on select "-- Please select -- per hour per day per week per month other (please specify)" at bounding box center [496, 398] width 309 height 21
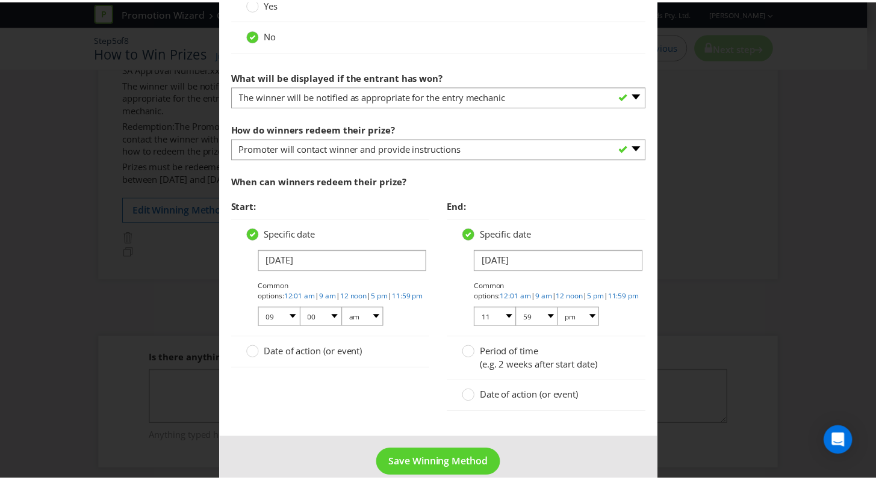
scroll to position [800, 0]
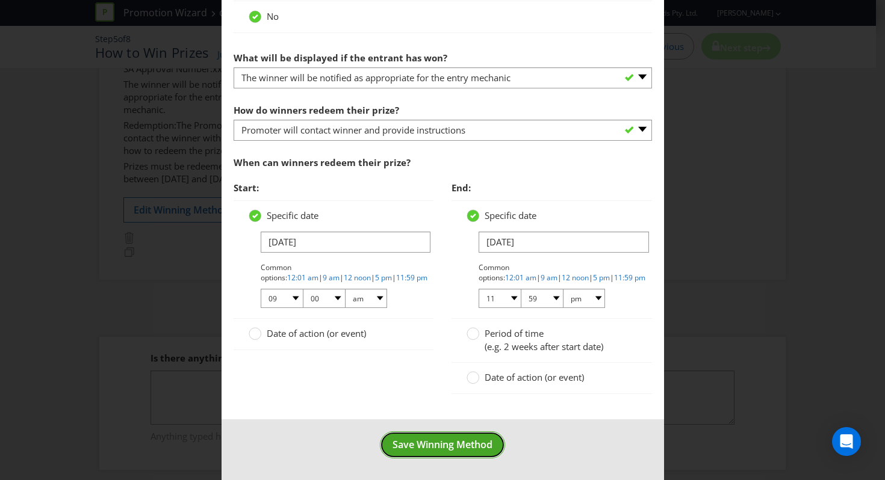
click at [410, 440] on span "Save Winning Method" at bounding box center [442, 444] width 100 height 13
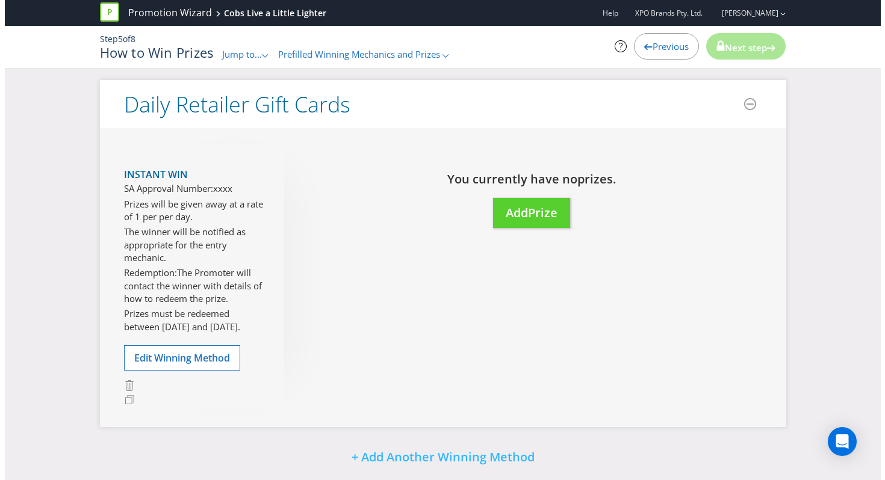
scroll to position [477, 0]
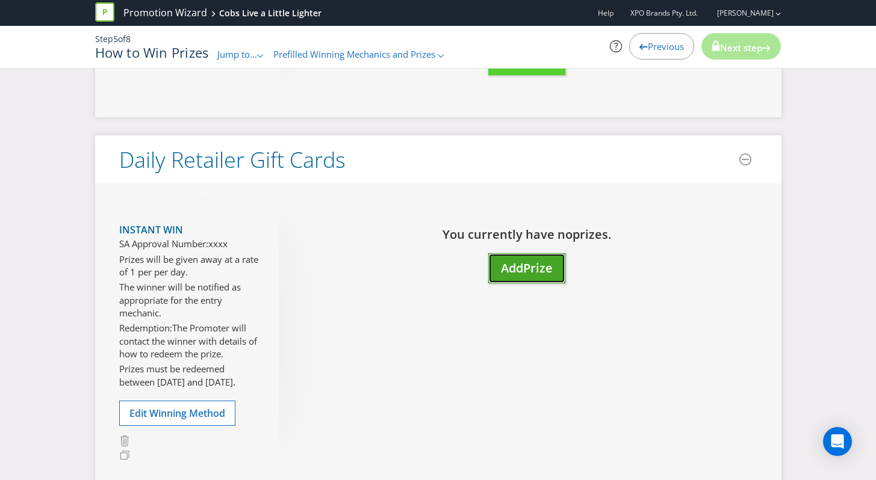
click at [512, 270] on span "Add" at bounding box center [512, 268] width 22 height 16
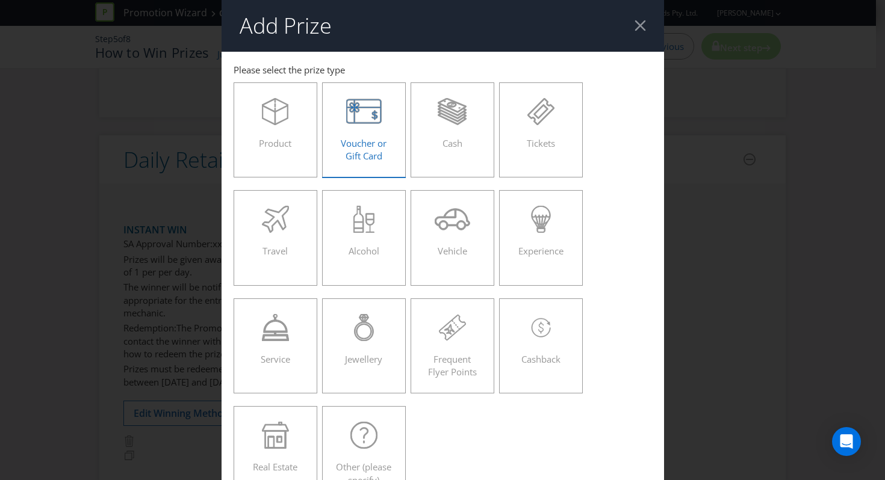
click at [324, 137] on label "Voucher or Gift Card" at bounding box center [364, 129] width 84 height 95
click at [0, 0] on input "Voucher or Gift Card" at bounding box center [0, 0] width 0 height 0
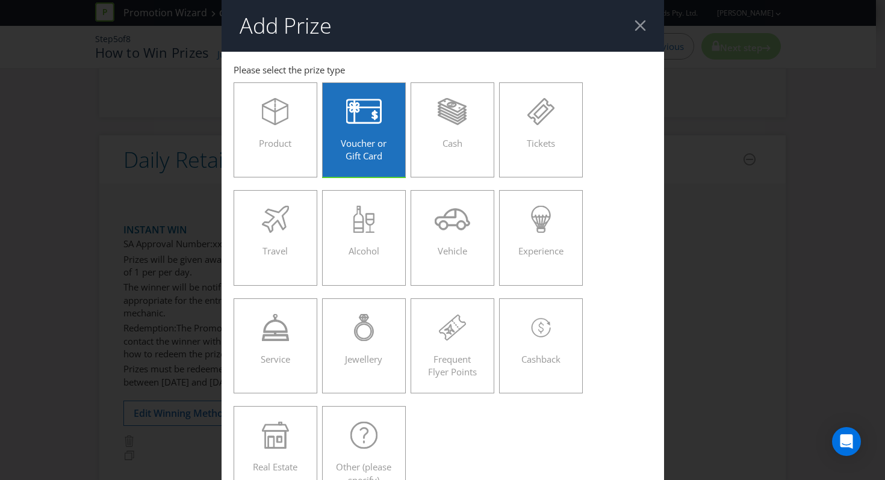
click at [336, 137] on div "Voucher or Gift Card" at bounding box center [364, 125] width 59 height 54
click at [0, 0] on input "Voucher or Gift Card" at bounding box center [0, 0] width 0 height 0
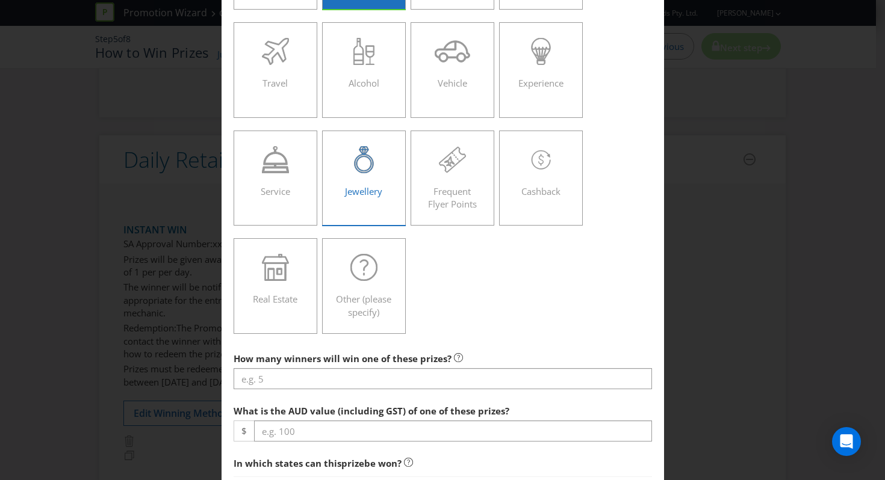
scroll to position [467, 0]
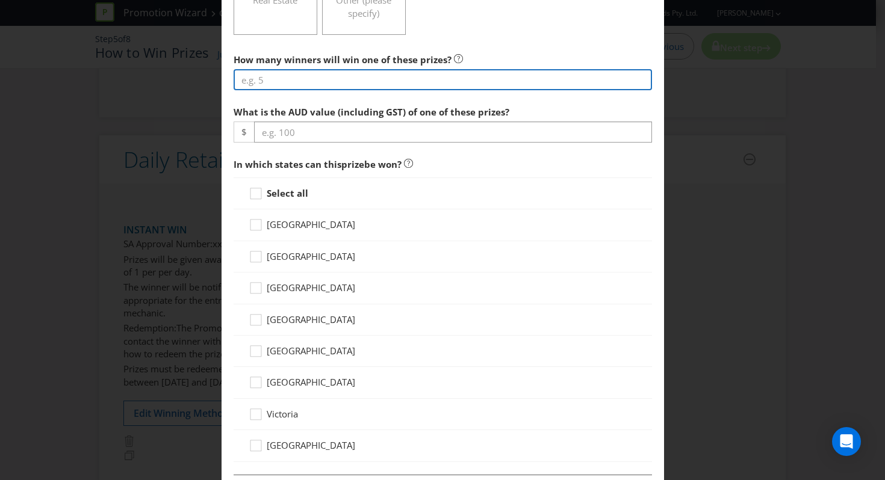
click at [265, 79] on input "number" at bounding box center [443, 79] width 418 height 21
type input "56"
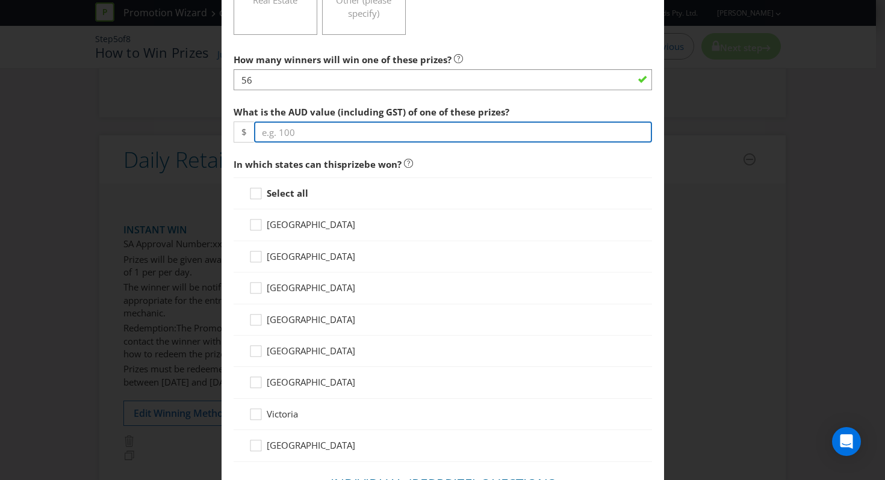
click at [377, 128] on input "number" at bounding box center [453, 132] width 398 height 21
type input "50"
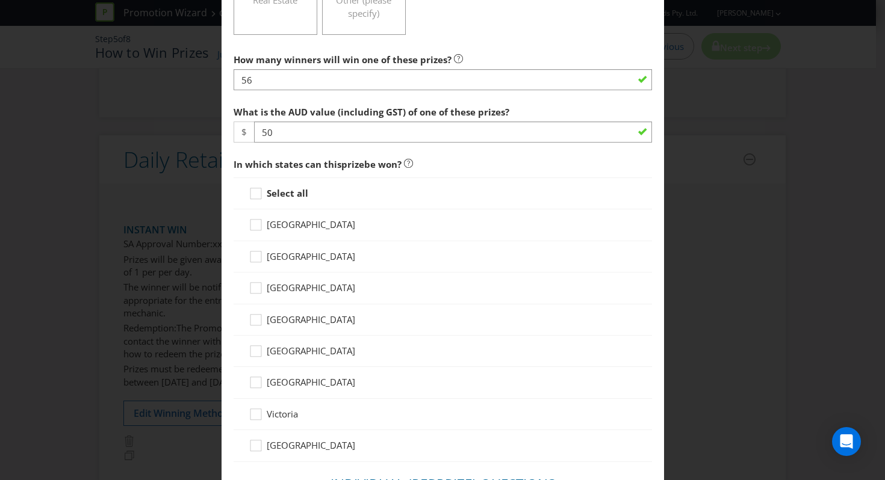
click at [305, 211] on div "[GEOGRAPHIC_DATA]" at bounding box center [443, 224] width 418 height 31
click at [280, 188] on strong "Select all" at bounding box center [288, 193] width 42 height 12
click at [0, 0] on input "Select all" at bounding box center [0, 0] width 0 height 0
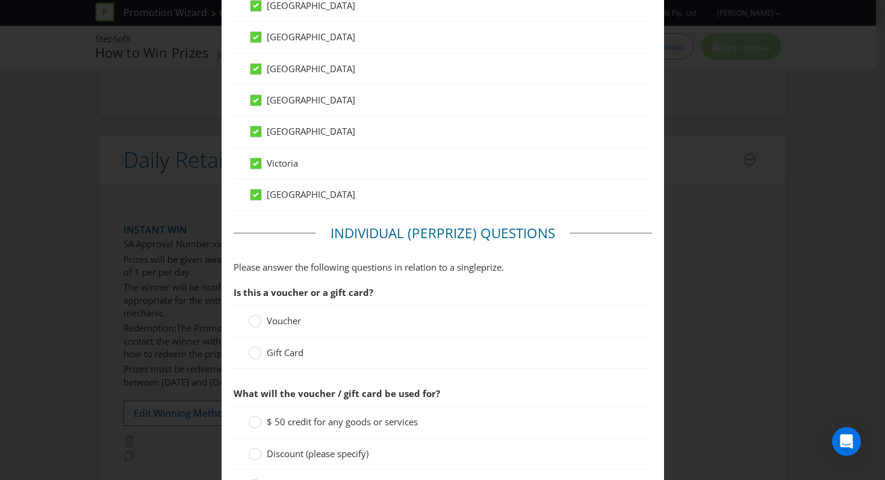
scroll to position [840, 0]
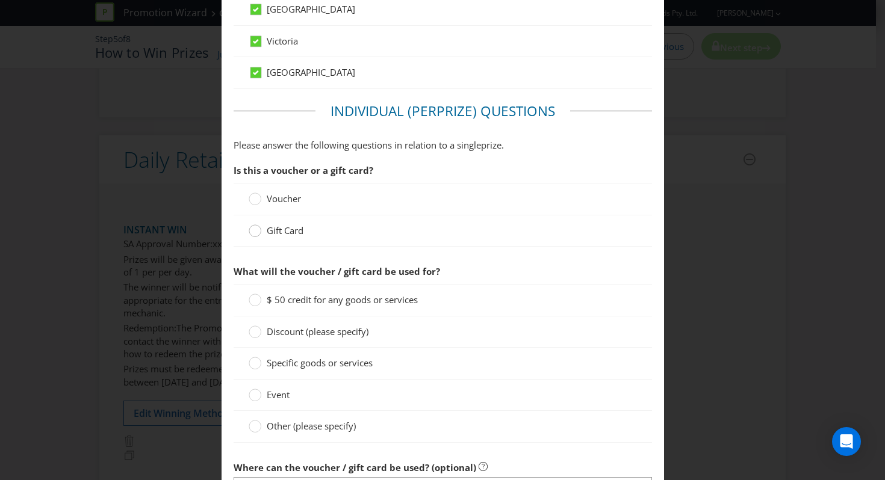
click at [254, 240] on div at bounding box center [255, 232] width 12 height 16
click at [0, 0] on input "Gift Card" at bounding box center [0, 0] width 0 height 0
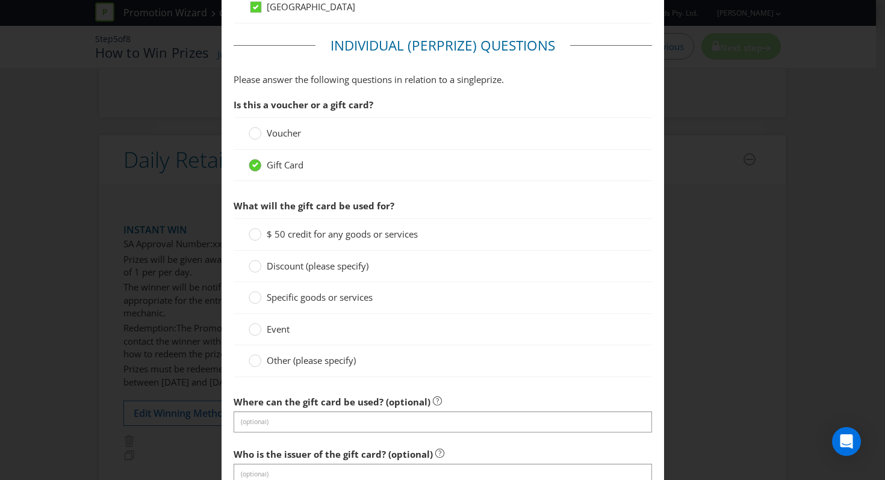
scroll to position [914, 0]
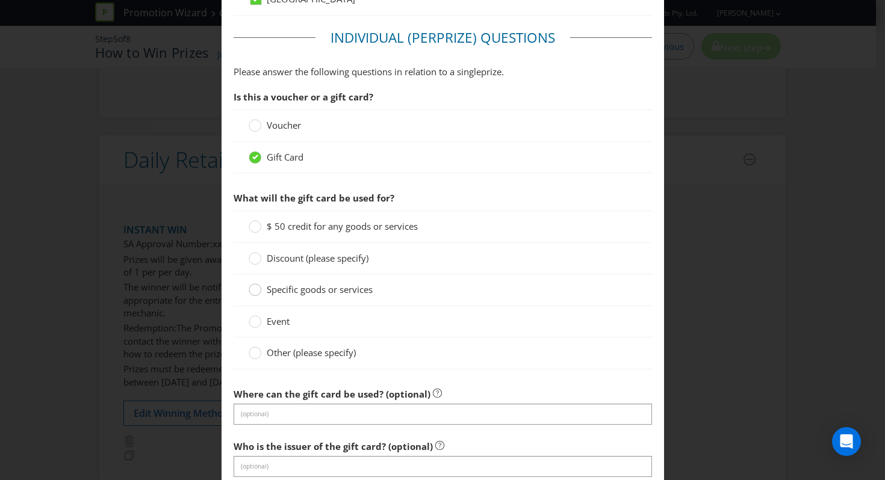
click at [253, 289] on circle at bounding box center [255, 290] width 12 height 12
click at [0, 0] on input "Specific goods or services" at bounding box center [0, 0] width 0 height 0
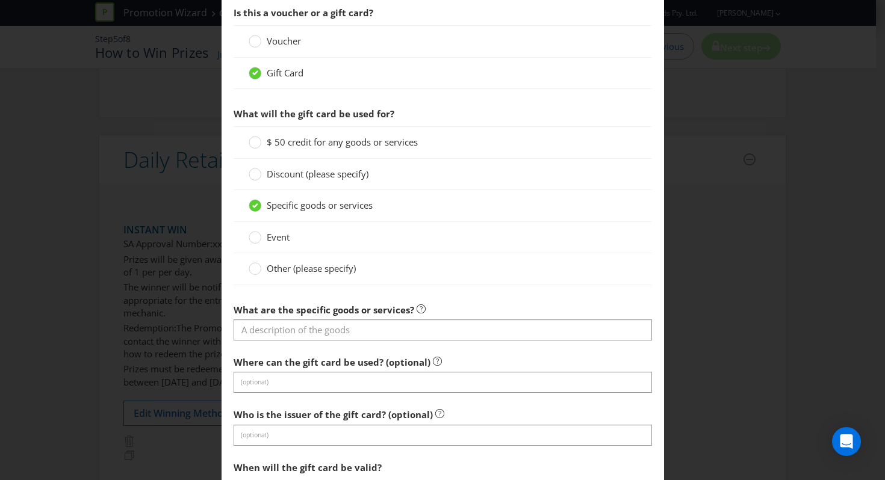
scroll to position [1009, 0]
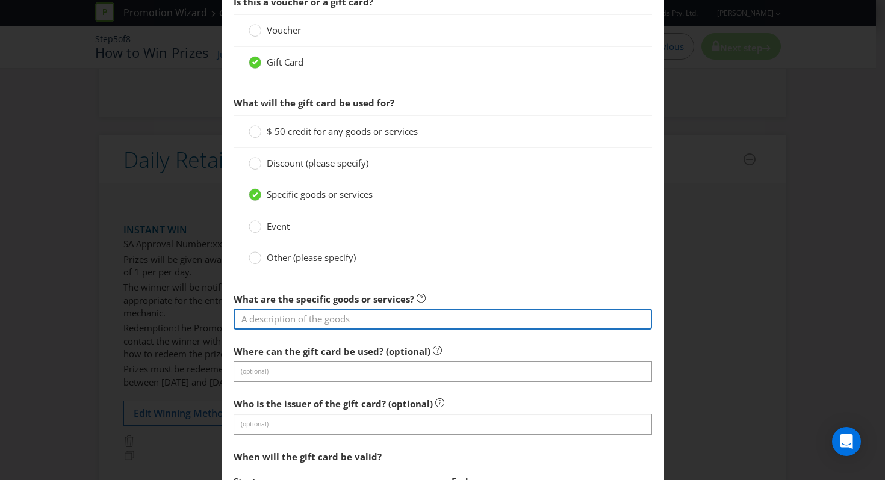
click at [284, 329] on input "text" at bounding box center [443, 319] width 418 height 21
type input "Woolworths eGift Card"
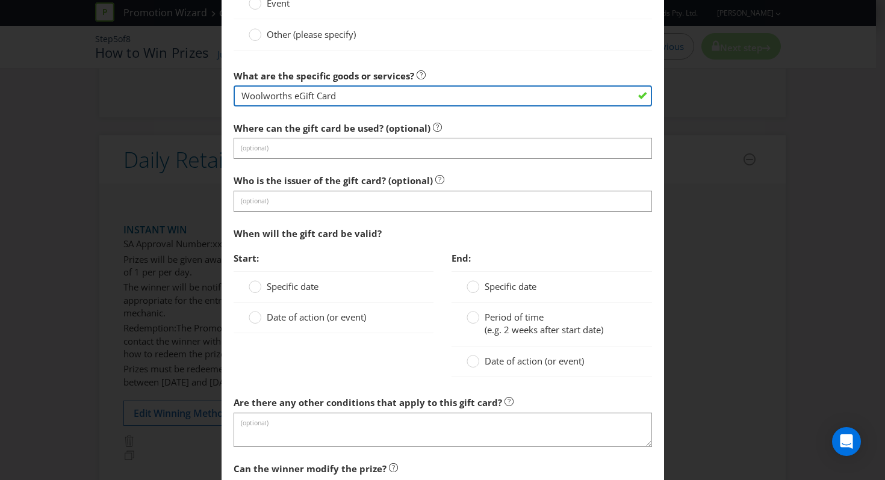
scroll to position [1317, 0]
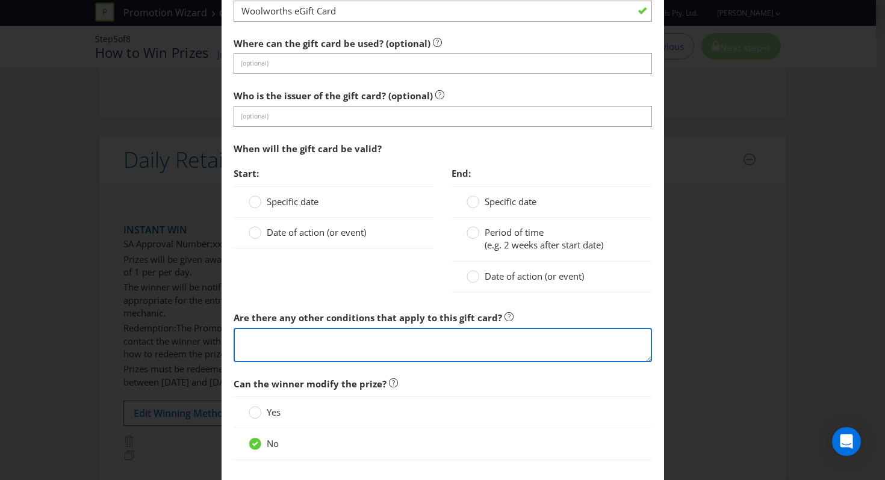
click at [348, 349] on textarea at bounding box center [443, 345] width 418 height 34
paste textarea "[URL][DOMAIN_NAME]"
click at [241, 335] on textarea "[URL][DOMAIN_NAME]" at bounding box center [443, 345] width 418 height 34
type textarea "Information here: [URL][DOMAIN_NAME]"
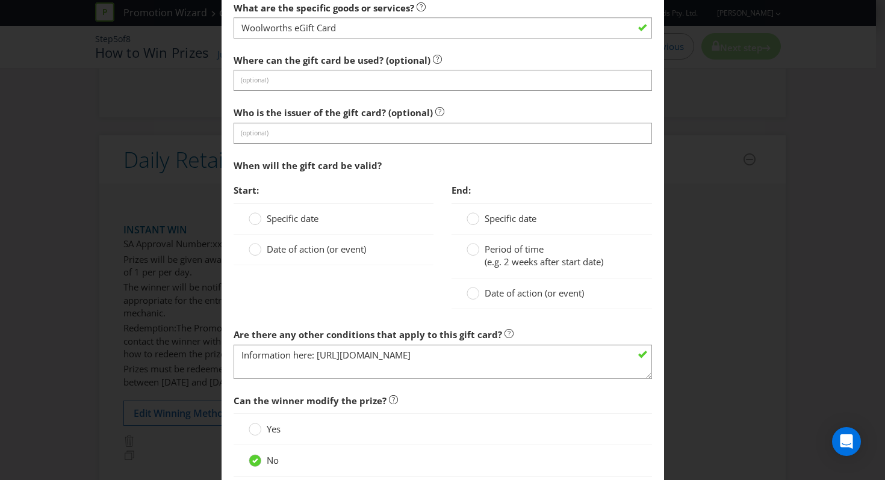
click at [271, 220] on span "Specific date" at bounding box center [293, 218] width 52 height 12
click at [0, 0] on input "Specific date" at bounding box center [0, 0] width 0 height 0
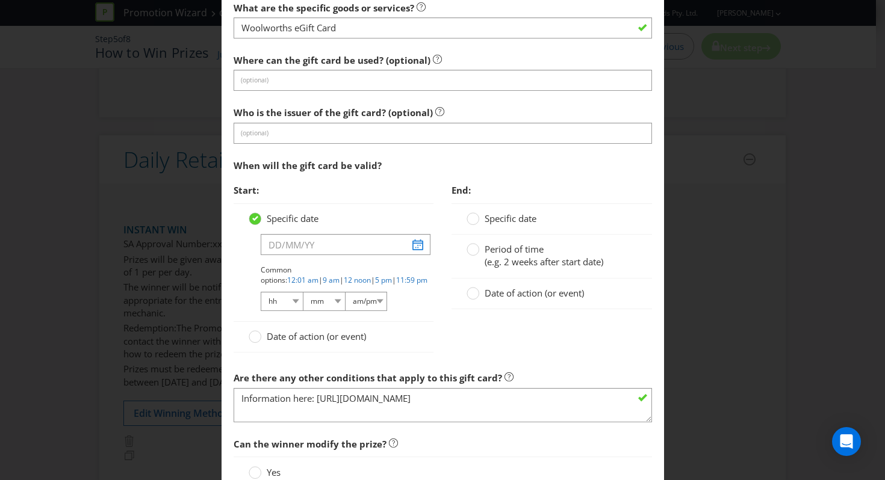
click at [267, 333] on span "Date of action (or event)" at bounding box center [316, 336] width 99 height 12
click at [0, 0] on input "Date of action (or event)" at bounding box center [0, 0] width 0 height 0
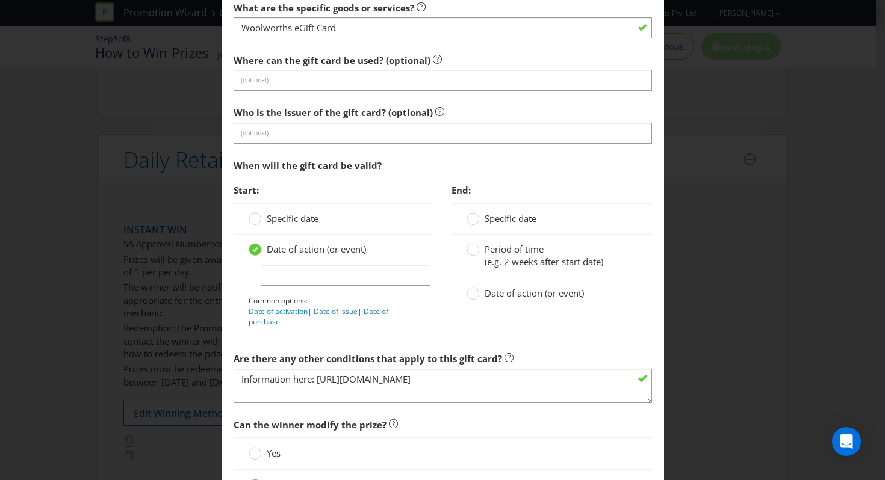
click at [291, 310] on link "Date of activation" at bounding box center [278, 311] width 59 height 10
type input "Date of activation"
click at [470, 292] on div at bounding box center [473, 289] width 6 height 6
click at [0, 0] on input "Date of action (or event)" at bounding box center [0, 0] width 0 height 0
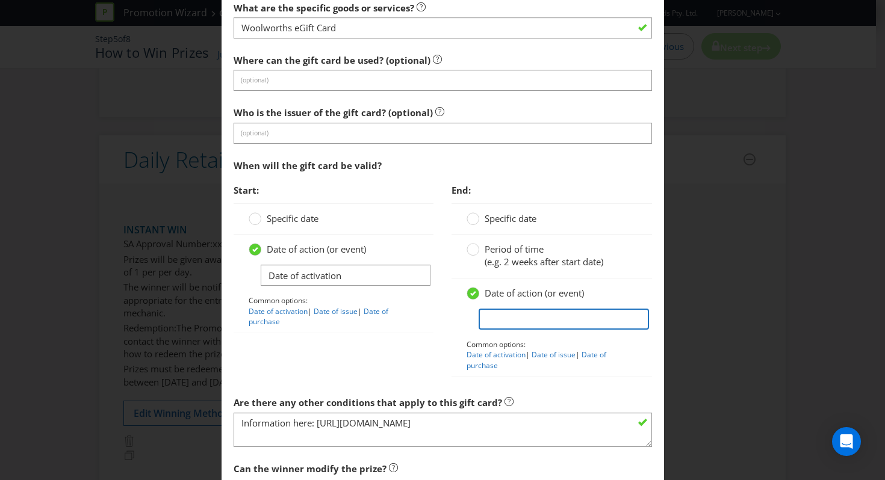
click at [488, 317] on input "text" at bounding box center [563, 319] width 170 height 21
type input "Does not expire"
click at [416, 328] on div "Date of action (or event) Date of activation Common options: Date of activation…" at bounding box center [334, 284] width 200 height 99
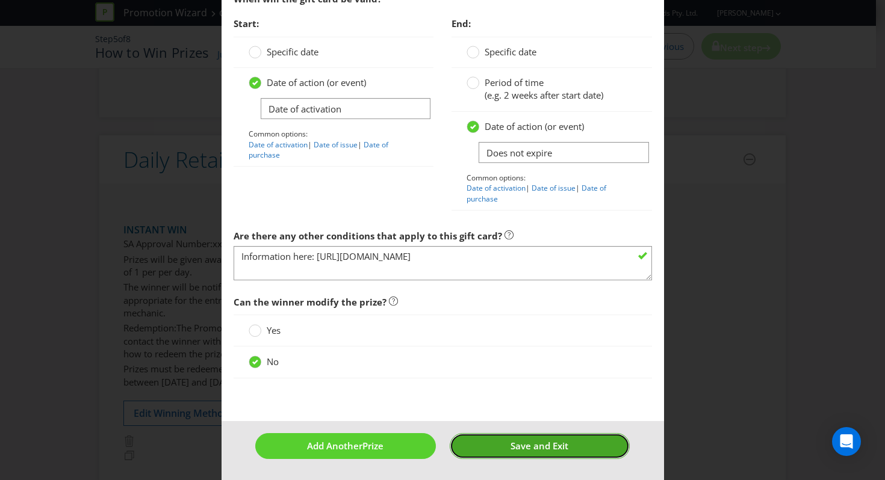
click at [477, 456] on button "Save and Exit" at bounding box center [540, 446] width 180 height 26
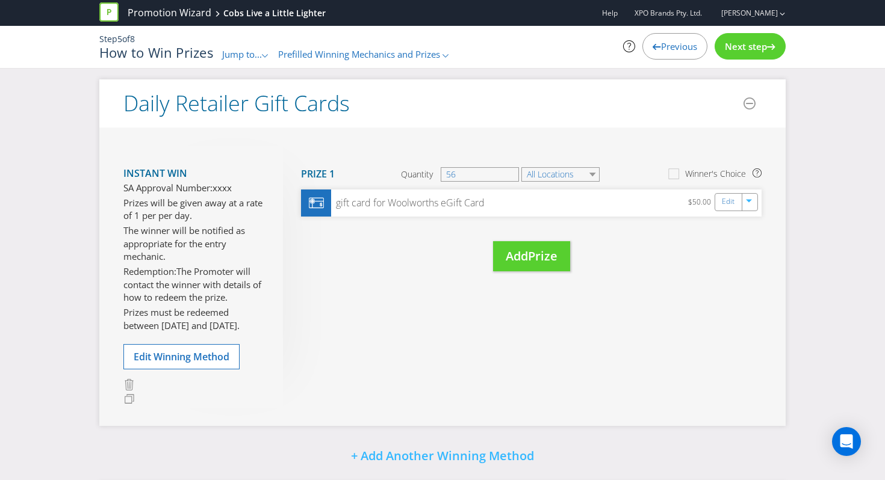
scroll to position [420, 0]
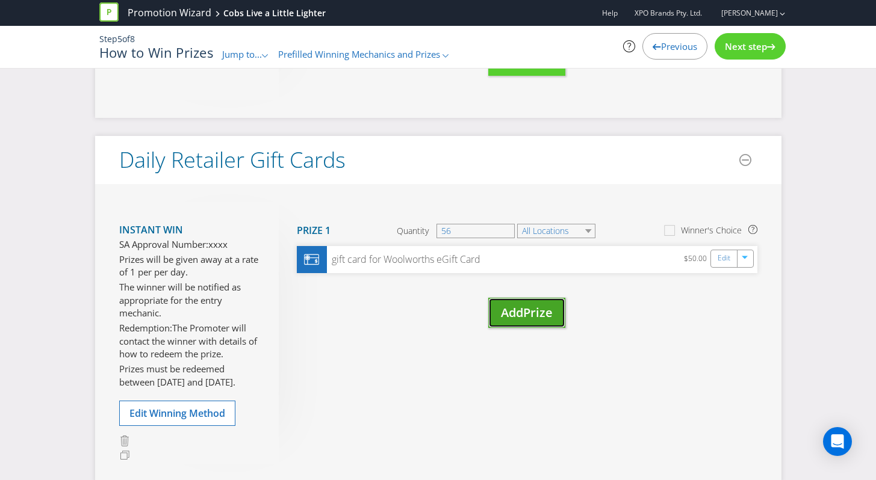
click at [543, 312] on span "Prize" at bounding box center [537, 313] width 29 height 16
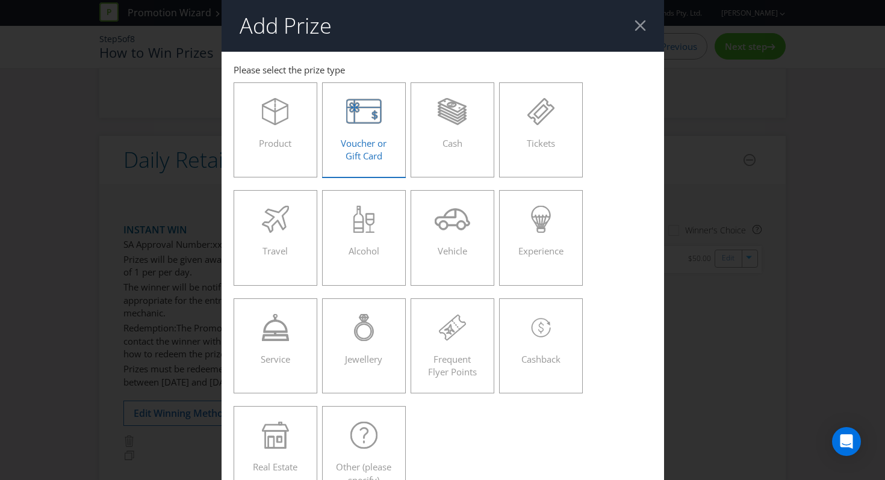
click at [385, 140] on div "Voucher or Gift Card" at bounding box center [364, 125] width 59 height 54
click at [0, 0] on input "Voucher or Gift Card" at bounding box center [0, 0] width 0 height 0
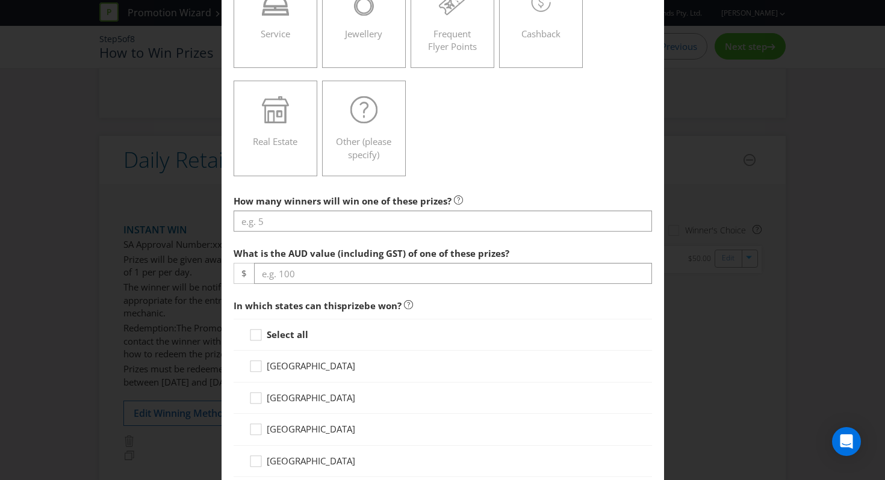
scroll to position [454, 0]
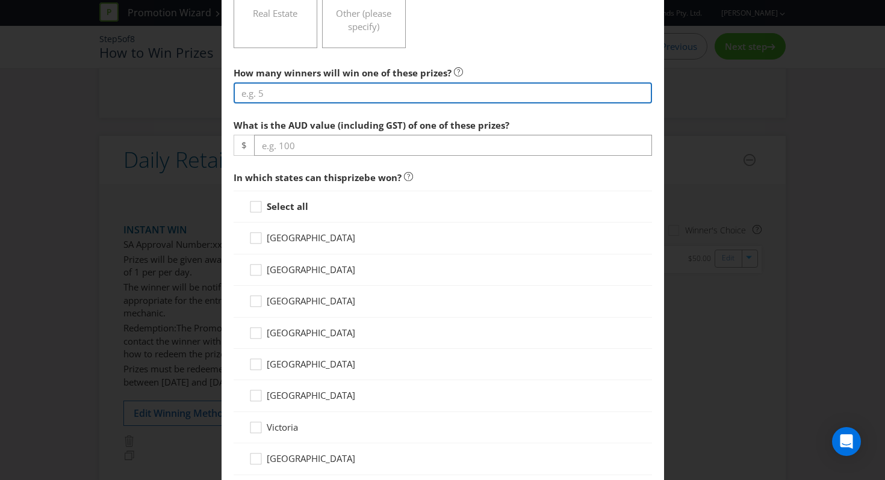
click at [316, 93] on input "number" at bounding box center [443, 92] width 418 height 21
type input "56"
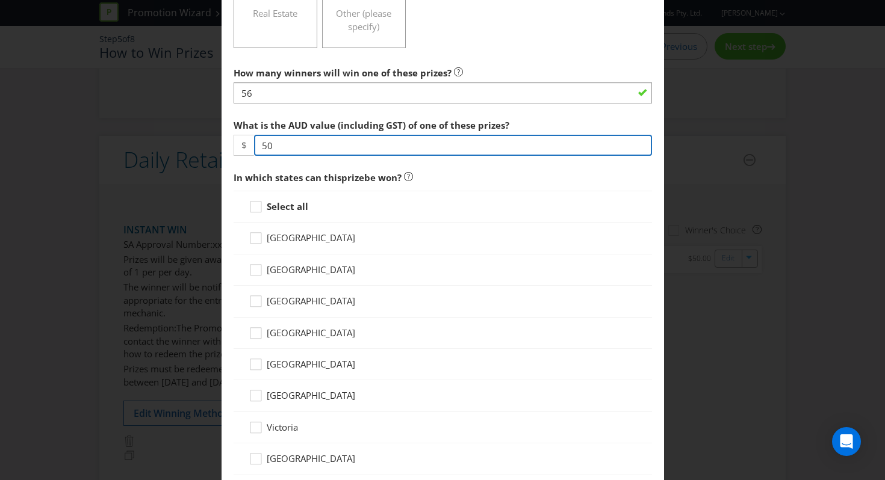
type input "50"
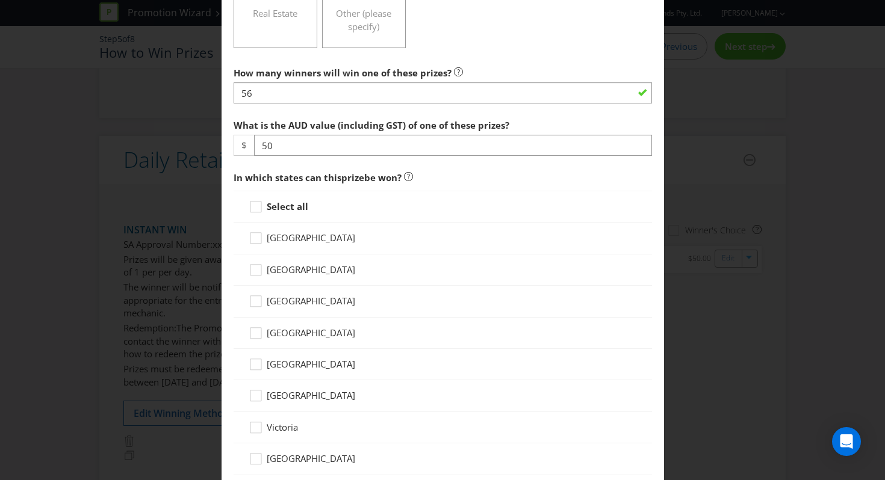
click at [264, 220] on div "Select all" at bounding box center [443, 207] width 418 height 32
click at [255, 211] on icon at bounding box center [258, 209] width 18 height 18
click at [0, 0] on input "Select all" at bounding box center [0, 0] width 0 height 0
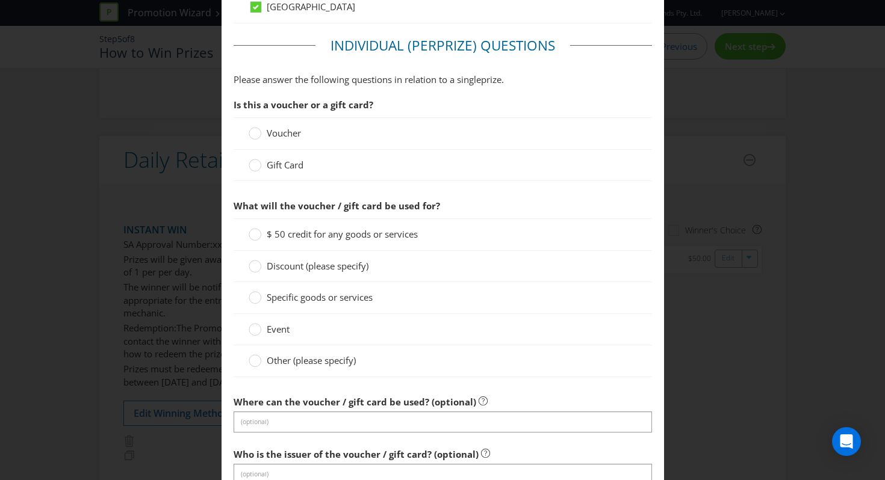
scroll to position [889, 0]
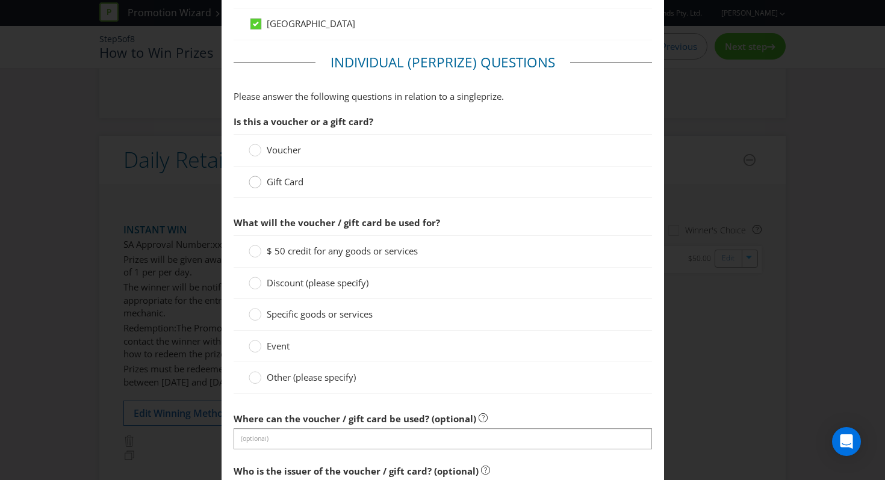
click at [256, 179] on circle at bounding box center [255, 182] width 12 height 12
click at [0, 0] on input "Gift Card" at bounding box center [0, 0] width 0 height 0
click at [253, 308] on div at bounding box center [255, 311] width 6 height 6
click at [0, 0] on input "Specific goods or services" at bounding box center [0, 0] width 0 height 0
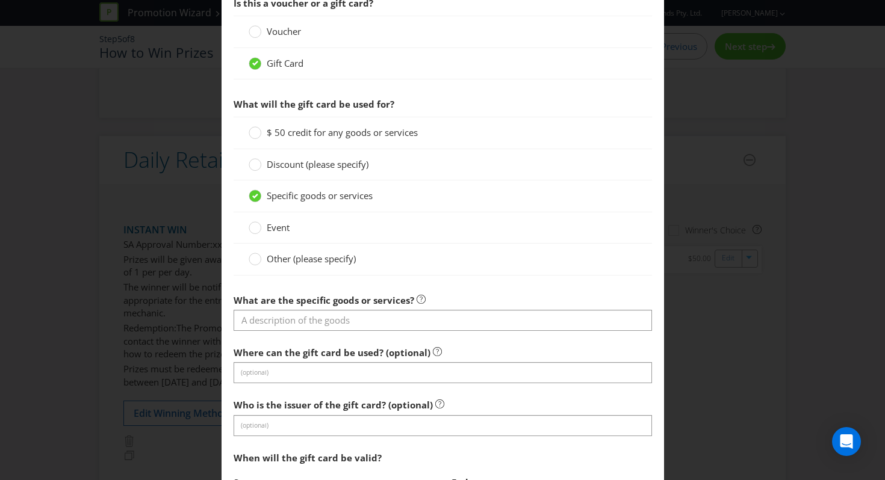
scroll to position [1069, 0]
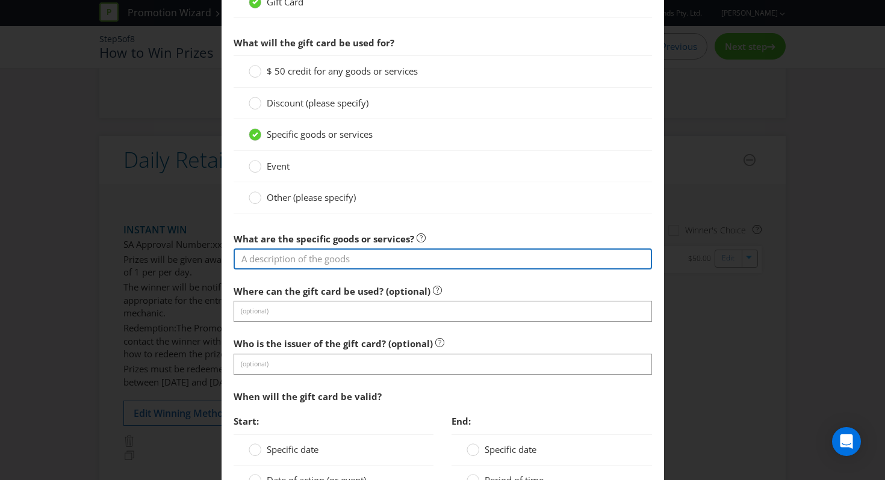
click at [335, 257] on input "text" at bounding box center [443, 259] width 418 height 21
type input "Coles Gift Card"
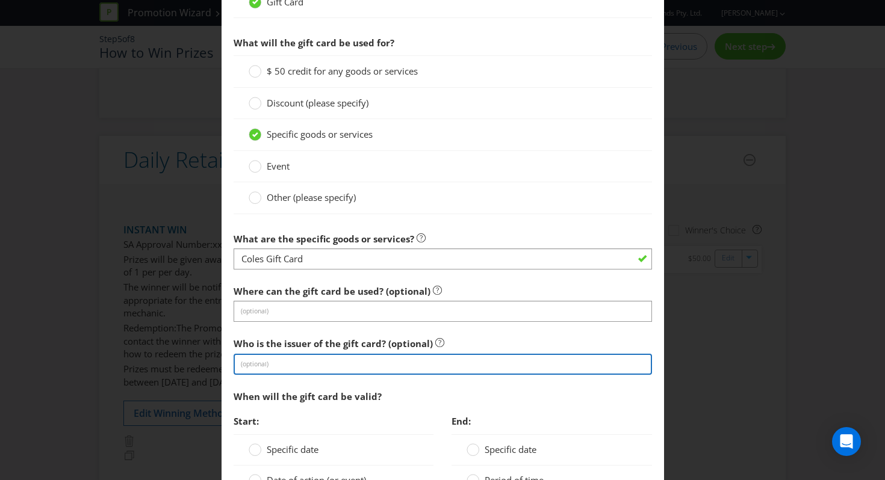
click at [306, 354] on input "text" at bounding box center [443, 364] width 418 height 21
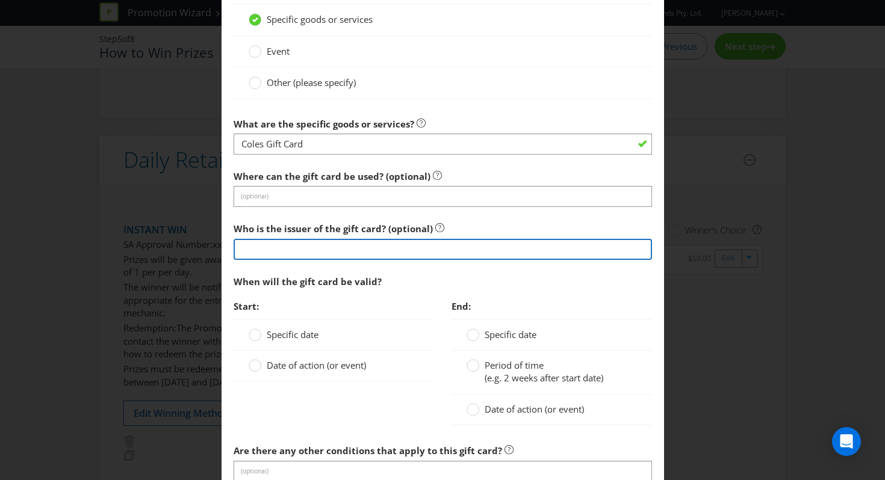
scroll to position [1304, 0]
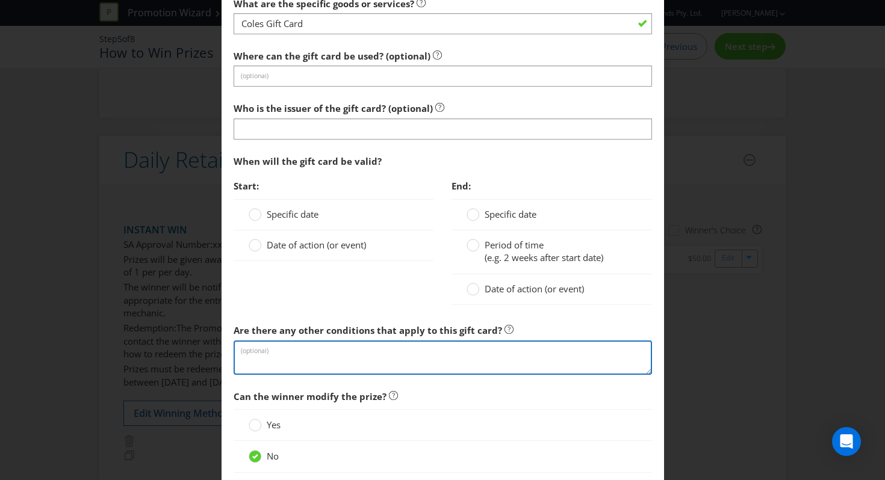
click at [303, 349] on textarea at bounding box center [443, 358] width 418 height 34
paste textarea "[URL][DOMAIN_NAME]"
type textarea "info here: [URL][DOMAIN_NAME]"
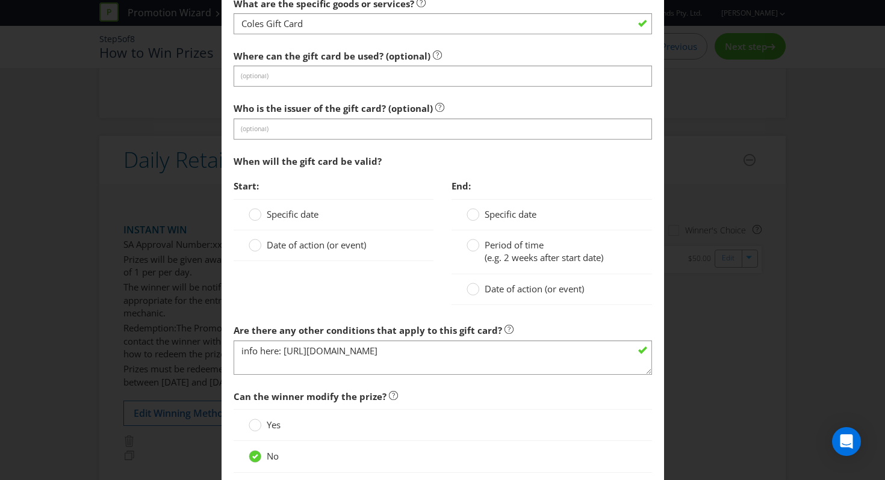
click at [277, 209] on span "Specific date" at bounding box center [293, 214] width 52 height 12
click at [0, 0] on input "Specific date" at bounding box center [0, 0] width 0 height 0
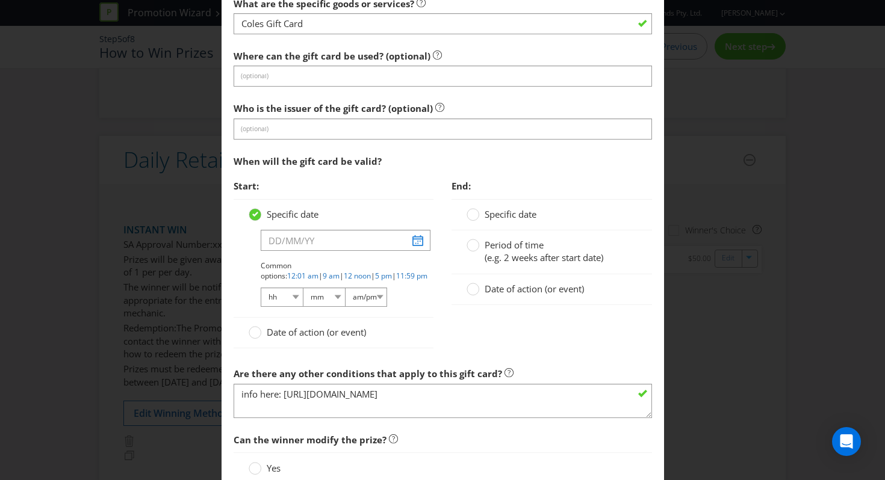
click at [267, 334] on span "Date of action (or event)" at bounding box center [316, 332] width 99 height 12
click at [0, 0] on input "Date of action (or event)" at bounding box center [0, 0] width 0 height 0
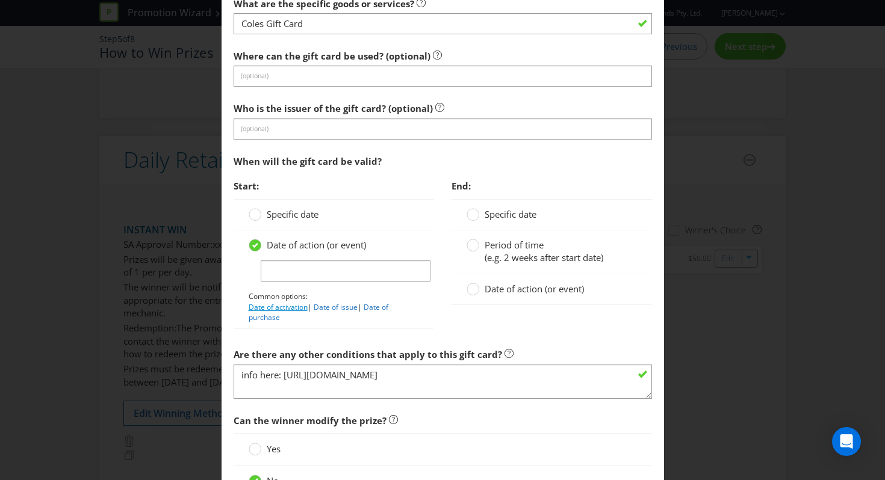
click at [274, 303] on link "Date of activation" at bounding box center [278, 307] width 59 height 10
type input "Date of activation"
click at [516, 285] on span "Date of action (or event)" at bounding box center [533, 289] width 99 height 12
click at [0, 0] on input "Date of action (or event)" at bounding box center [0, 0] width 0 height 0
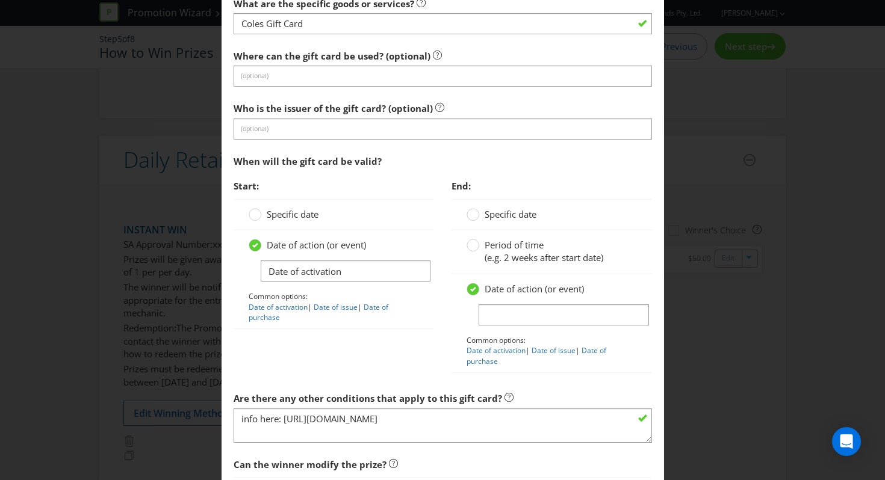
click at [500, 255] on span "(e.g. 2 weeks after start date)" at bounding box center [543, 258] width 119 height 12
click at [0, 0] on input "Period of time (e.g. 2 weeks after start date)" at bounding box center [0, 0] width 0 height 0
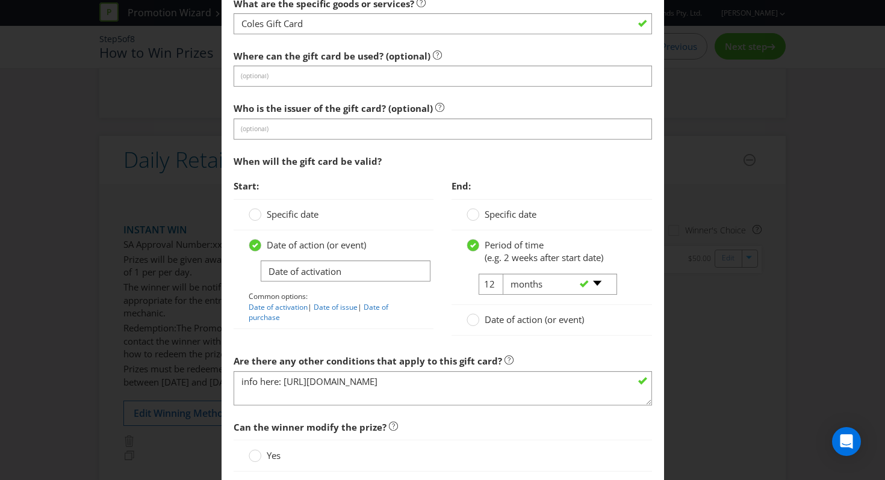
click at [494, 279] on div "-- Please select -- days weeks months years" at bounding box center [555, 285] width 122 height 22
click at [539, 283] on select "-- Please select -- days weeks months years" at bounding box center [560, 284] width 114 height 21
select select "YEARS"
click at [503, 274] on select "-- Please select -- days weeks months years" at bounding box center [560, 284] width 114 height 21
drag, startPoint x: 489, startPoint y: 284, endPoint x: 451, endPoint y: 284, distance: 37.3
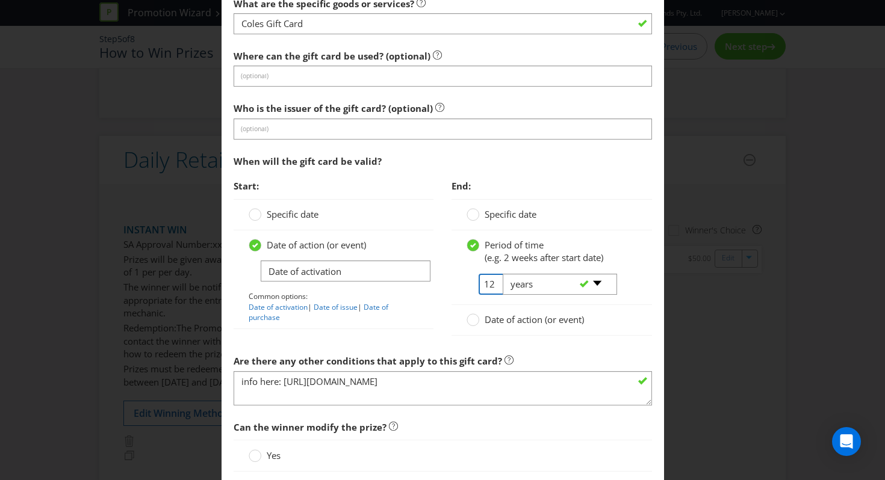
click at [451, 284] on div "Period of time (e.g. 2 weeks after start date) 12 -- Please select -- days week…" at bounding box center [551, 268] width 200 height 75
type input "4"
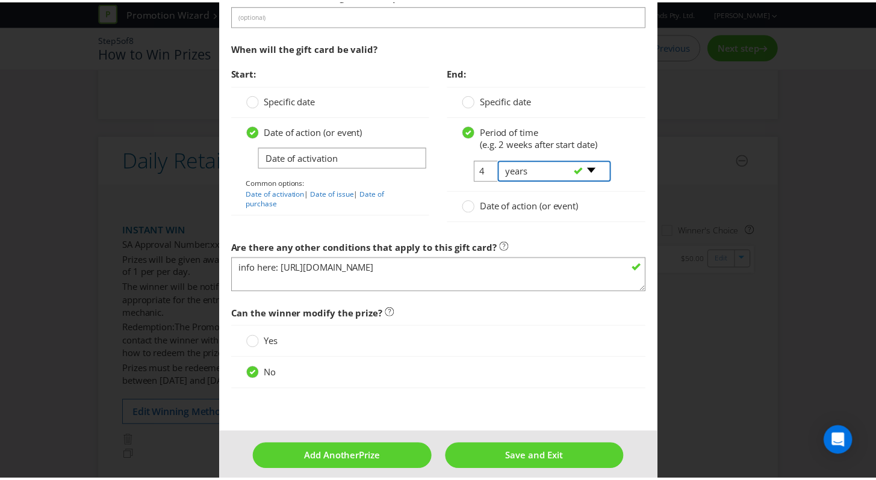
scroll to position [1425, 0]
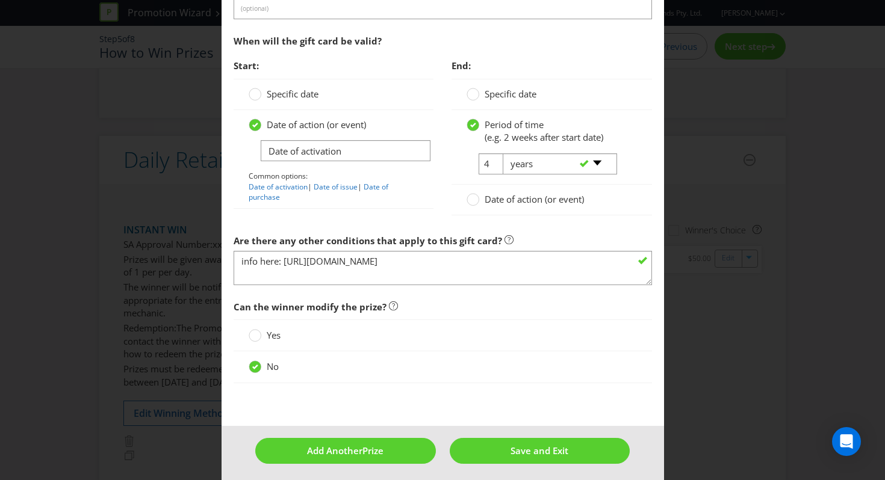
click at [497, 435] on footer "Add Another Prize Save and Exit" at bounding box center [442, 455] width 442 height 59
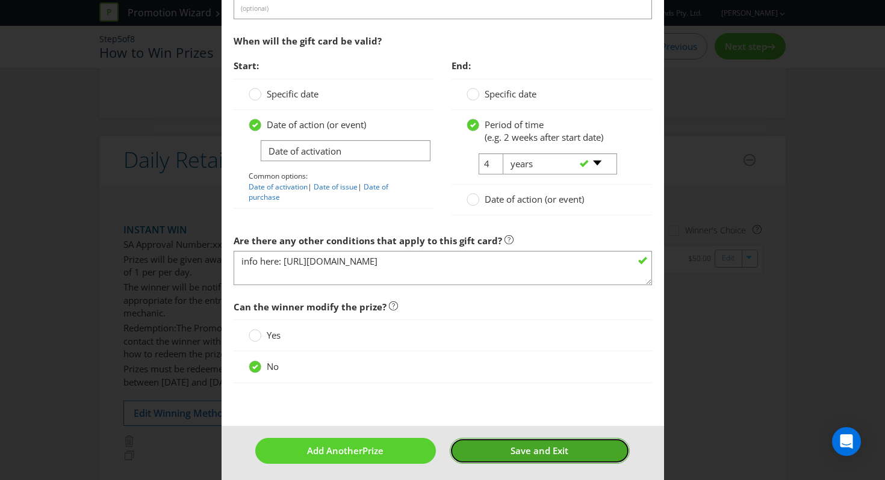
click at [492, 453] on button "Save and Exit" at bounding box center [540, 451] width 180 height 26
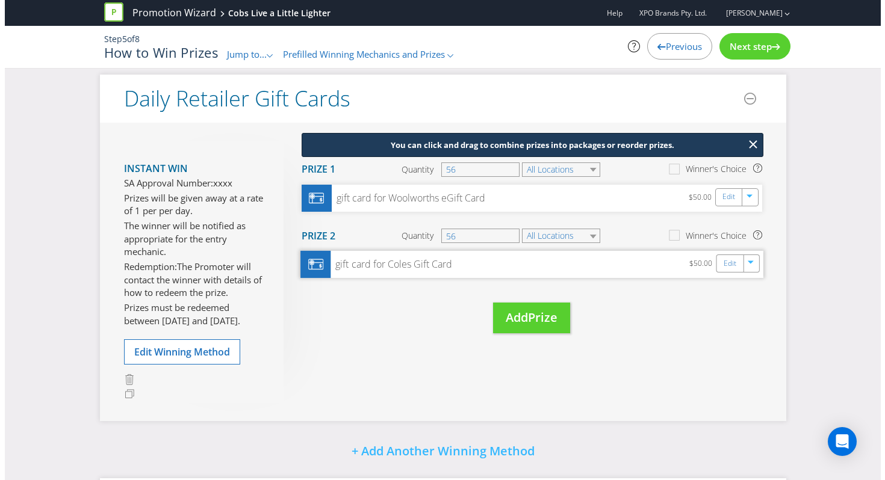
scroll to position [497, 0]
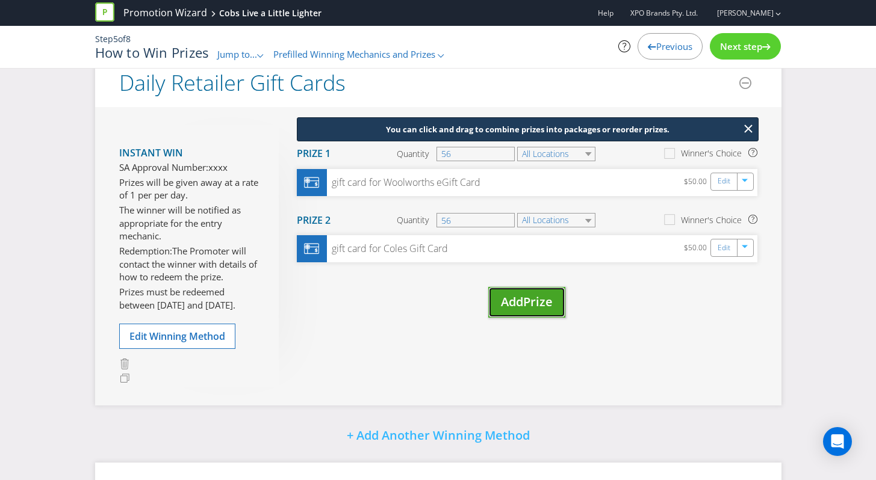
click at [536, 302] on span "Prize" at bounding box center [537, 302] width 29 height 16
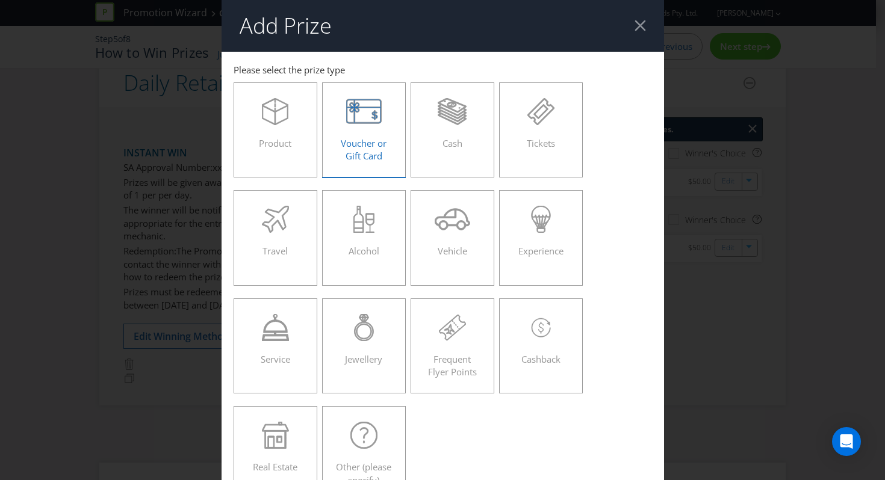
click at [385, 146] on div "Voucher or Gift Card" at bounding box center [364, 125] width 59 height 54
click at [0, 0] on input "Voucher or Gift Card" at bounding box center [0, 0] width 0 height 0
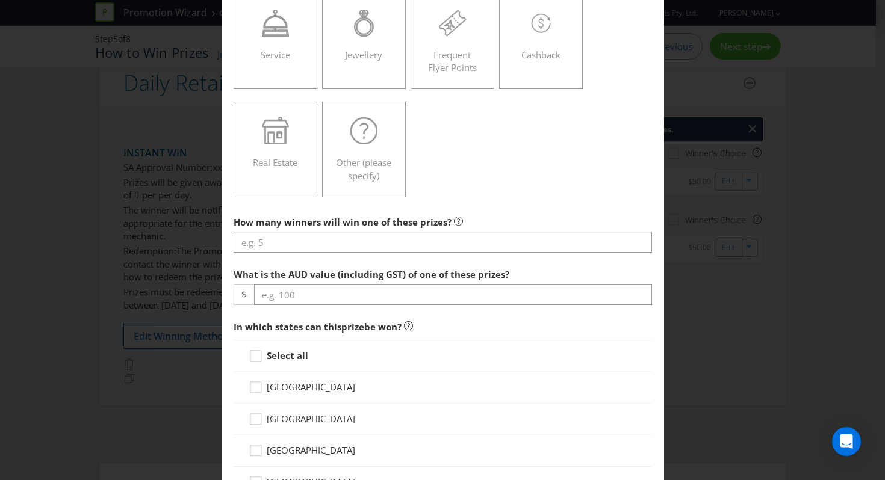
scroll to position [316, 0]
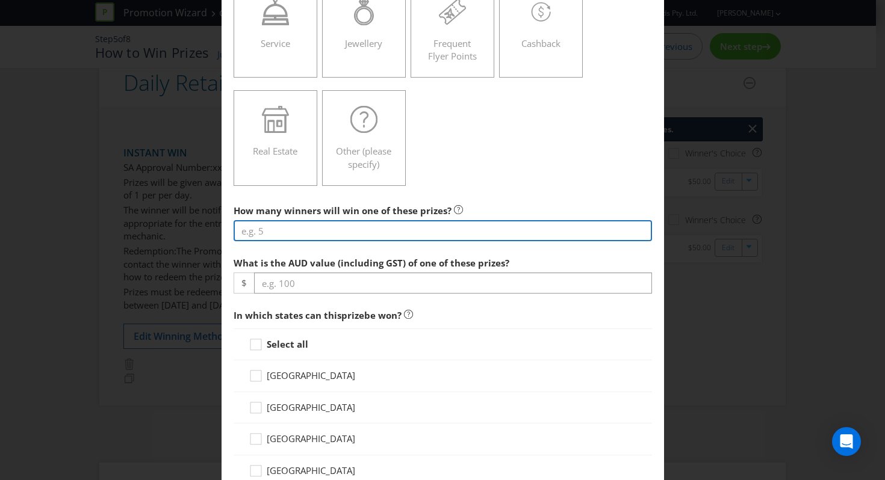
click at [349, 234] on input "number" at bounding box center [443, 230] width 418 height 21
type input "56"
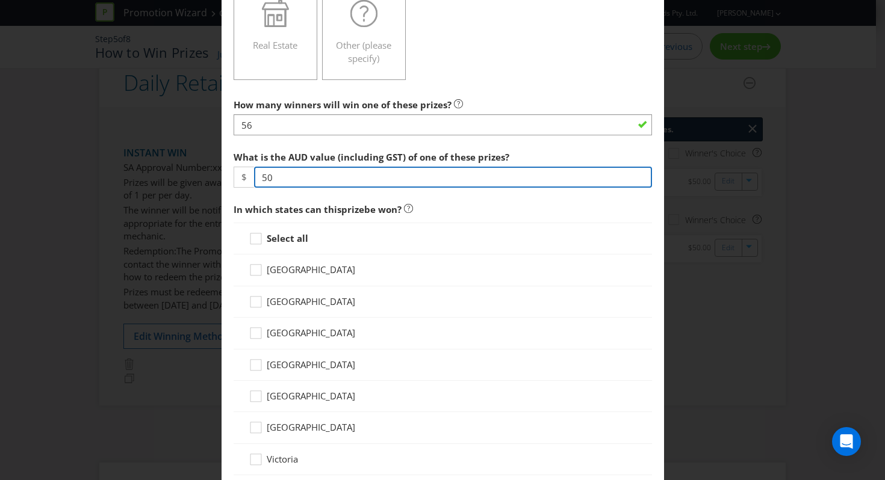
type input "50"
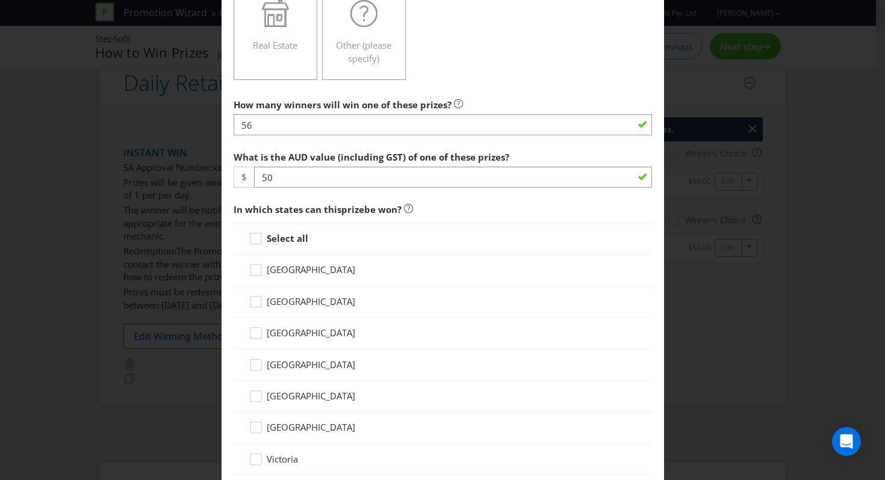
click at [289, 238] on strong "Select all" at bounding box center [288, 238] width 42 height 12
click at [0, 0] on input "Select all" at bounding box center [0, 0] width 0 height 0
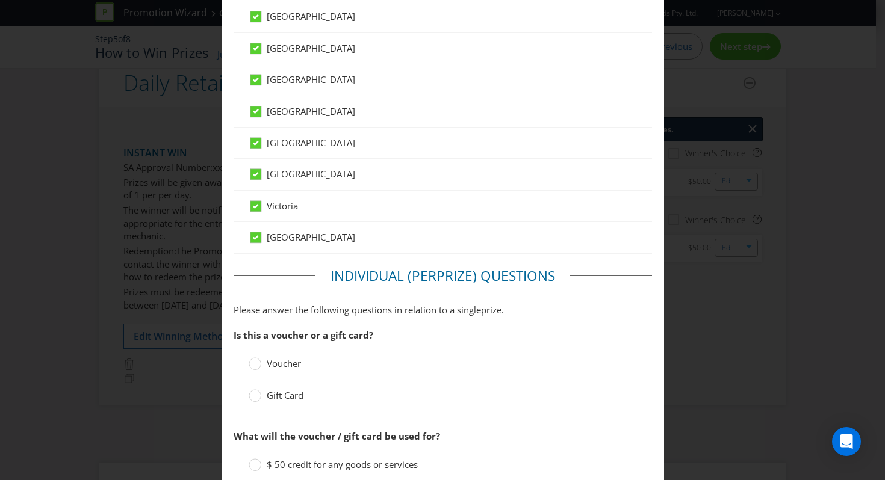
scroll to position [679, 0]
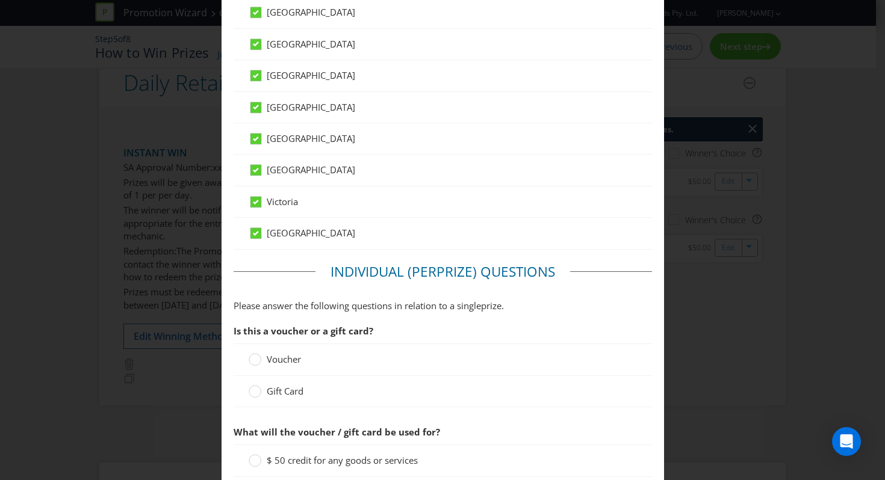
click at [278, 395] on span "Gift Card" at bounding box center [285, 391] width 37 height 12
click at [0, 0] on input "Gift Card" at bounding box center [0, 0] width 0 height 0
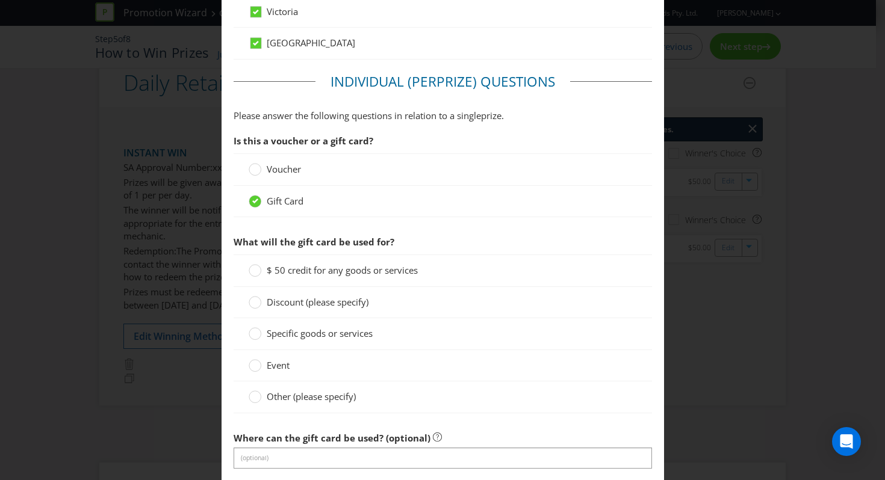
scroll to position [912, 0]
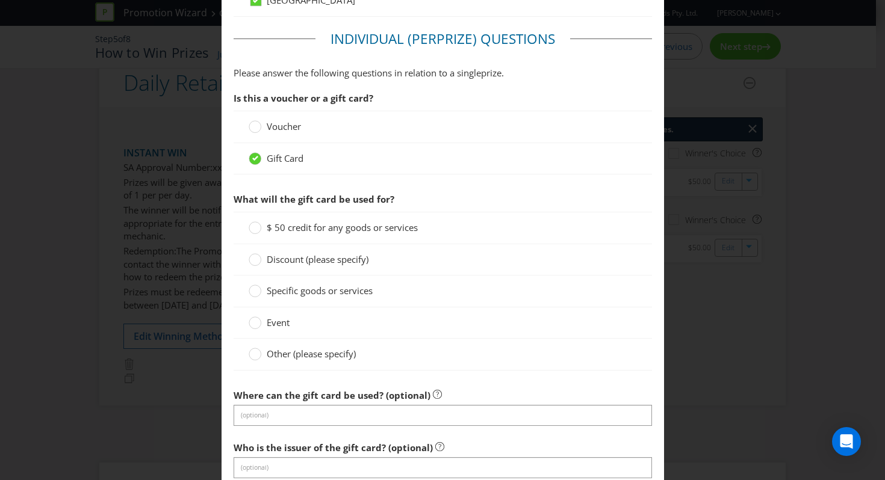
click at [327, 223] on span "$ 50 credit for any goods or services" at bounding box center [342, 227] width 151 height 12
click at [0, 0] on input "$ 50 credit for any goods or services" at bounding box center [0, 0] width 0 height 0
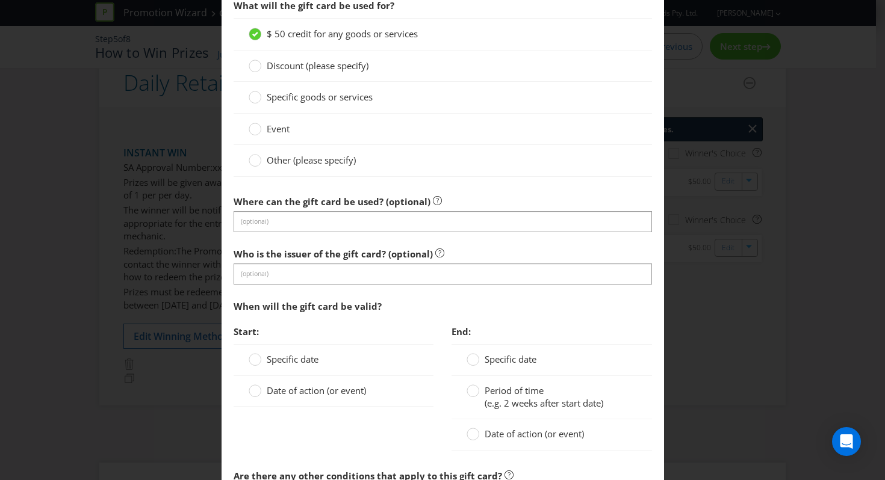
scroll to position [1106, 0]
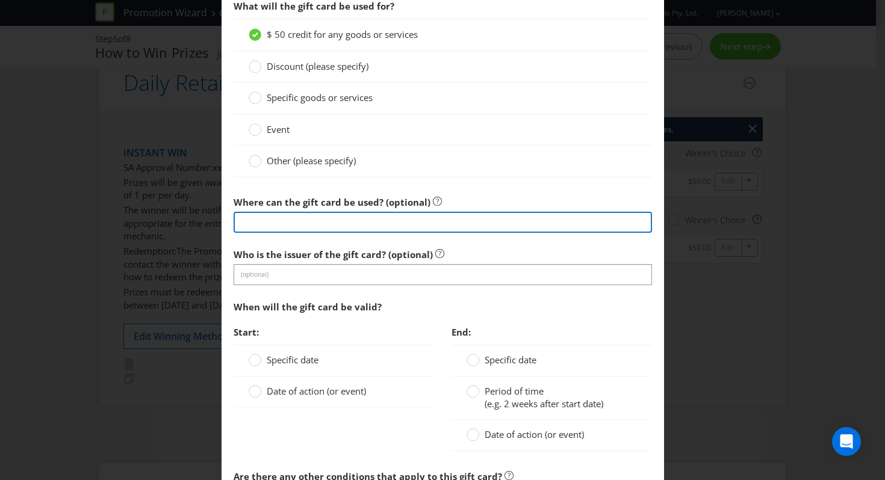
click at [330, 226] on input "text" at bounding box center [443, 222] width 418 height 21
paste input "The LocalCard Digital Visa Debit Card is issued by Airwallex Pty Ltd (ABN 37 60…"
type input "The LocalCard Digital Visa Debit Card is issued by Airwallex Pty Ltd (ABN 37 60…"
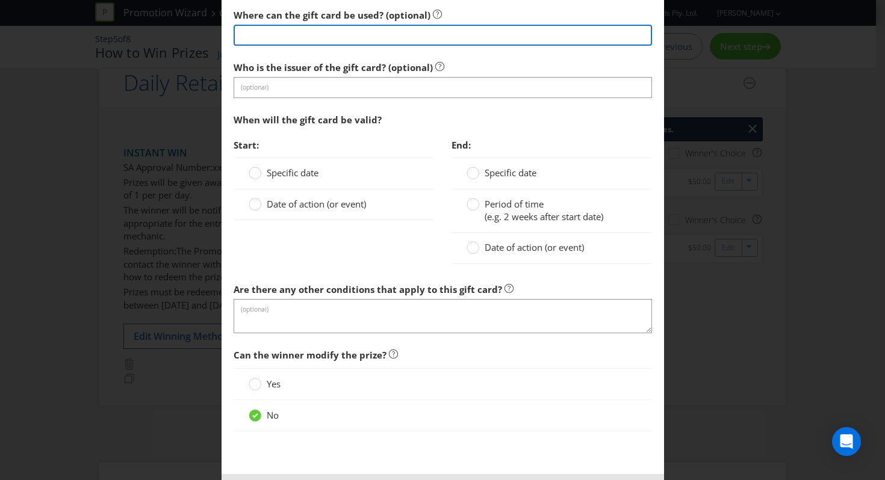
scroll to position [1332, 0]
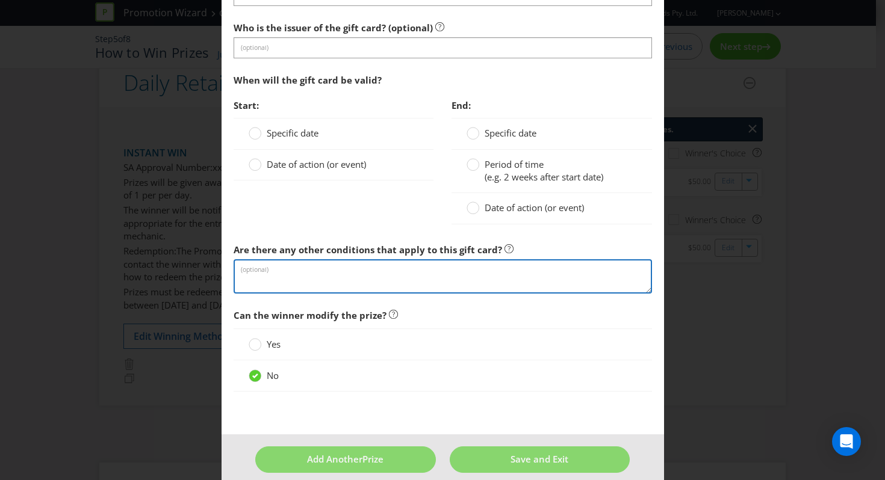
click at [312, 284] on textarea at bounding box center [443, 276] width 418 height 34
paste textarea "The LocalCard Digital Visa Debit Card is issued by Airwallex Pty Ltd (ABN 37 60…"
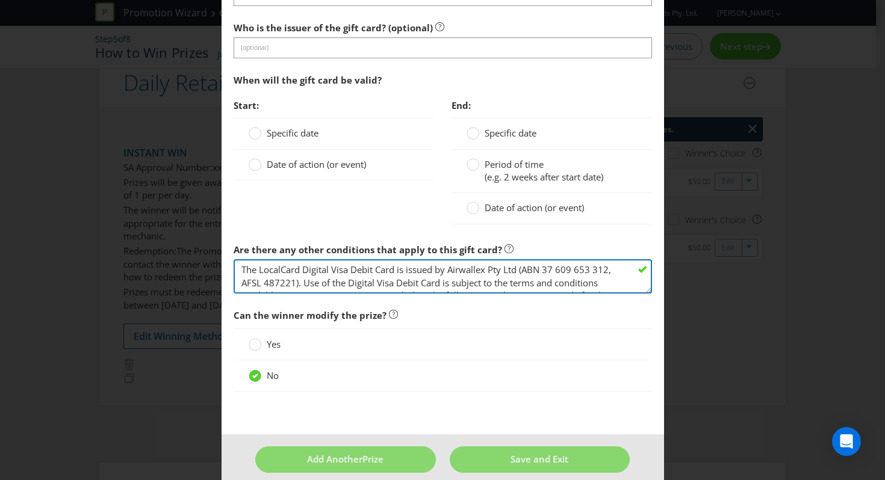
scroll to position [73, 0]
type textarea "The LocalCard Digital Visa Debit Card is issued by Airwallex Pty Ltd (ABN 37 60…"
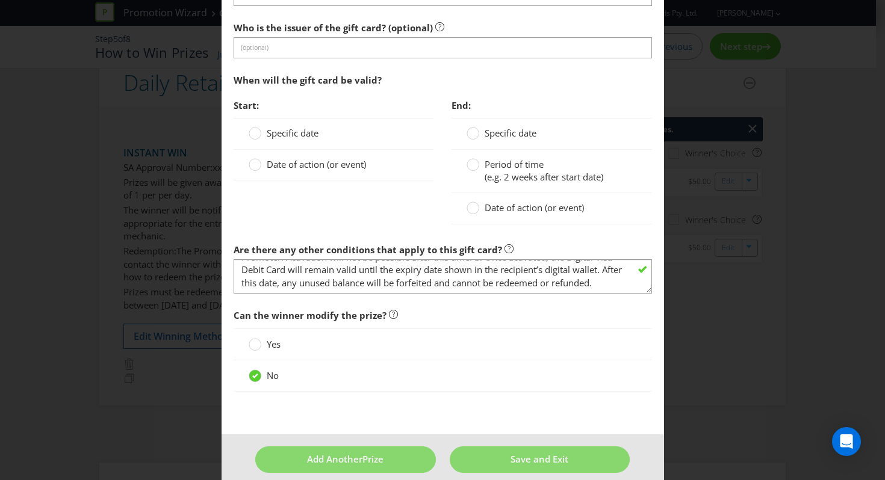
click at [407, 309] on span "Can the winner modify the prize?" at bounding box center [443, 315] width 418 height 25
click at [422, 321] on span "Can the winner modify the prize?" at bounding box center [443, 315] width 418 height 25
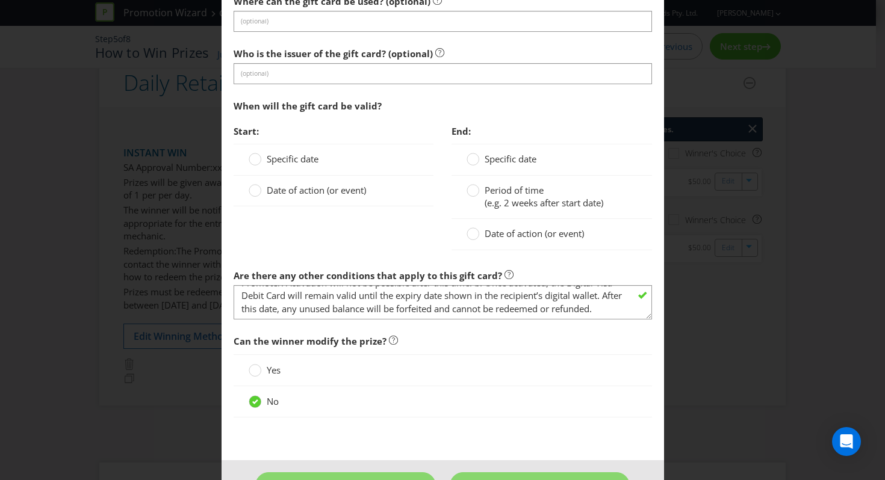
click at [285, 178] on div "Date of action (or event)" at bounding box center [334, 191] width 200 height 31
click at [292, 157] on span "Specific date" at bounding box center [293, 159] width 52 height 12
click at [0, 0] on input "Specific date" at bounding box center [0, 0] width 0 height 0
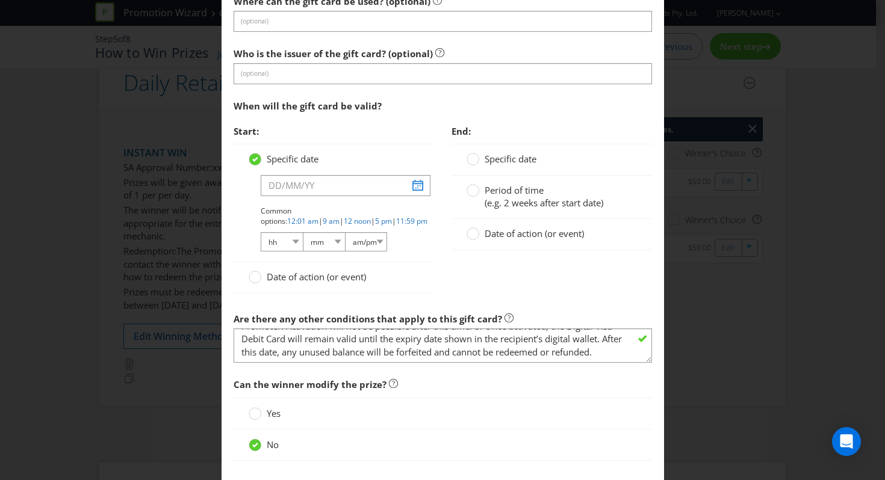
click at [276, 273] on span "Date of action (or event)" at bounding box center [316, 277] width 99 height 12
click at [0, 0] on input "Date of action (or event)" at bounding box center [0, 0] width 0 height 0
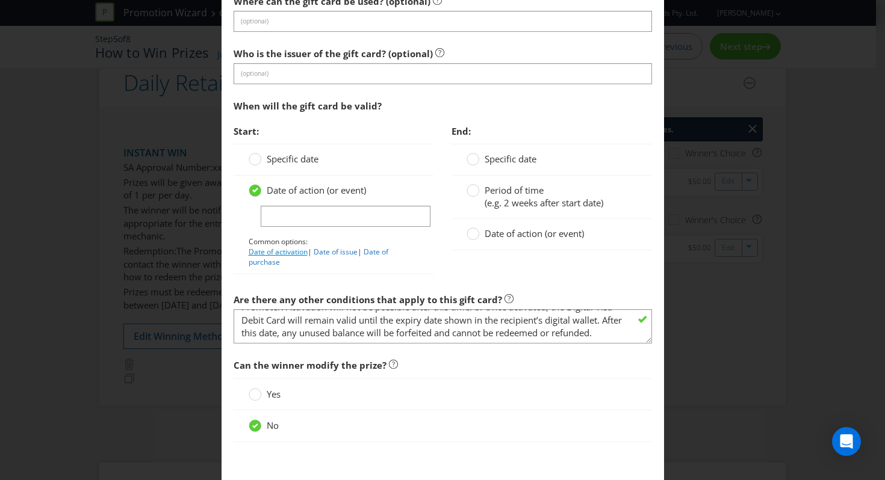
click at [285, 253] on link "Date of activation" at bounding box center [278, 252] width 59 height 10
type input "Date of activation"
click at [521, 184] on span "Period of time" at bounding box center [513, 190] width 59 height 12
click at [0, 0] on input "Period of time (e.g. 2 weeks after start date)" at bounding box center [0, 0] width 0 height 0
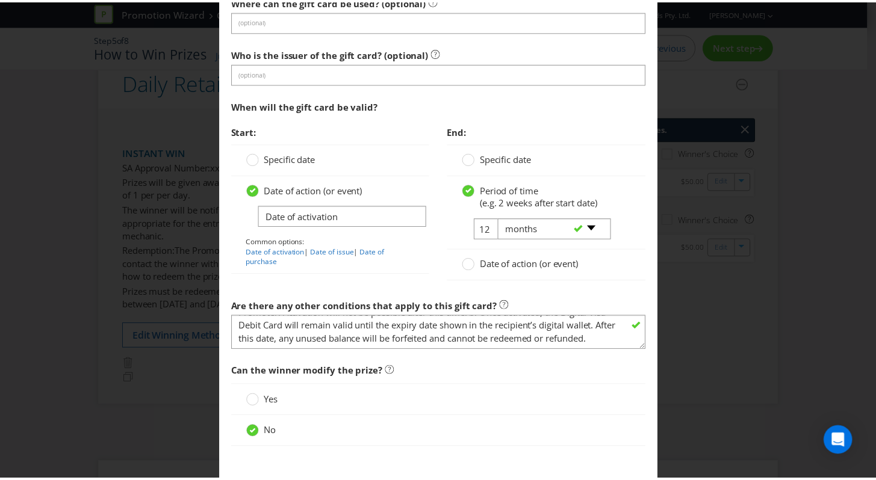
scroll to position [1377, 0]
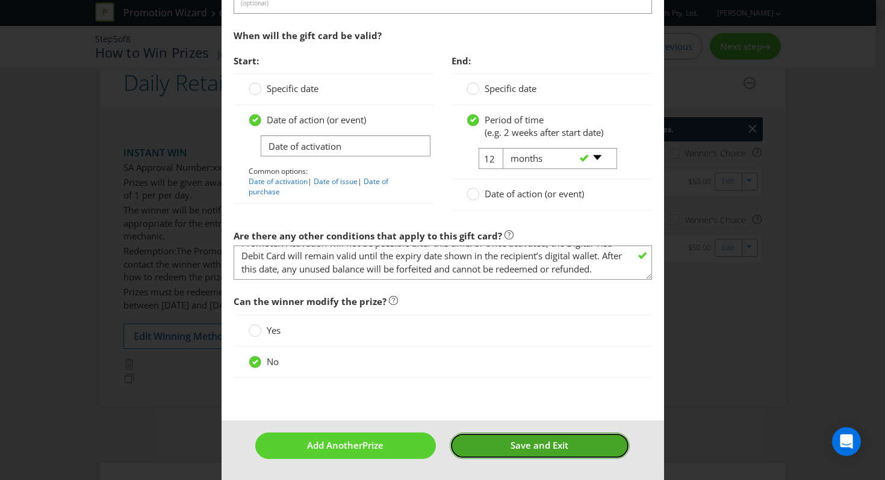
click at [491, 447] on button "Save and Exit" at bounding box center [540, 446] width 180 height 26
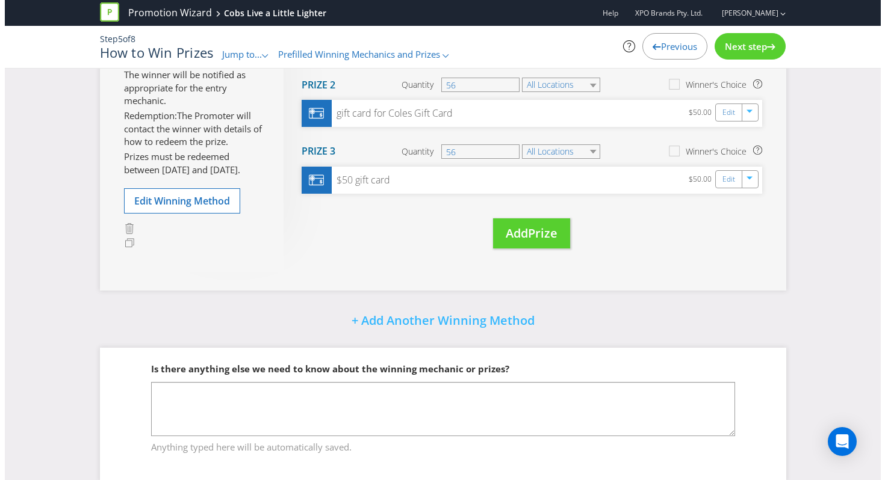
scroll to position [640, 0]
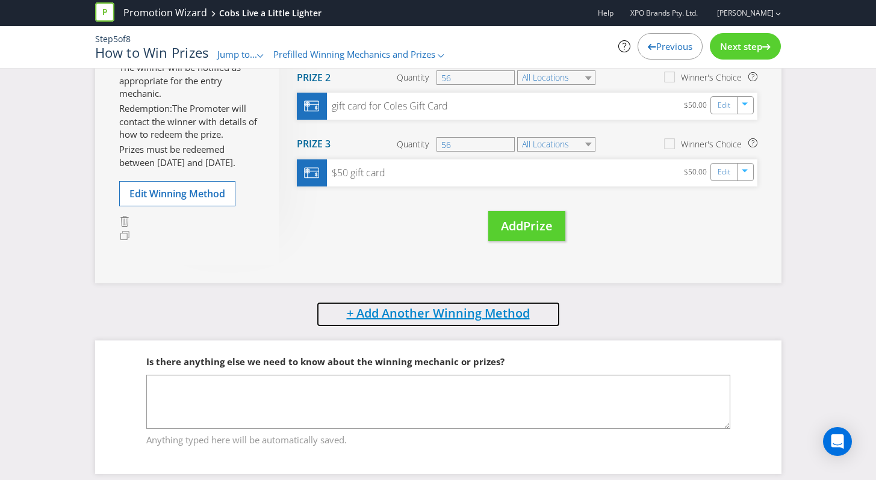
click at [409, 311] on span "+ Add Another Winning Method" at bounding box center [438, 313] width 183 height 16
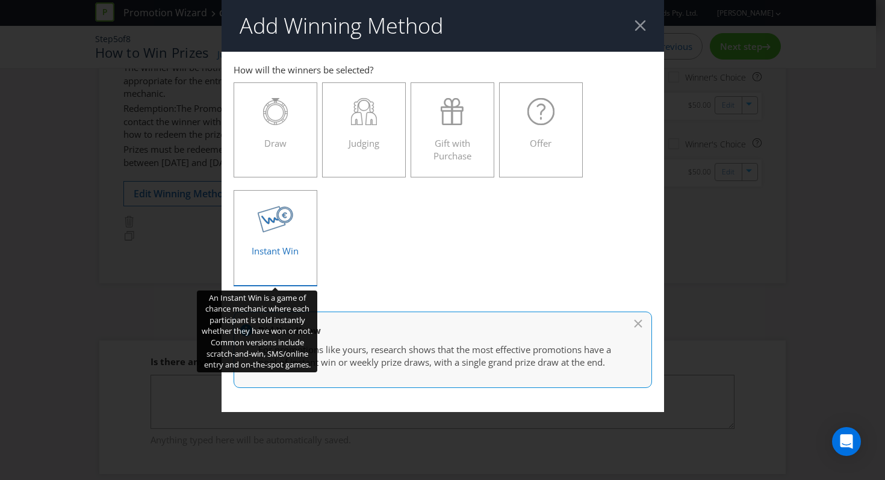
click at [300, 221] on div at bounding box center [275, 219] width 59 height 27
click at [0, 0] on input "Instant Win" at bounding box center [0, 0] width 0 height 0
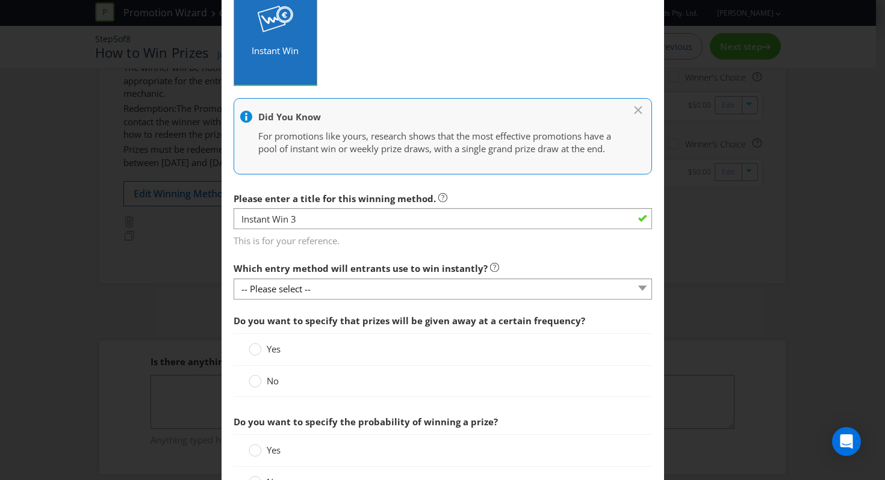
scroll to position [244, 0]
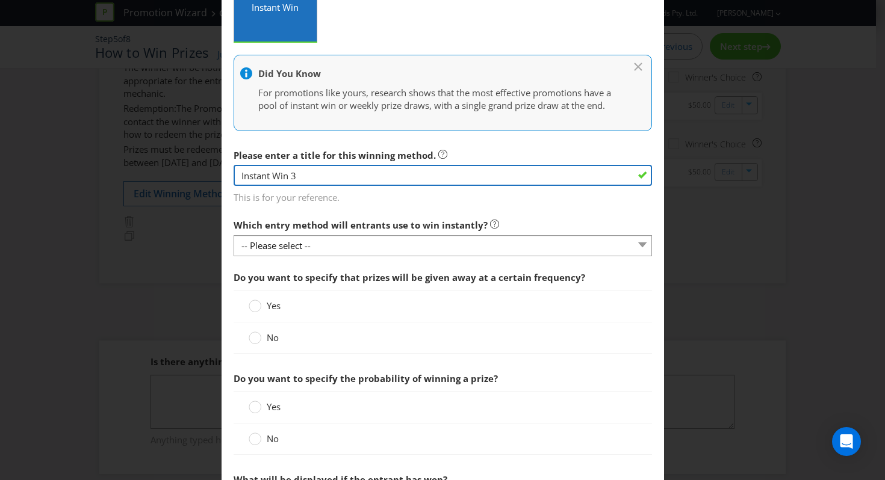
click at [312, 184] on input "Instant Win 3" at bounding box center [443, 175] width 418 height 21
drag, startPoint x: 413, startPoint y: 193, endPoint x: 342, endPoint y: 188, distance: 70.6
click at [342, 186] on input "Weekly Retailer Gift Card Instant Win" at bounding box center [443, 175] width 418 height 21
click at [270, 186] on input "Weekly Retailer Gift Card" at bounding box center [443, 175] width 418 height 21
paste input "Instant Win"
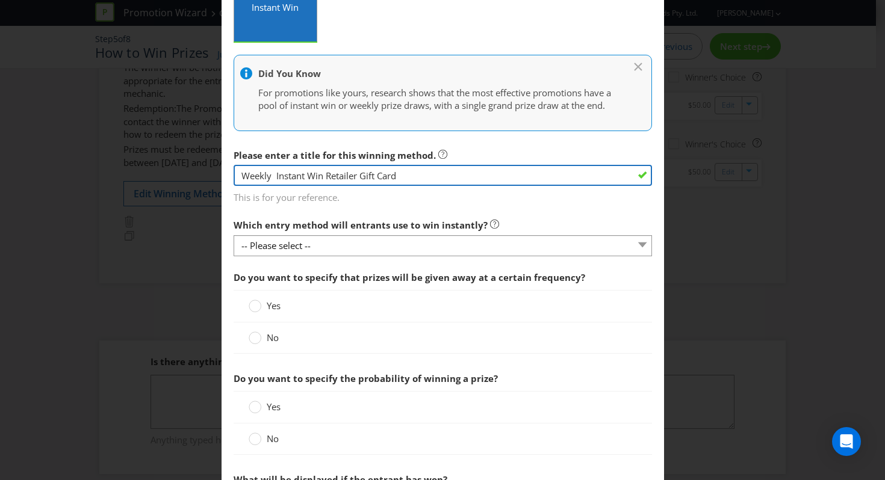
type input "Weekly Instant Win Retailer Gift Card"
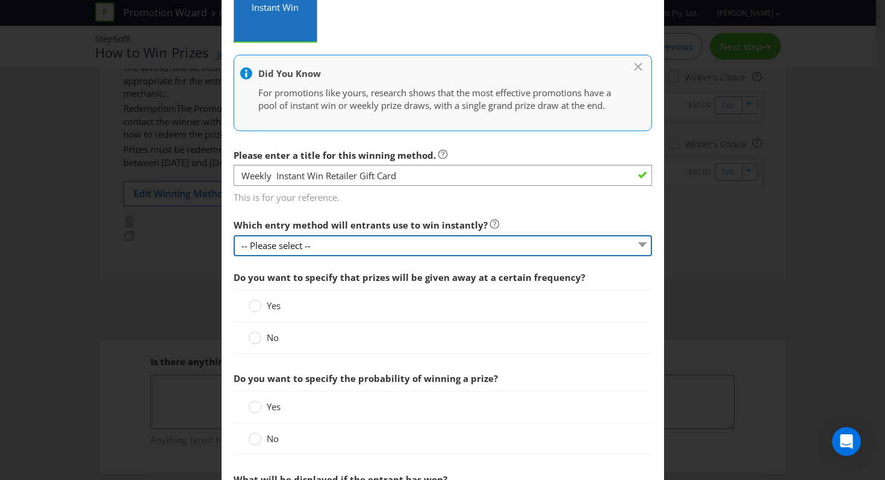
click at [330, 256] on select "-- Please select --" at bounding box center [443, 245] width 418 height 21
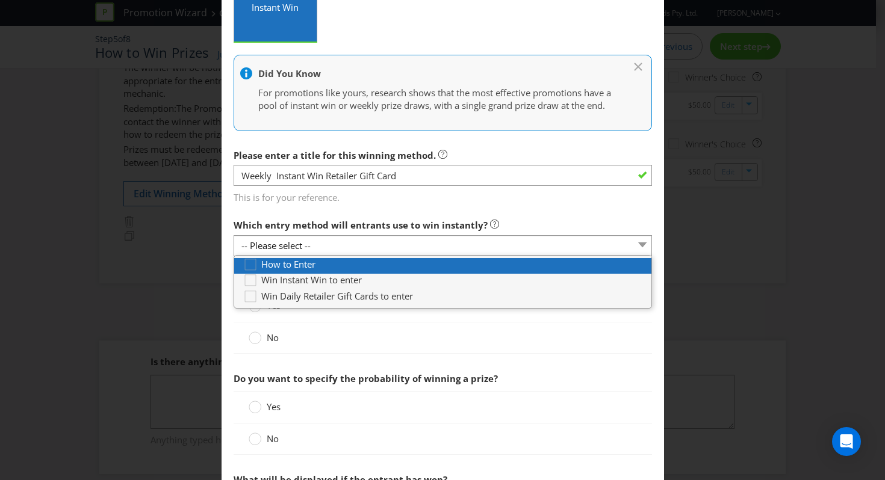
click at [324, 271] on div "How to Enter" at bounding box center [447, 264] width 408 height 13
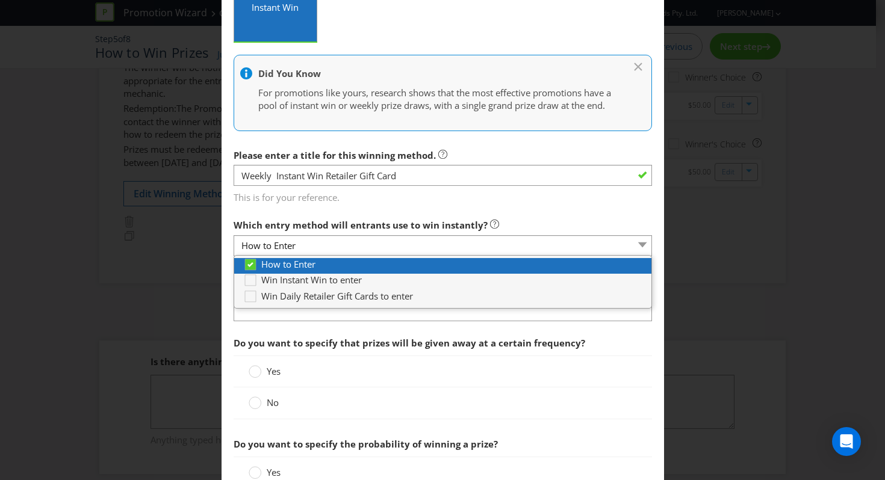
scroll to position [277, 0]
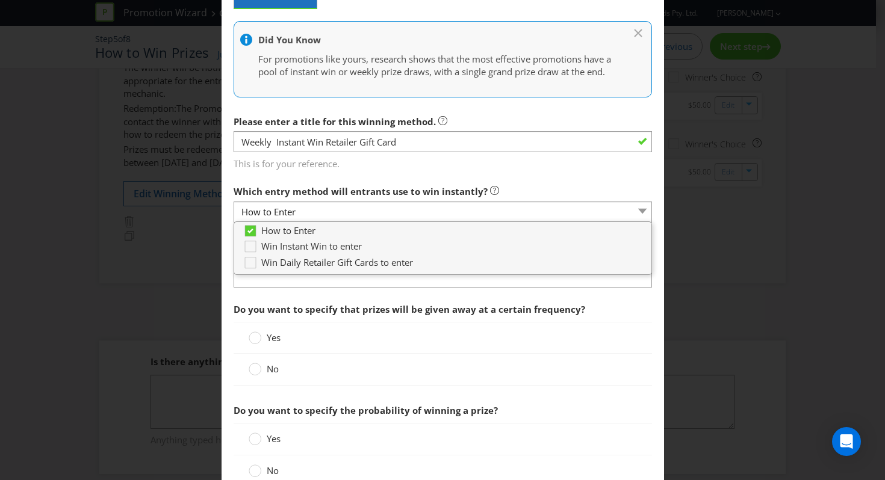
click at [515, 196] on div "Which entry method will entrants use to win instantly? How to Enter" at bounding box center [443, 200] width 418 height 43
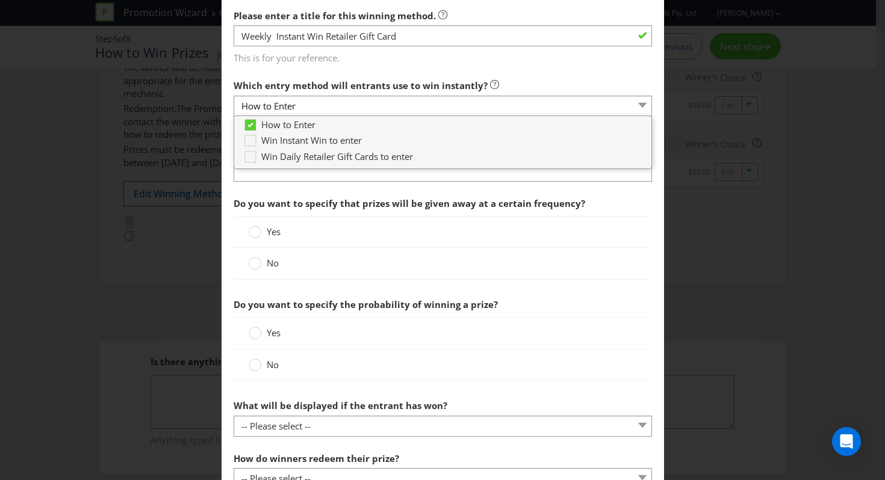
scroll to position [382, 0]
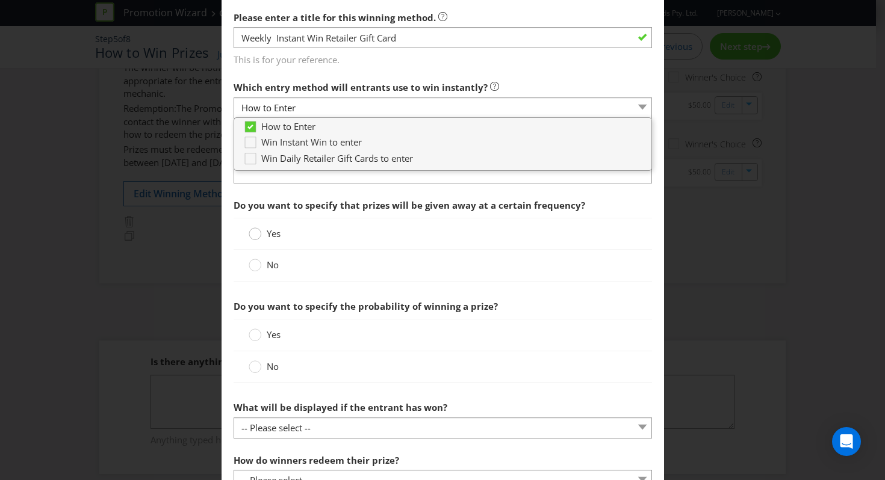
click at [250, 243] on div at bounding box center [255, 235] width 12 height 16
click at [0, 0] on input "Yes" at bounding box center [0, 0] width 0 height 0
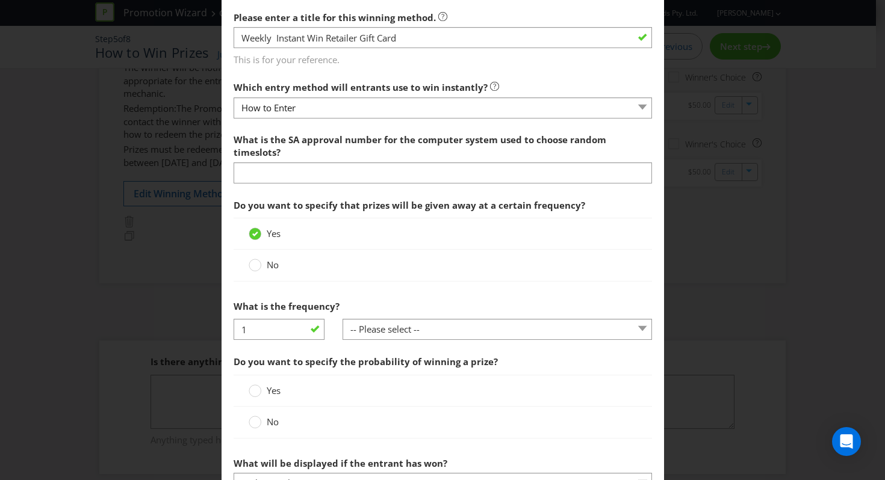
click at [400, 350] on div "-- Please select -- per hour per day per week per month other (please specify)" at bounding box center [496, 334] width 327 height 31
click at [409, 339] on select "-- Please select -- per hour per day per week per month other (please specify)" at bounding box center [496, 329] width 309 height 21
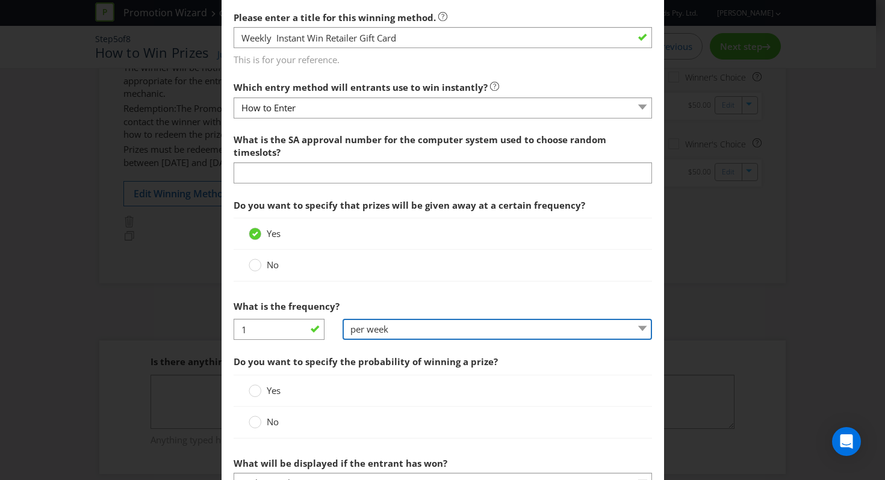
click at [342, 332] on select "-- Please select -- per hour per day per week per month other (please specify)" at bounding box center [496, 329] width 309 height 21
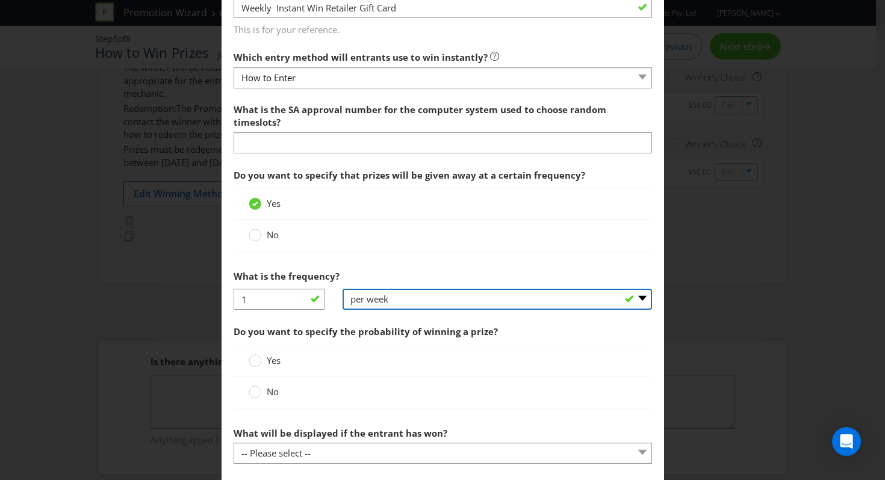
scroll to position [409, 0]
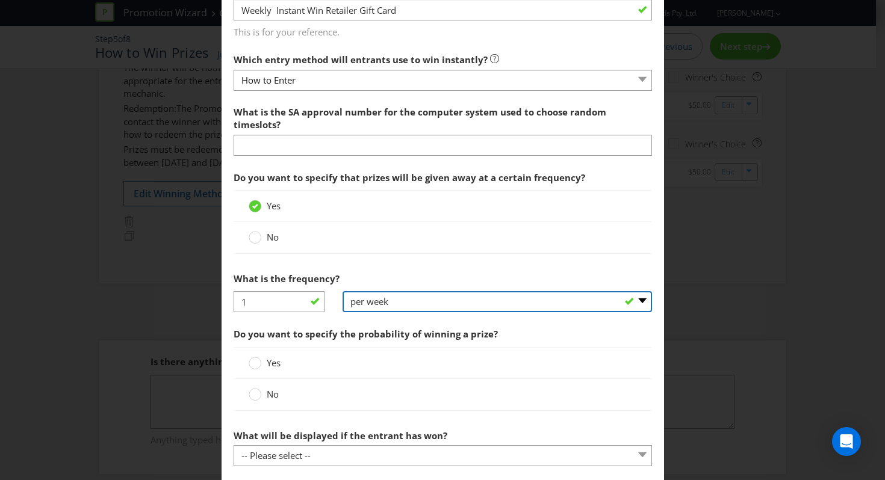
click at [376, 312] on select "-- Please select -- per hour per day per week per month other (please specify)" at bounding box center [496, 301] width 309 height 21
select select "OTHER"
click at [342, 304] on select "-- Please select -- per hour per day per week per month other (please specify)" at bounding box center [496, 301] width 309 height 21
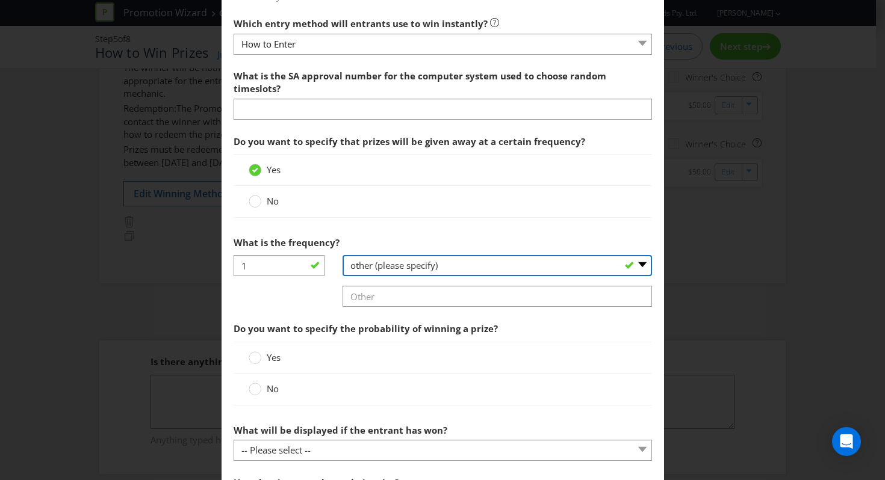
scroll to position [449, 0]
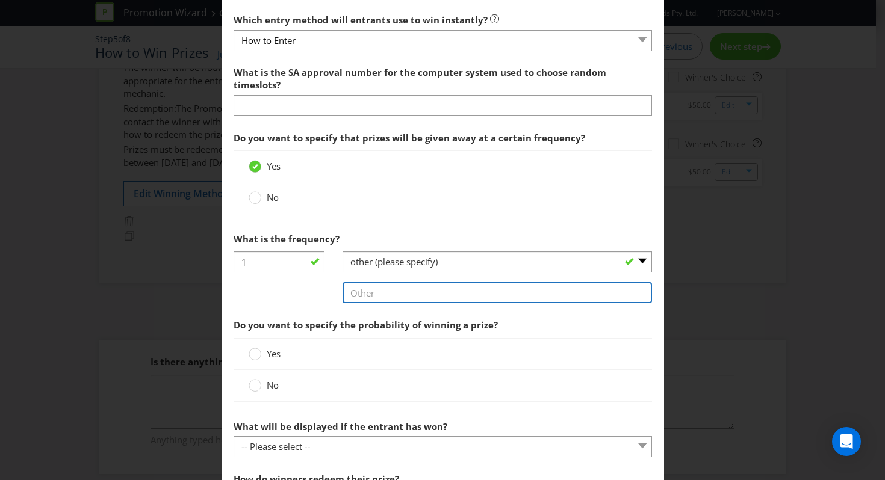
click at [400, 303] on input "text" at bounding box center [496, 292] width 309 height 21
type input "p"
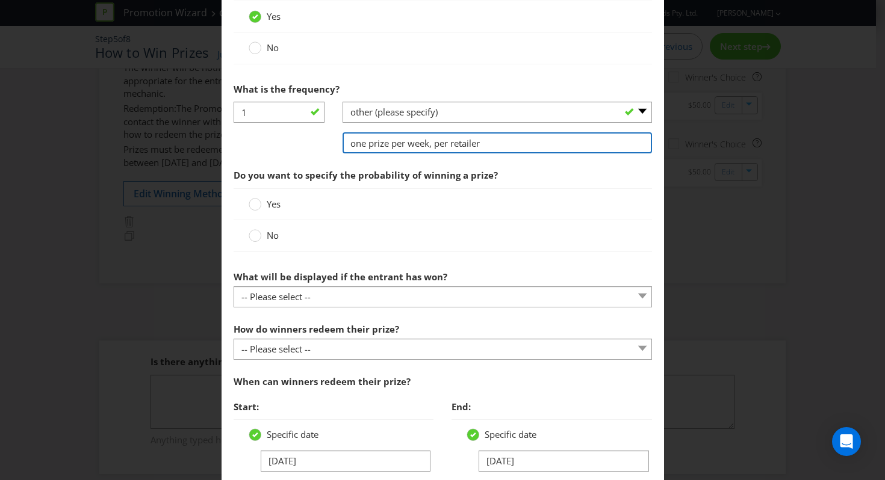
scroll to position [623, 0]
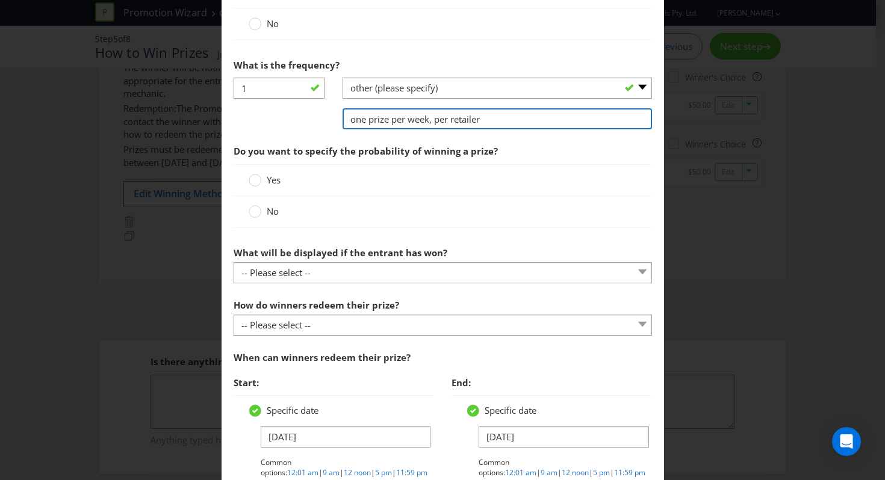
type input "one prize per week, per retailer"
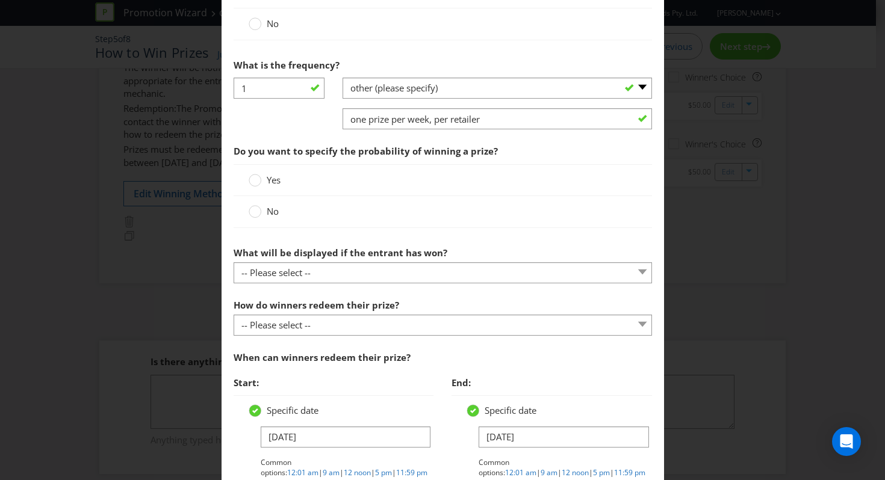
click at [259, 218] on label "No" at bounding box center [265, 211] width 32 height 13
click at [0, 0] on input "No" at bounding box center [0, 0] width 0 height 0
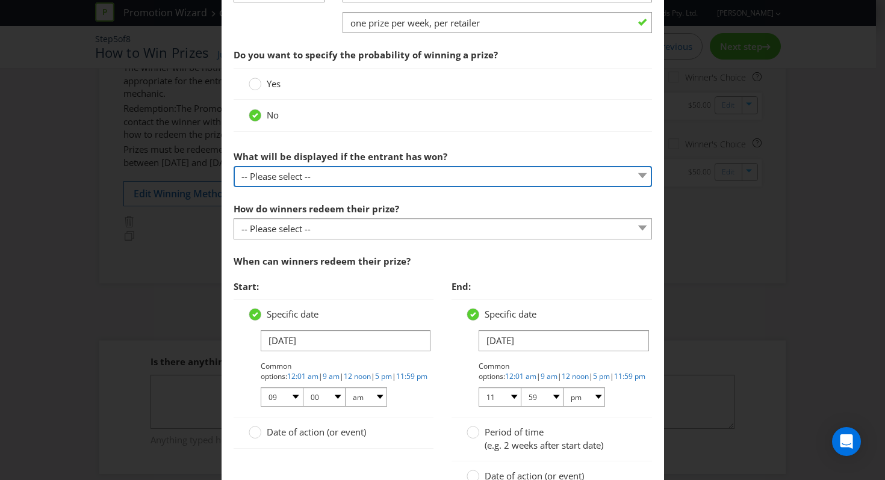
click at [297, 187] on select "-- Please select -- The winner will be notified as appropriate for the entry me…" at bounding box center [443, 176] width 418 height 21
select select "ENTRY_MECHANIC"
click at [234, 179] on select "-- Please select -- The winner will be notified as appropriate for the entry me…" at bounding box center [443, 176] width 418 height 21
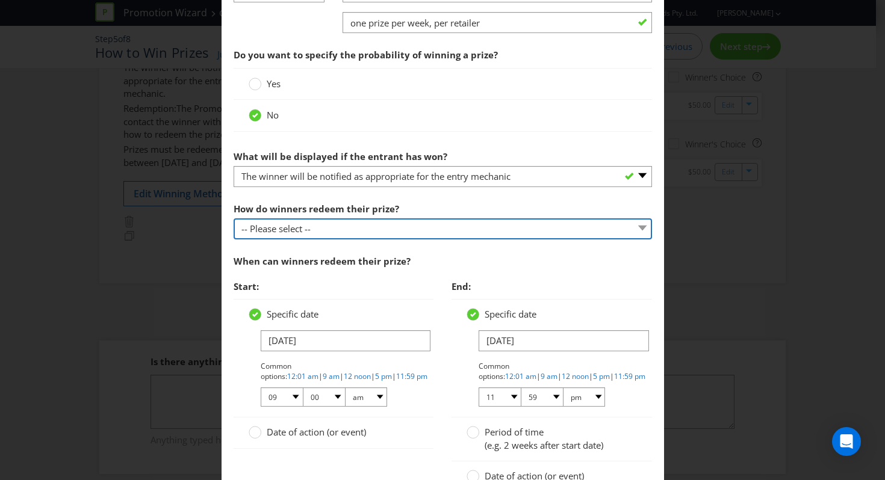
click at [299, 239] on select "-- Please select -- Present winning message to venue staff Follow instructions …" at bounding box center [443, 228] width 418 height 21
select select "PROMOTER_CONTACT_WINNER"
click at [234, 231] on select "-- Please select -- Present winning message to venue staff Follow instructions …" at bounding box center [443, 228] width 418 height 21
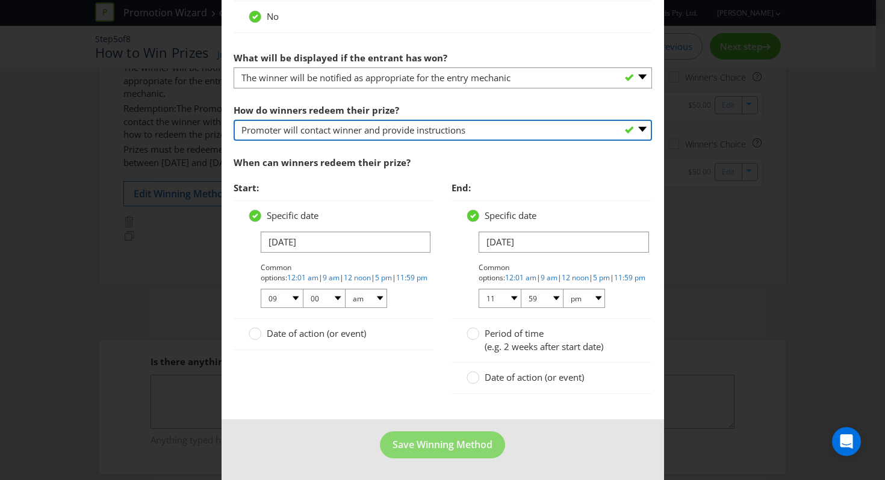
scroll to position [830, 0]
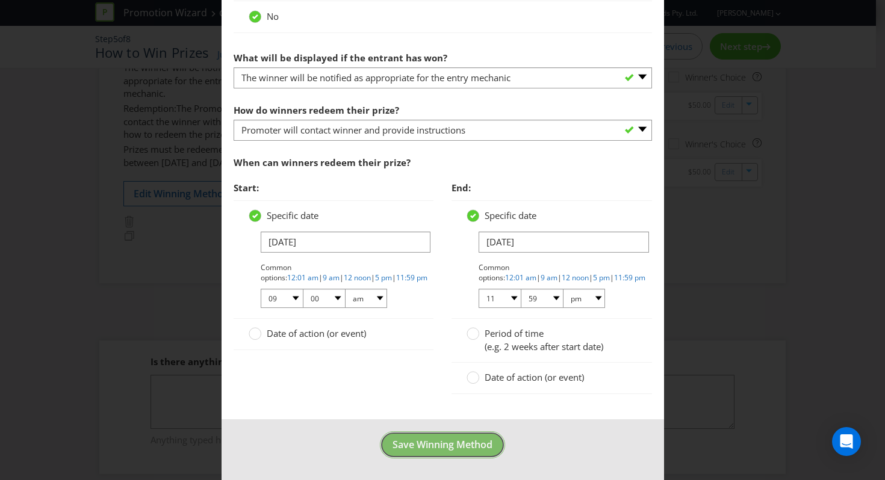
click at [436, 440] on span "Save Winning Method" at bounding box center [442, 444] width 100 height 13
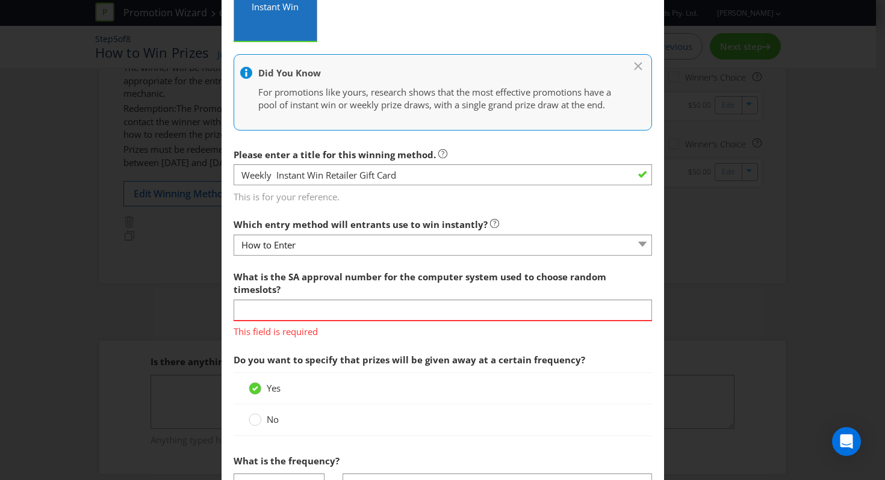
scroll to position [274, 0]
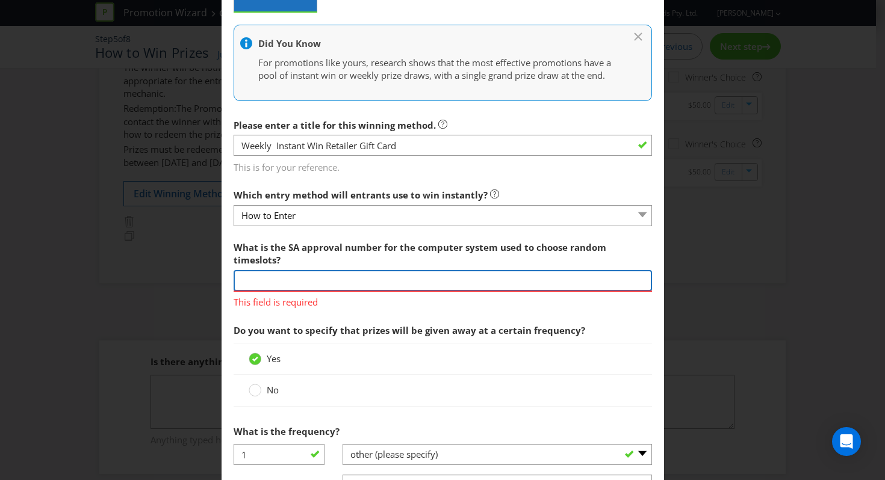
click at [425, 291] on input "text" at bounding box center [443, 280] width 418 height 21
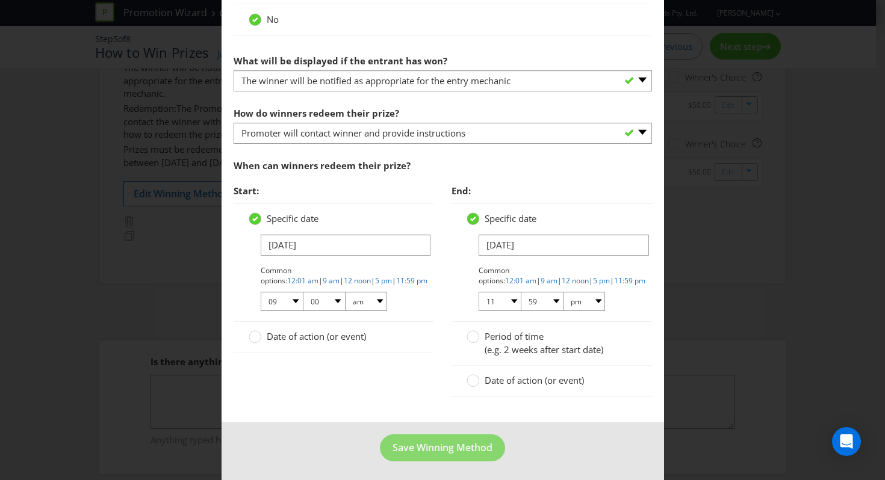
scroll to position [848, 0]
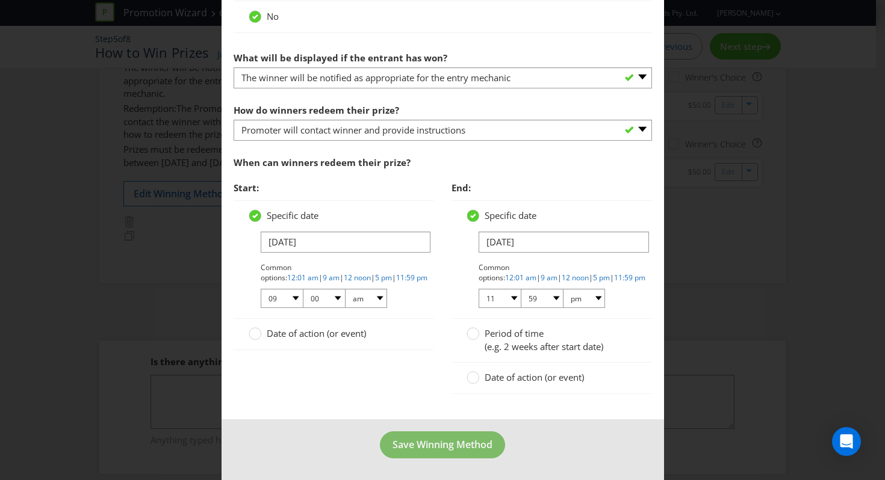
type input "xxx"
click at [454, 448] on span "Save Winning Method" at bounding box center [442, 444] width 100 height 13
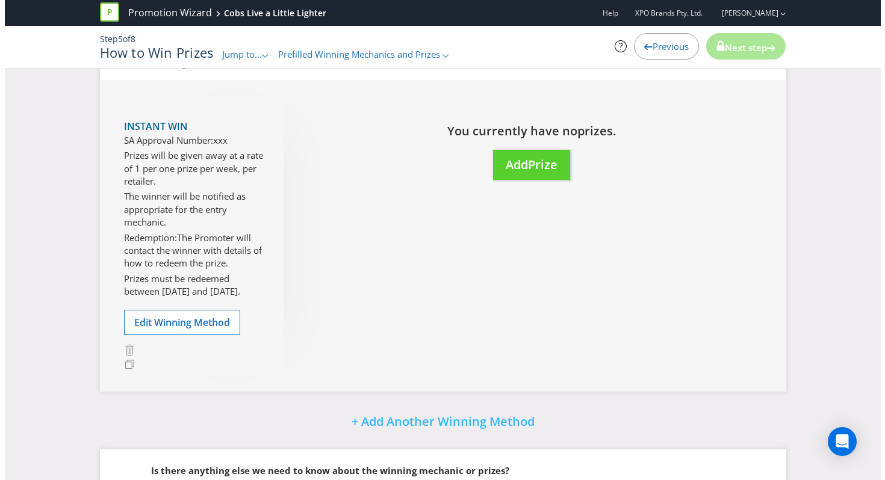
scroll to position [962, 0]
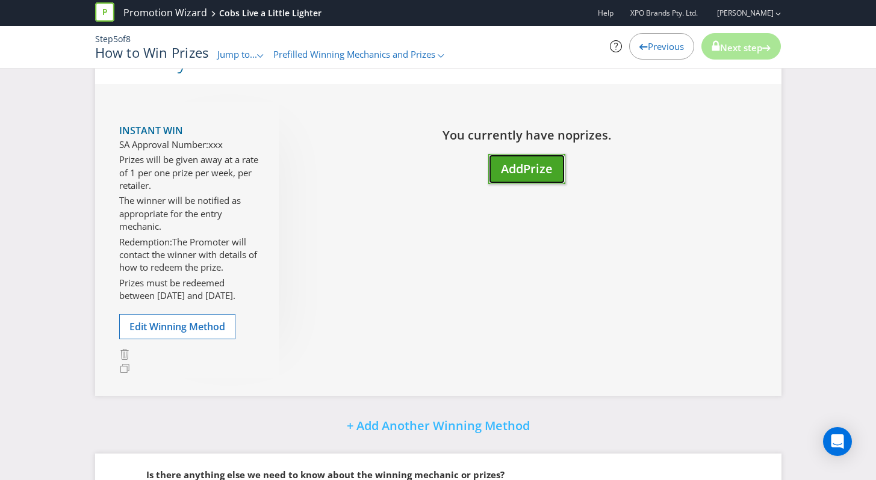
click at [530, 180] on button "Add Prize" at bounding box center [526, 169] width 77 height 31
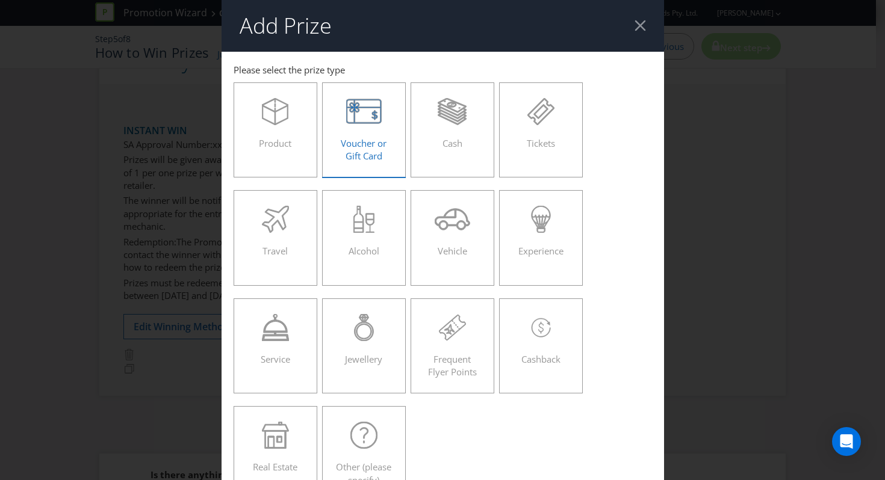
click at [339, 153] on label "Voucher or Gift Card" at bounding box center [364, 129] width 84 height 95
click at [0, 0] on input "Voucher or Gift Card" at bounding box center [0, 0] width 0 height 0
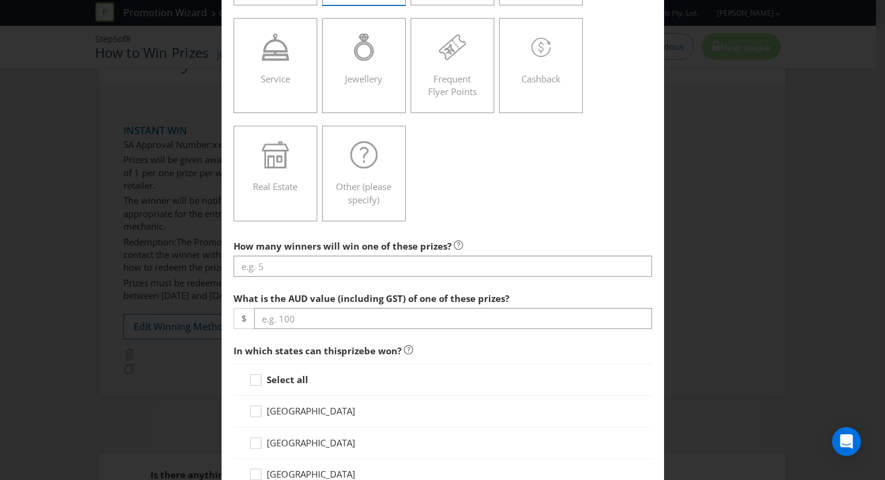
scroll to position [433, 0]
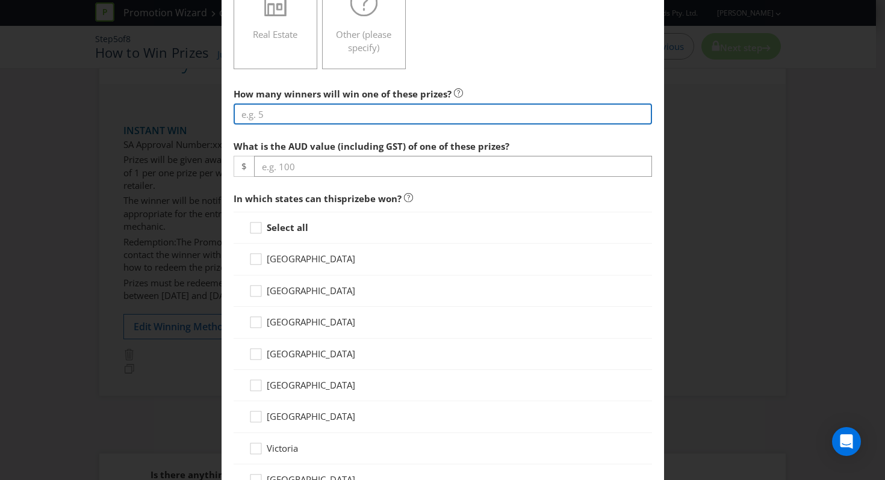
click at [298, 111] on input "number" at bounding box center [443, 114] width 418 height 21
type input "8"
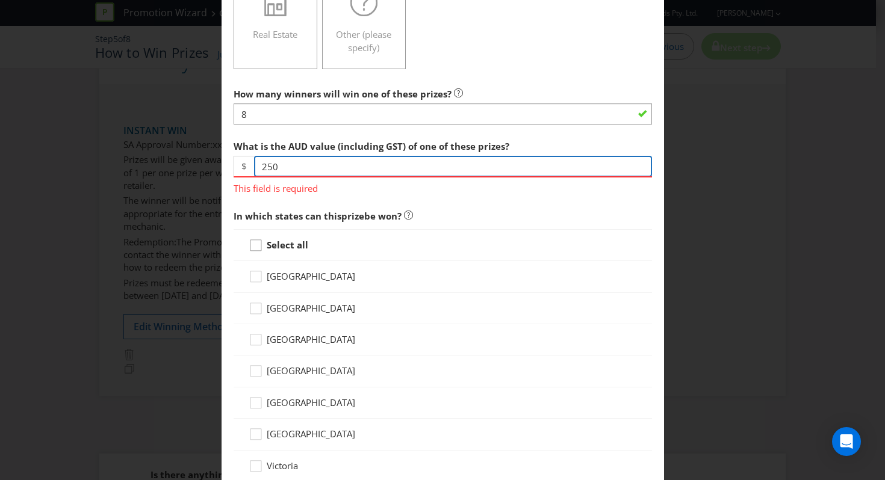
type input "250"
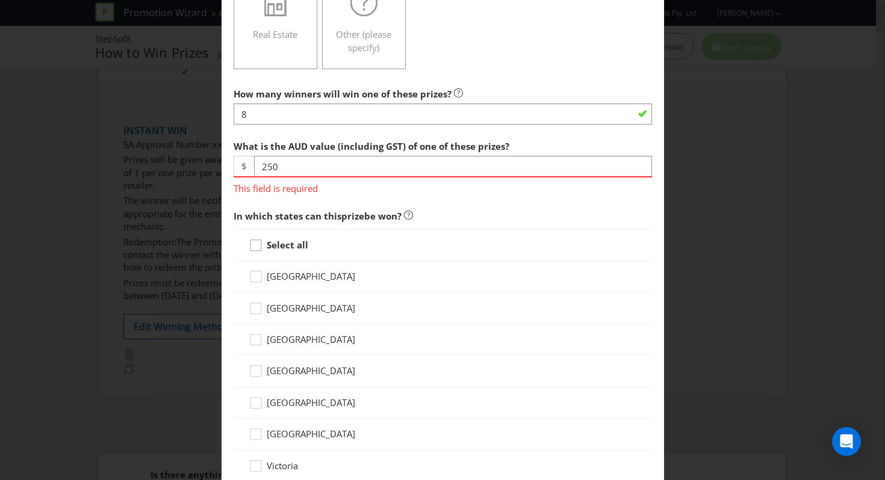
click at [253, 248] on div "Select all [GEOGRAPHIC_DATA] [GEOGRAPHIC_DATA] [GEOGRAPHIC_DATA] [GEOGRAPHIC_DA…" at bounding box center [443, 371] width 418 height 285
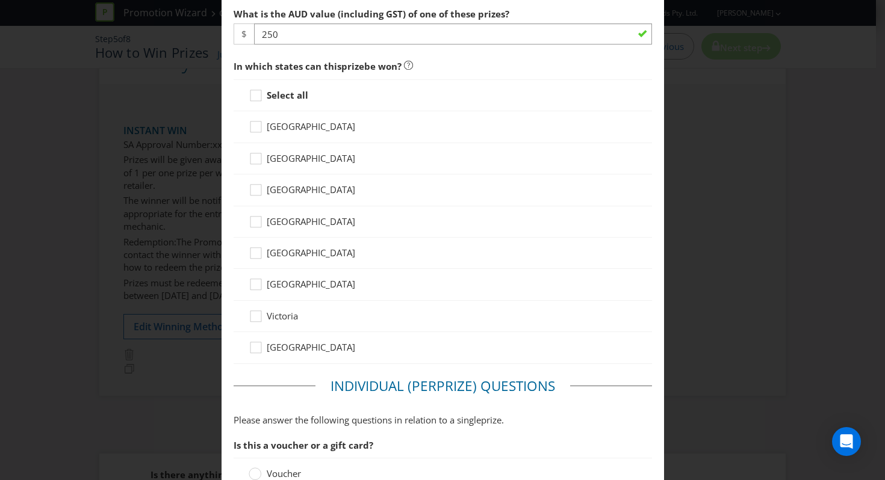
scroll to position [539, 0]
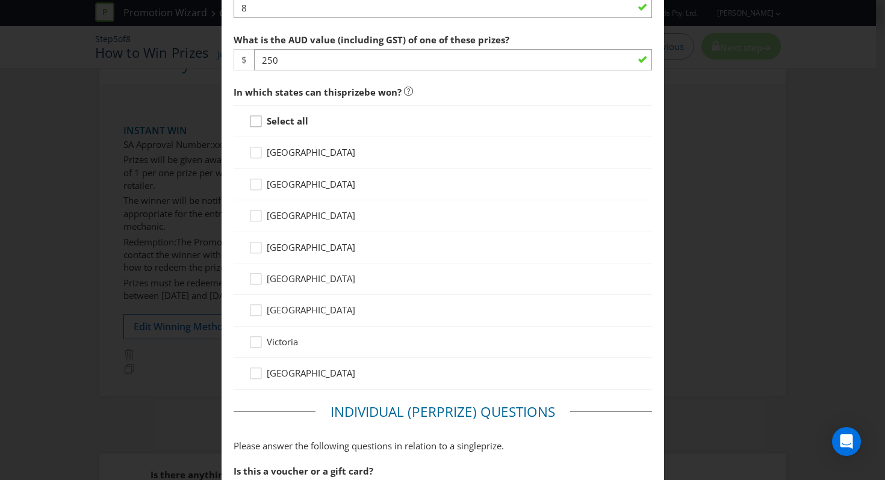
click at [255, 123] on icon at bounding box center [258, 124] width 18 height 18
click at [0, 0] on input "Select all" at bounding box center [0, 0] width 0 height 0
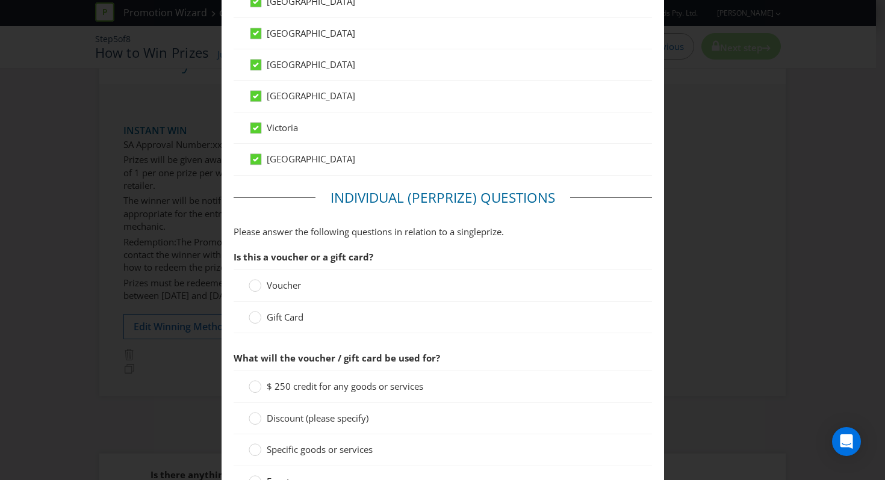
scroll to position [831, 0]
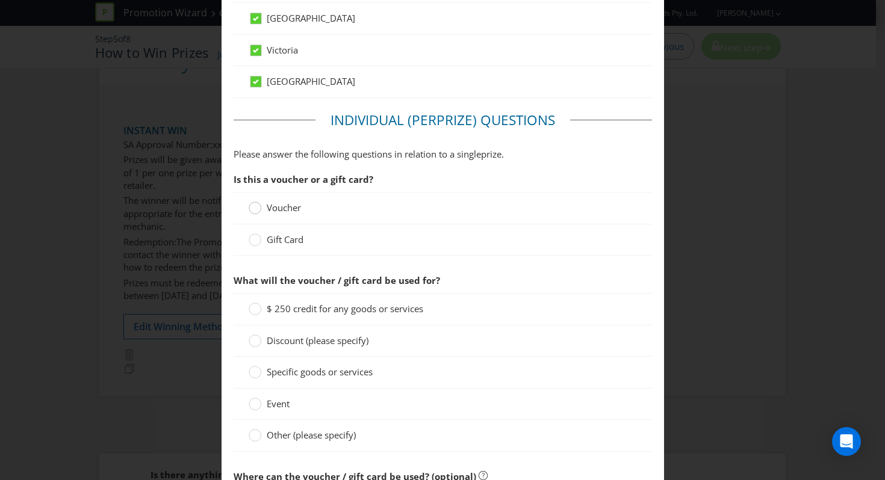
click at [250, 211] on circle at bounding box center [255, 208] width 12 height 12
click at [0, 0] on input "Voucher" at bounding box center [0, 0] width 0 height 0
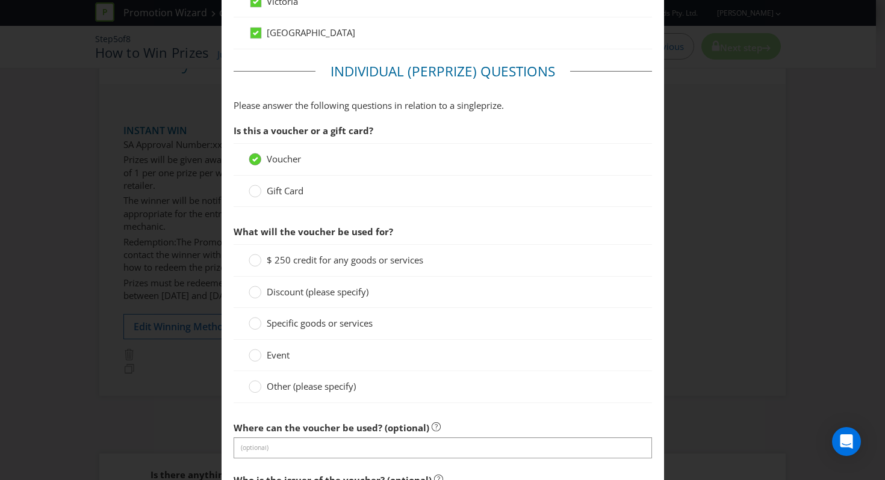
scroll to position [887, 0]
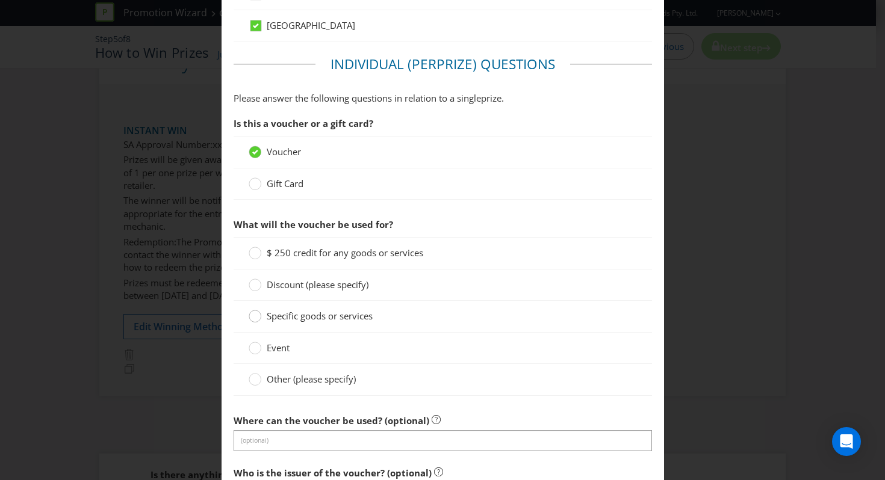
click at [258, 316] on circle at bounding box center [255, 317] width 12 height 12
click at [0, 0] on input "Specific goods or services" at bounding box center [0, 0] width 0 height 0
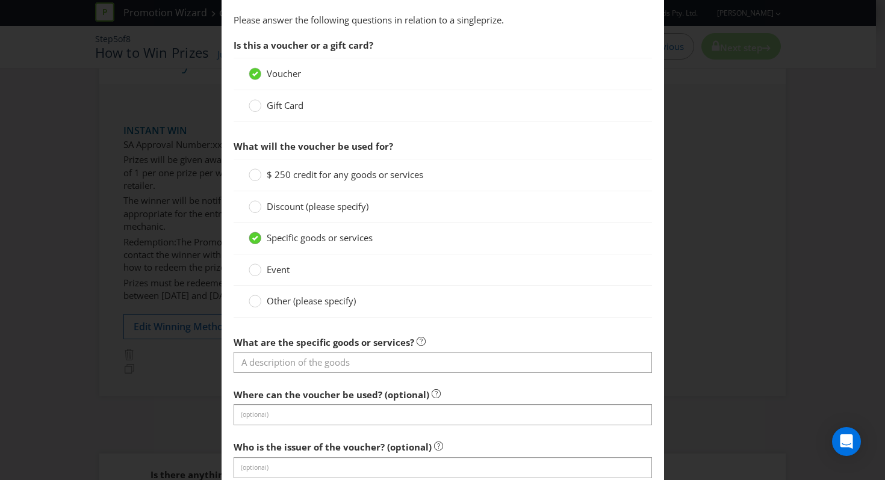
scroll to position [987, 0]
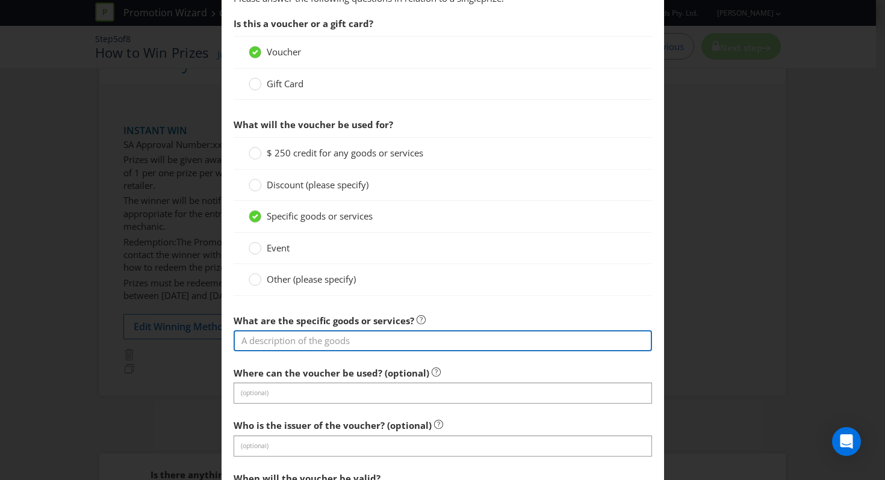
click at [257, 344] on input "text" at bounding box center [443, 340] width 418 height 21
type input "Woolworths eGift Card"
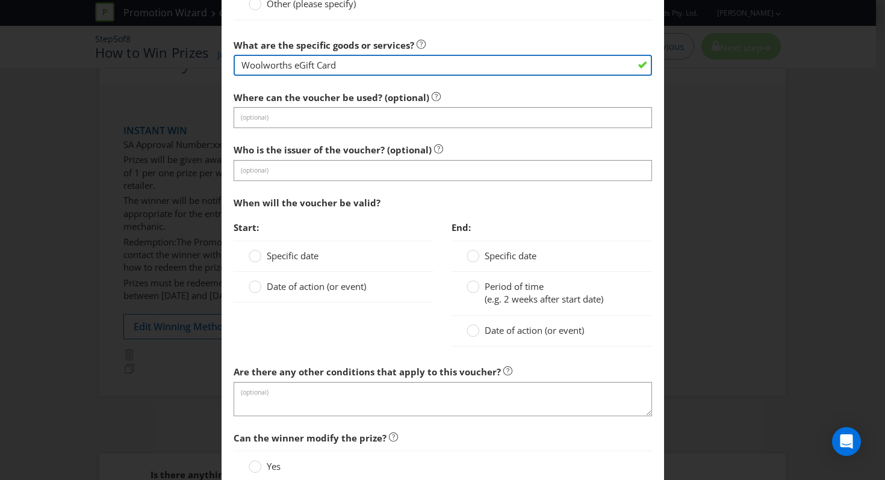
scroll to position [1281, 0]
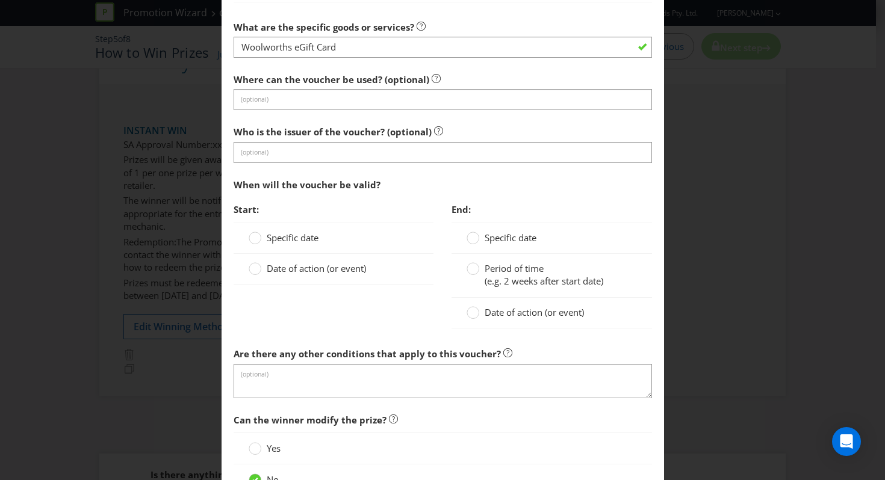
click at [286, 240] on span "Specific date" at bounding box center [293, 238] width 52 height 12
click at [0, 0] on input "Specific date" at bounding box center [0, 0] width 0 height 0
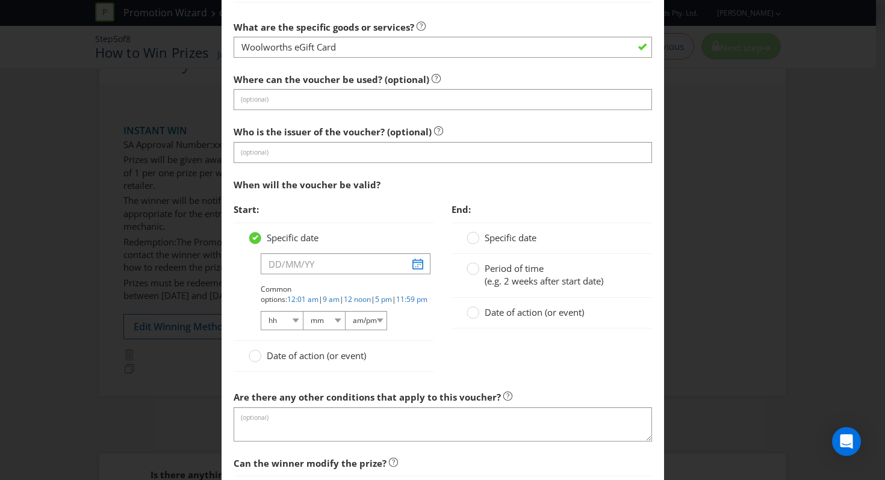
click at [270, 350] on span "Date of action (or event)" at bounding box center [316, 356] width 99 height 12
click at [0, 0] on input "Date of action (or event)" at bounding box center [0, 0] width 0 height 0
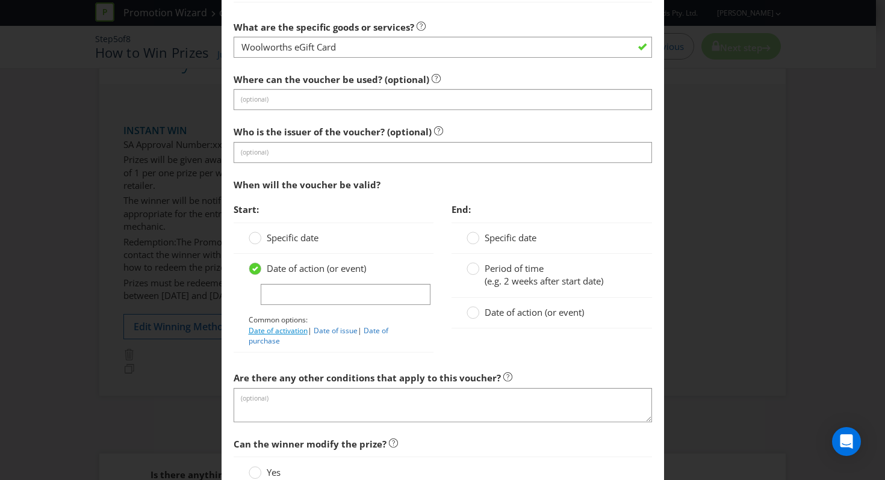
click at [279, 329] on link "Date of activation" at bounding box center [278, 331] width 59 height 10
type input "Date of activation"
click at [488, 269] on span "Period of time" at bounding box center [513, 268] width 59 height 12
click at [0, 0] on input "Period of time (e.g. 2 weeks after start date)" at bounding box center [0, 0] width 0 height 0
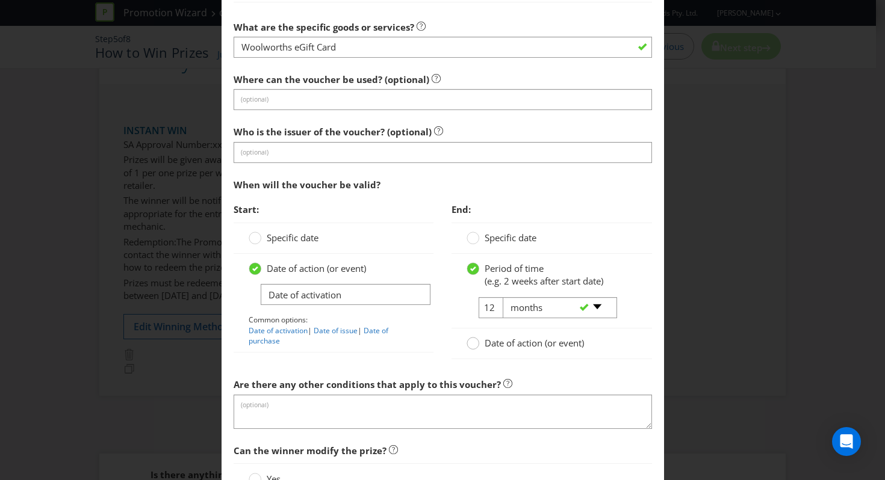
click at [473, 339] on icon at bounding box center [472, 343] width 13 height 13
click at [0, 0] on input "Date of action (or event)" at bounding box center [0, 0] width 0 height 0
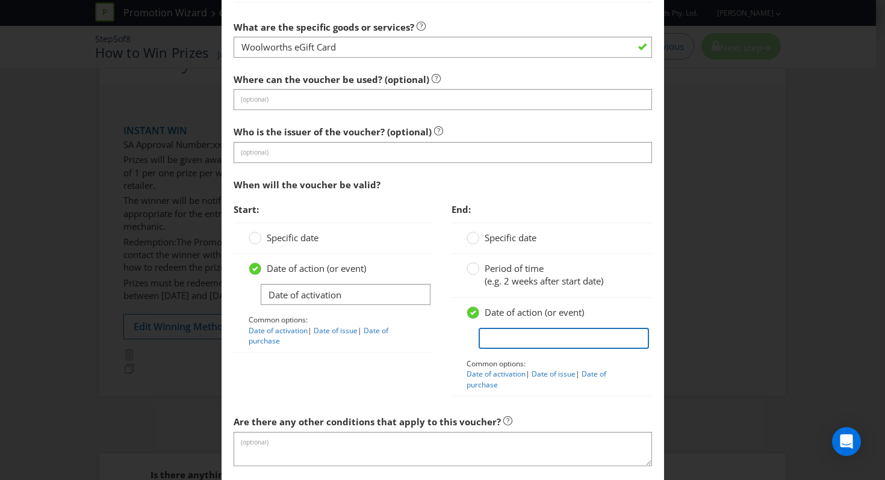
click at [496, 341] on input "text" at bounding box center [563, 338] width 170 height 21
type input "no expiry"
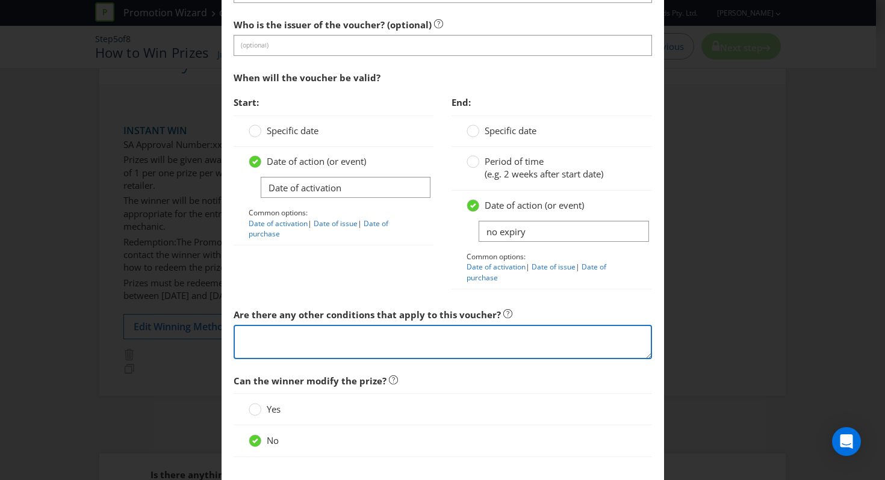
scroll to position [1467, 0]
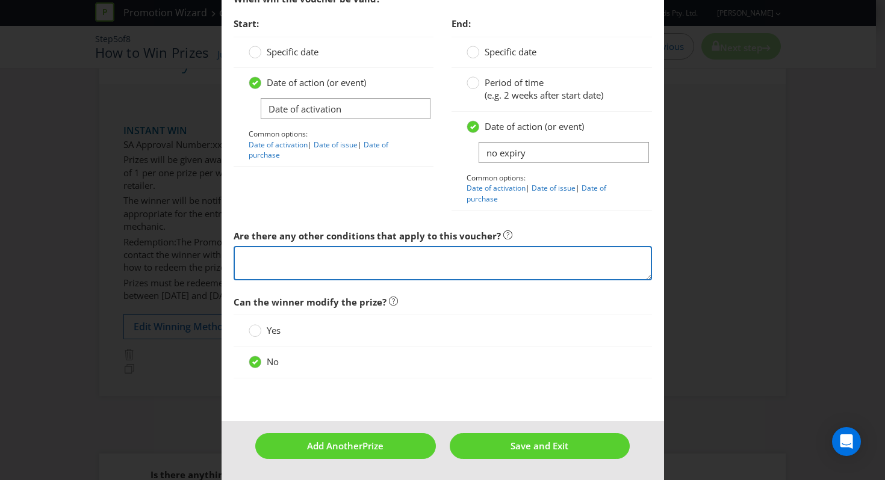
paste textarea "[URL][DOMAIN_NAME]"
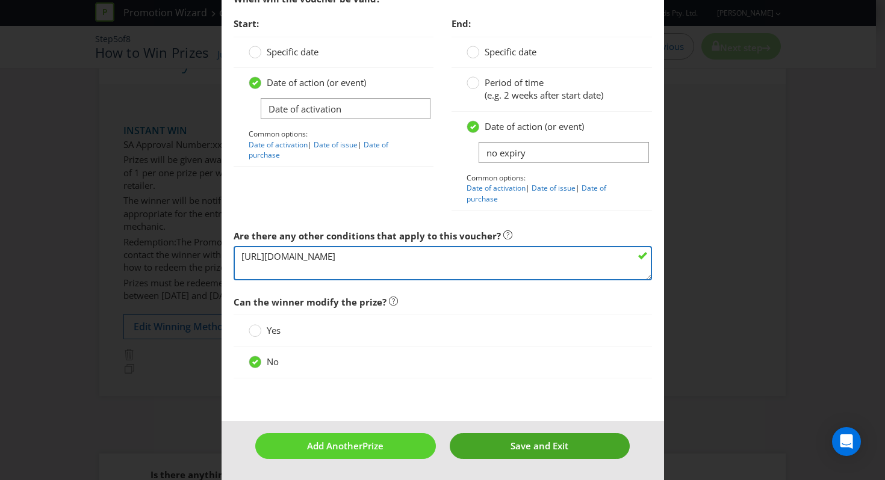
type textarea "[URL][DOMAIN_NAME]"
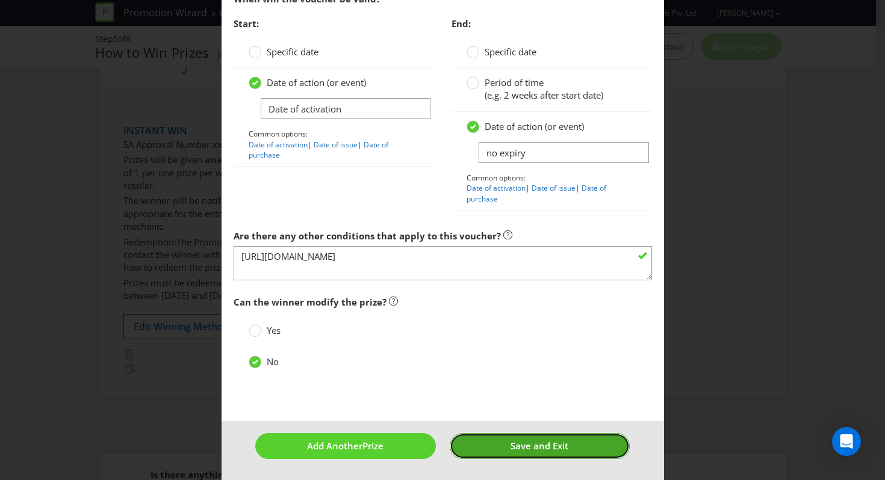
click at [510, 450] on span "Save and Exit" at bounding box center [539, 446] width 58 height 12
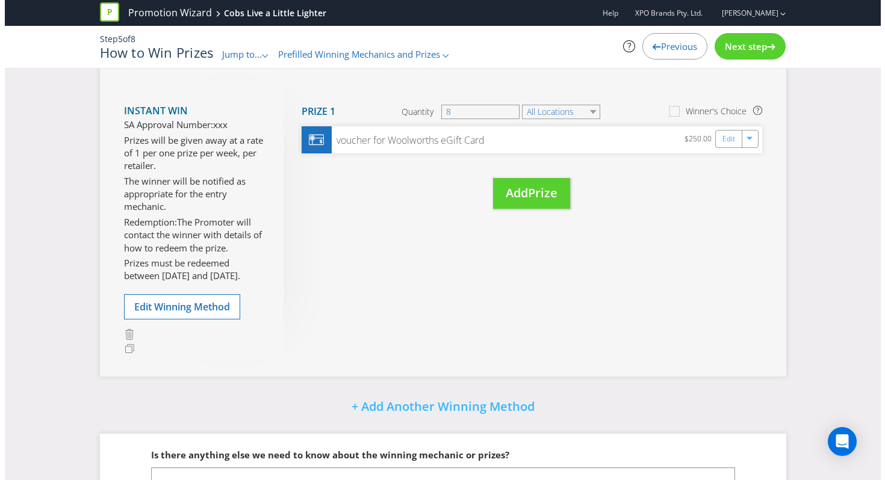
scroll to position [928, 0]
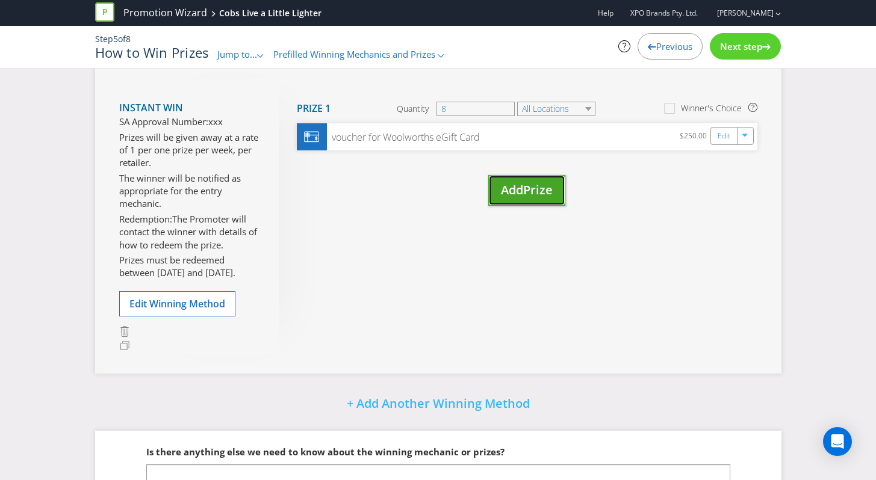
click at [525, 199] on button "Add Prize" at bounding box center [526, 190] width 77 height 31
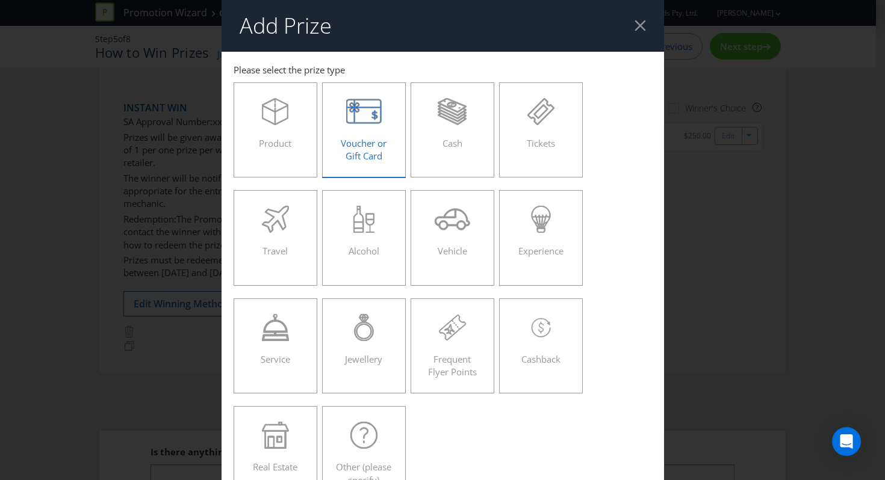
click at [377, 140] on span "Voucher or Gift Card" at bounding box center [364, 149] width 46 height 25
click at [0, 0] on input "Voucher or Gift Card" at bounding box center [0, 0] width 0 height 0
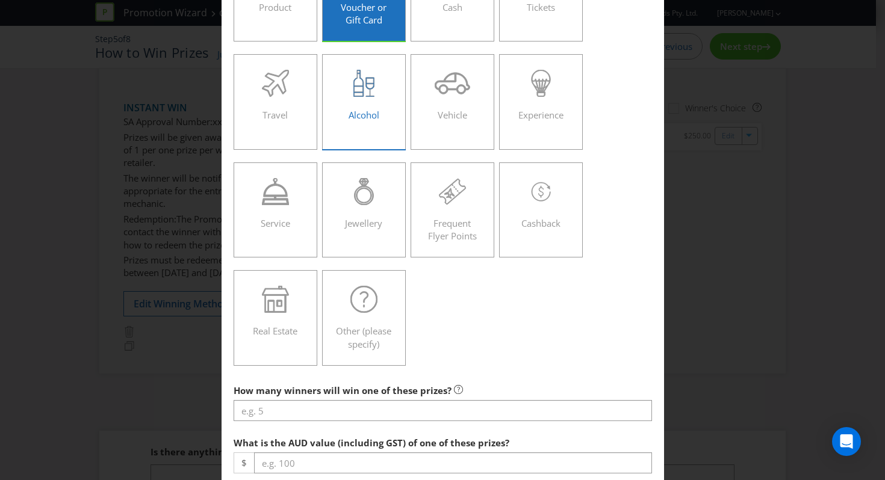
scroll to position [249, 0]
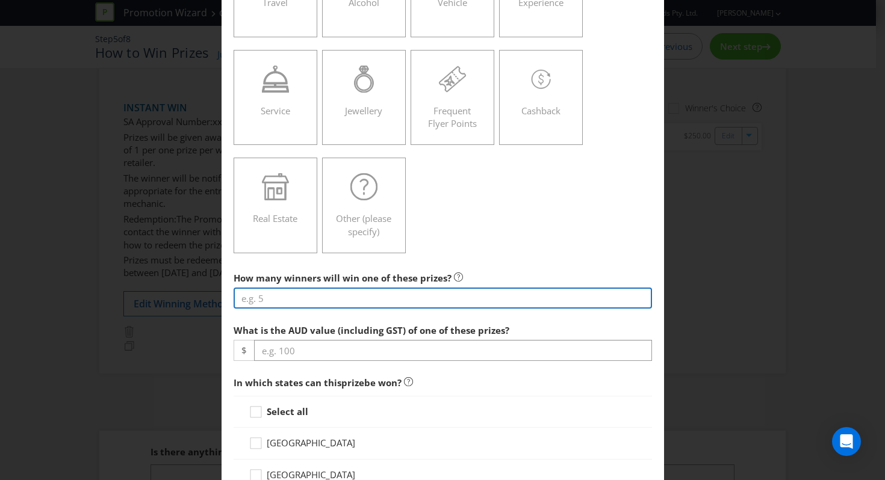
click at [349, 302] on input "number" at bounding box center [443, 298] width 418 height 21
type input "8"
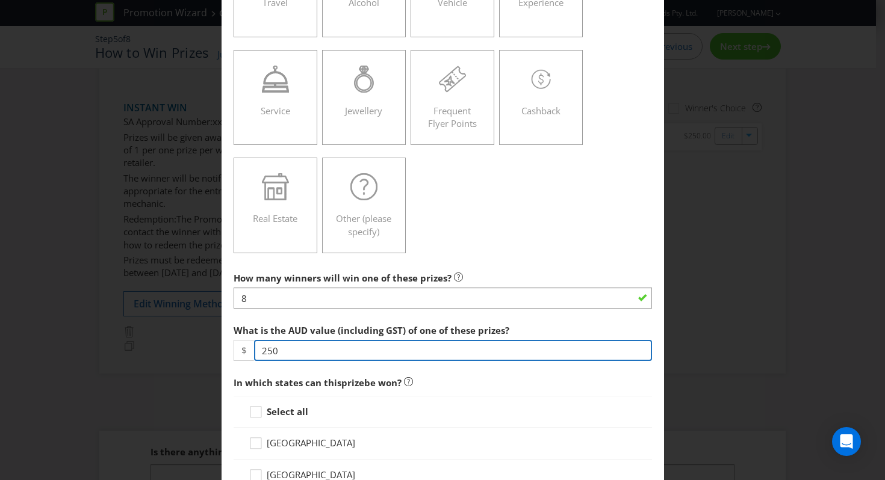
type input "250"
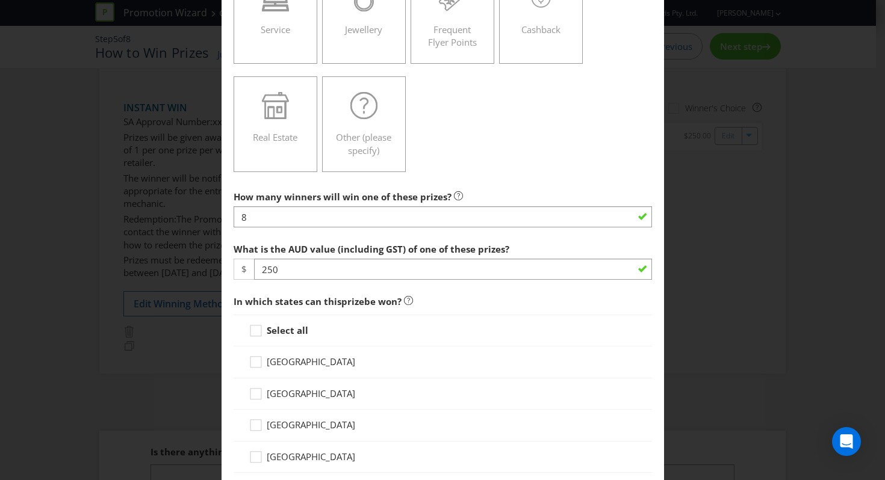
scroll to position [451, 0]
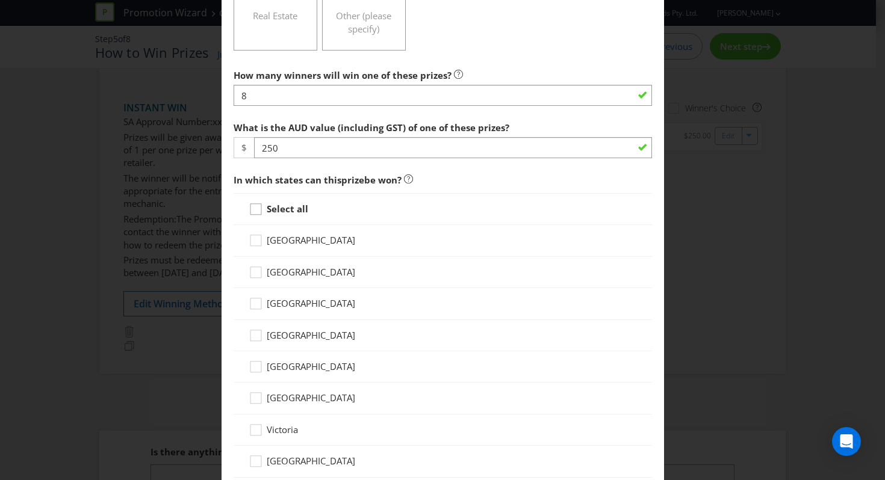
click at [258, 205] on icon at bounding box center [258, 212] width 18 height 18
click at [0, 0] on input "Select all" at bounding box center [0, 0] width 0 height 0
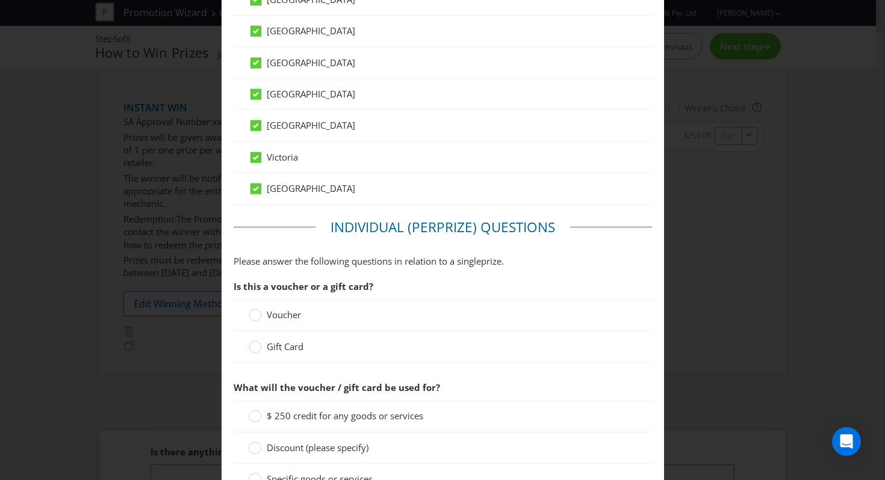
scroll to position [766, 0]
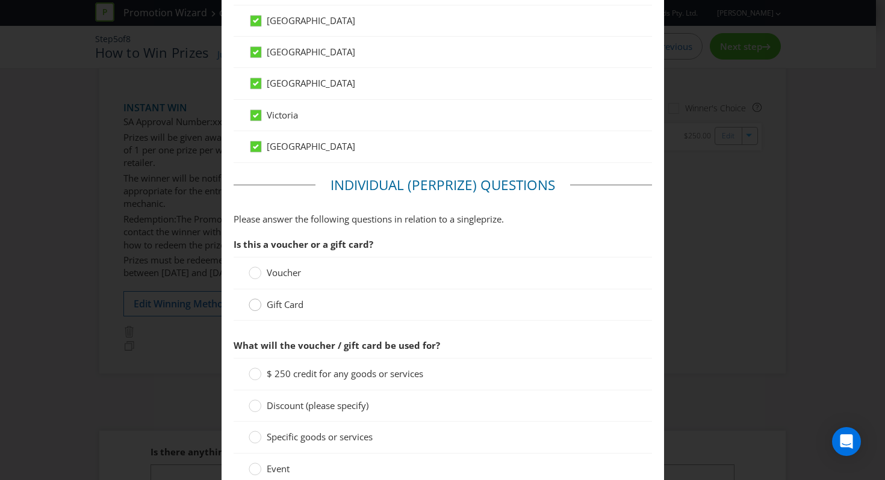
click at [253, 300] on div at bounding box center [255, 301] width 6 height 6
click at [0, 0] on input "Gift Card" at bounding box center [0, 0] width 0 height 0
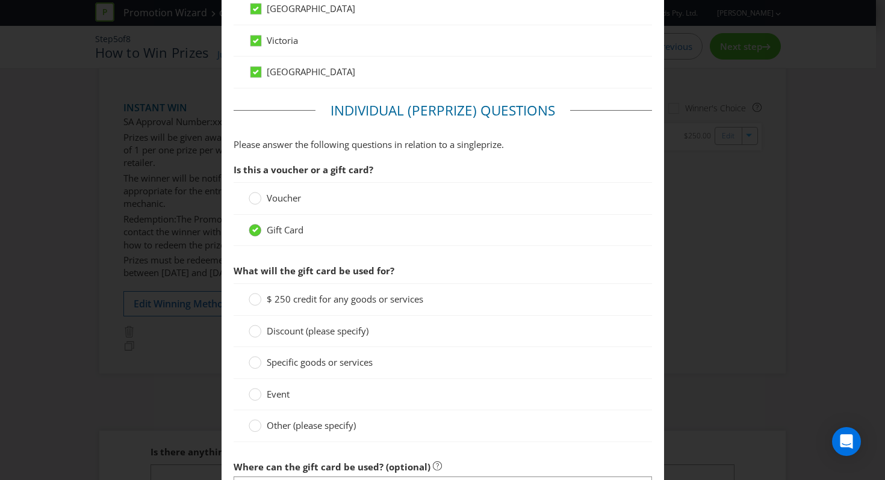
scroll to position [853, 0]
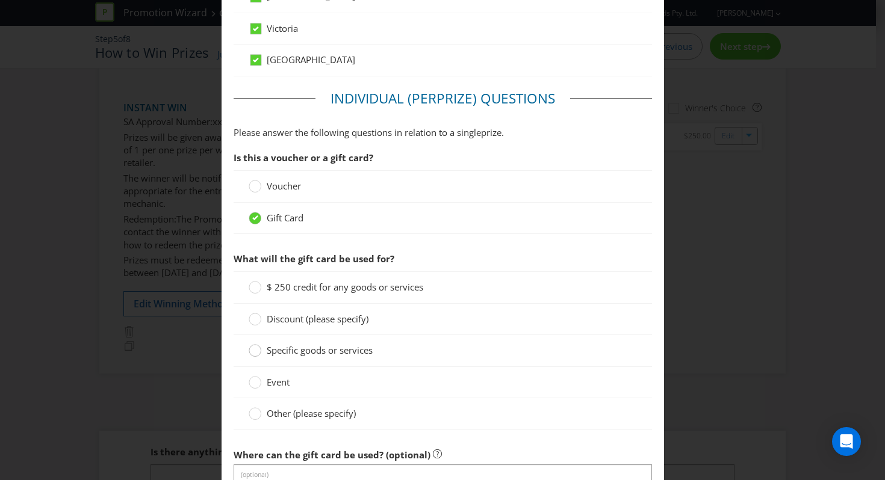
click at [252, 348] on div at bounding box center [255, 347] width 6 height 6
click at [0, 0] on input "Specific goods or services" at bounding box center [0, 0] width 0 height 0
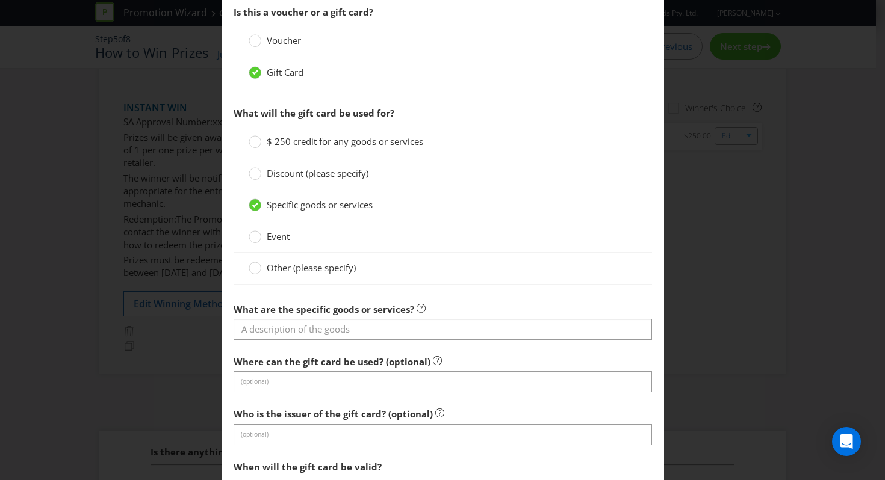
scroll to position [1008, 0]
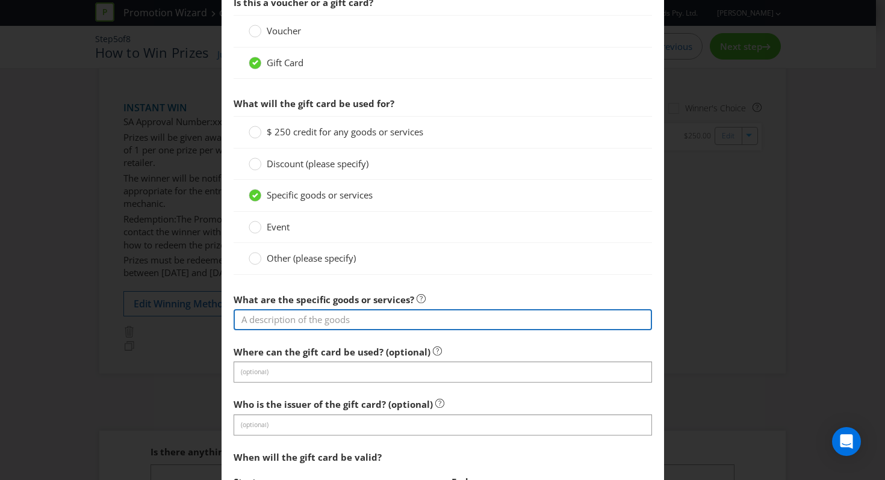
click at [274, 323] on input "text" at bounding box center [443, 319] width 418 height 21
type input "Coles Gift Card"
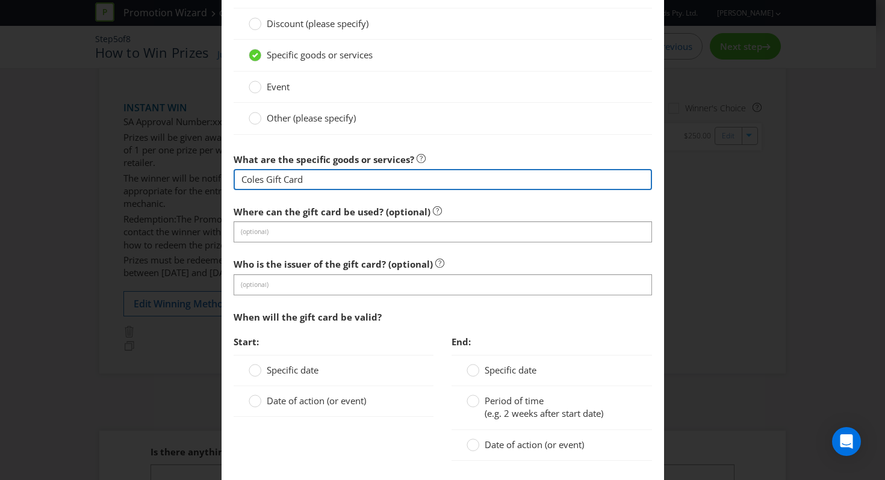
scroll to position [1163, 0]
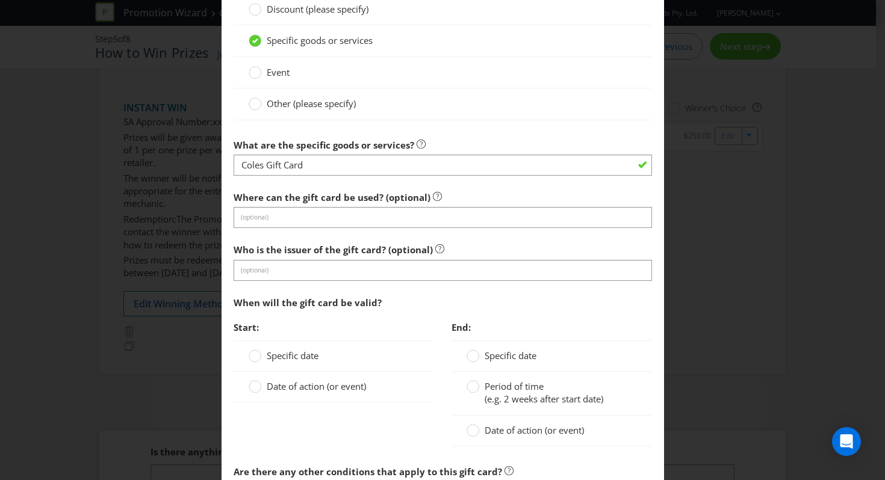
click at [285, 362] on label "Specific date" at bounding box center [285, 356] width 72 height 13
click at [0, 0] on input "Specific date" at bounding box center [0, 0] width 0 height 0
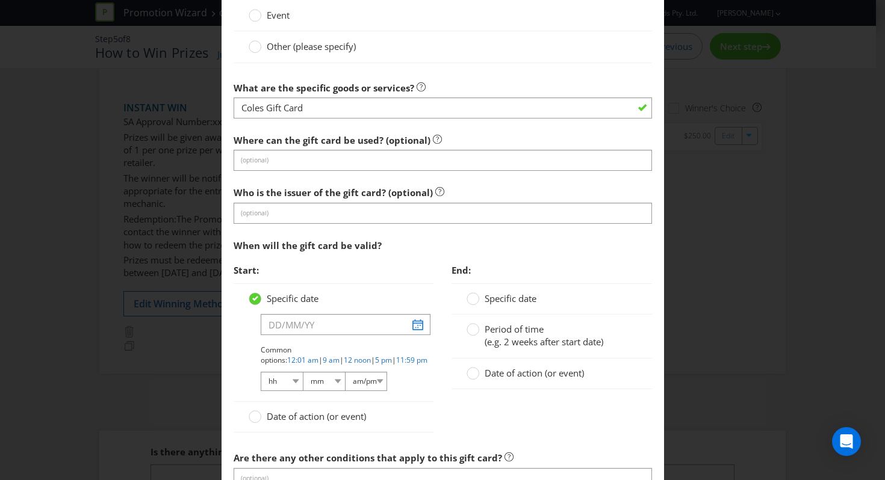
scroll to position [1228, 0]
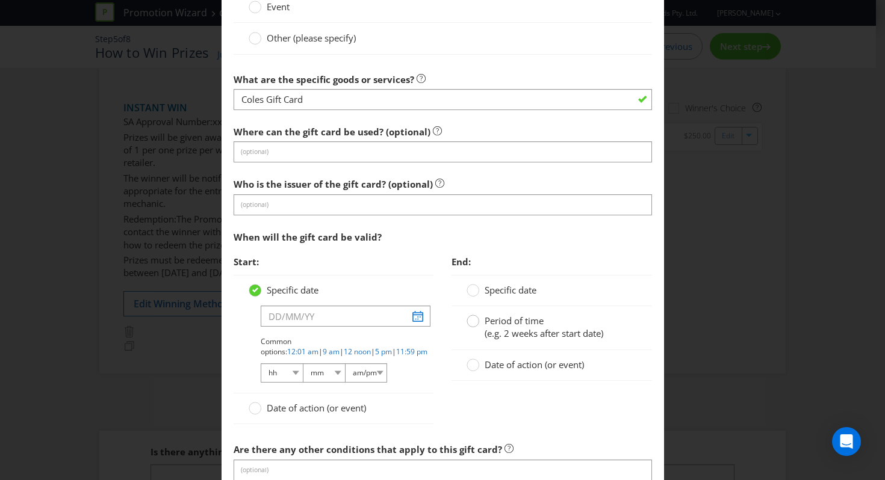
click at [474, 327] on div at bounding box center [472, 323] width 12 height 16
click at [0, 0] on input "Period of time (e.g. 2 weeks after start date)" at bounding box center [0, 0] width 0 height 0
drag, startPoint x: 492, startPoint y: 356, endPoint x: 441, endPoint y: 356, distance: 50.6
click at [442, 356] on div "End: Specific date Period of time (e.g. 2 weeks after start date) 12 -- Please …" at bounding box center [551, 337] width 218 height 175
click at [483, 357] on input "12" at bounding box center [491, 360] width 27 height 21
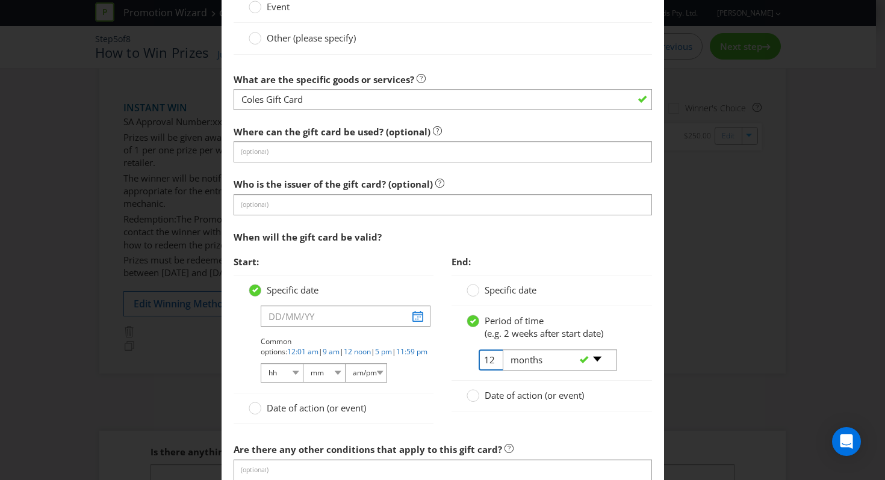
type input "1"
type input "4"
click at [592, 356] on select "-- Please select -- days weeks months years" at bounding box center [560, 360] width 114 height 21
select select "YEARS"
click at [503, 350] on select "-- Please select -- days weeks months years" at bounding box center [560, 360] width 114 height 21
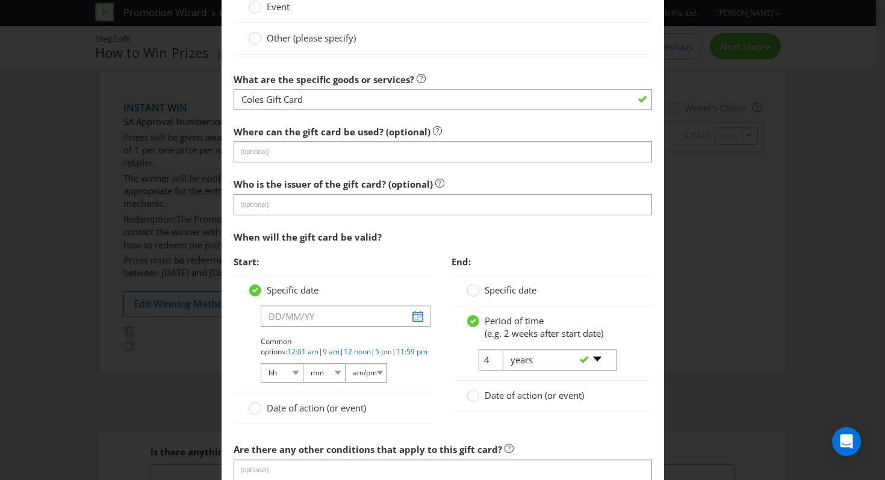
click at [277, 409] on span "Date of action (or event)" at bounding box center [316, 408] width 99 height 12
click at [0, 0] on input "Date of action (or event)" at bounding box center [0, 0] width 0 height 0
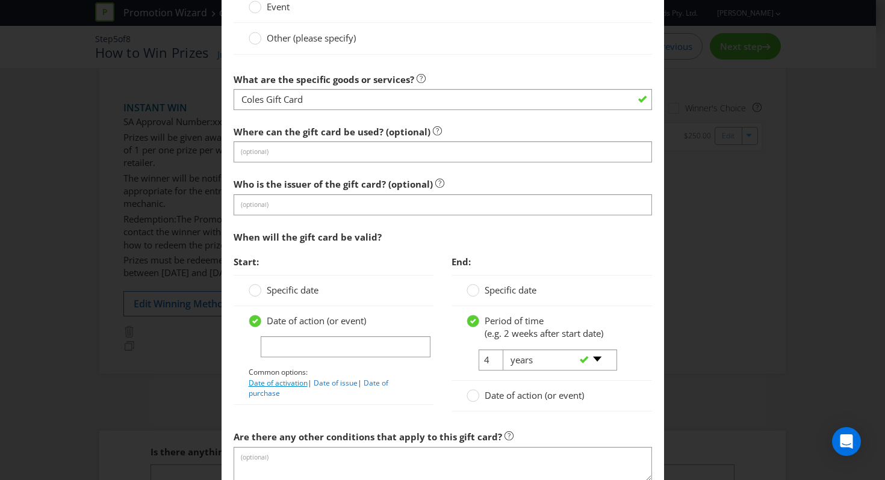
click at [280, 386] on link "Date of activation" at bounding box center [278, 383] width 59 height 10
type input "Date of activation"
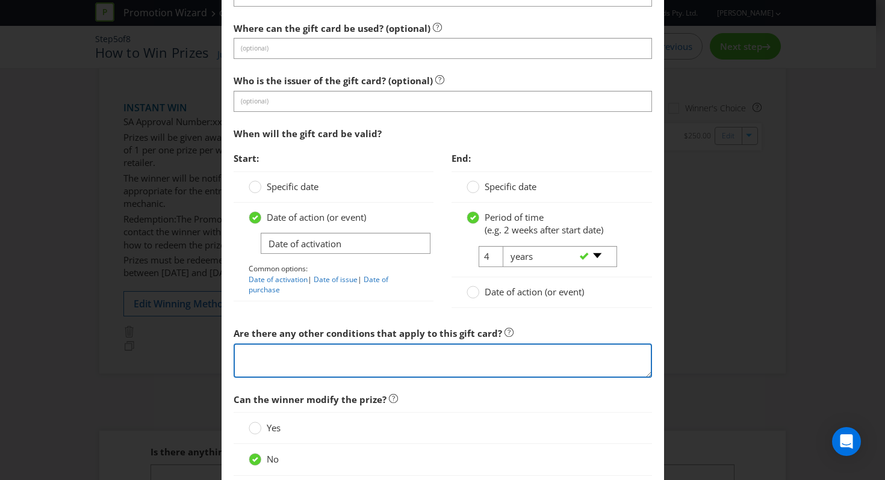
click at [454, 353] on textarea at bounding box center [443, 361] width 418 height 34
paste textarea "r"
type textarea "r"
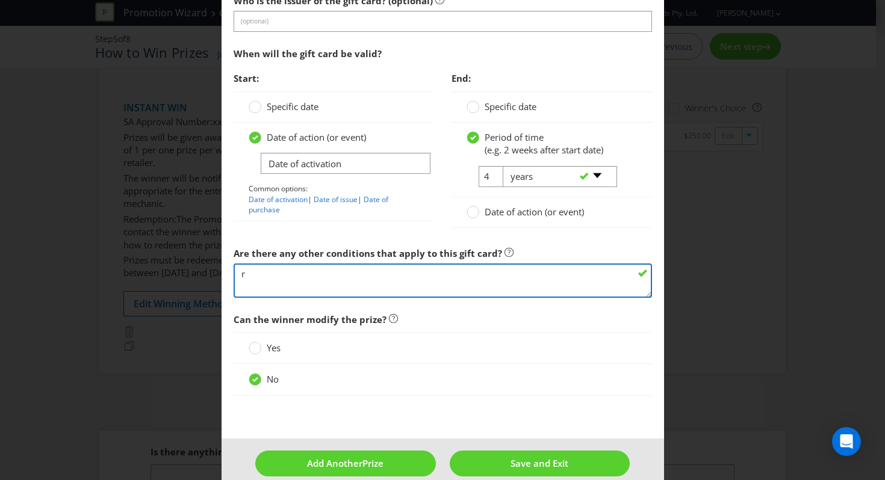
scroll to position [1429, 0]
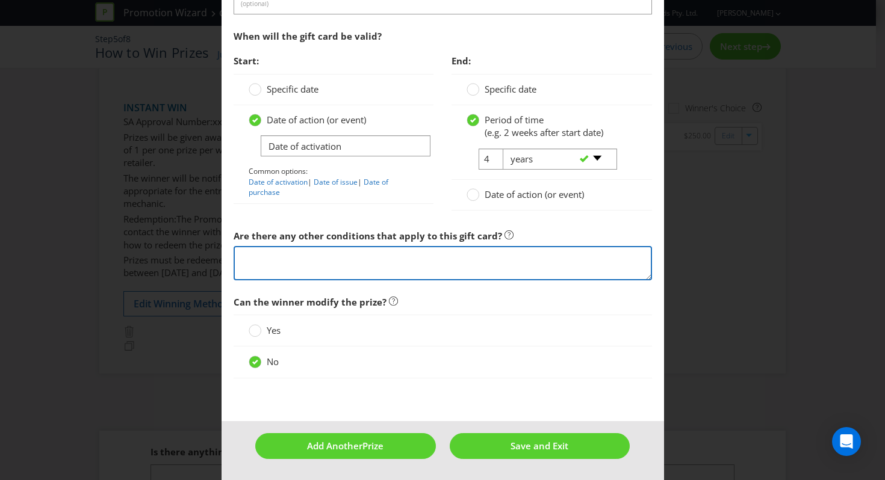
paste textarea "r"
type textarea "r"
paste textarea "[URL][DOMAIN_NAME]"
type textarea "[URL][DOMAIN_NAME]"
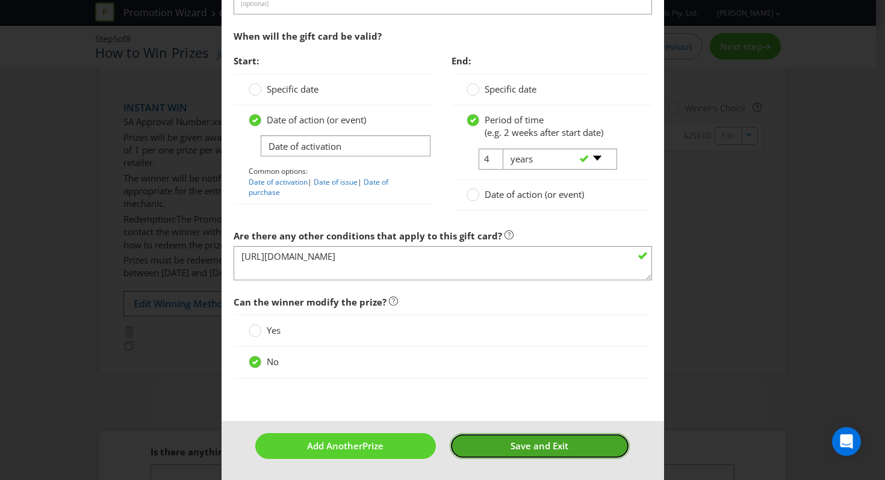
click at [487, 448] on button "Save and Exit" at bounding box center [540, 446] width 180 height 26
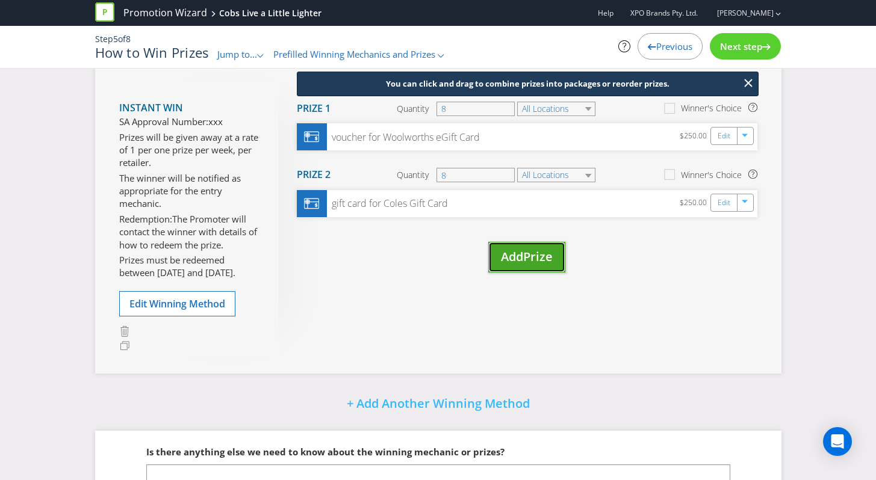
click at [531, 262] on span "Prize" at bounding box center [537, 257] width 29 height 16
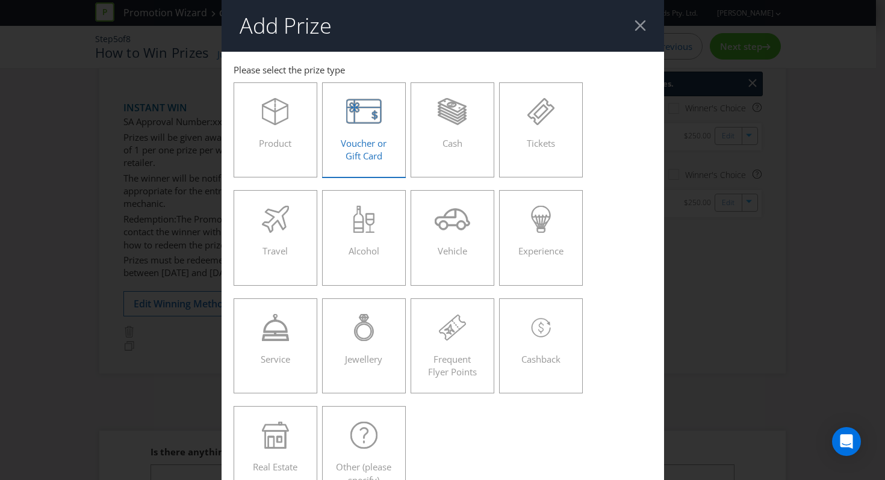
click at [372, 163] on label "Voucher or Gift Card" at bounding box center [364, 129] width 84 height 95
click at [0, 0] on input "Voucher or Gift Card" at bounding box center [0, 0] width 0 height 0
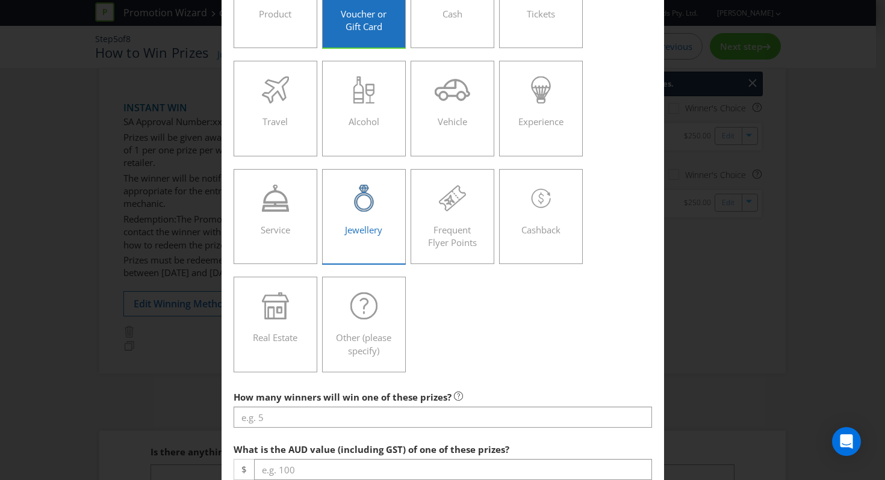
scroll to position [288, 0]
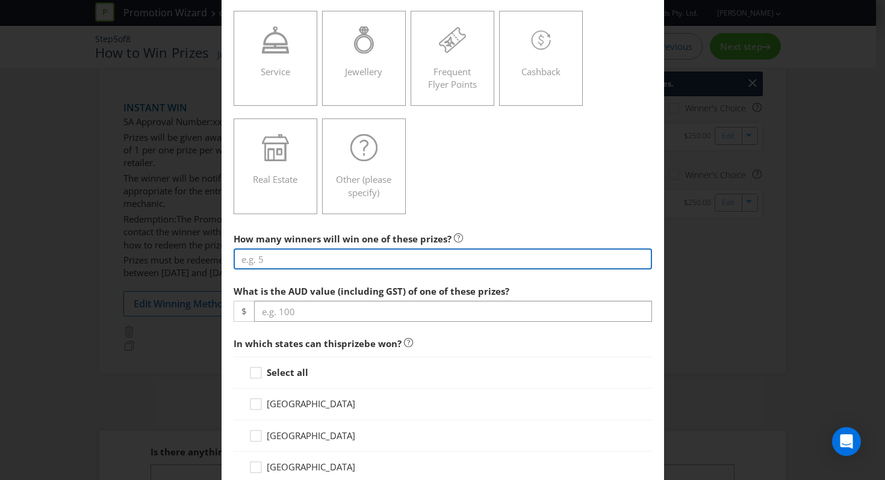
click at [354, 257] on input "number" at bounding box center [443, 259] width 418 height 21
type input "8"
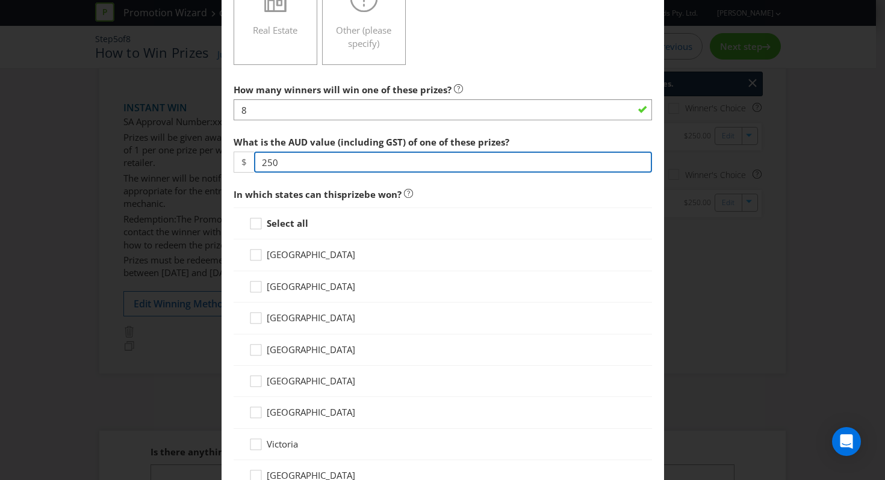
scroll to position [601, 0]
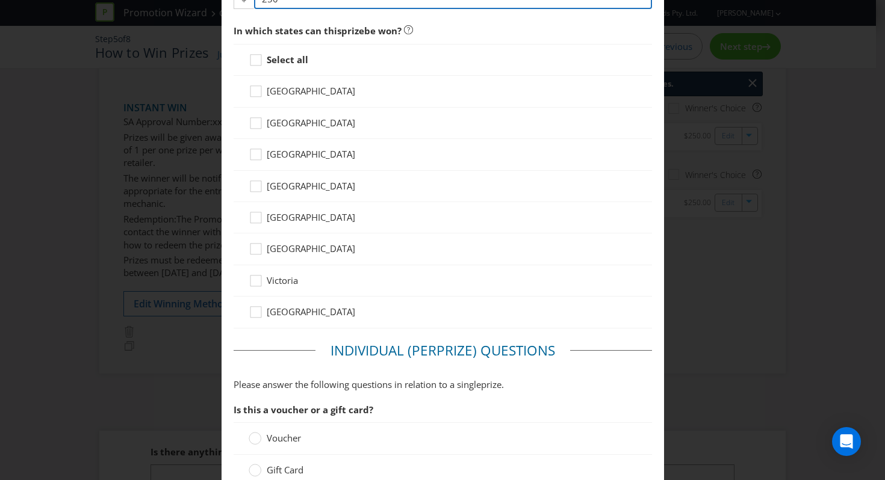
type input "250"
click at [286, 64] on strong "Select all" at bounding box center [288, 60] width 42 height 12
click at [0, 0] on input "Select all" at bounding box center [0, 0] width 0 height 0
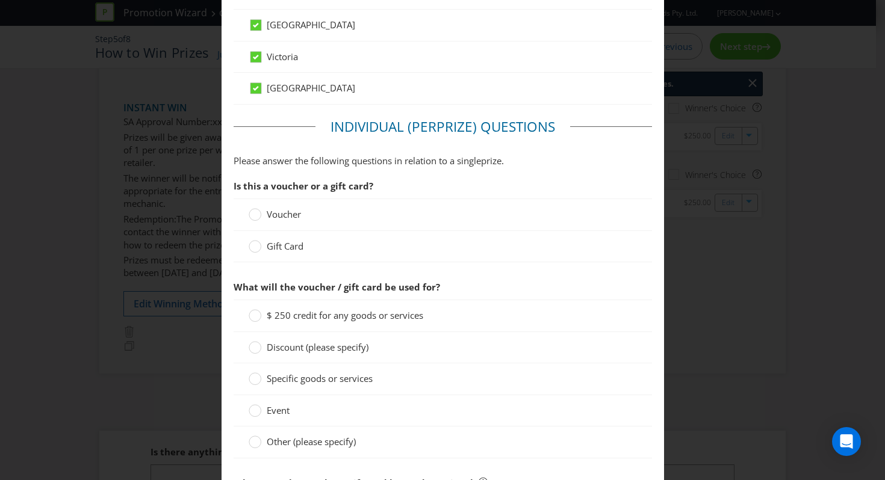
click at [280, 208] on span "Voucher" at bounding box center [284, 214] width 34 height 12
click at [0, 0] on input "Voucher" at bounding box center [0, 0] width 0 height 0
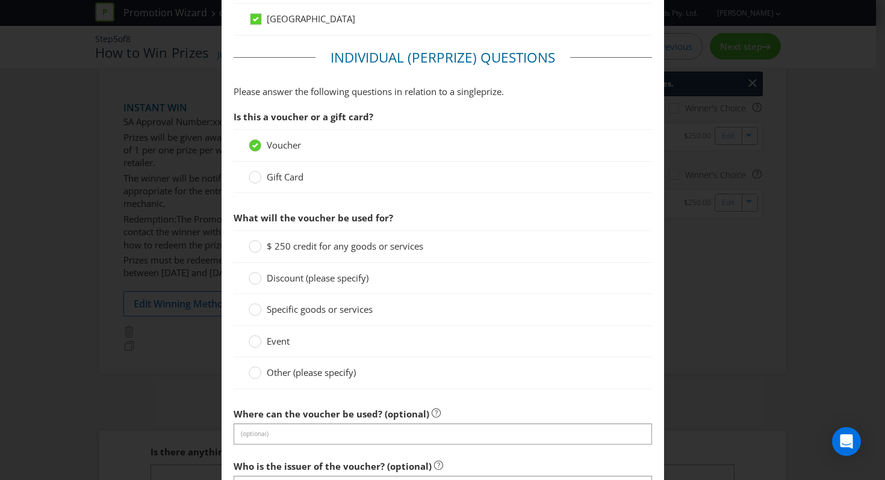
scroll to position [895, 0]
click at [261, 309] on label "Specific goods or services" at bounding box center [312, 308] width 126 height 13
click at [0, 0] on input "Specific goods or services" at bounding box center [0, 0] width 0 height 0
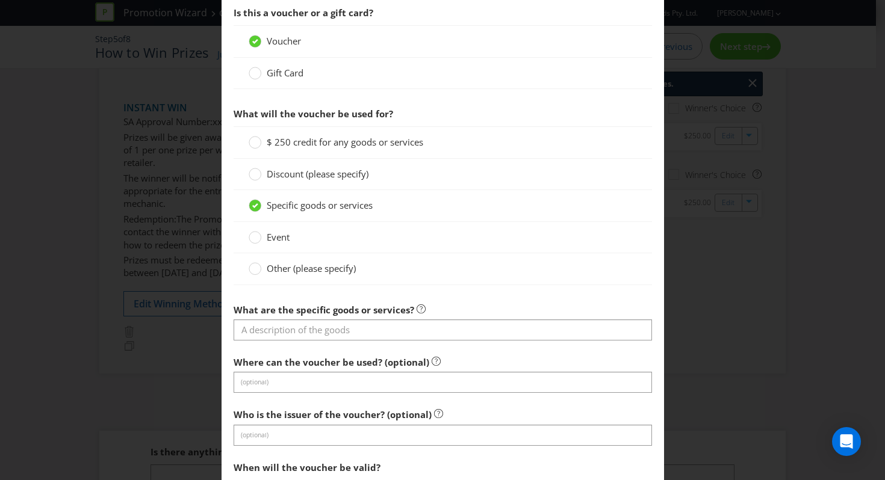
scroll to position [1005, 0]
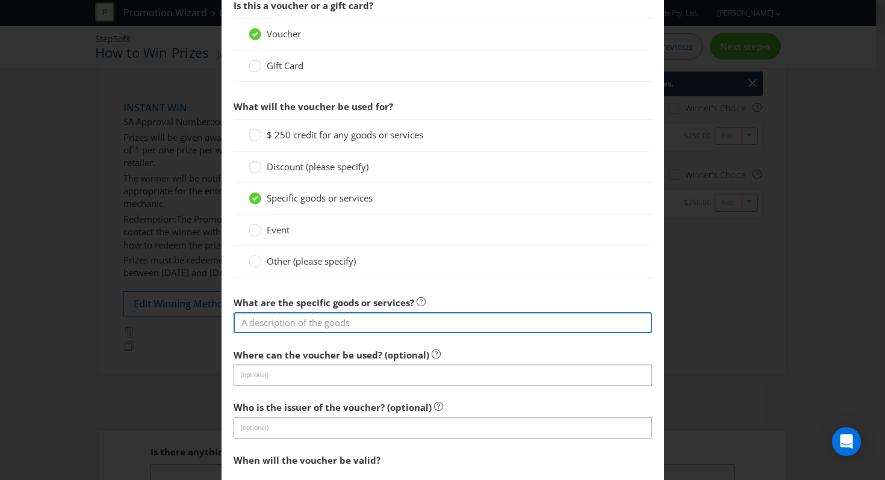
click at [309, 321] on input "text" at bounding box center [443, 322] width 418 height 21
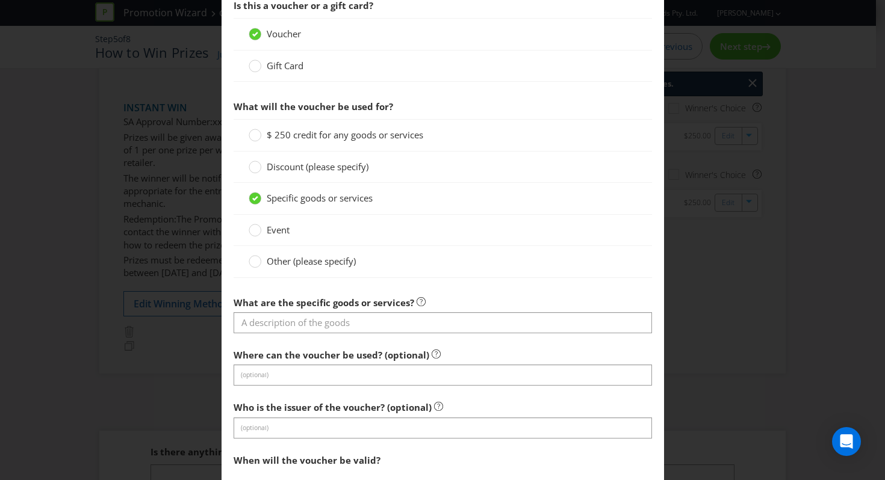
click at [384, 286] on section "Is this a voucher or a gift card? Voucher Gift Card What will the voucher be us…" at bounding box center [443, 333] width 418 height 681
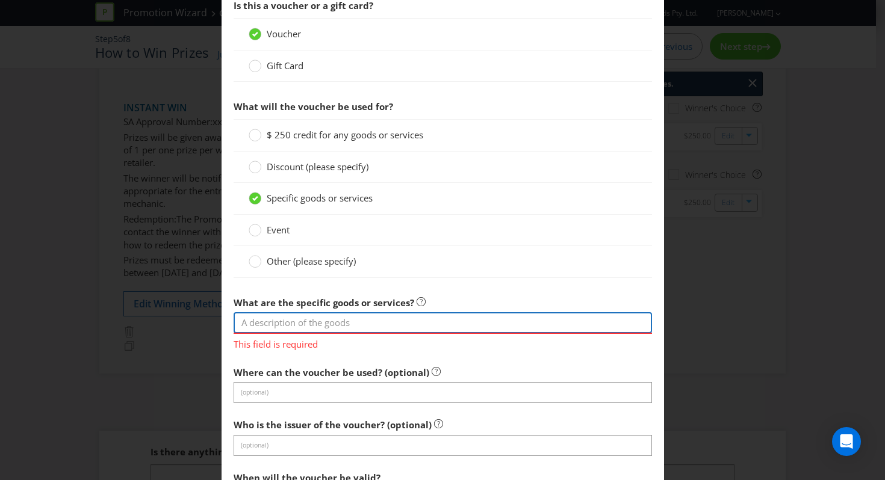
click at [344, 325] on input "text" at bounding box center [443, 322] width 418 height 21
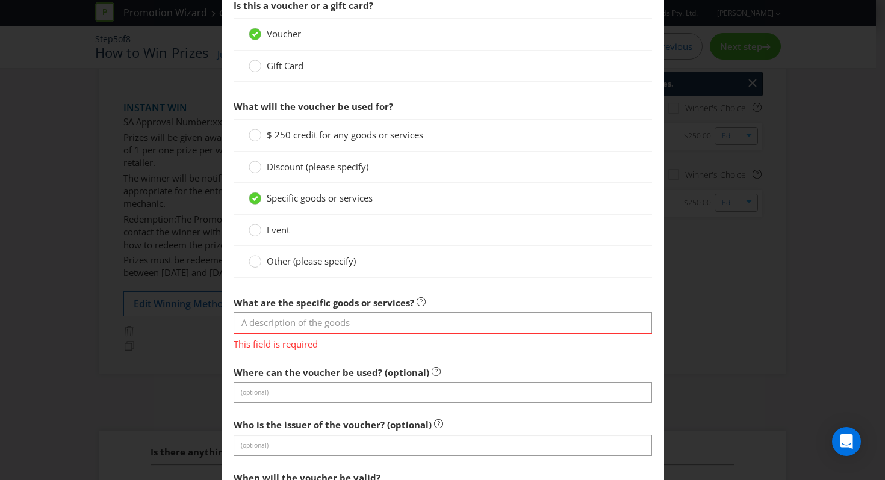
click at [342, 146] on div "$ 250 credit for any goods or services" at bounding box center [443, 135] width 418 height 32
click at [349, 141] on label "$ 250 credit for any goods or services" at bounding box center [337, 135] width 177 height 13
click at [0, 0] on input "$ 250 credit for any goods or services" at bounding box center [0, 0] width 0 height 0
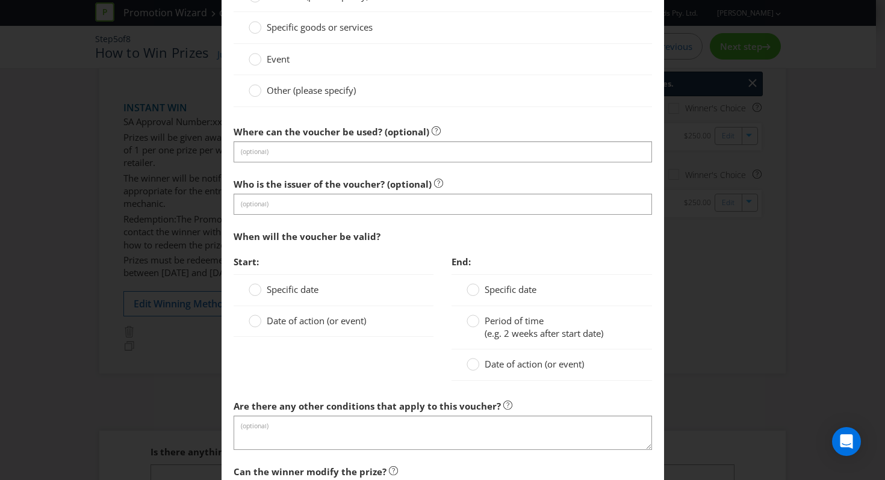
scroll to position [1264, 0]
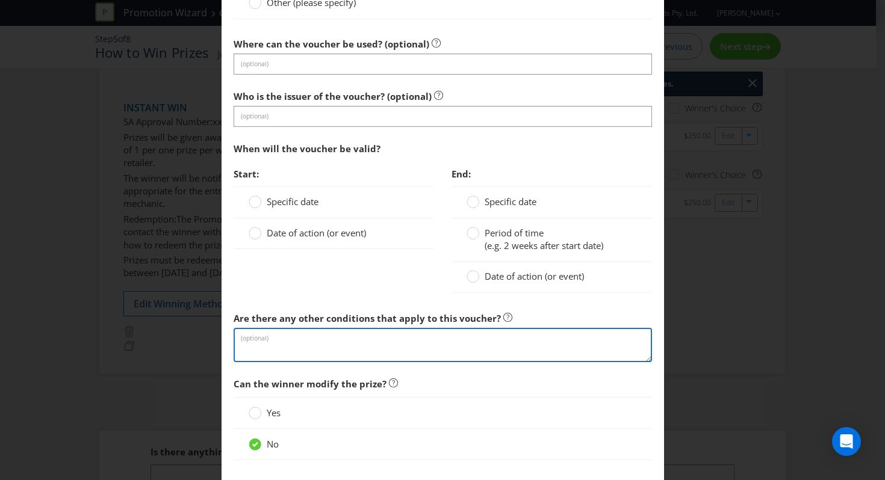
click at [282, 342] on textarea at bounding box center [443, 345] width 418 height 34
paste textarea "The LocalCard Digital Visa Debit Card is issued by Airwallex Pty Ltd (ABN 37 60…"
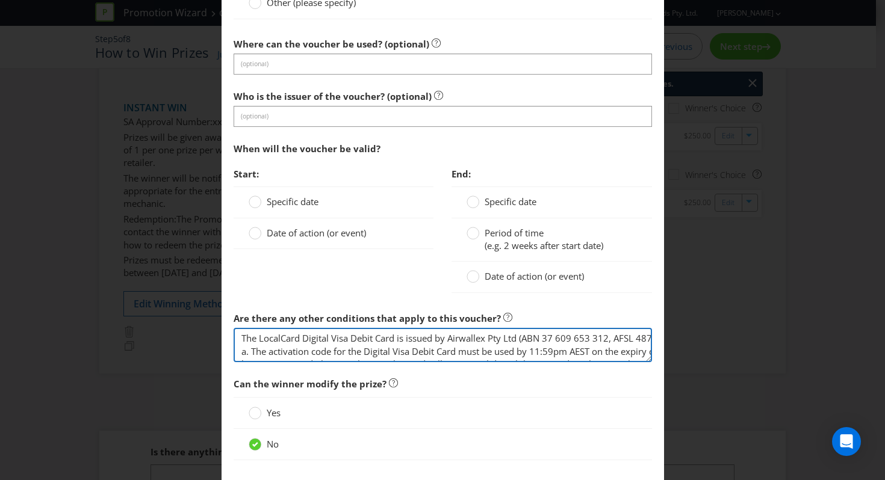
scroll to position [73, 0]
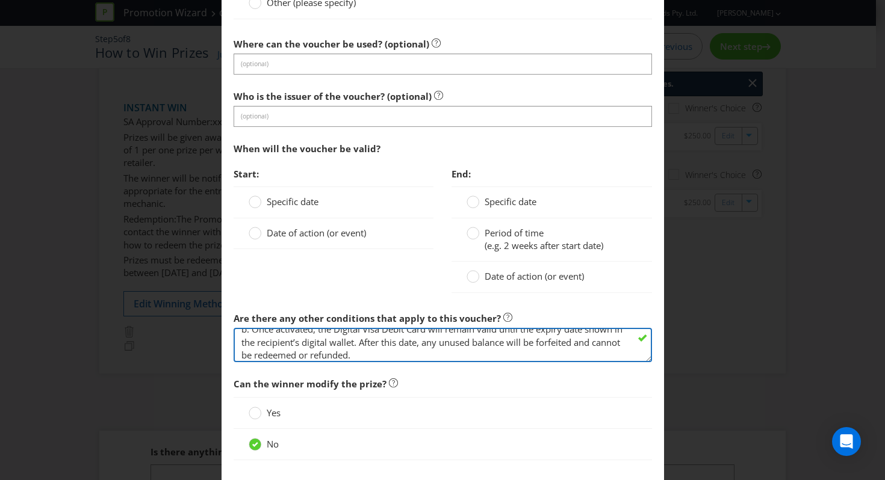
type textarea "The LocalCard Digital Visa Debit Card is issued by Airwallex Pty Ltd (ABN 37 60…"
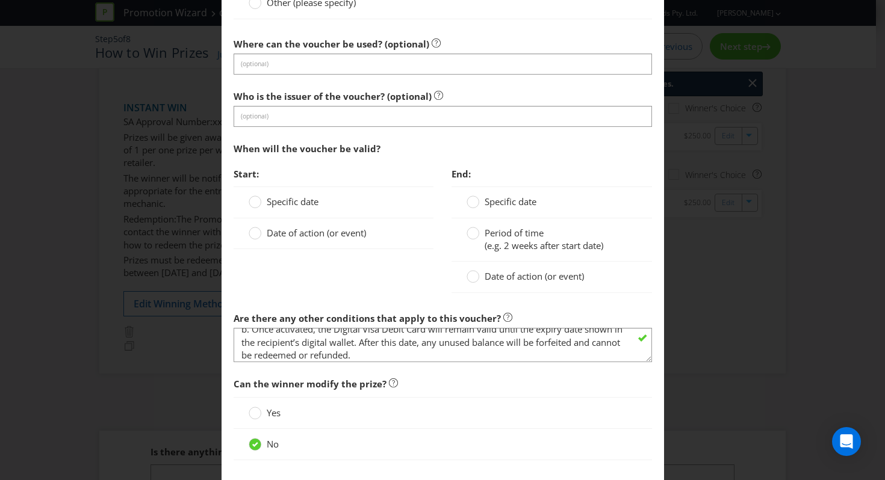
click at [299, 229] on span "Date of action (or event)" at bounding box center [316, 233] width 99 height 12
click at [0, 0] on input "Date of action (or event)" at bounding box center [0, 0] width 0 height 0
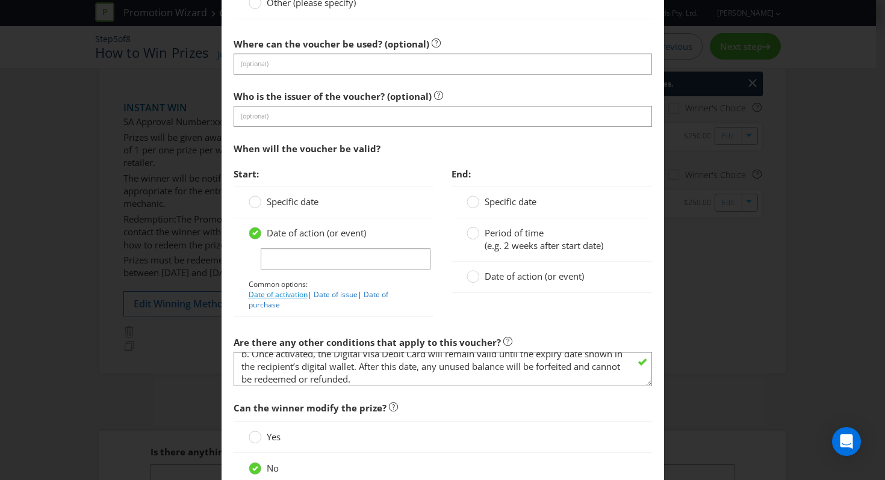
click at [280, 294] on link "Date of activation" at bounding box center [278, 294] width 59 height 10
type input "Date of activation"
click at [505, 248] on span "(e.g. 2 weeks after start date)" at bounding box center [543, 246] width 119 height 12
click at [0, 0] on input "Period of time (e.g. 2 weeks after start date)" at bounding box center [0, 0] width 0 height 0
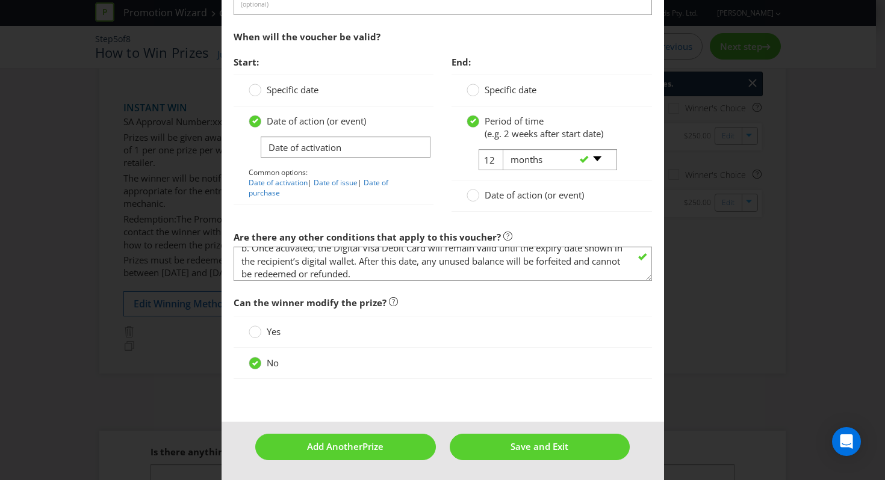
scroll to position [1377, 0]
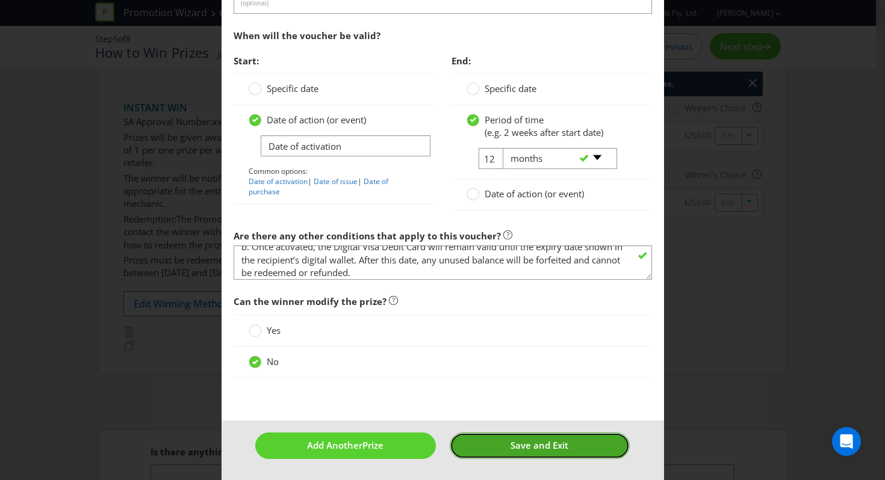
click at [471, 446] on button "Save and Exit" at bounding box center [540, 446] width 180 height 26
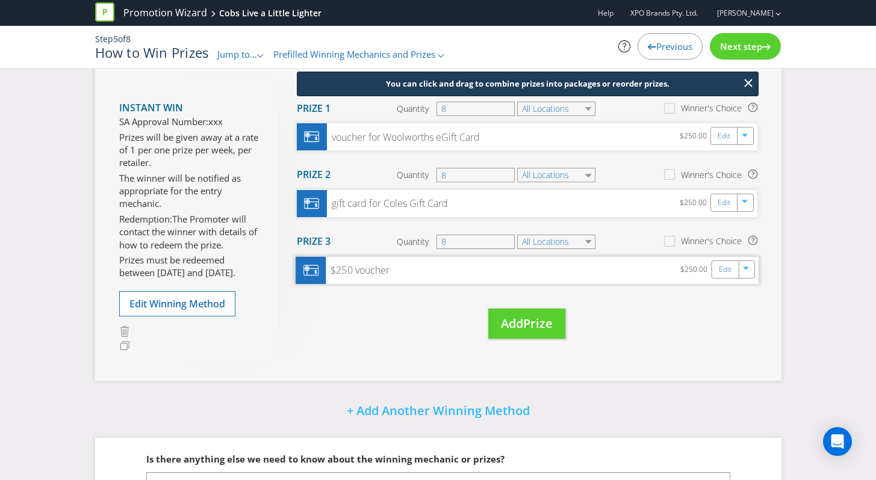
click at [407, 267] on div "$250 voucher $250.00 Edit" at bounding box center [527, 270] width 463 height 27
click at [724, 267] on link "Edit" at bounding box center [724, 269] width 13 height 14
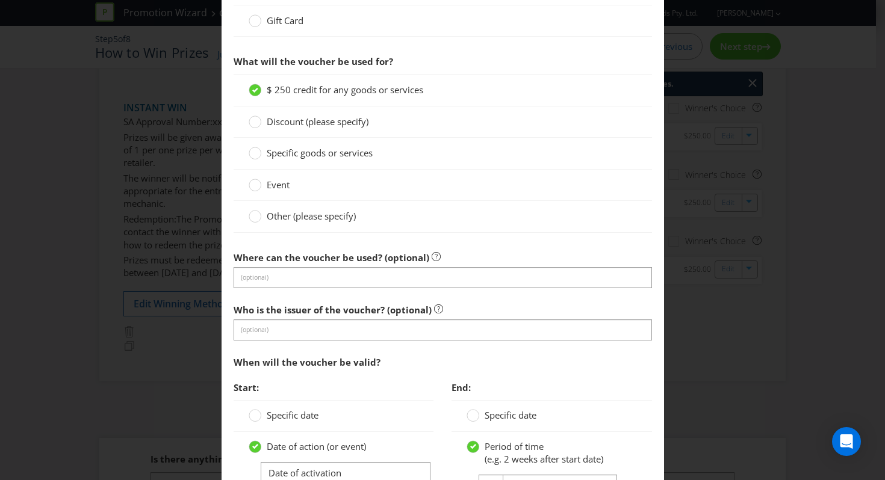
scroll to position [1130, 0]
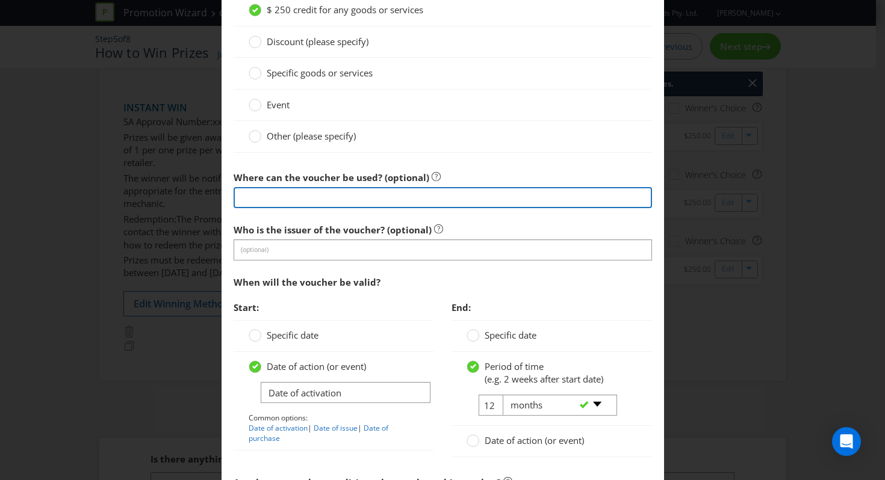
click at [393, 193] on input "text" at bounding box center [443, 197] width 418 height 21
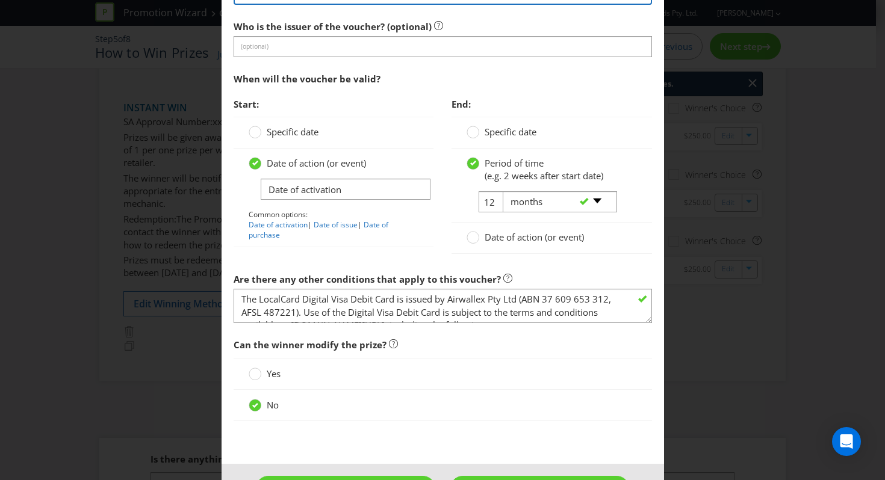
scroll to position [1377, 0]
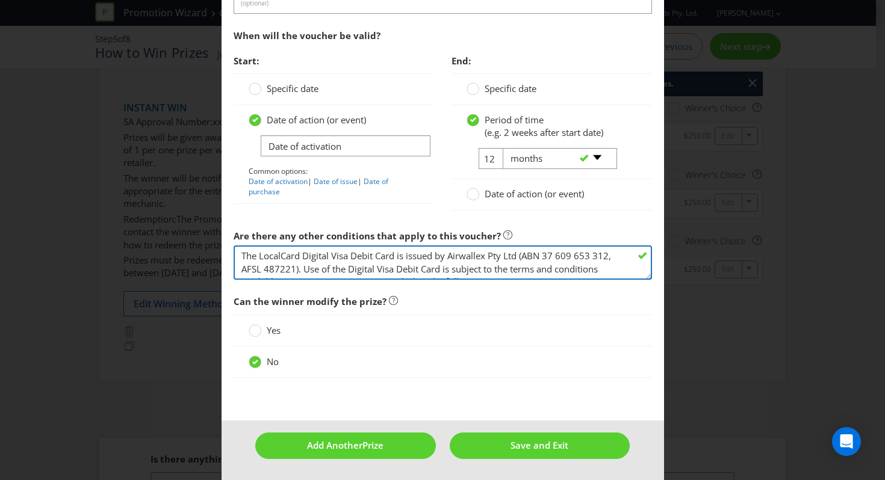
click at [444, 261] on textarea "The LocalCard Digital Visa Debit Card is issued by Airwallex Pty Ltd (ABN 37 60…" at bounding box center [443, 263] width 418 height 34
drag, startPoint x: 301, startPoint y: 254, endPoint x: 395, endPoint y: 252, distance: 93.9
click at [395, 252] on textarea "The LocalCard Digital Visa Debit Card is issued by Airwallex Pty Ltd (ABN 37 60…" at bounding box center [443, 263] width 418 height 34
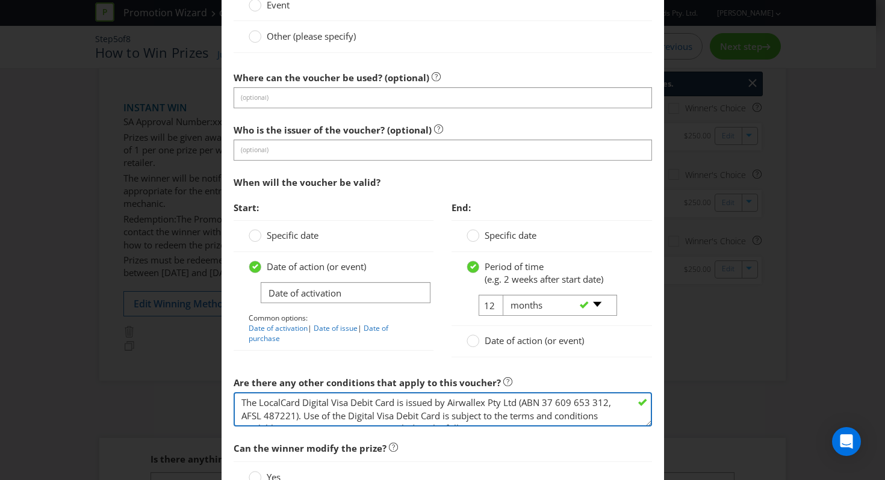
scroll to position [1208, 0]
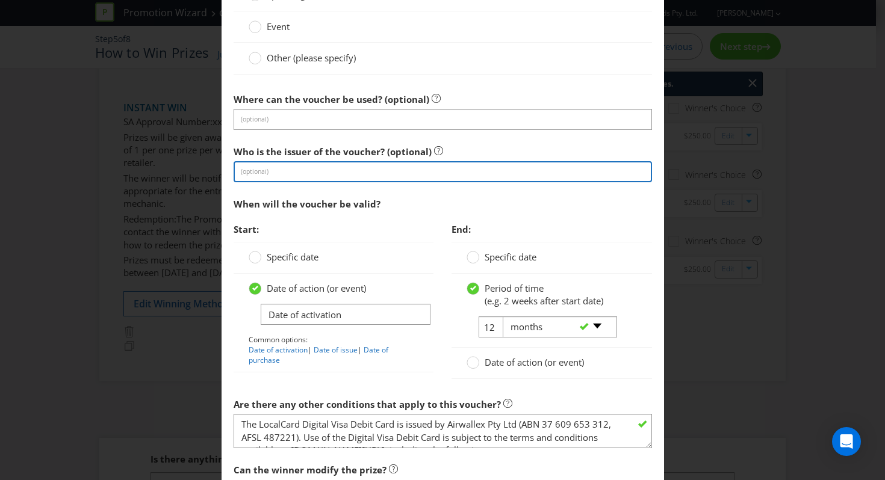
click at [382, 166] on input "text" at bounding box center [443, 171] width 418 height 21
paste input "Digital Visa Debit Card"
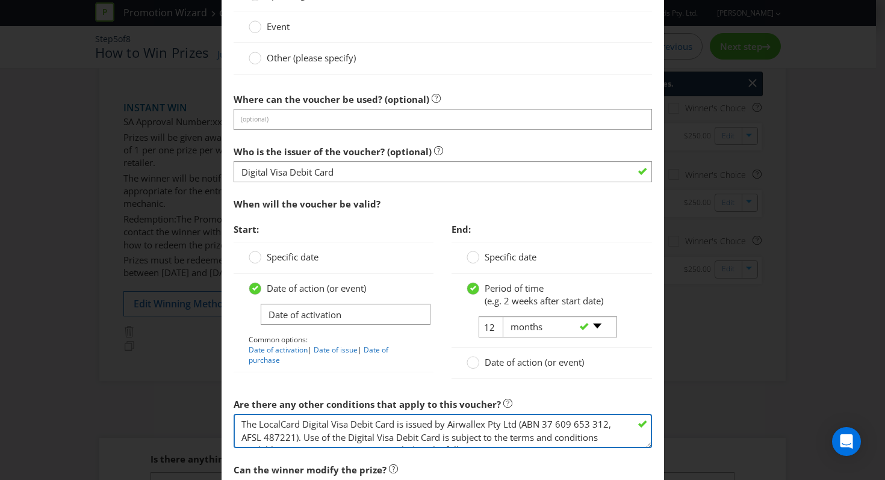
drag, startPoint x: 258, startPoint y: 424, endPoint x: 394, endPoint y: 420, distance: 135.5
click at [394, 420] on textarea "The LocalCard Digital Visa Debit Card is issued by Airwallex Pty Ltd (ABN 37 60…" at bounding box center [443, 431] width 418 height 34
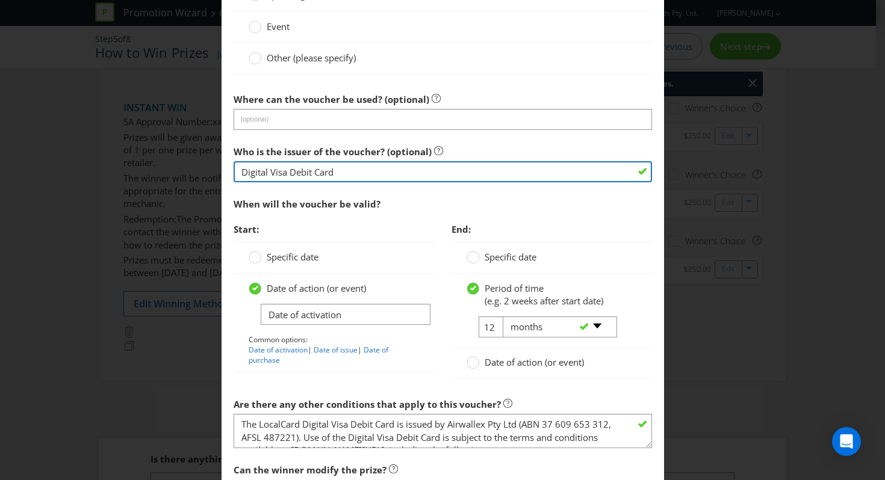
drag, startPoint x: 385, startPoint y: 176, endPoint x: 171, endPoint y: 143, distance: 216.2
click at [171, 143] on div "Edit Prize [GEOGRAPHIC_DATA] [GEOGRAPHIC_DATA] [GEOGRAPHIC_DATA] [GEOGRAPHIC_DA…" at bounding box center [442, 240] width 885 height 480
paste input "LocalCard"
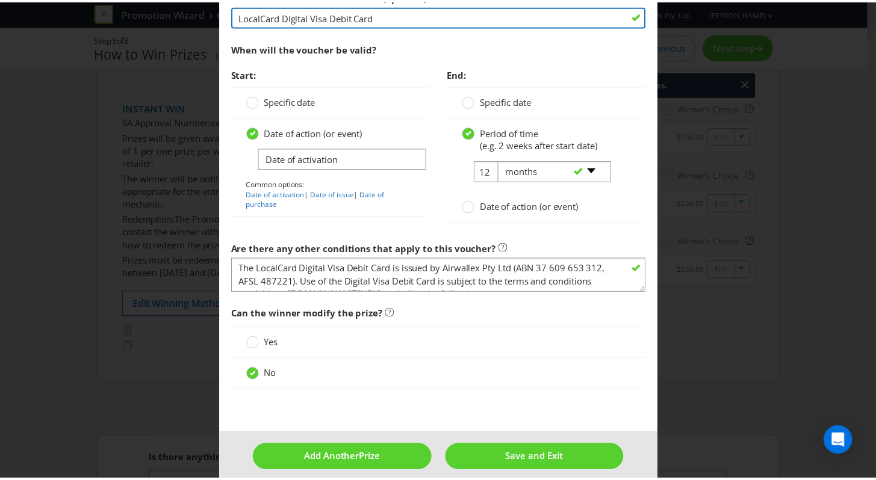
scroll to position [1377, 0]
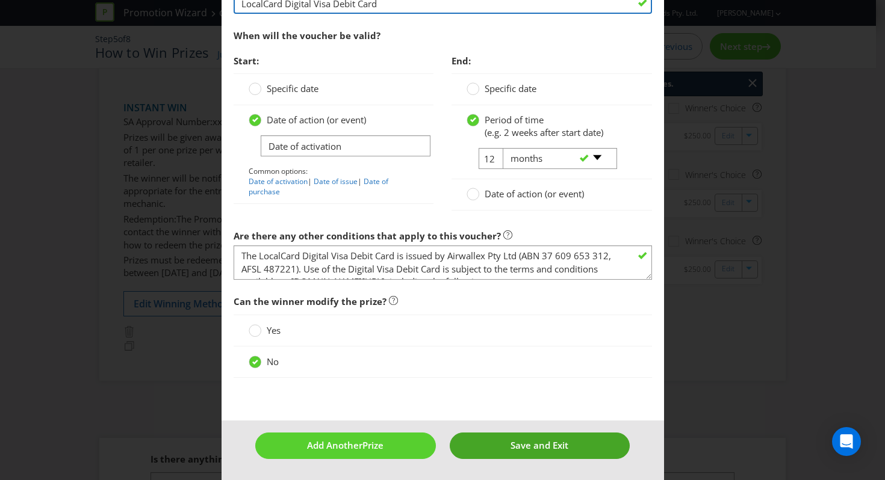
type input "LocalCard Digital Visa Debit Card"
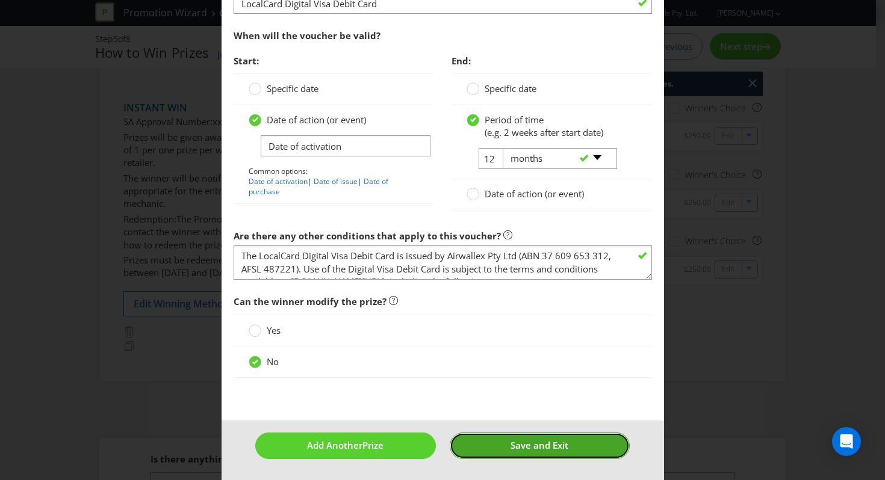
click at [472, 436] on button "Save and Exit" at bounding box center [540, 446] width 180 height 26
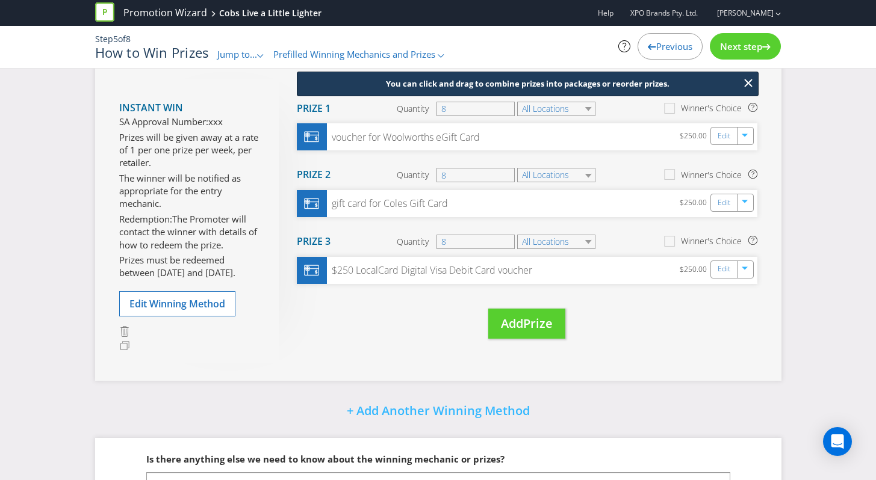
scroll to position [1022, 0]
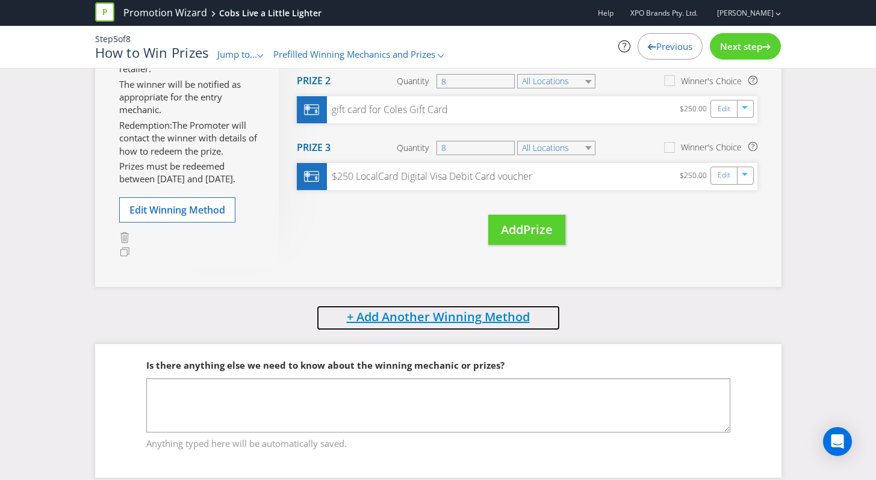
click at [467, 326] on button "+ Add Another Winning Method" at bounding box center [438, 318] width 244 height 26
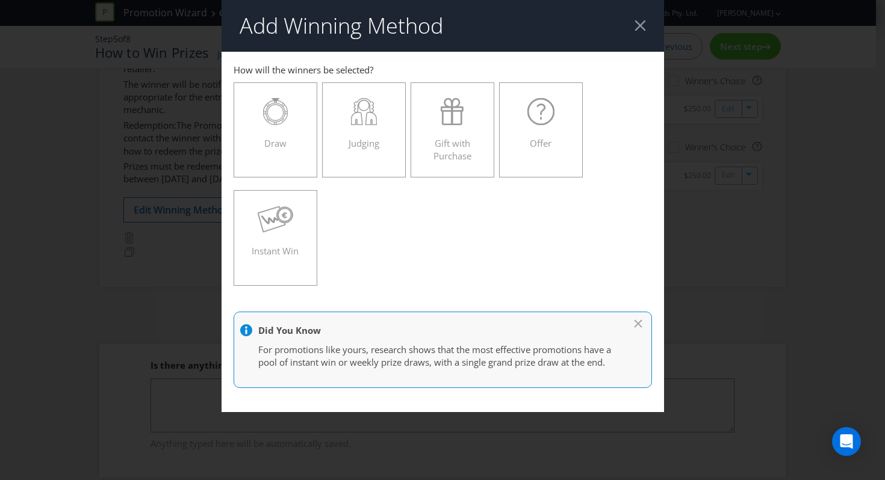
click at [645, 28] on div at bounding box center [639, 25] width 11 height 11
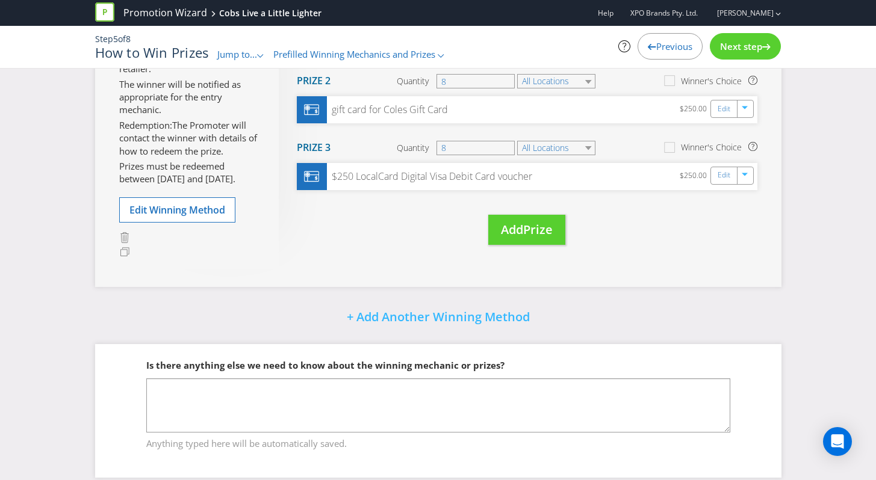
click at [744, 51] on span "Next step" at bounding box center [741, 46] width 42 height 12
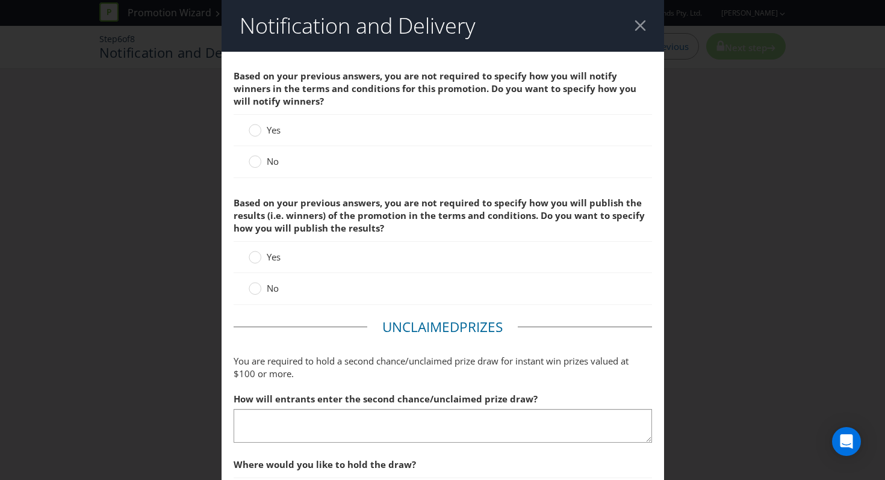
click at [260, 124] on label "Yes" at bounding box center [266, 130] width 34 height 13
click at [0, 0] on input "Yes" at bounding box center [0, 0] width 0 height 0
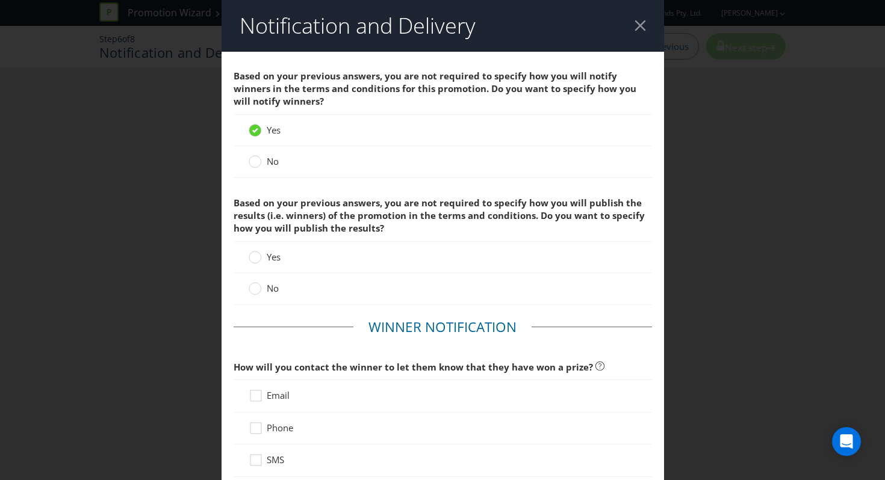
click at [244, 255] on div "Yes" at bounding box center [443, 257] width 418 height 32
click at [256, 258] on circle at bounding box center [255, 258] width 12 height 12
click at [0, 0] on input "Yes" at bounding box center [0, 0] width 0 height 0
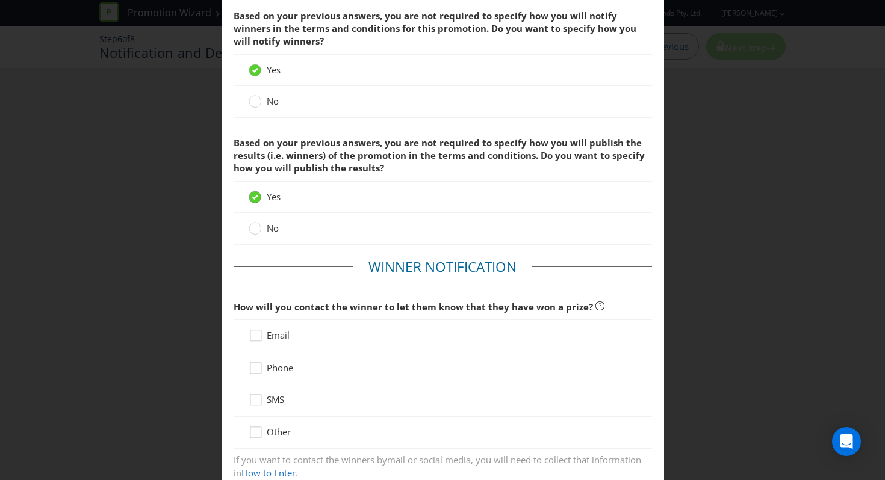
scroll to position [138, 0]
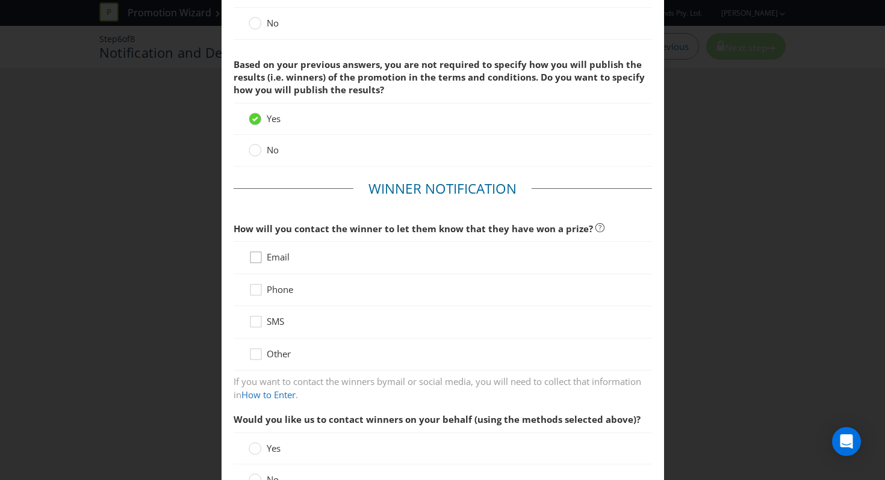
click at [253, 257] on icon at bounding box center [258, 260] width 18 height 18
click at [0, 0] on input "Email" at bounding box center [0, 0] width 0 height 0
click at [250, 294] on icon at bounding box center [258, 292] width 18 height 18
click at [0, 0] on input "Phone" at bounding box center [0, 0] width 0 height 0
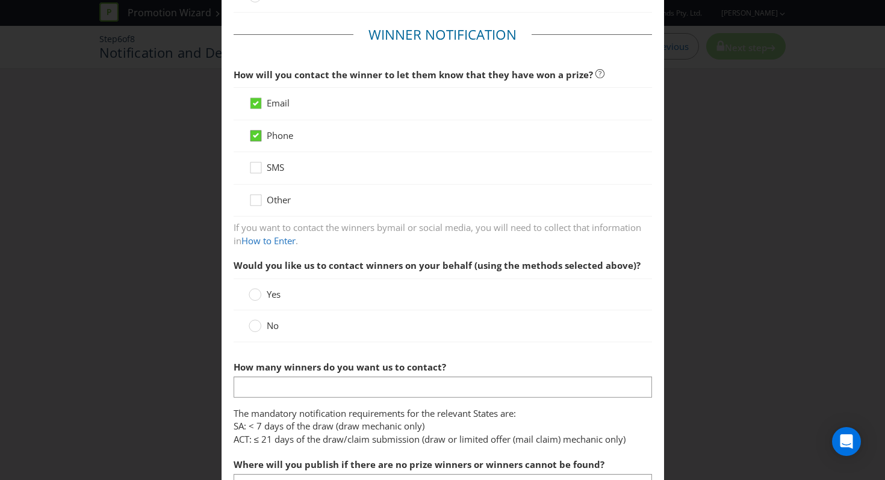
scroll to position [293, 0]
click at [252, 330] on circle at bounding box center [255, 326] width 12 height 12
click at [0, 0] on input "No" at bounding box center [0, 0] width 0 height 0
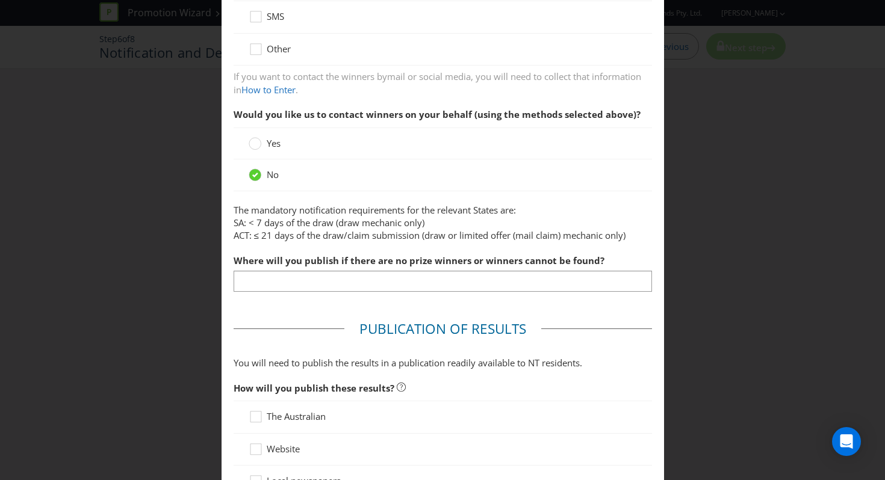
scroll to position [446, 0]
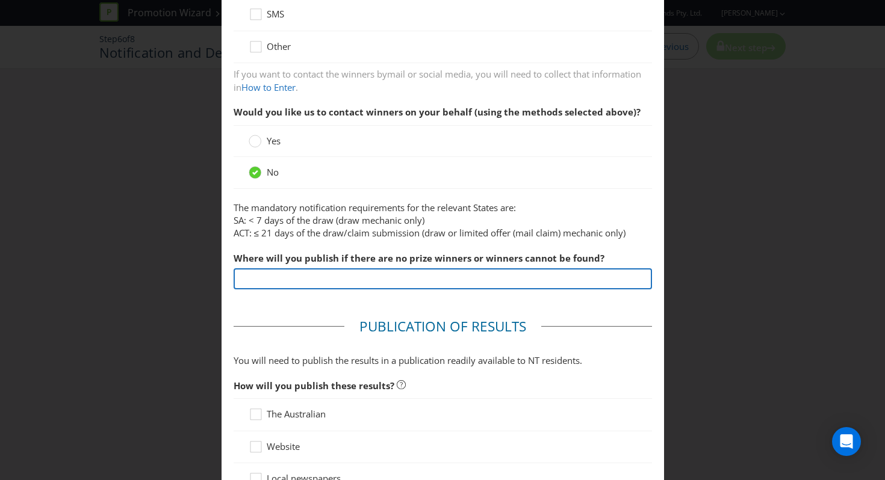
click at [320, 274] on input "text" at bounding box center [443, 278] width 418 height 21
type input "[DOMAIN_NAME]"
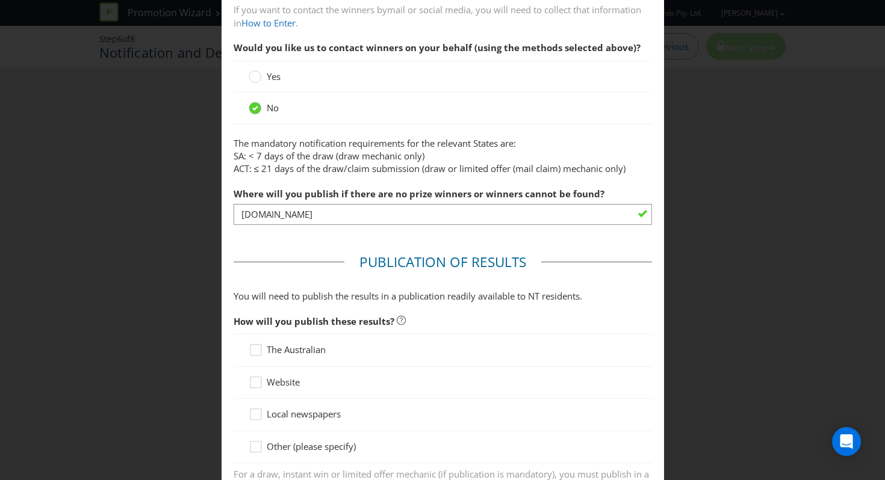
scroll to position [593, 0]
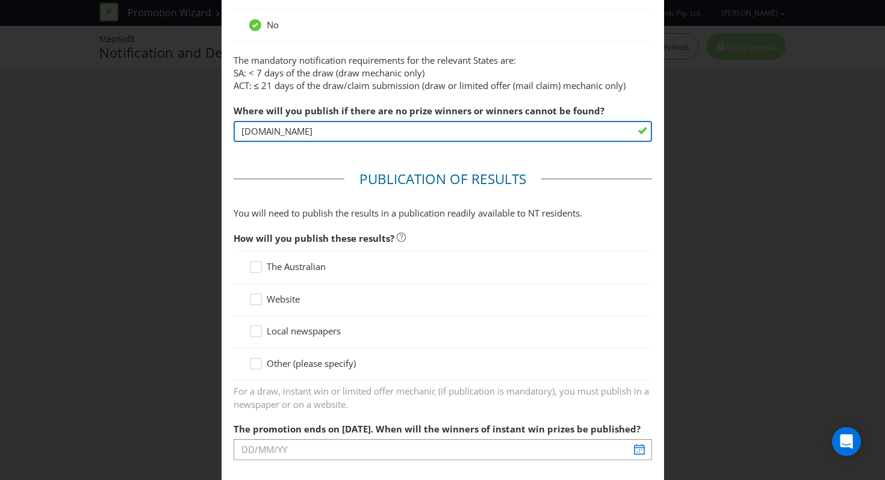
click at [394, 132] on input "[DOMAIN_NAME]" at bounding box center [443, 131] width 418 height 21
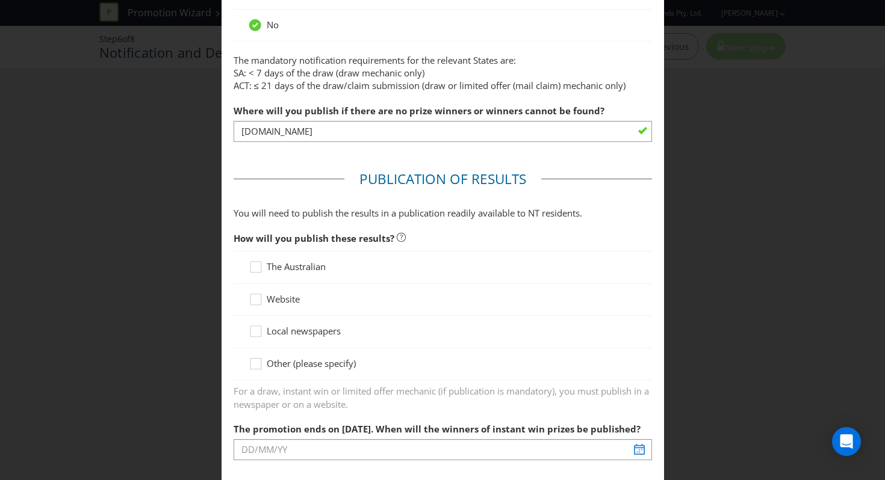
click at [277, 305] on span "Website" at bounding box center [283, 299] width 33 height 12
click at [0, 0] on input "Website" at bounding box center [0, 0] width 0 height 0
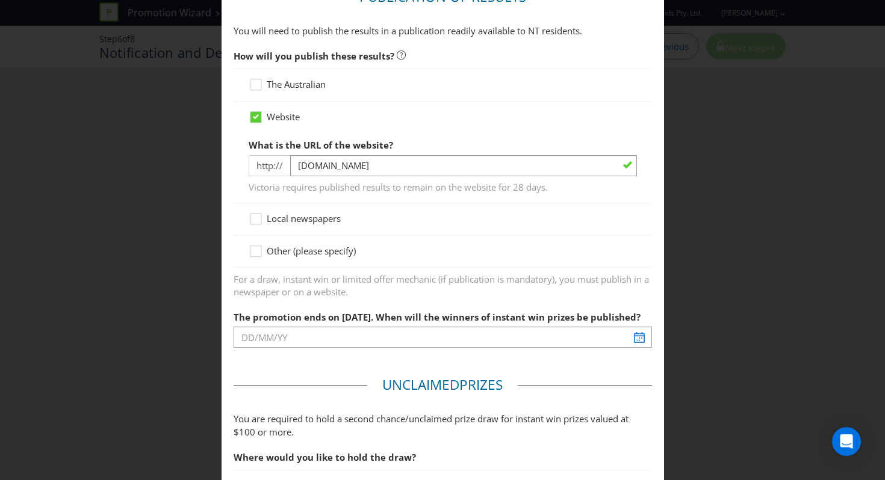
scroll to position [855, 0]
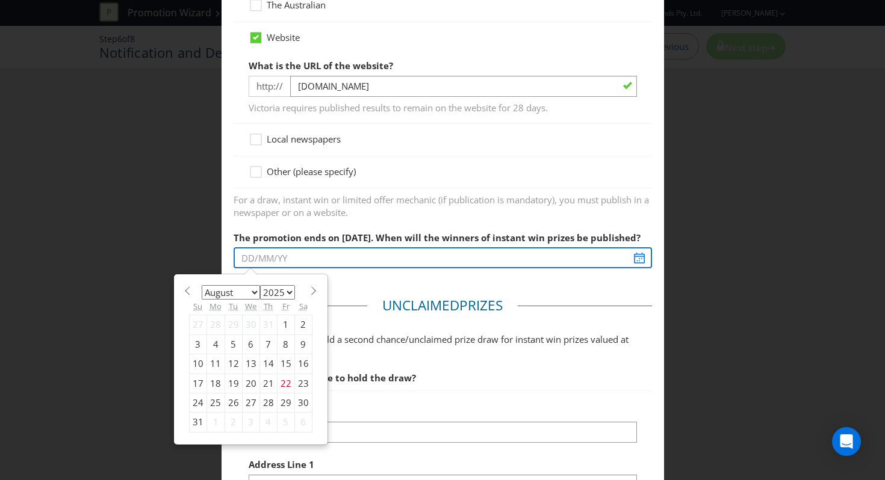
click at [631, 264] on input "text" at bounding box center [443, 257] width 418 height 21
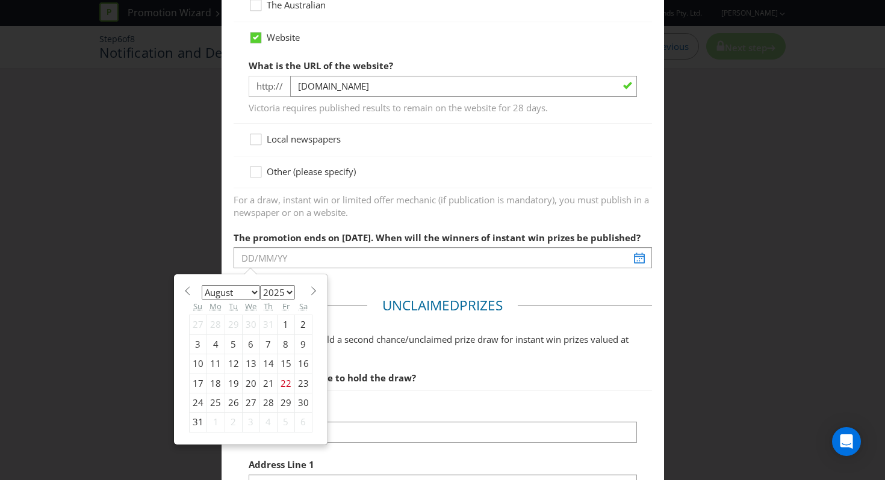
click at [253, 291] on select "January February March April May June July August September October November De…" at bounding box center [231, 292] width 58 height 14
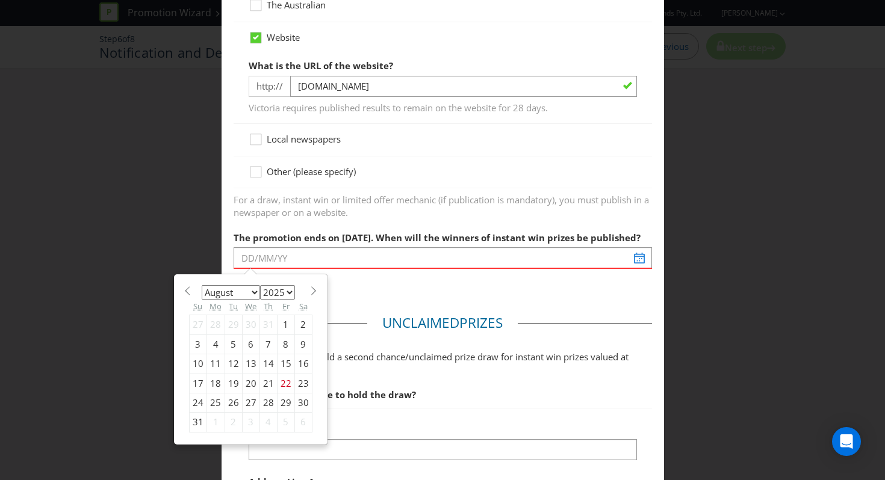
select select "1"
click at [202, 285] on select "January February March April May June July August September October November De…" at bounding box center [231, 292] width 58 height 14
click at [274, 292] on select "2025 2026 2027 2028 2029 2030 2031 2032 2033 2034 2035" at bounding box center [277, 292] width 35 height 14
select select "2026"
click at [260, 285] on select "2025 2026 2027 2028 2029 2030 2031 2032 2033 2034 2035" at bounding box center [277, 292] width 35 height 14
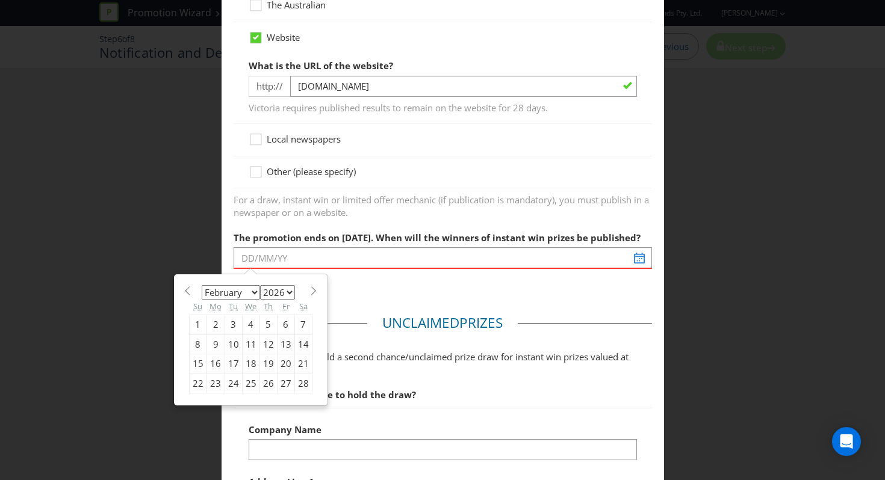
click at [248, 341] on div "11" at bounding box center [250, 344] width 17 height 19
type input "[DATE]"
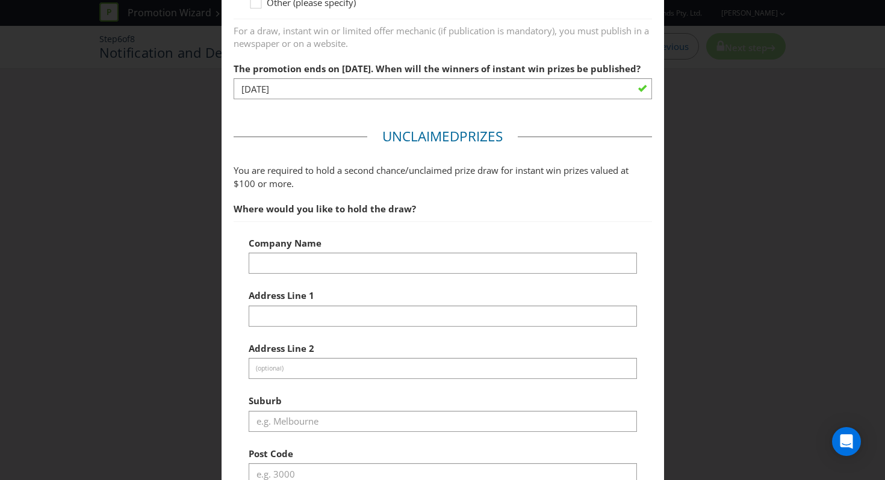
scroll to position [1029, 0]
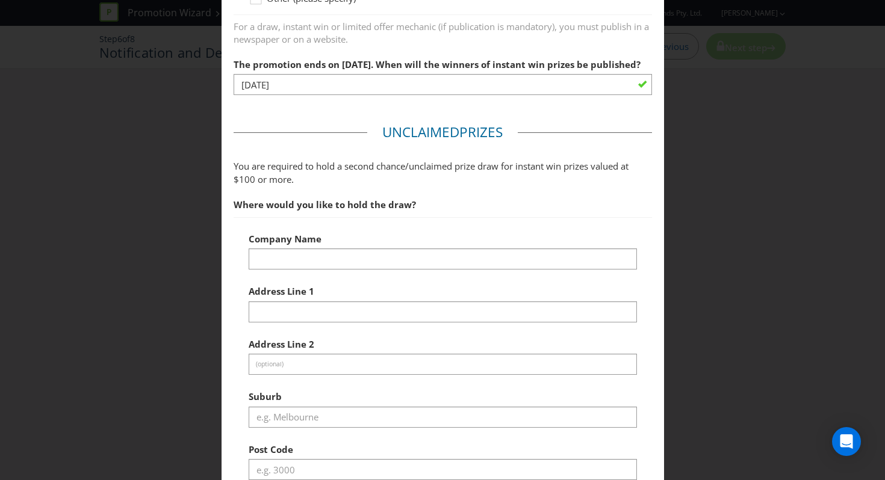
click at [415, 191] on fieldset "Unclaimed Prize s You are required to hold a second chance/unclaimed prize draw…" at bounding box center [443, 387] width 418 height 528
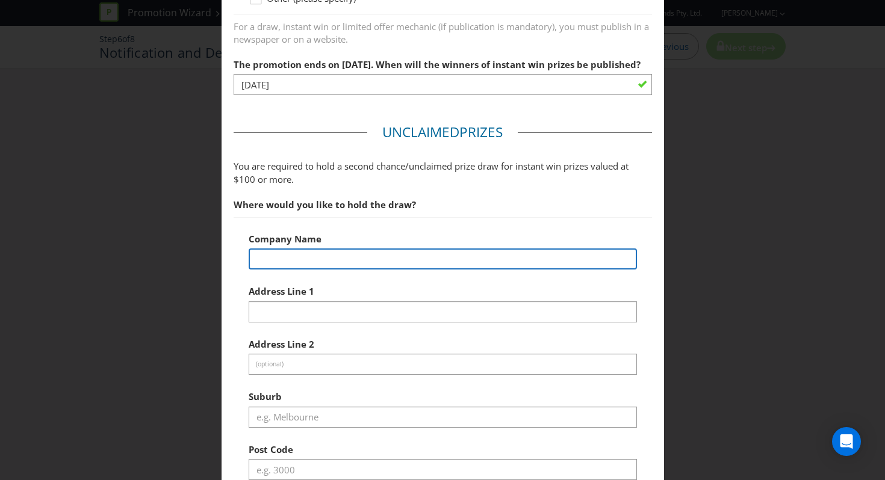
click at [432, 251] on input "text" at bounding box center [443, 259] width 388 height 21
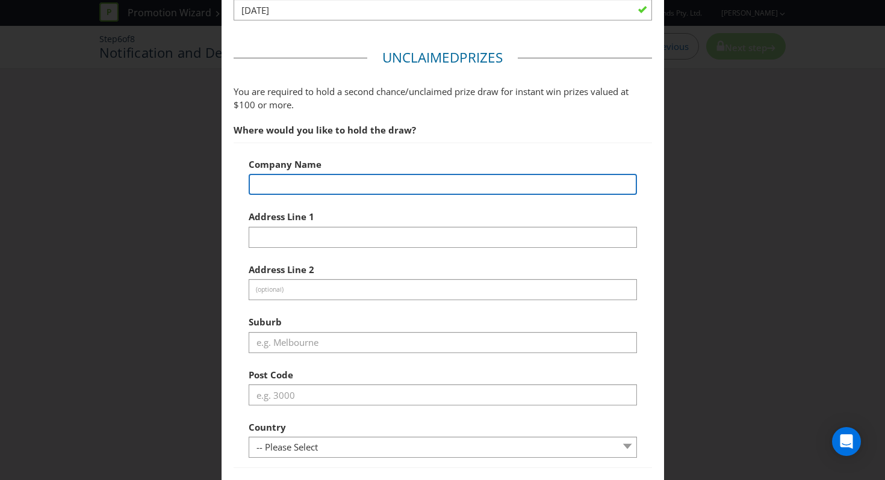
scroll to position [1102, 0]
type input "Plexus"
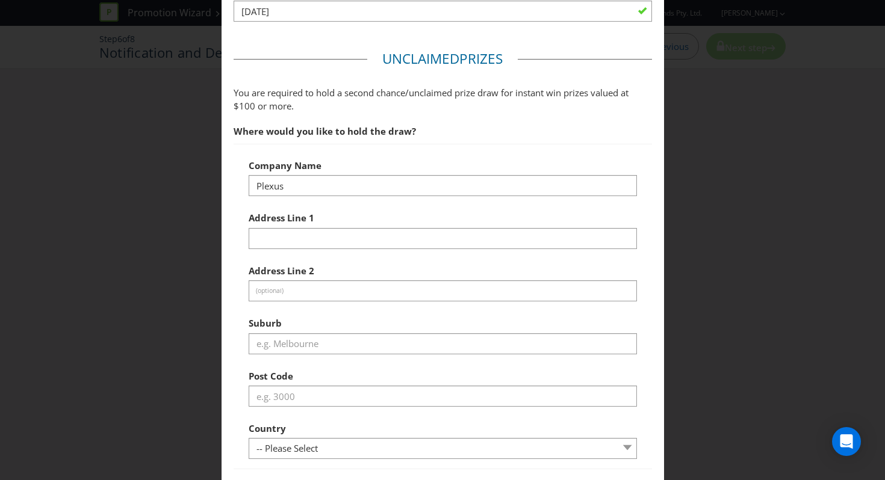
click at [530, 158] on div "Company Name [MEDICAL_DATA]" at bounding box center [443, 174] width 388 height 43
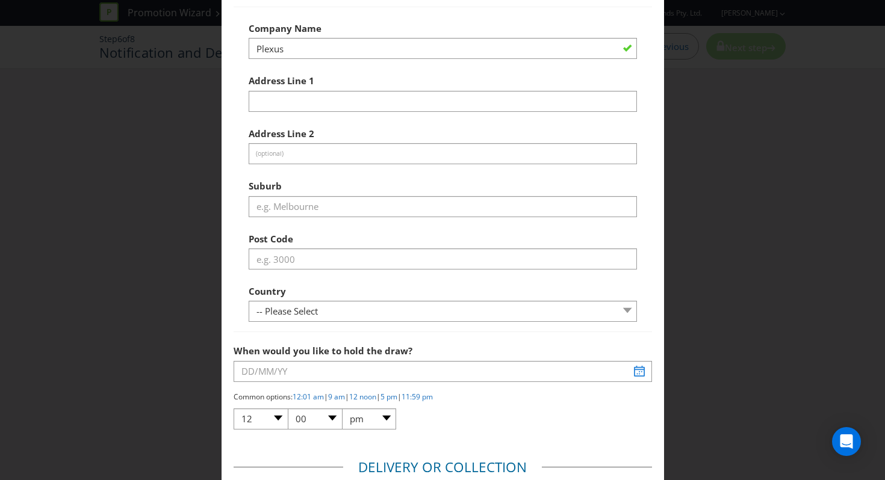
scroll to position [1280, 0]
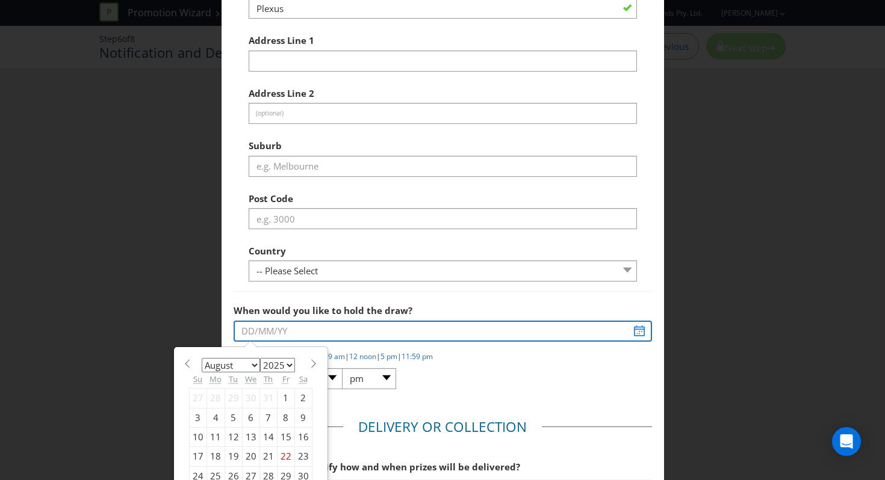
click at [404, 325] on input "text" at bounding box center [443, 331] width 418 height 21
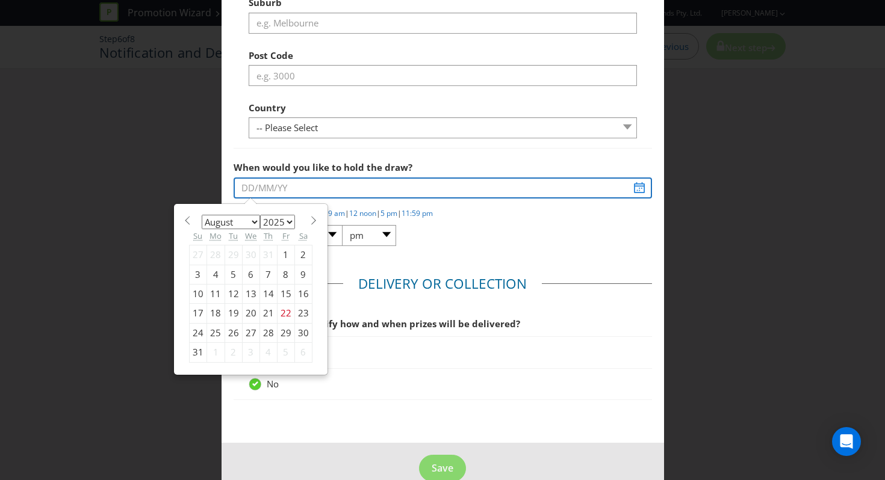
scroll to position [1446, 0]
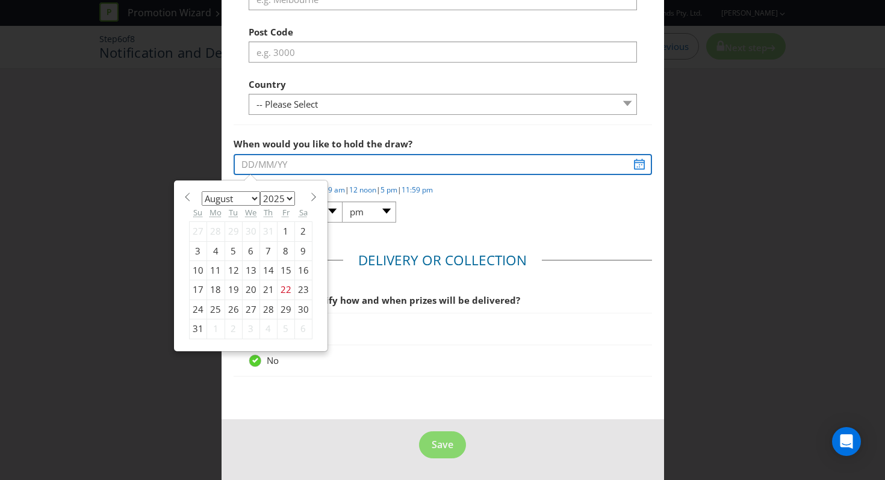
click at [629, 164] on input "text" at bounding box center [443, 164] width 418 height 21
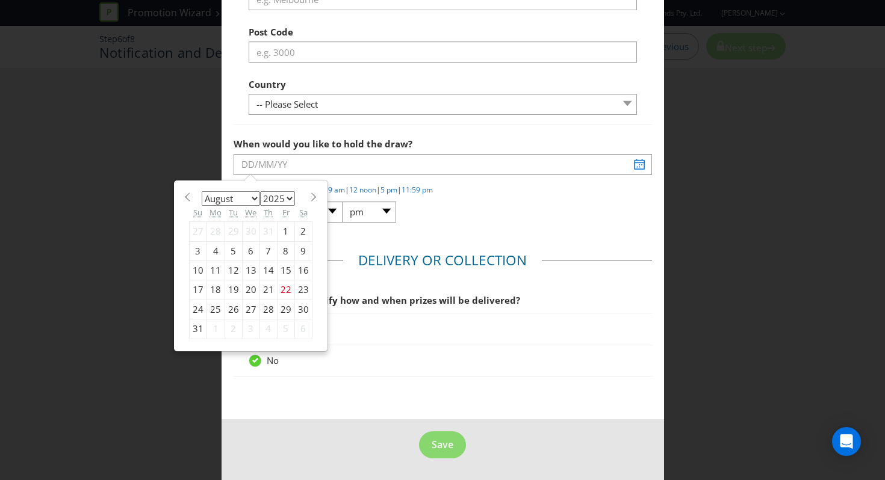
click at [601, 202] on div "Common options: 12:01 am | 9 am | 12 noon | 5 pm | 11:59 pm 01 02 03 04 05 06 0…" at bounding box center [443, 204] width 418 height 39
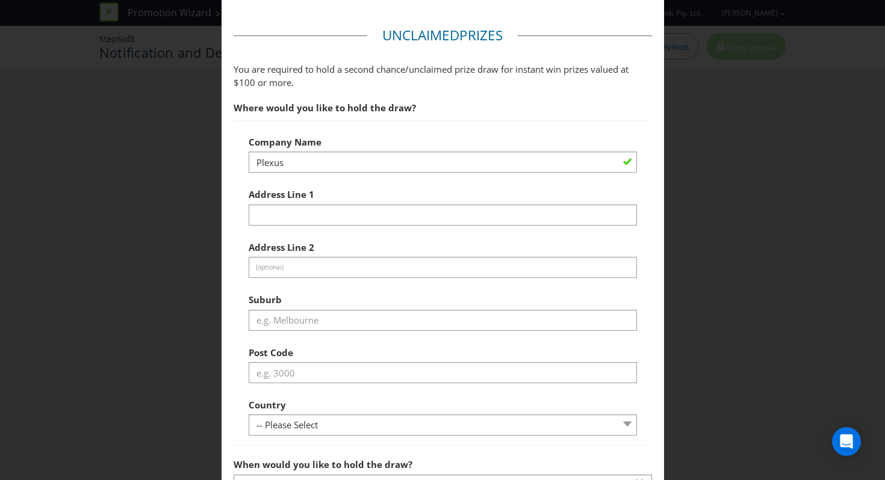
scroll to position [1382, 0]
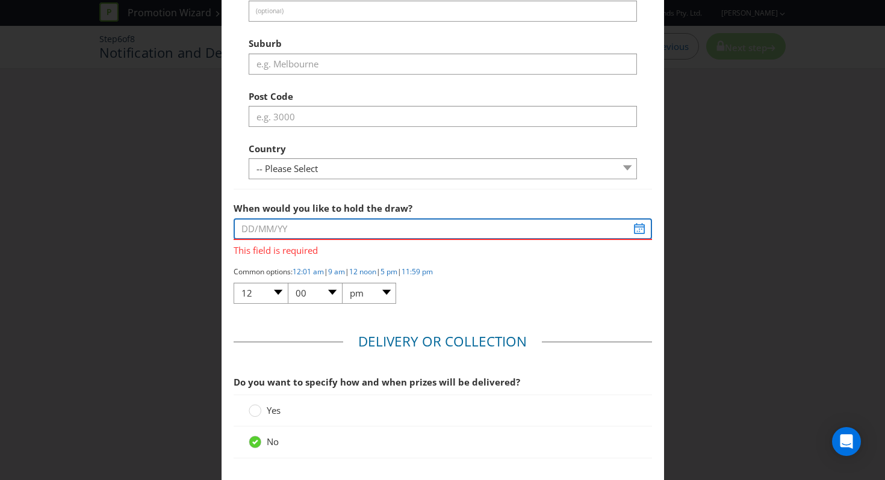
click at [633, 231] on input "text" at bounding box center [443, 228] width 418 height 21
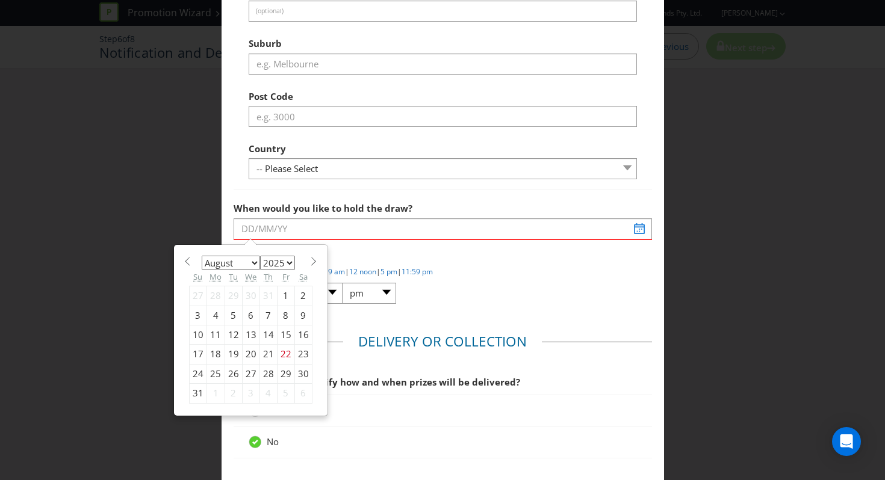
click at [243, 262] on select "January February March April May June July August September October November De…" at bounding box center [231, 263] width 58 height 14
select select "1"
click at [202, 256] on select "January February March April May June July August September October November De…" at bounding box center [231, 263] width 58 height 14
click at [274, 266] on select "2025 2026 2027 2028 2029 2030 2031 2032 2033 2034 2035" at bounding box center [277, 263] width 35 height 14
select select "2026"
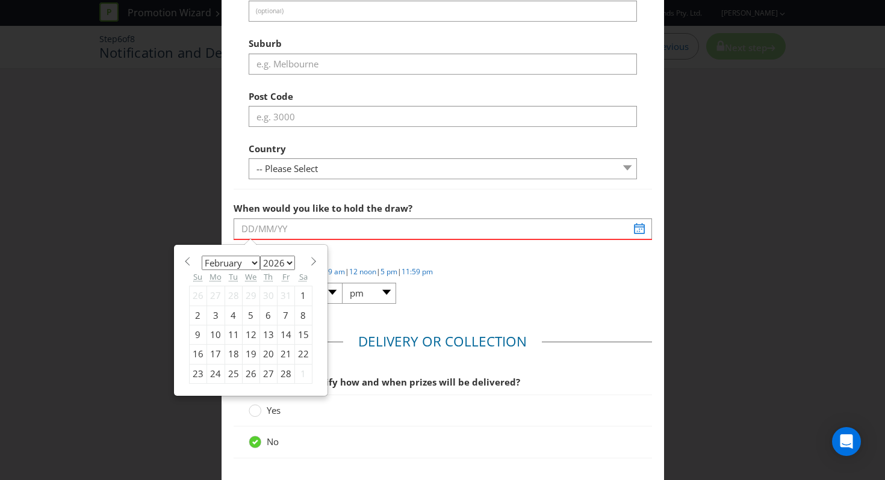
click at [260, 256] on select "2025 2026 2027 2028 2029 2030 2031 2032 2033 2034 2035" at bounding box center [277, 263] width 35 height 14
click at [309, 262] on span at bounding box center [313, 261] width 9 height 9
select select "2"
click at [214, 298] on div "2" at bounding box center [215, 295] width 18 height 19
type input "[DATE]"
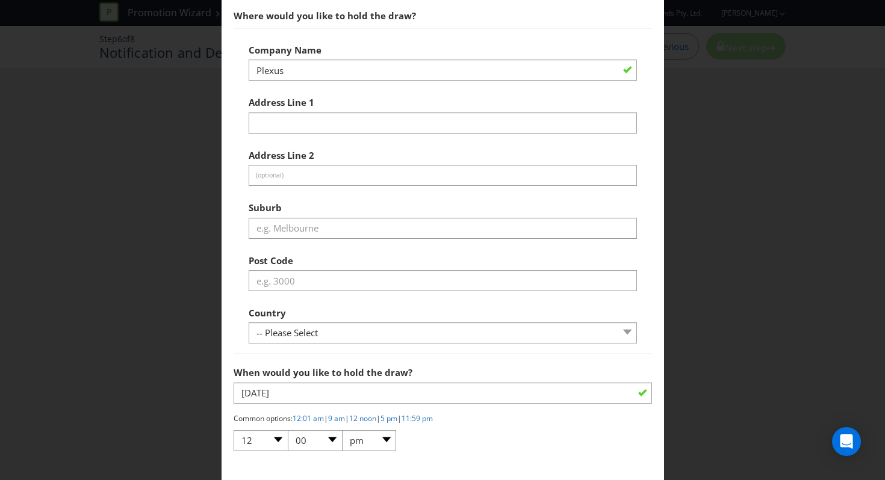
scroll to position [1202, 0]
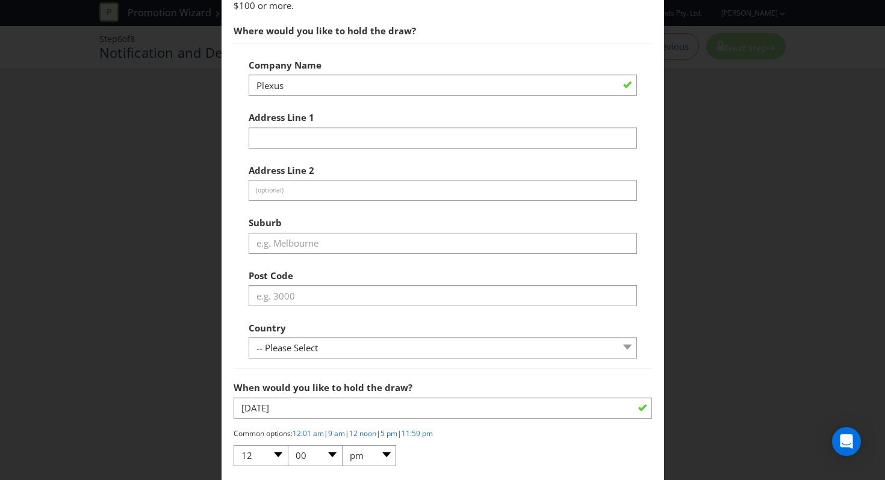
click at [387, 96] on div at bounding box center [443, 95] width 388 height 1
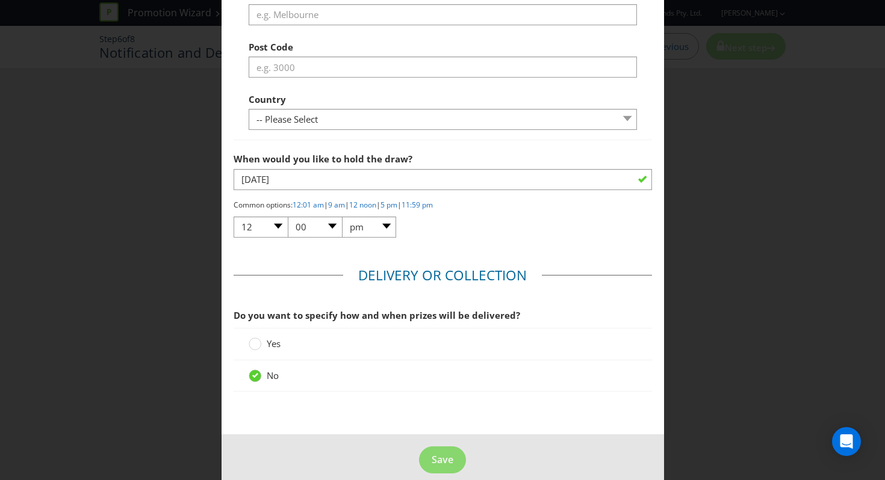
scroll to position [1446, 0]
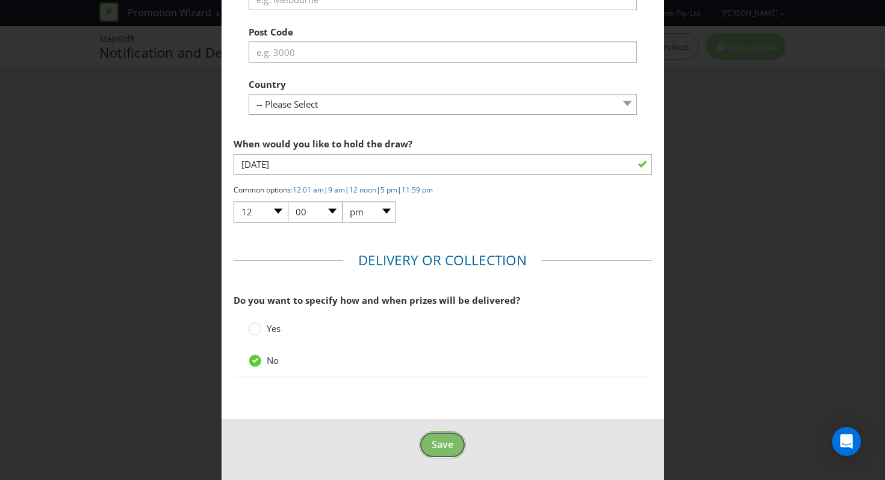
click at [432, 445] on span "Save" at bounding box center [443, 444] width 22 height 13
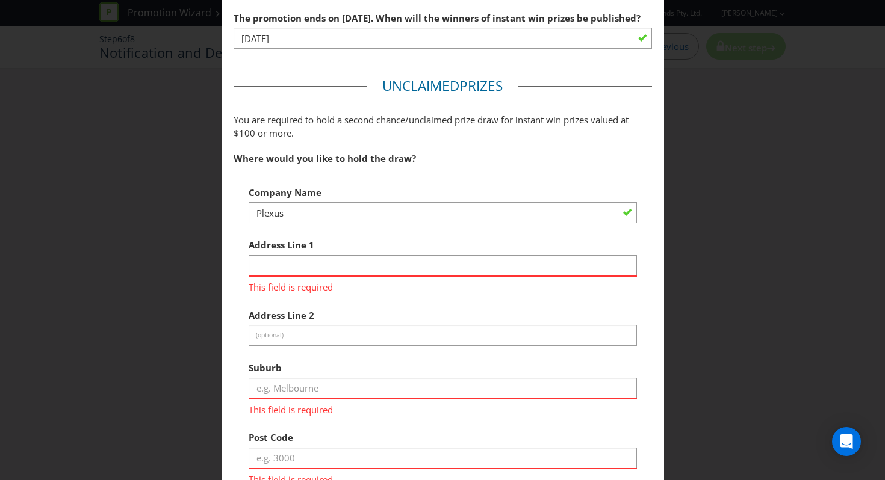
scroll to position [1100, 0]
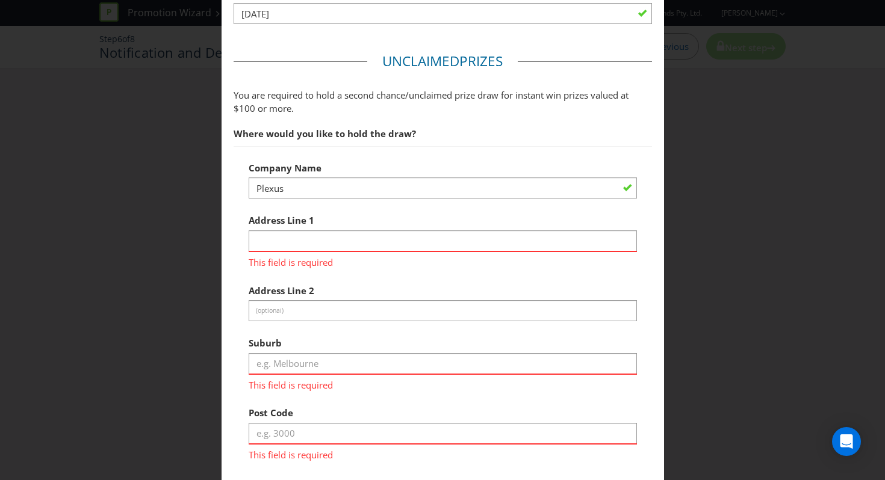
click at [394, 251] on div "This field is required" at bounding box center [443, 260] width 388 height 19
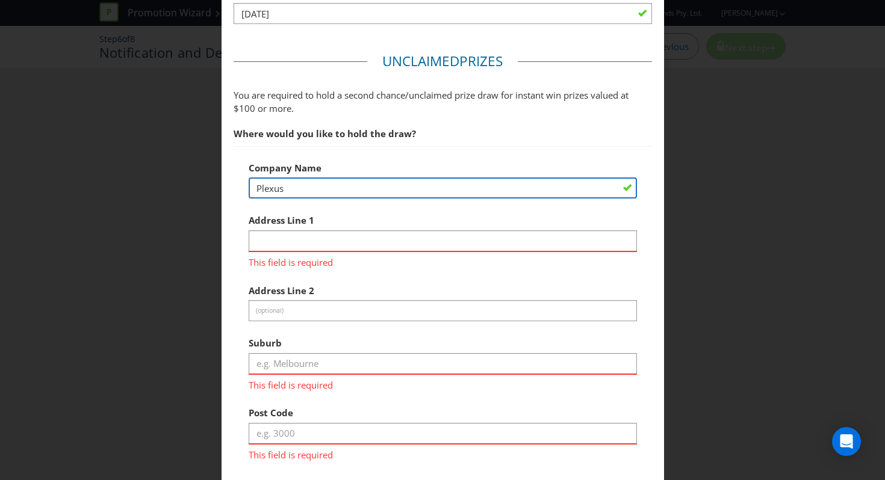
drag, startPoint x: 391, startPoint y: 182, endPoint x: 71, endPoint y: 184, distance: 320.2
click at [71, 184] on div "Notification and Delivery Based on your previous answers, you are not required …" at bounding box center [442, 240] width 885 height 480
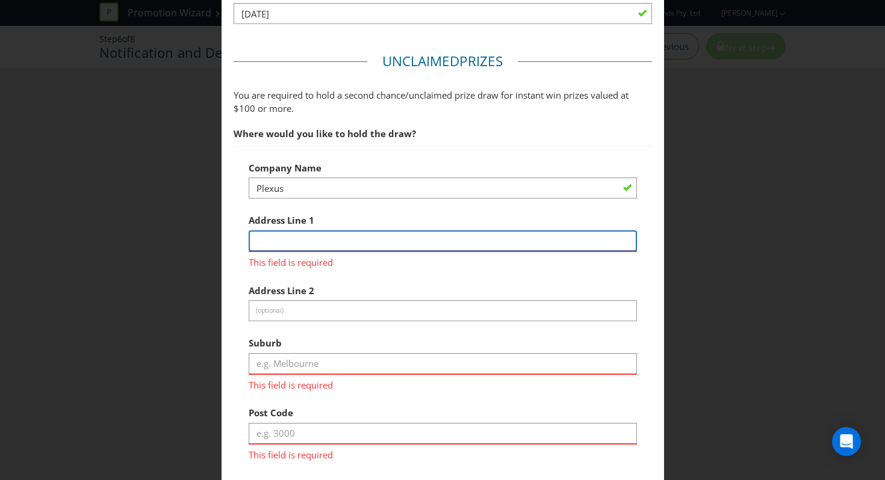
click at [266, 238] on input "text" at bounding box center [443, 241] width 388 height 21
paste input "Level 4, [STREET_ADDRESS][PERSON_NAME]"
type input "Level 4, [STREET_ADDRESS][PERSON_NAME]"
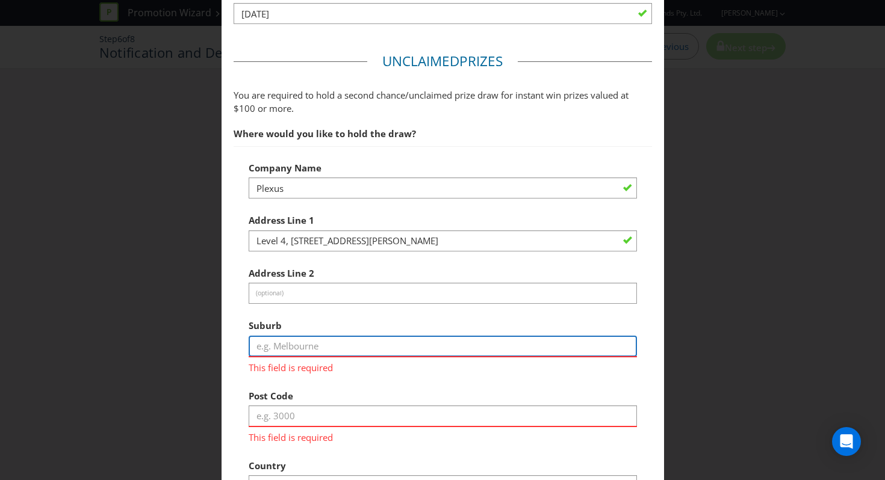
click at [285, 348] on input "text" at bounding box center [443, 346] width 388 height 21
type input "[GEOGRAPHIC_DATA]"
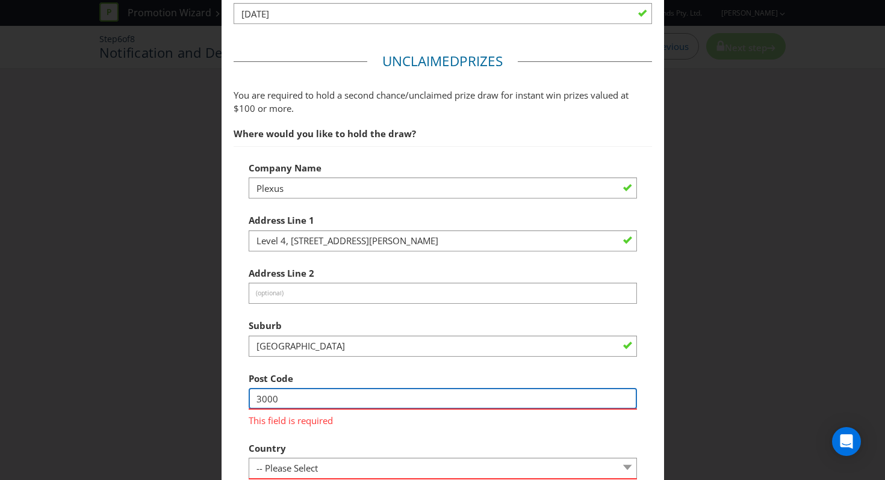
type input "3000"
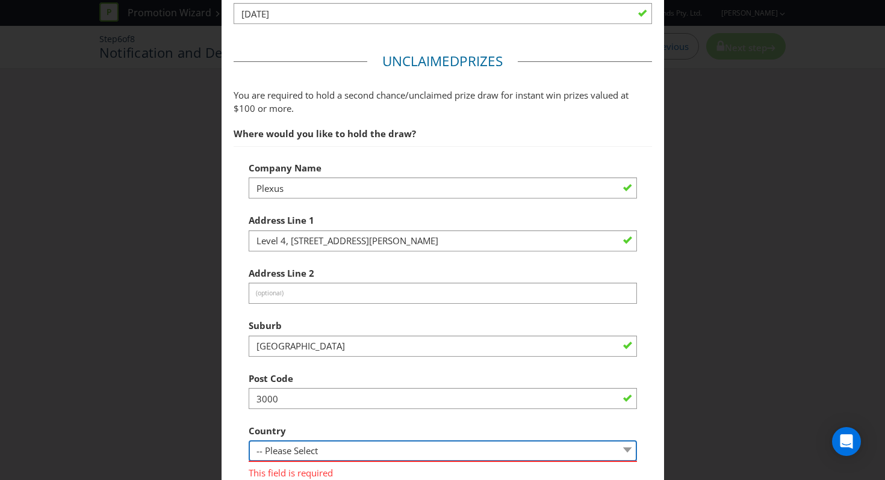
scroll to position [1139, 0]
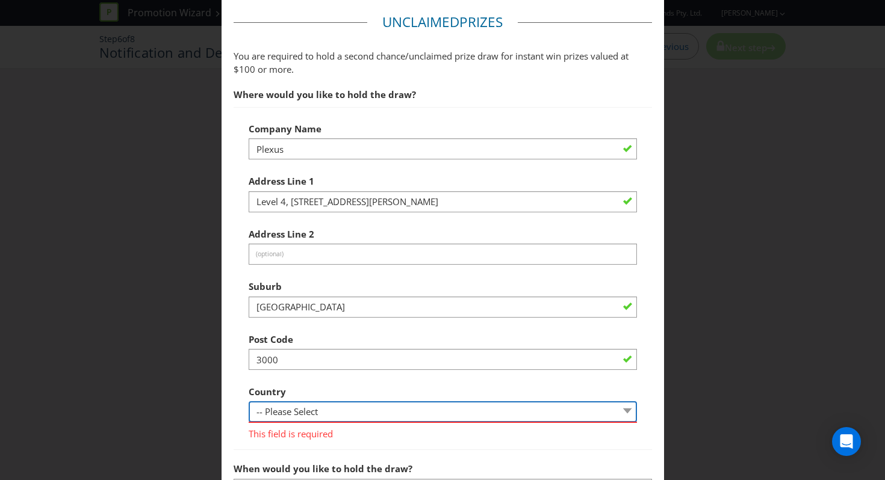
click at [294, 411] on select "-- Please Select [GEOGRAPHIC_DATA] [GEOGRAPHIC_DATA]" at bounding box center [443, 411] width 388 height 21
select select "AU"
click at [249, 401] on select "-- Please Select [GEOGRAPHIC_DATA] [GEOGRAPHIC_DATA]" at bounding box center [443, 411] width 388 height 21
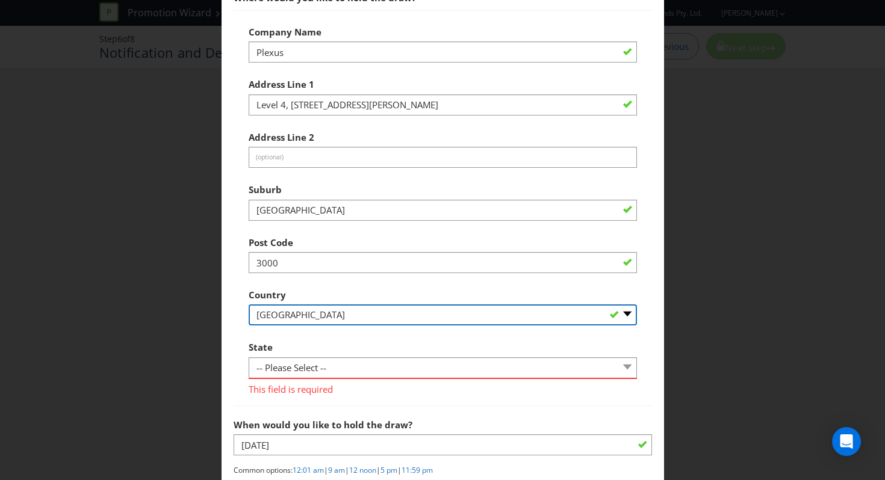
scroll to position [1342, 0]
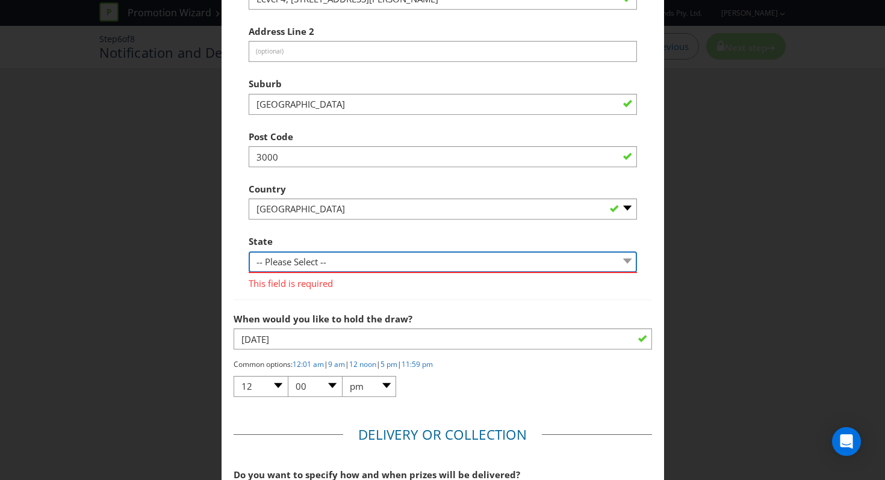
click at [321, 259] on select "-- Please Select -- [GEOGRAPHIC_DATA] [GEOGRAPHIC_DATA] [GEOGRAPHIC_DATA] [GEOG…" at bounding box center [443, 262] width 388 height 21
select select "VIC"
click at [249, 252] on select "-- Please Select -- [GEOGRAPHIC_DATA] [GEOGRAPHIC_DATA] [GEOGRAPHIC_DATA] [GEOG…" at bounding box center [443, 262] width 388 height 21
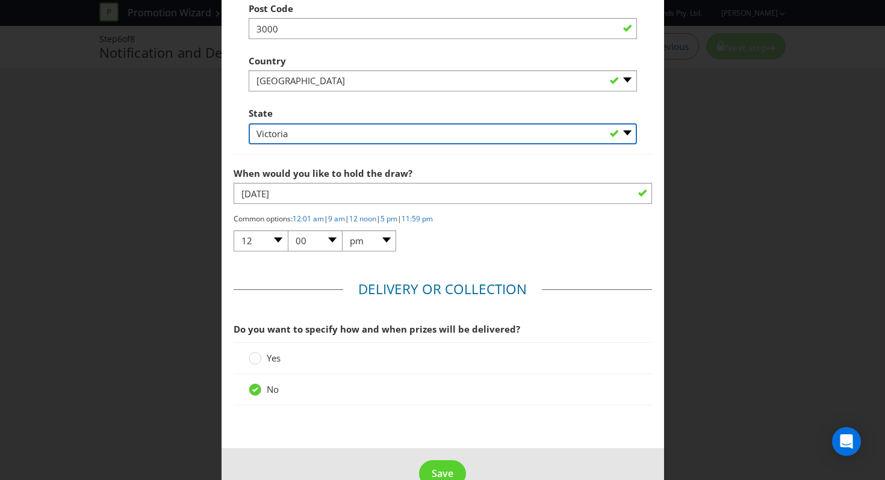
scroll to position [1499, 0]
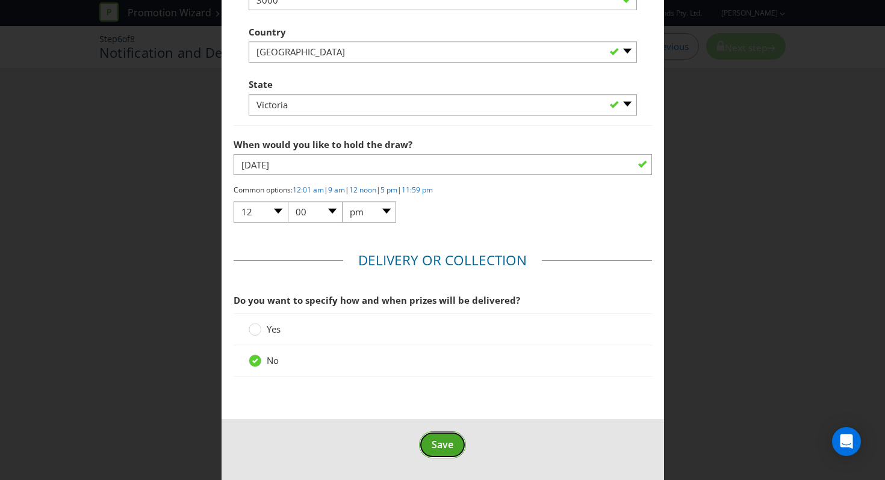
click at [432, 439] on span "Save" at bounding box center [443, 444] width 22 height 13
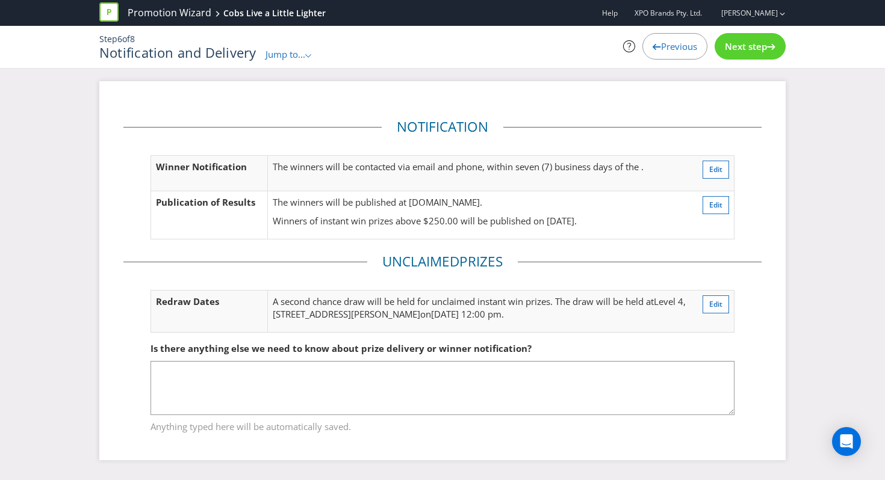
click at [755, 36] on div "Next step" at bounding box center [749, 46] width 71 height 26
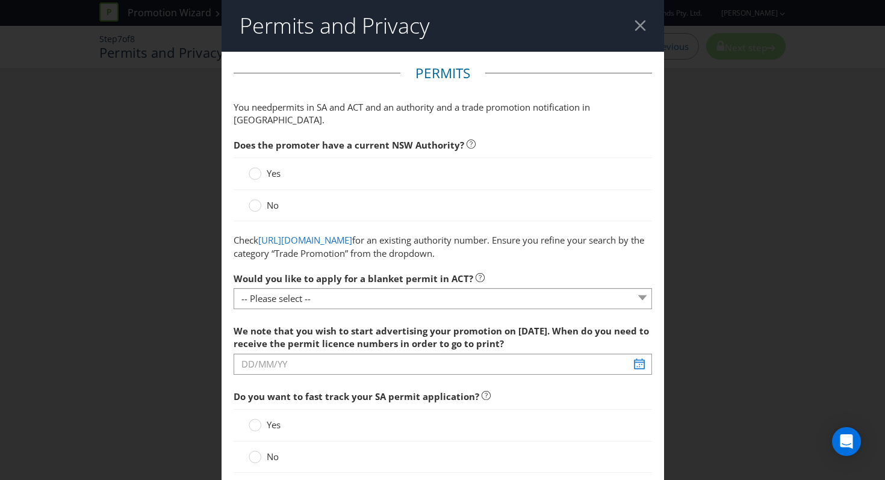
click at [268, 167] on span "Yes" at bounding box center [274, 173] width 14 height 12
click at [0, 0] on input "Yes" at bounding box center [0, 0] width 0 height 0
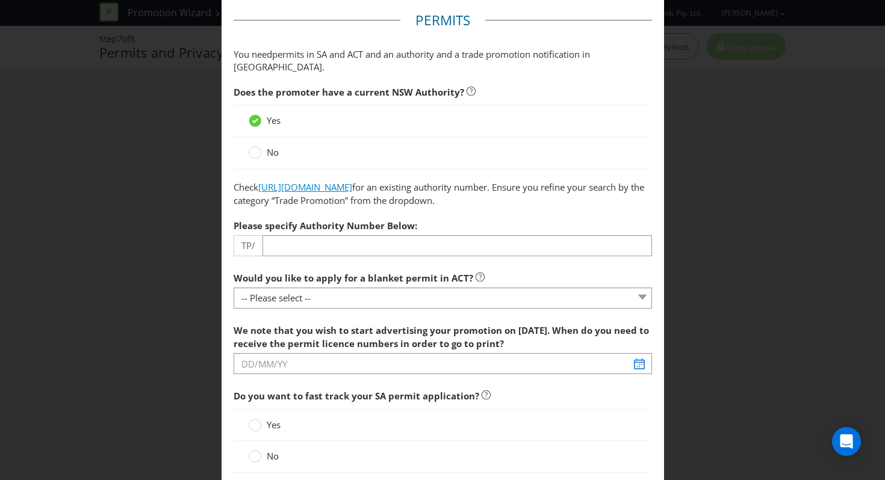
scroll to position [56, 0]
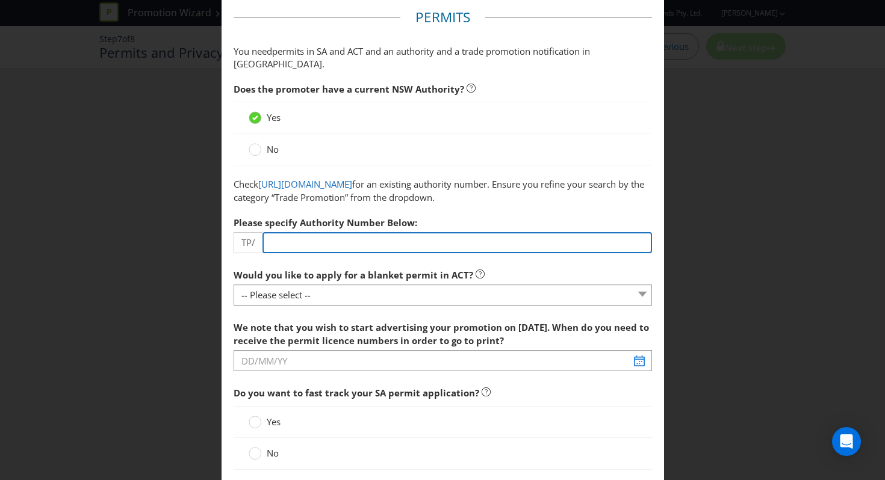
click at [270, 236] on input "number" at bounding box center [456, 242] width 389 height 21
click at [279, 244] on input "number" at bounding box center [456, 242] width 389 height 21
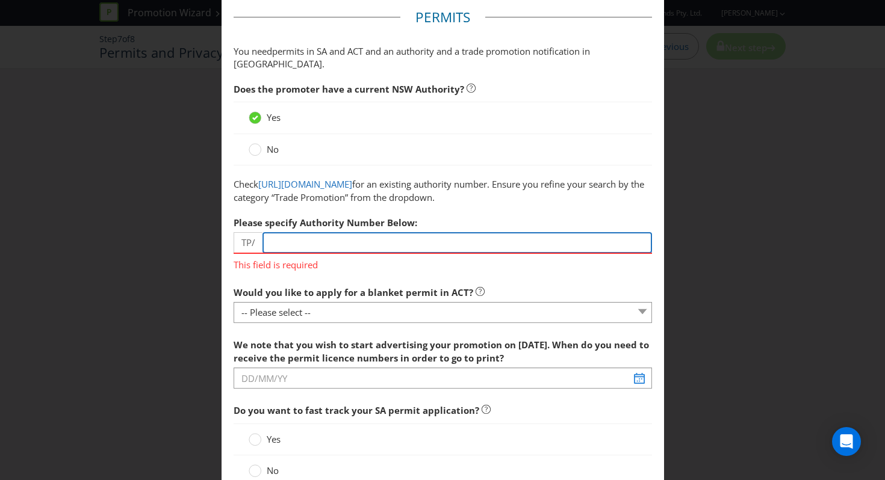
paste input "03518"
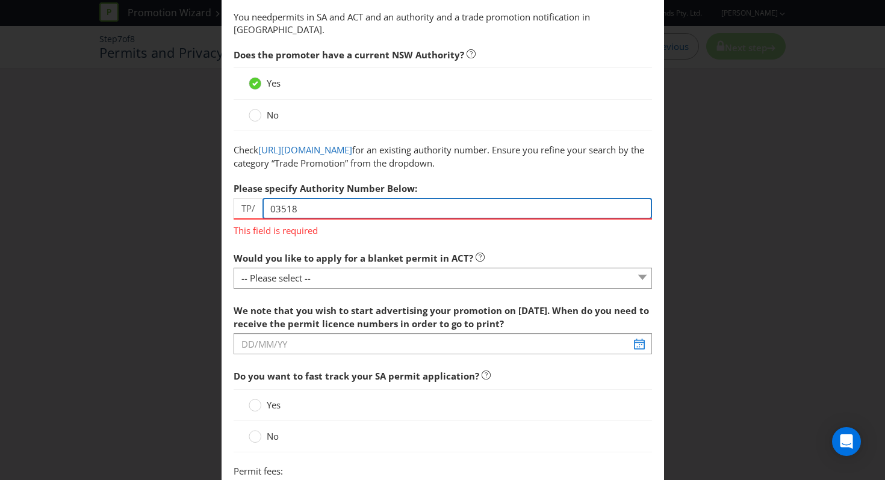
scroll to position [107, 0]
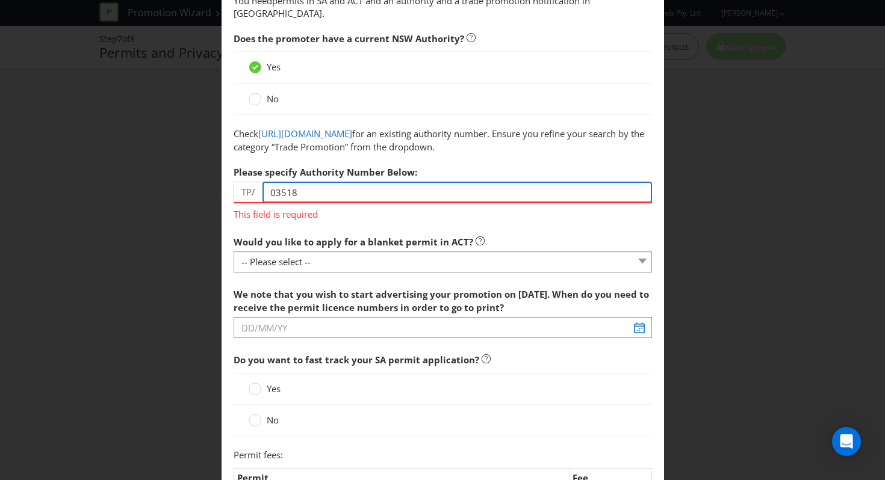
type input "03518"
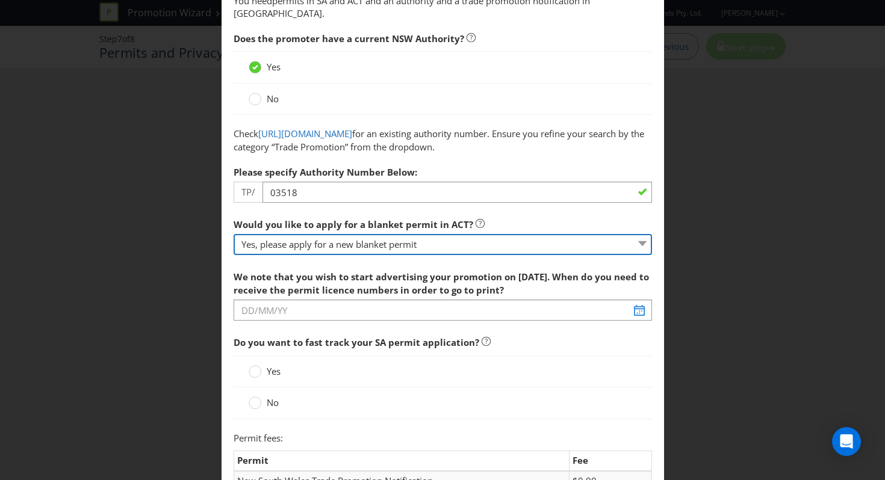
click at [234, 234] on select "-- Please select -- Yes, please apply for a new blanket permit No, this promoti…" at bounding box center [443, 244] width 418 height 21
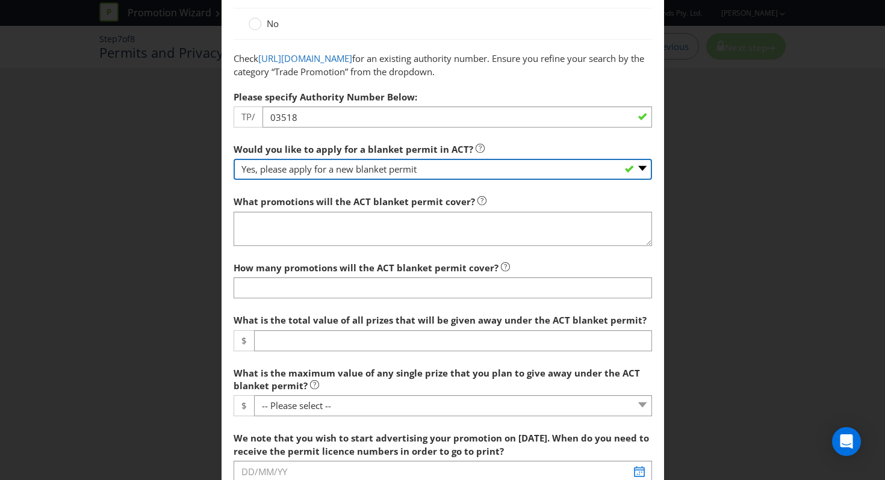
scroll to position [244, 0]
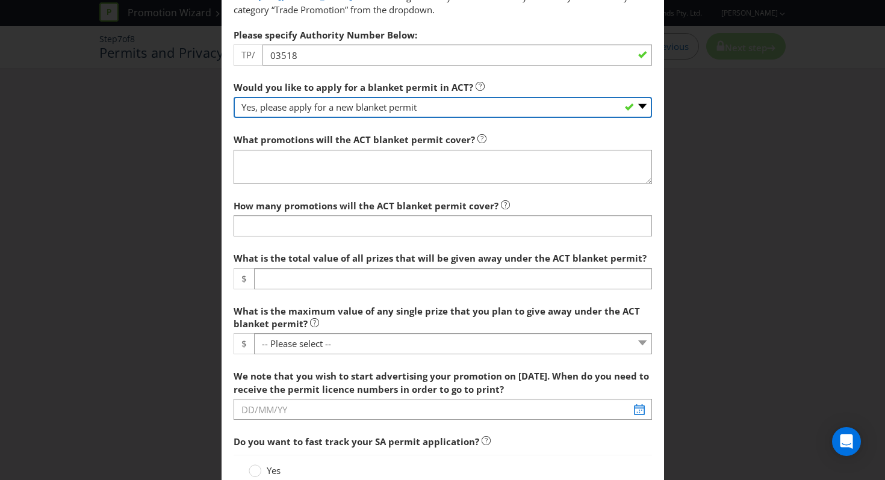
click at [379, 104] on select "-- Please select -- Yes, please apply for a new blanket permit No, this promoti…" at bounding box center [443, 107] width 418 height 21
select select "NO_NONE"
click at [234, 97] on select "-- Please select -- Yes, please apply for a new blanket permit No, this promoti…" at bounding box center [443, 107] width 418 height 21
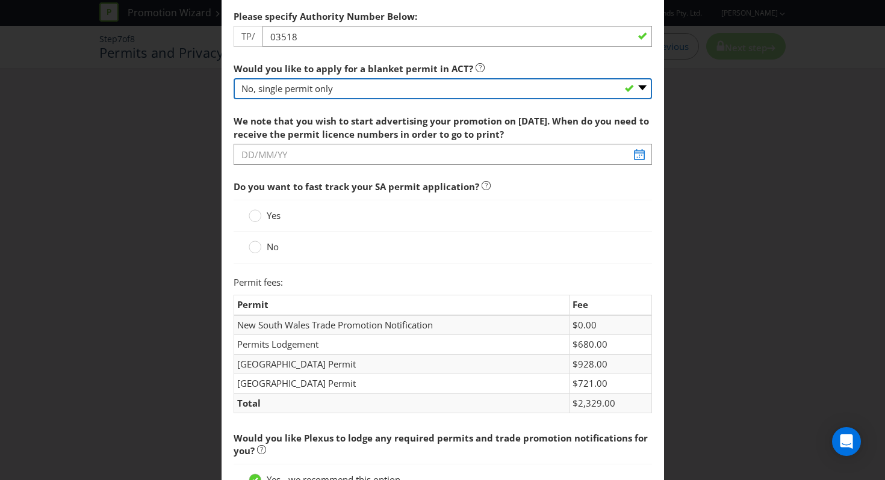
scroll to position [262, 0]
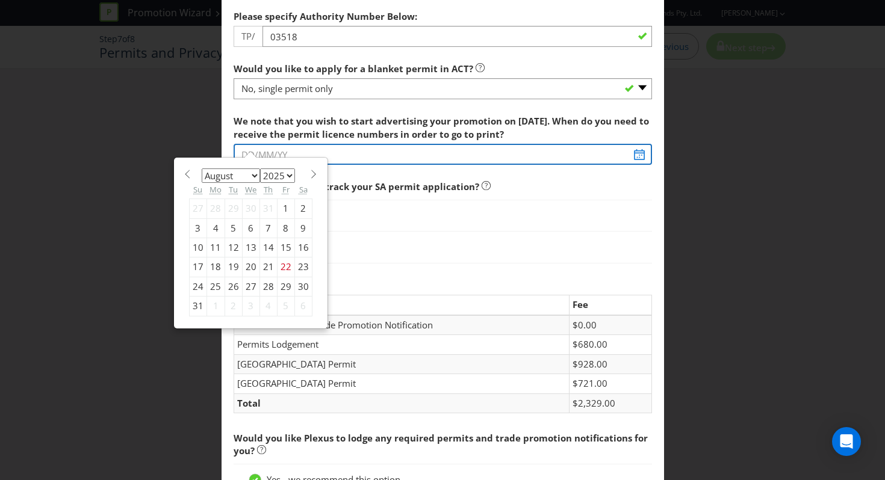
click at [633, 158] on input "text" at bounding box center [443, 154] width 418 height 21
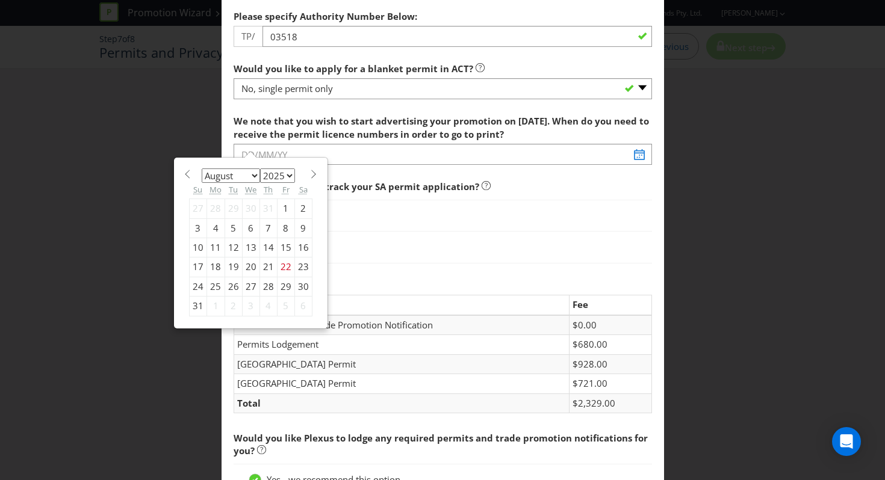
click at [246, 174] on select "January February March April May June July August September October November De…" at bounding box center [231, 176] width 58 height 14
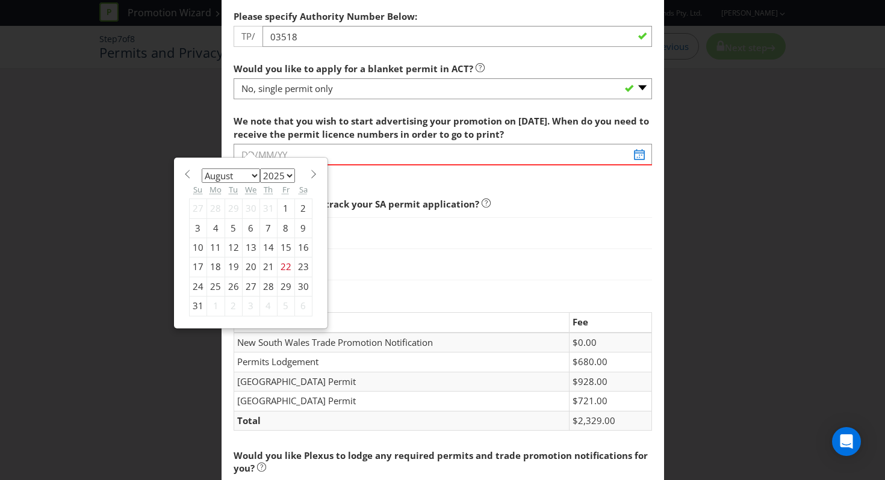
select select "8"
click at [202, 169] on select "January February March April May June July August September October November De…" at bounding box center [231, 176] width 58 height 14
click at [245, 246] on div "17" at bounding box center [250, 247] width 17 height 19
type input "[DATE]"
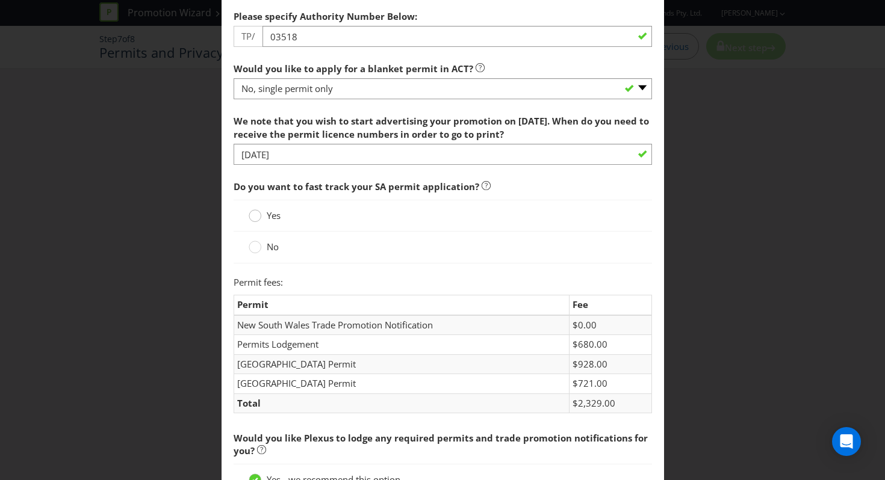
click at [250, 217] on circle at bounding box center [255, 216] width 12 height 12
click at [0, 0] on input "Yes" at bounding box center [0, 0] width 0 height 0
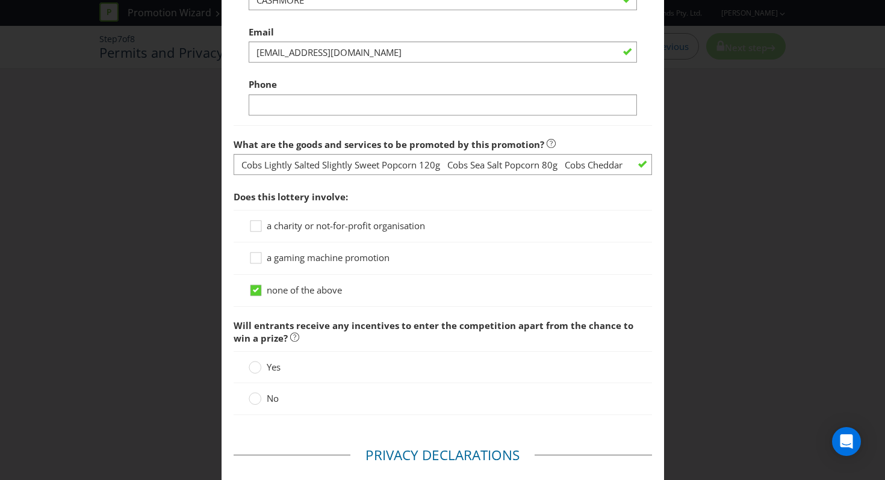
scroll to position [1219, 0]
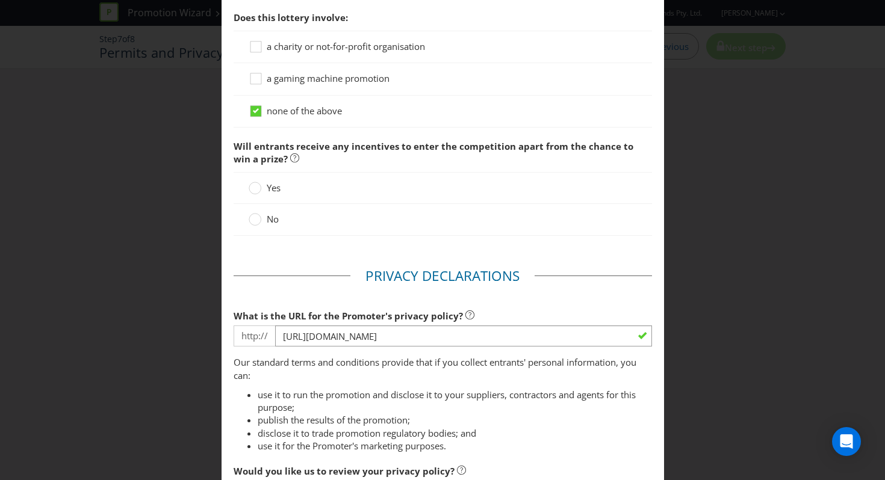
click at [268, 220] on span "No" at bounding box center [273, 219] width 12 height 12
click at [0, 0] on input "No" at bounding box center [0, 0] width 0 height 0
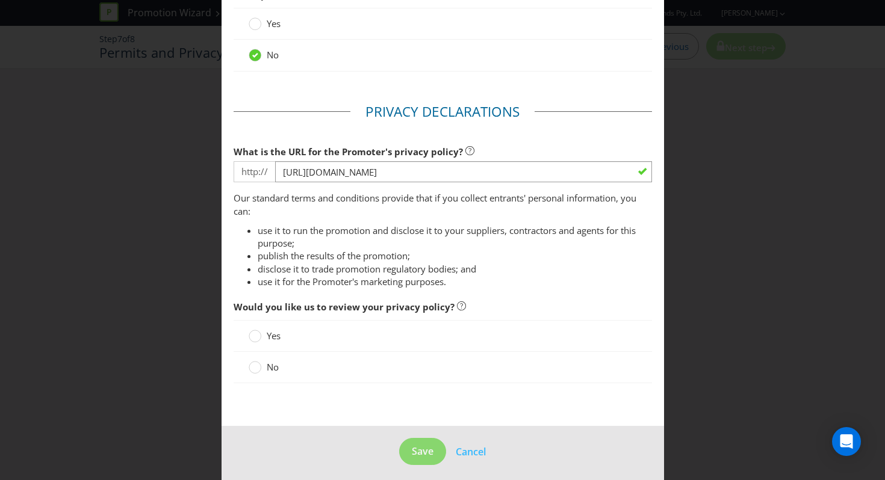
scroll to position [1390, 0]
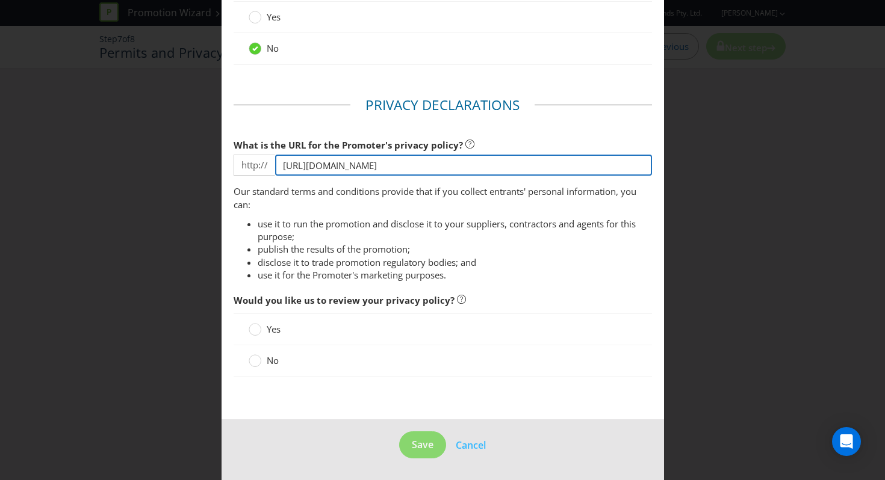
drag, startPoint x: 507, startPoint y: 167, endPoint x: 155, endPoint y: 153, distance: 352.9
click at [155, 153] on div "Permits and Privacy Permits You need permits in SA and ACT and an authority and…" at bounding box center [442, 240] width 885 height 480
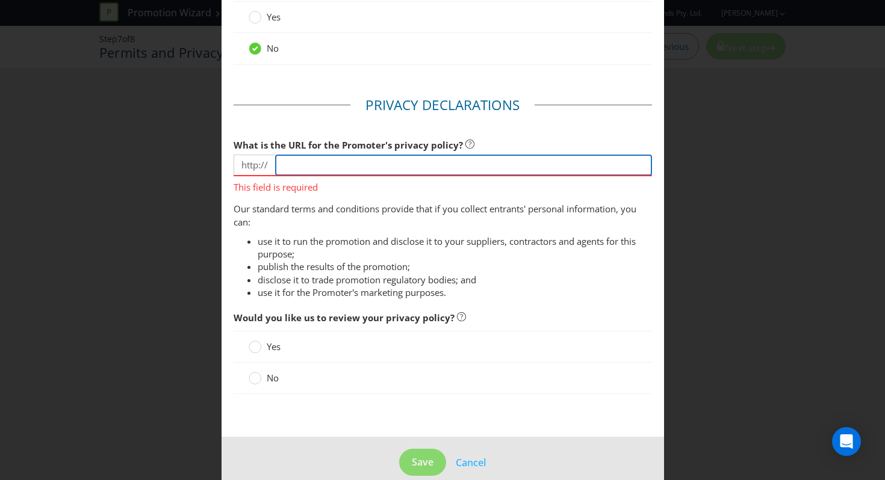
paste input "[URL][DOMAIN_NAME]"
drag, startPoint x: 305, startPoint y: 165, endPoint x: 234, endPoint y: 165, distance: 71.0
click at [234, 165] on div "http:// [URL][DOMAIN_NAME]" at bounding box center [443, 165] width 418 height 21
click at [448, 166] on input "[DOMAIN_NAME][URL]" at bounding box center [463, 165] width 377 height 21
type input "[DOMAIN_NAME][URL]"
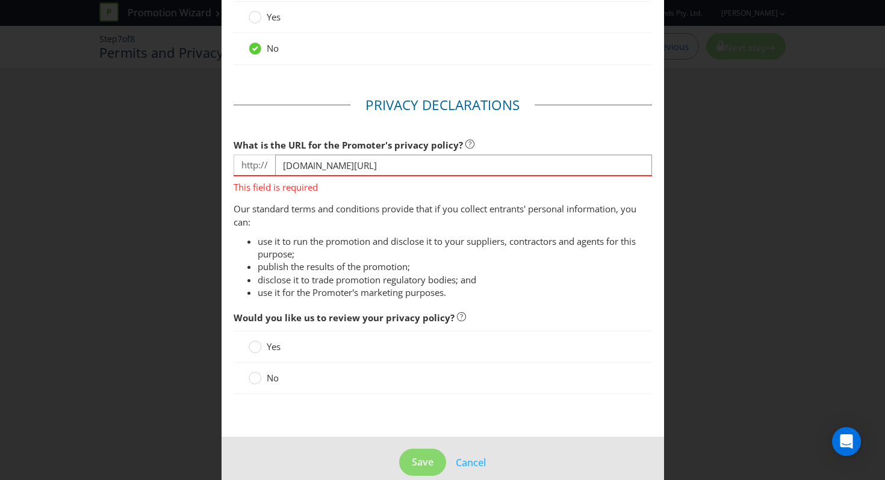
click at [261, 382] on div "Would you like us to review your privacy policy? Yes No" at bounding box center [443, 353] width 418 height 95
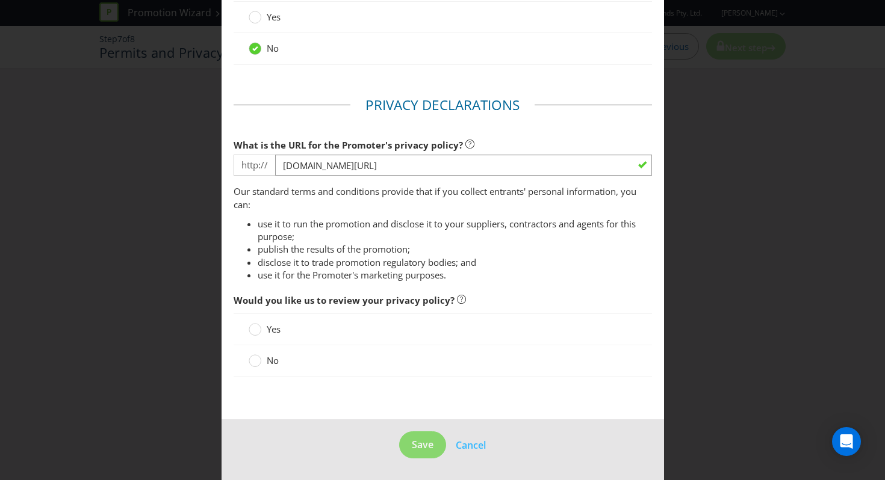
click at [267, 357] on span "No" at bounding box center [273, 360] width 12 height 12
click at [0, 0] on input "No" at bounding box center [0, 0] width 0 height 0
click at [428, 439] on button "Save" at bounding box center [422, 445] width 47 height 27
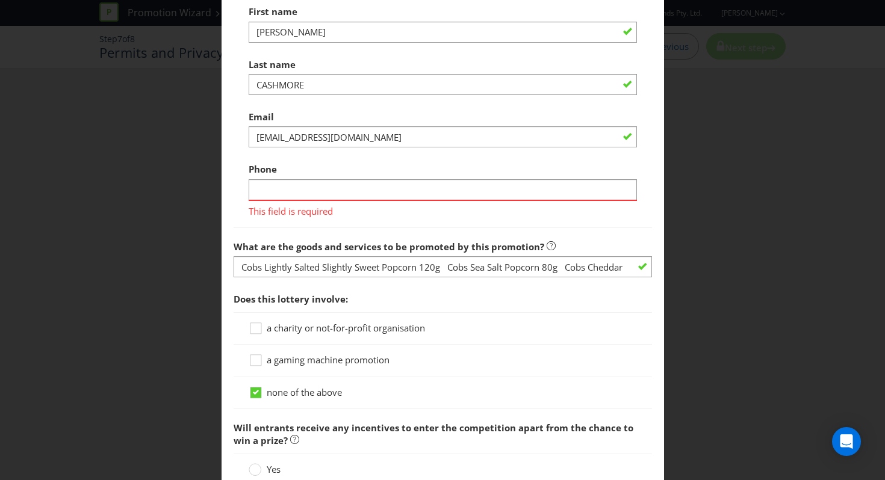
scroll to position [959, 0]
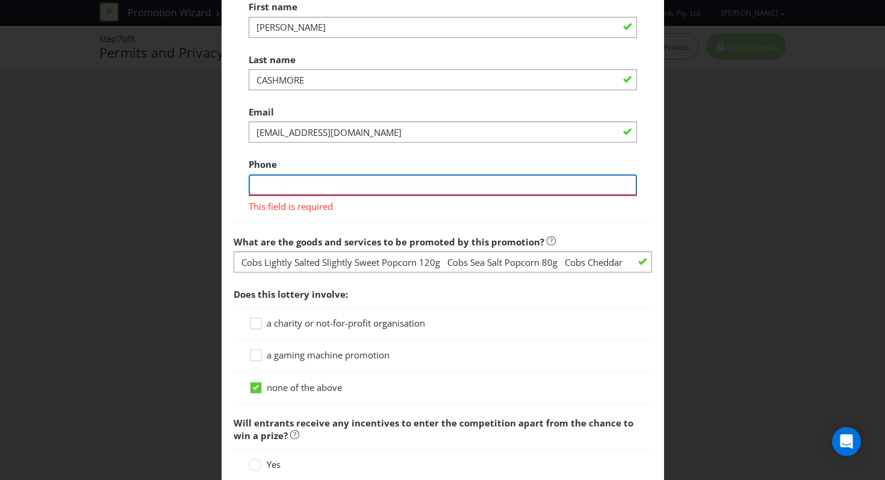
click at [456, 190] on input "text" at bounding box center [443, 185] width 388 height 21
type input "0451048104"
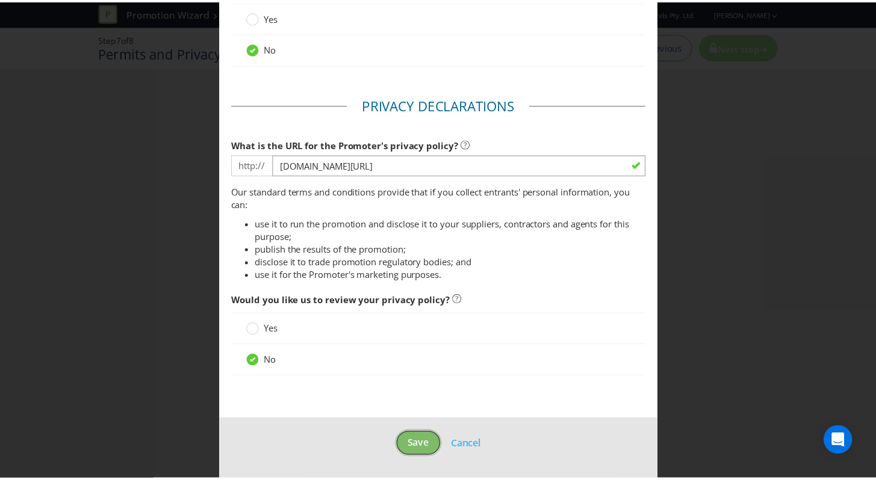
scroll to position [1390, 0]
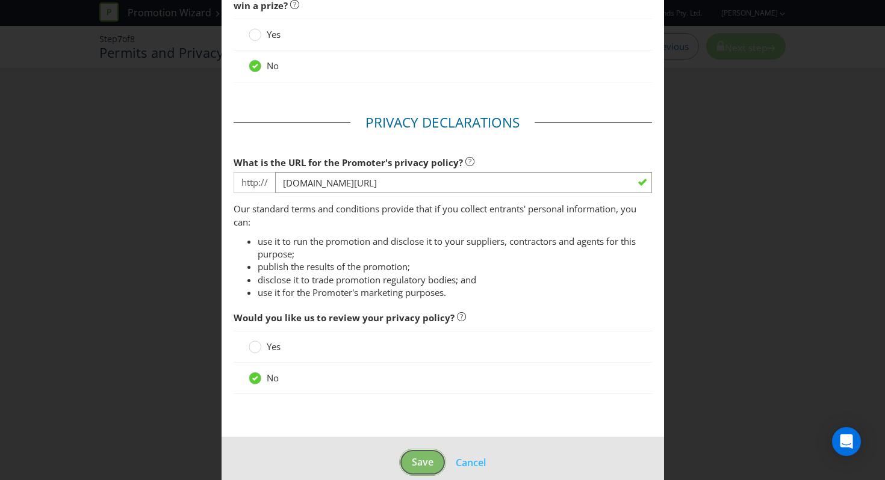
click at [412, 456] on span "Save" at bounding box center [423, 462] width 22 height 13
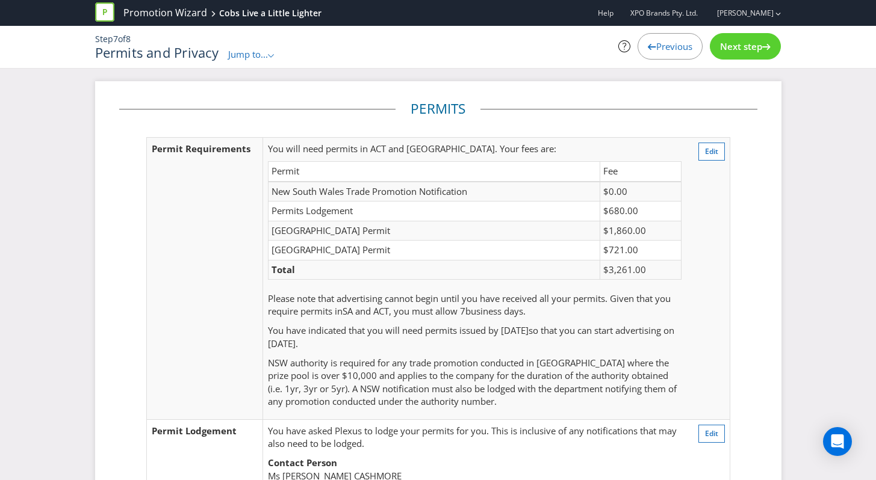
click at [755, 53] on div "Next step" at bounding box center [745, 46] width 71 height 26
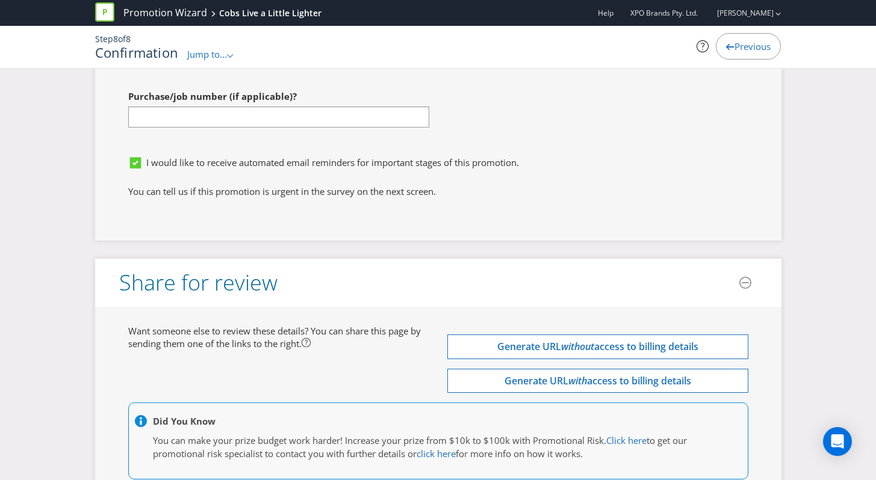
scroll to position [5071, 0]
